Goal: Task Accomplishment & Management: Complete application form

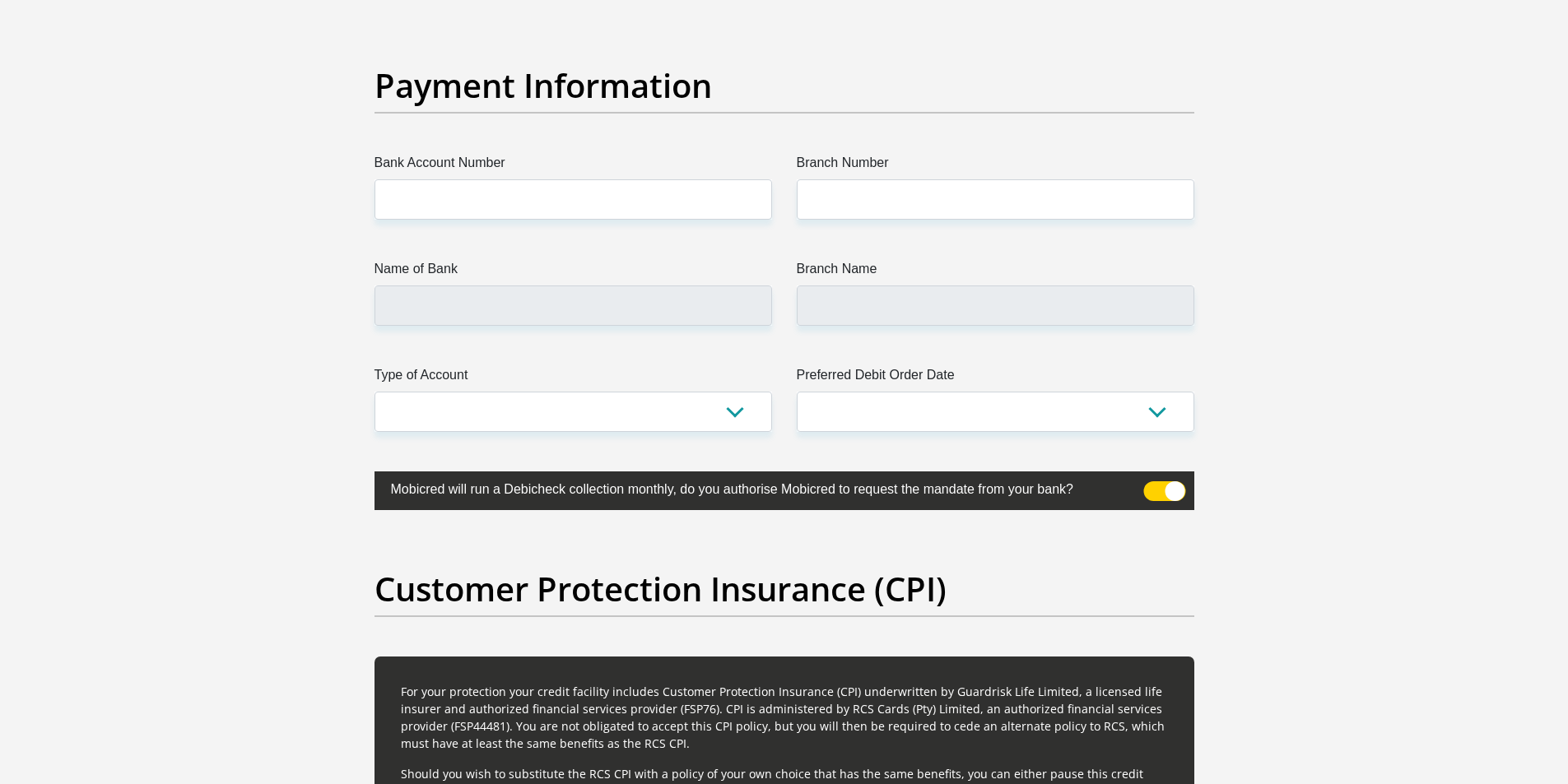
scroll to position [3719, 0]
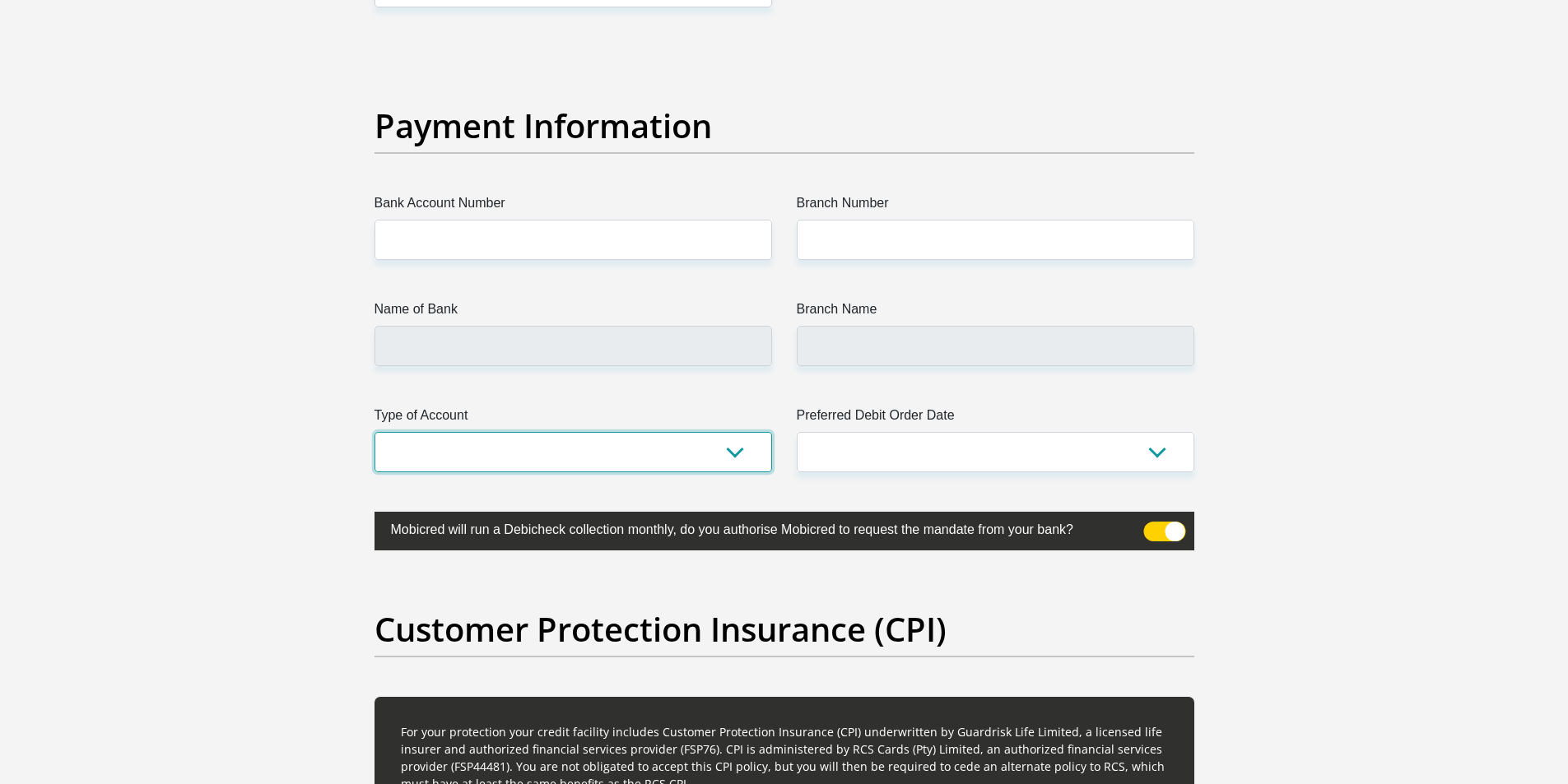
click at [740, 451] on select "Cheque Savings" at bounding box center [573, 452] width 397 height 40
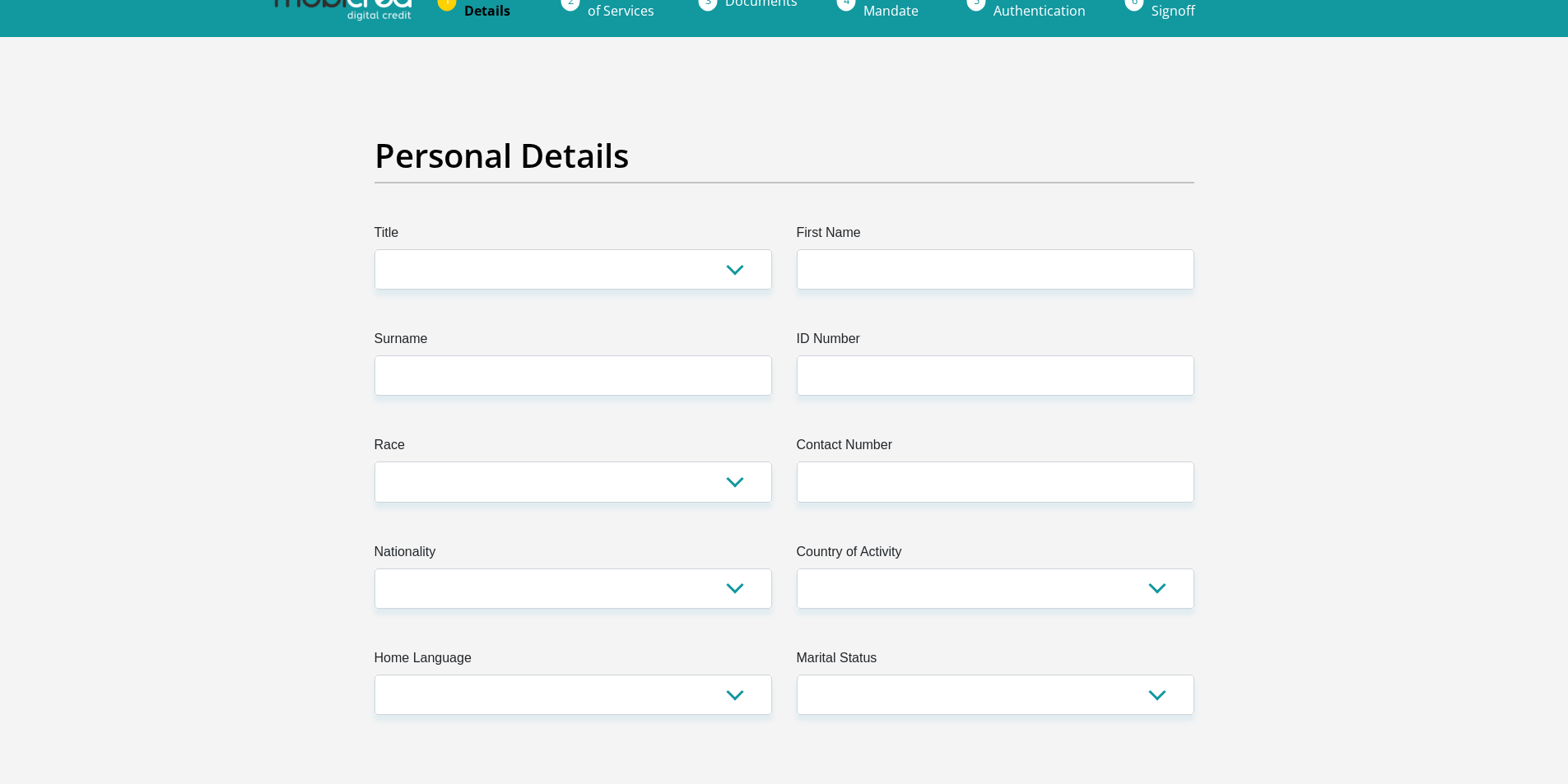
scroll to position [0, 0]
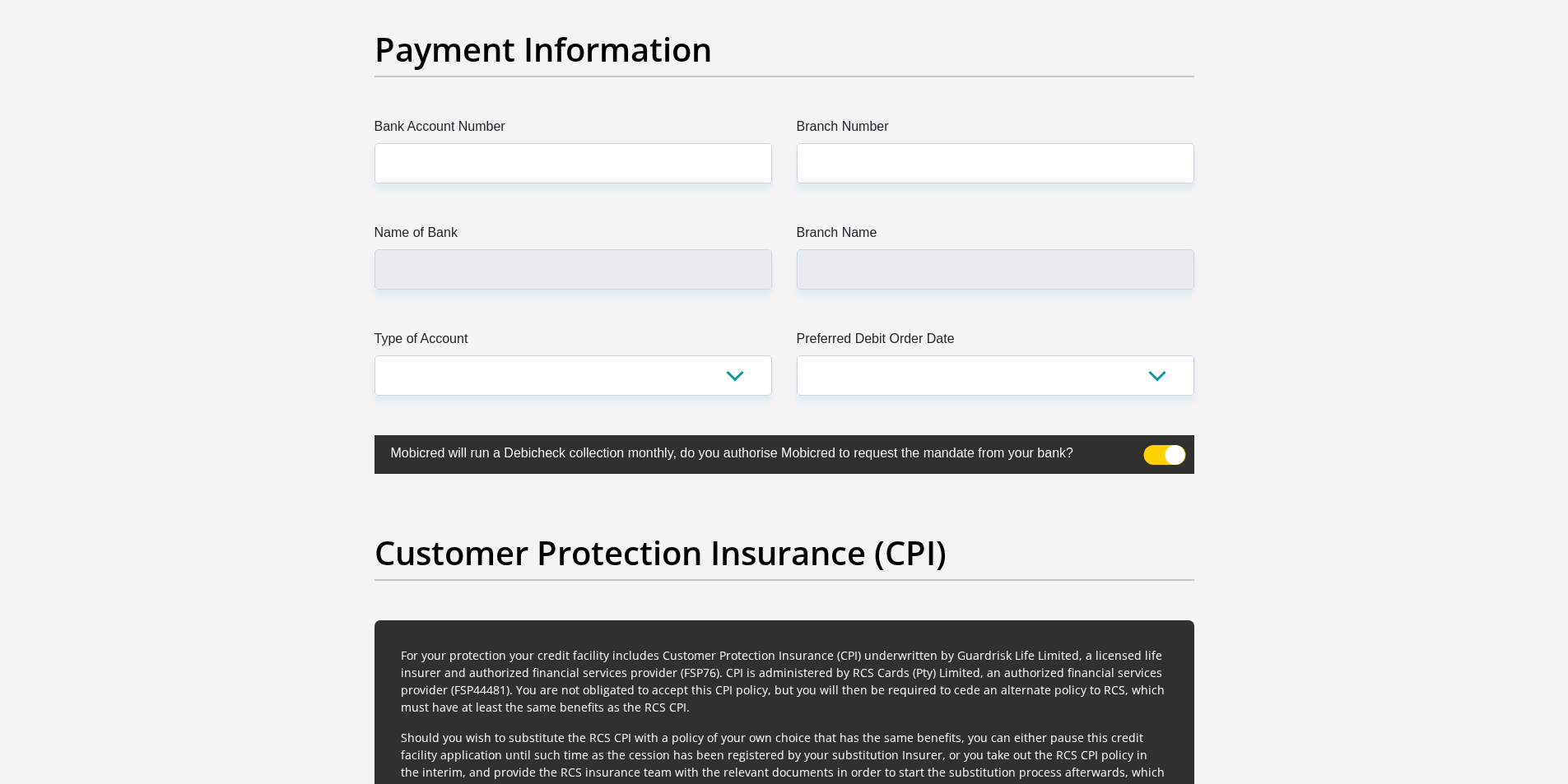
scroll to position [3701, 0]
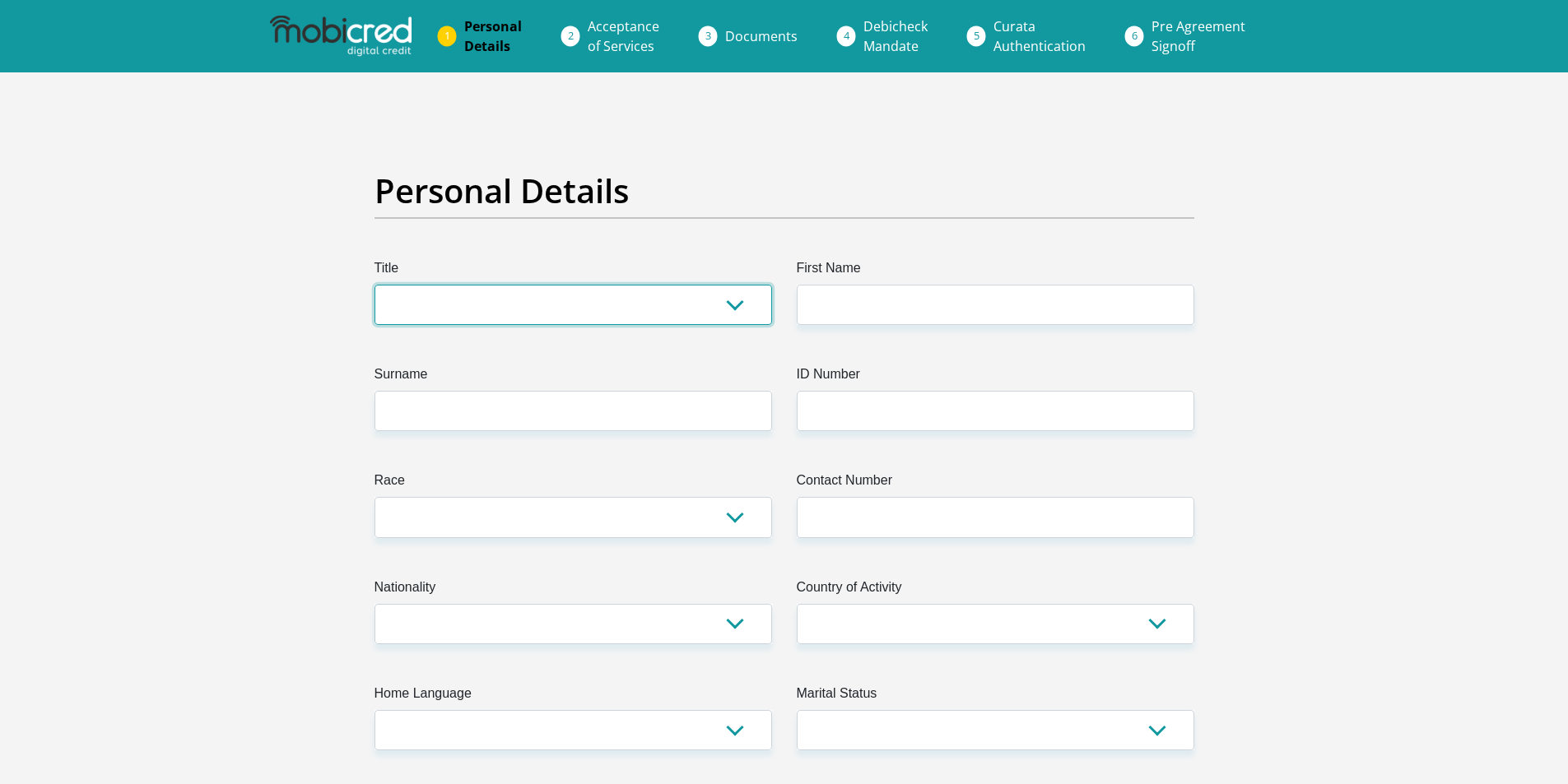
click at [442, 312] on select "Mr Ms Mrs Dr Other" at bounding box center [573, 304] width 397 height 40
select select "Mrs"
click at [374, 285] on select "Mr Ms Mrs Dr Other" at bounding box center [573, 304] width 397 height 40
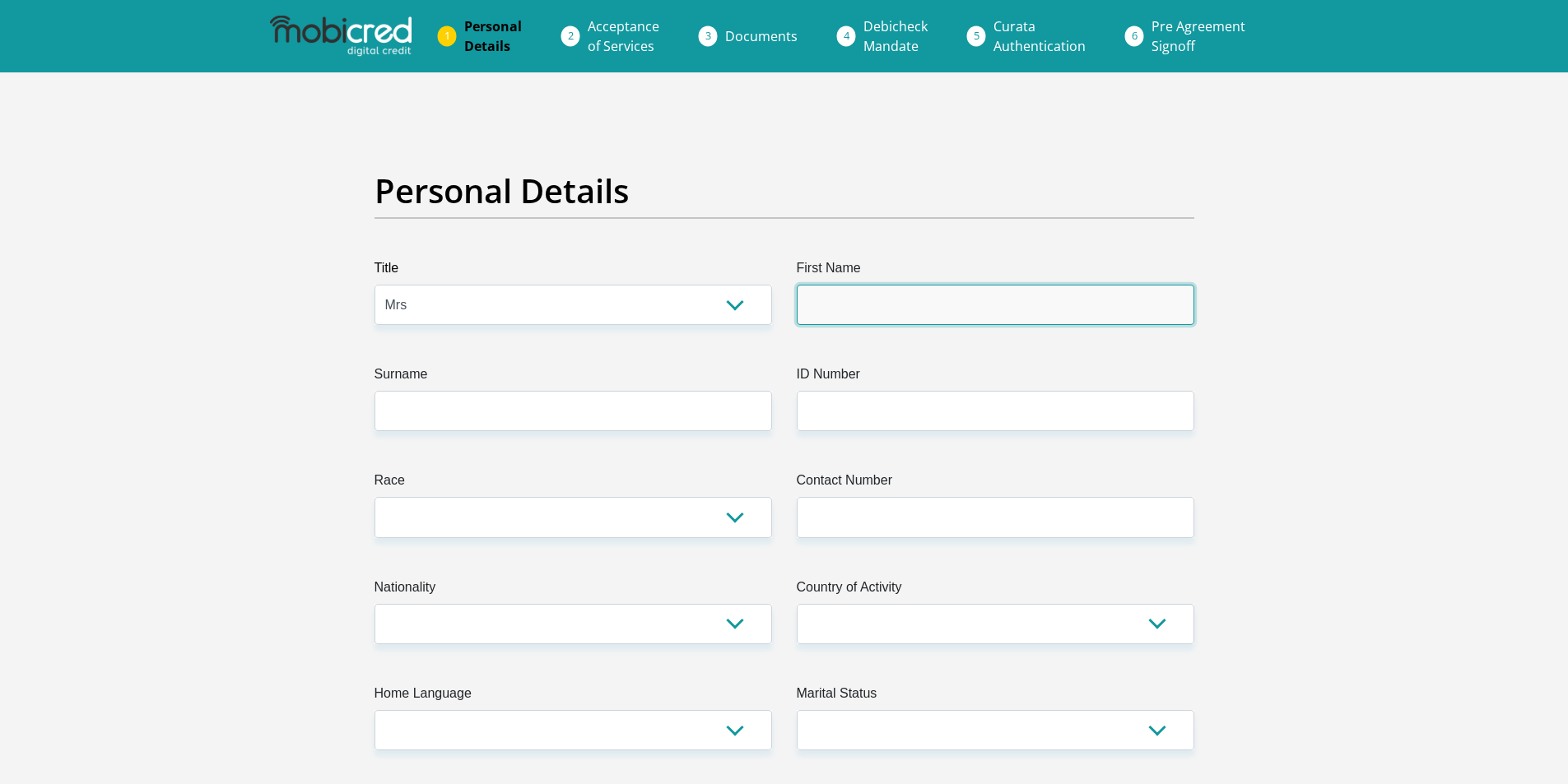
click at [915, 313] on input "First Name" at bounding box center [995, 304] width 397 height 40
type input "DeniseCelia"
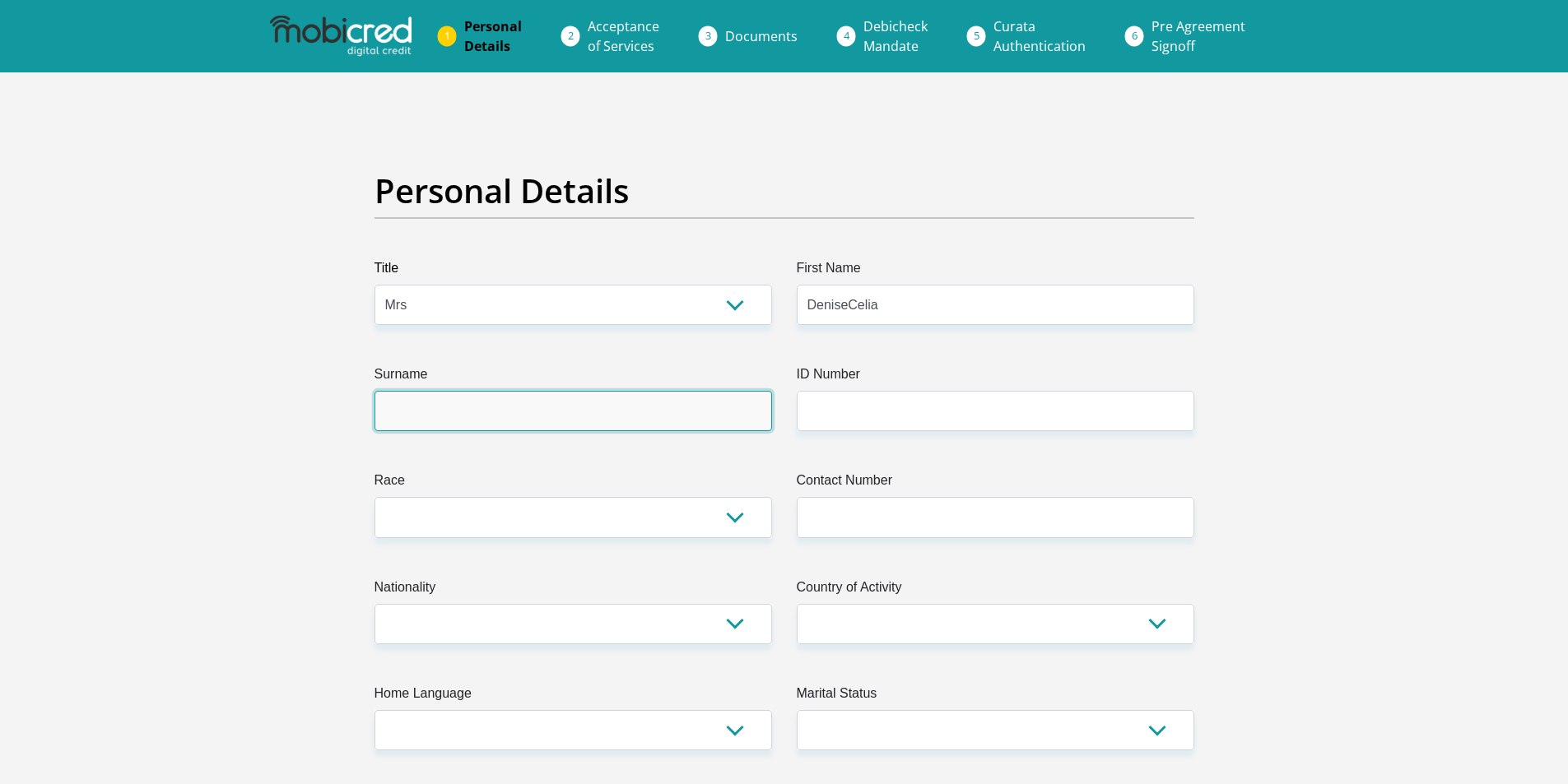
type input "[PERSON_NAME]"
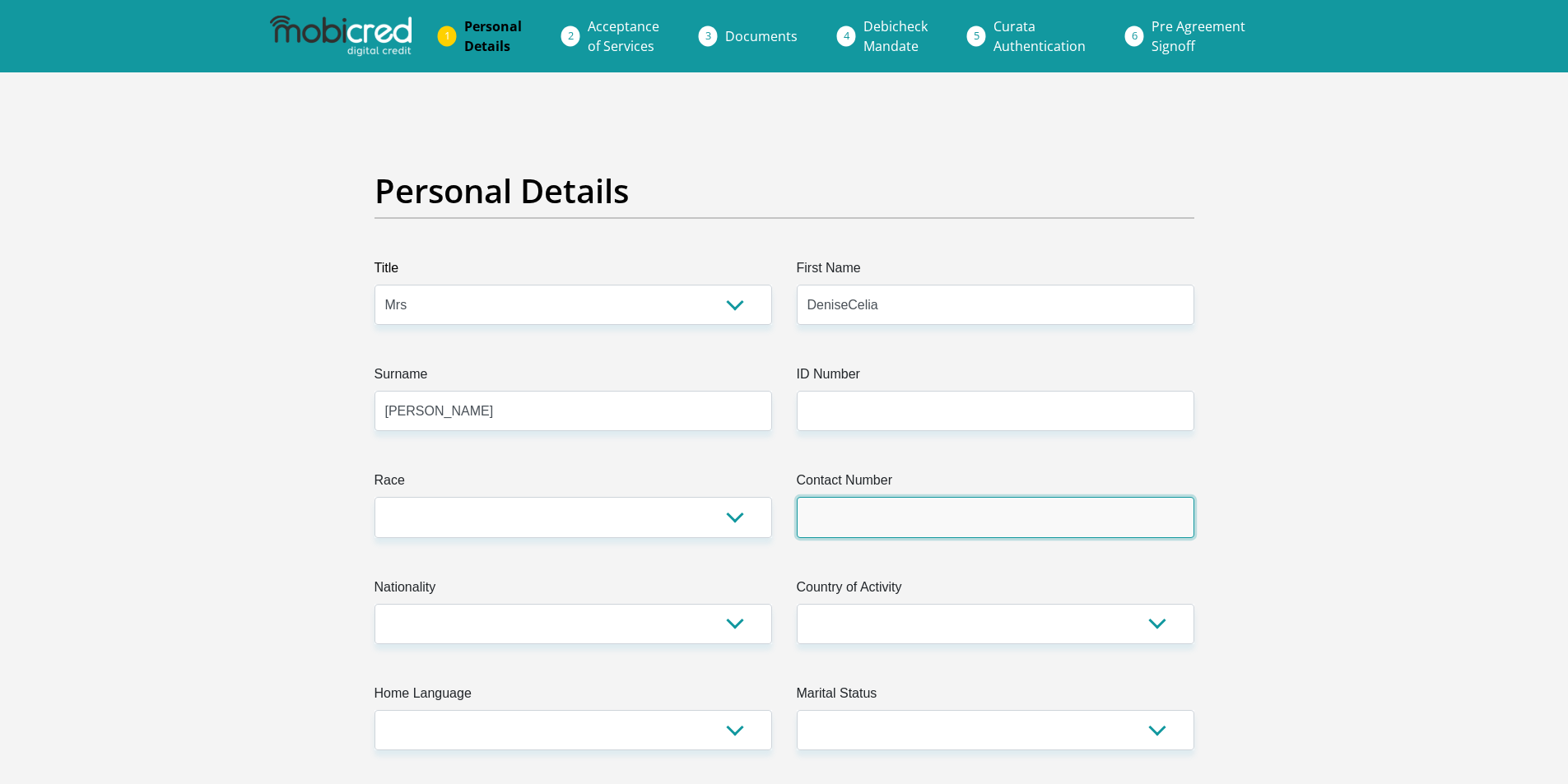
type input "0814478822"
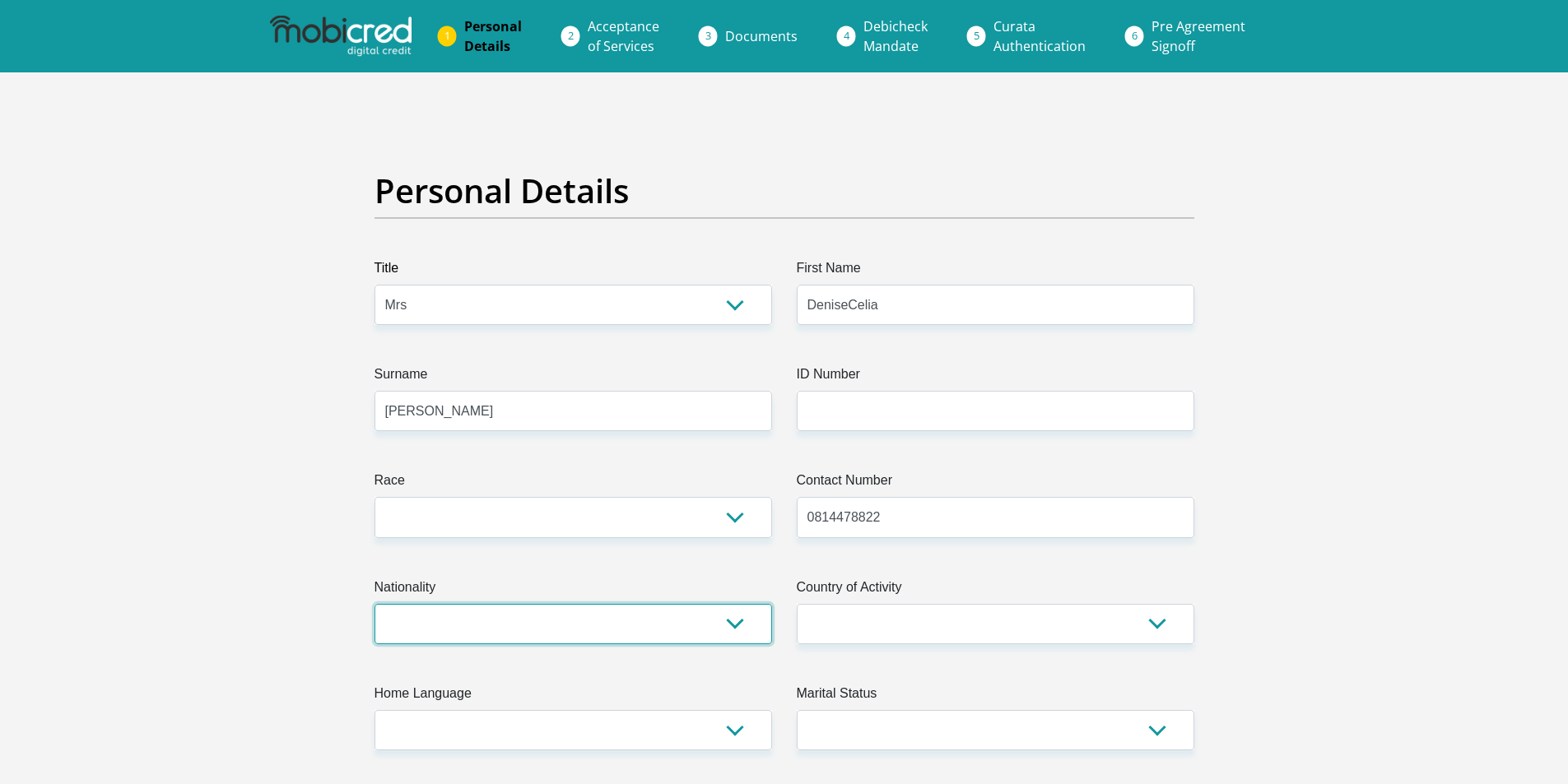
select select "ZAF"
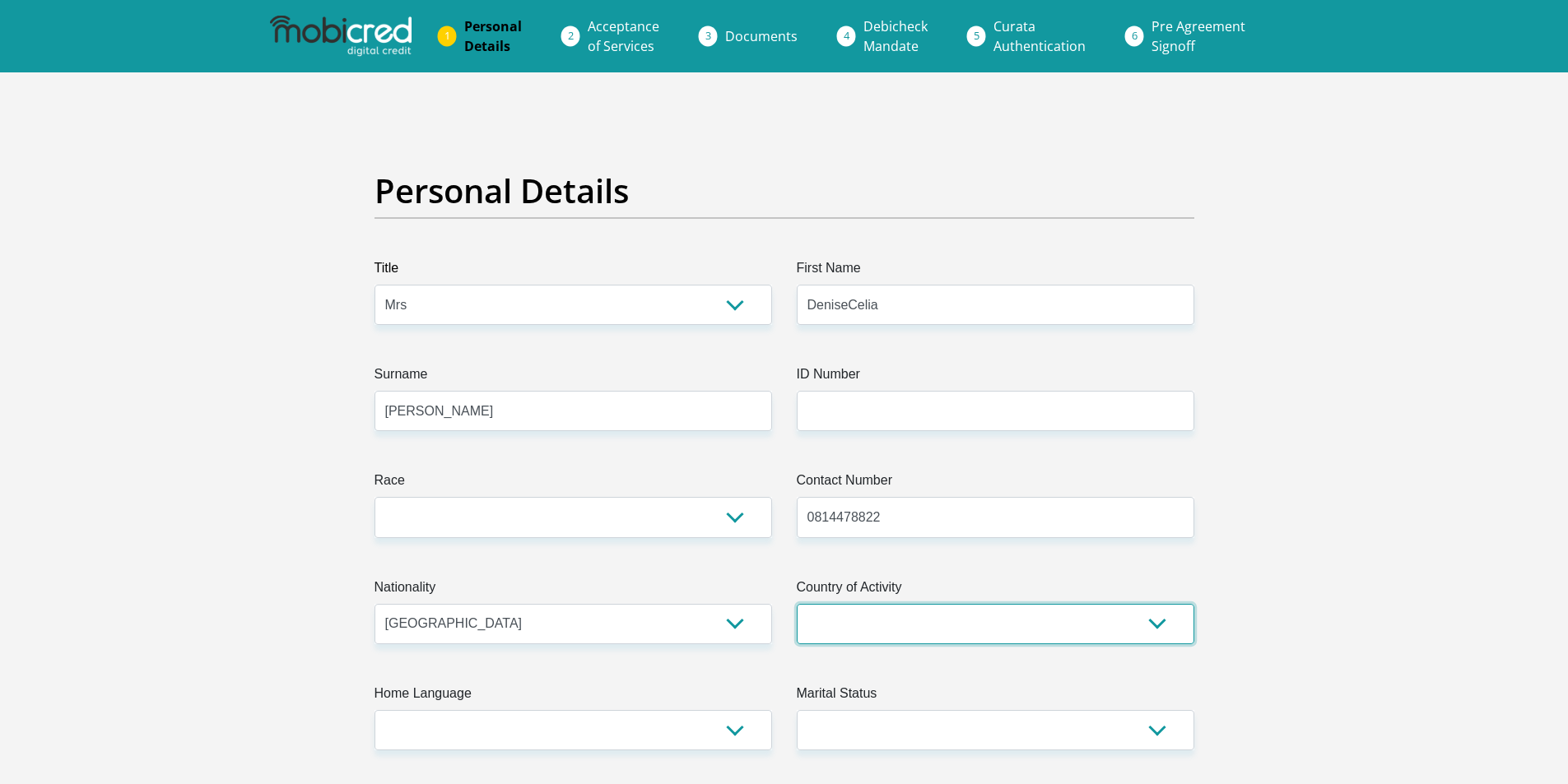
select select "ZAF"
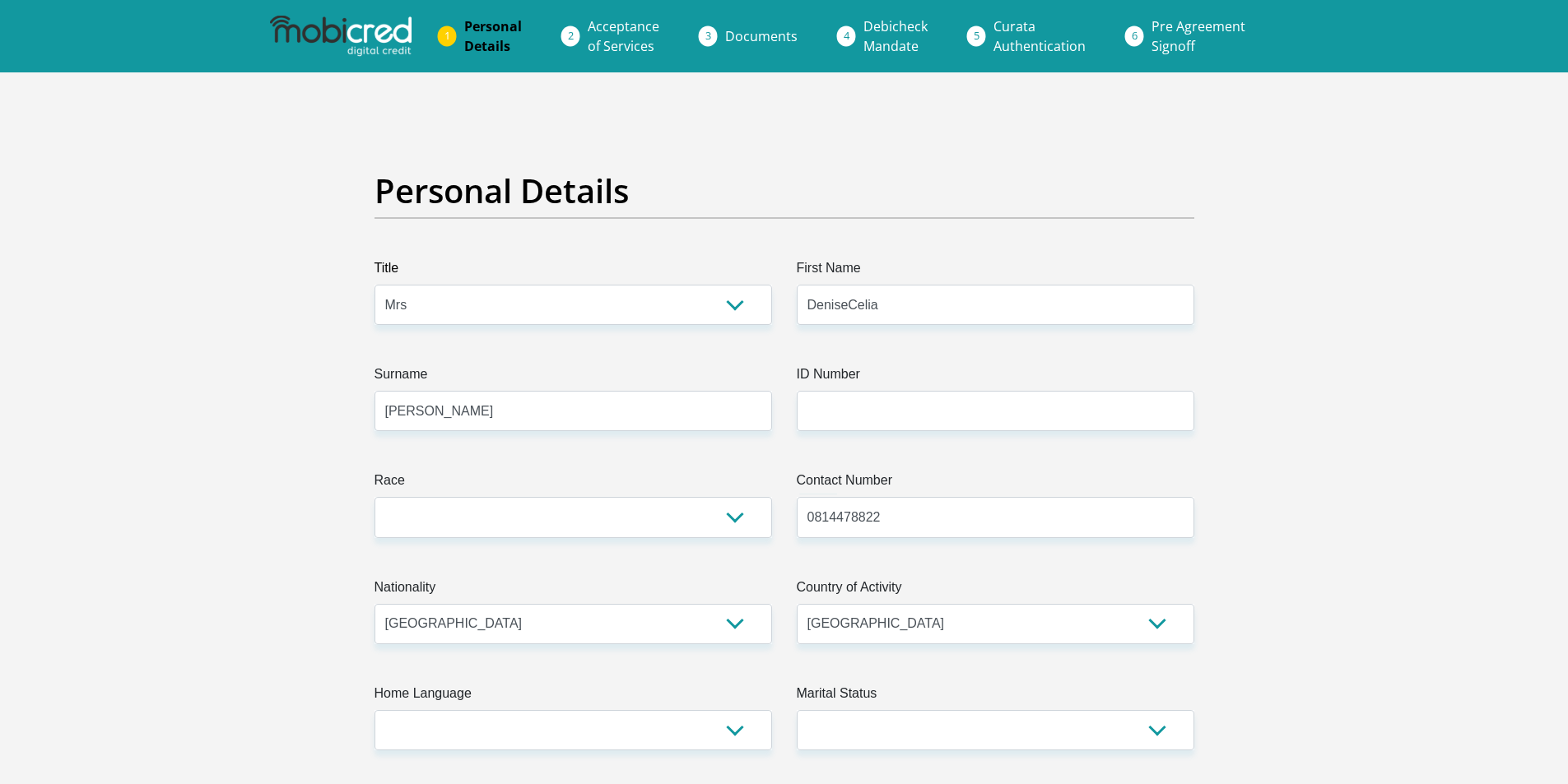
type input "29 Dirkie Uys St"
type input "[GEOGRAPHIC_DATA]"
type input "7690"
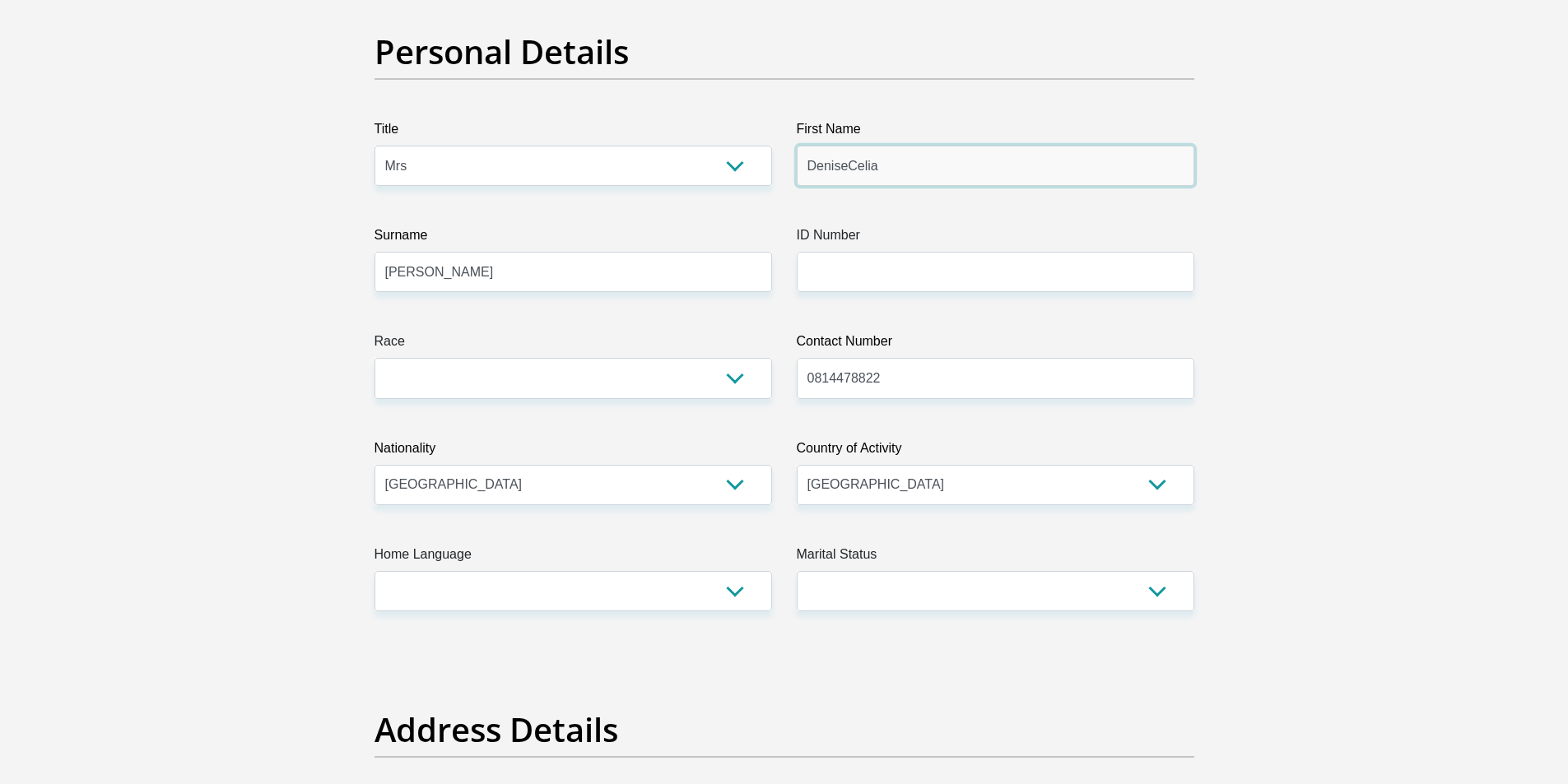
scroll to position [82, 0]
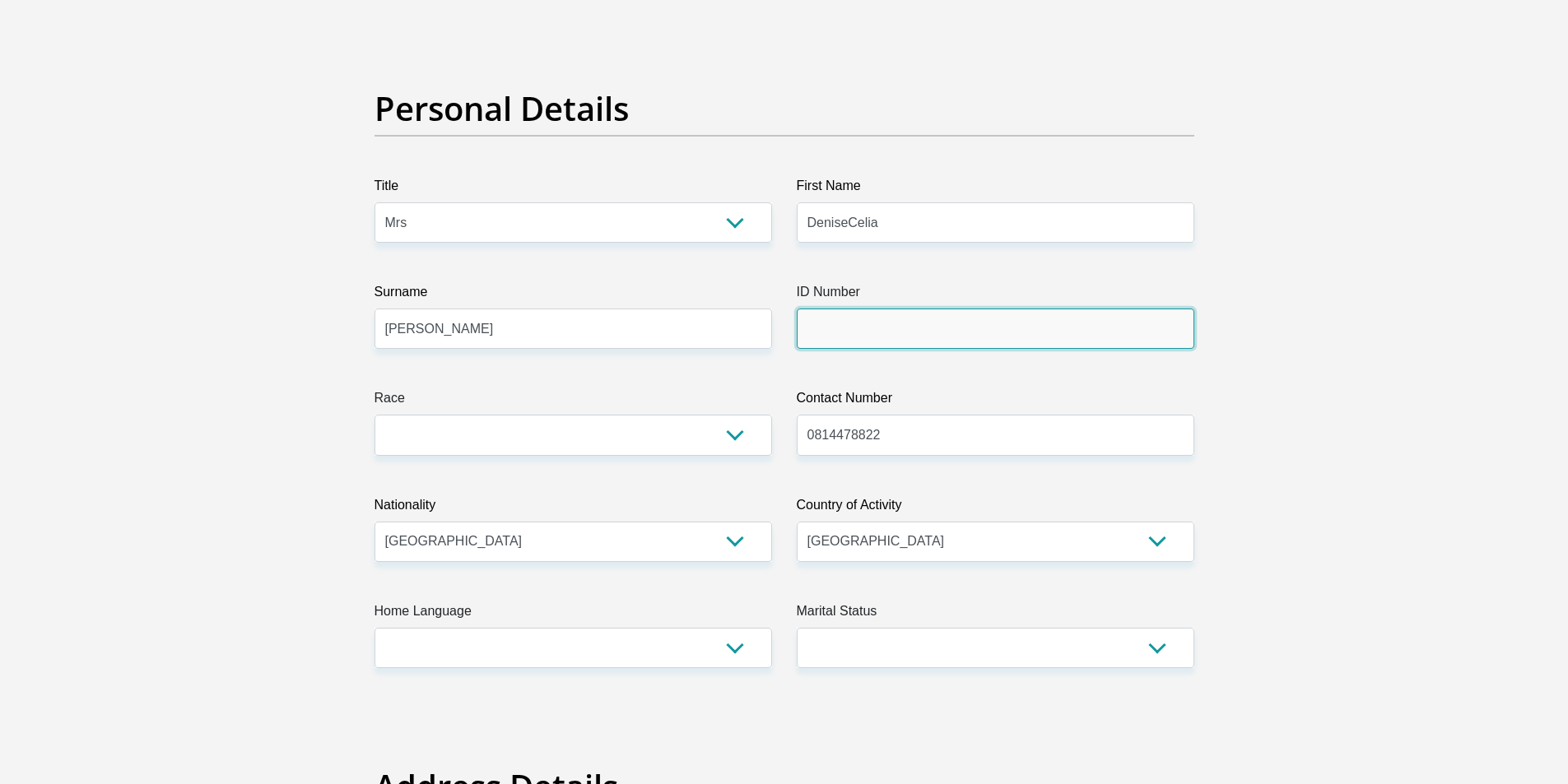
click at [866, 338] on input "ID Number" at bounding box center [995, 328] width 397 height 40
type input "8309100372082"
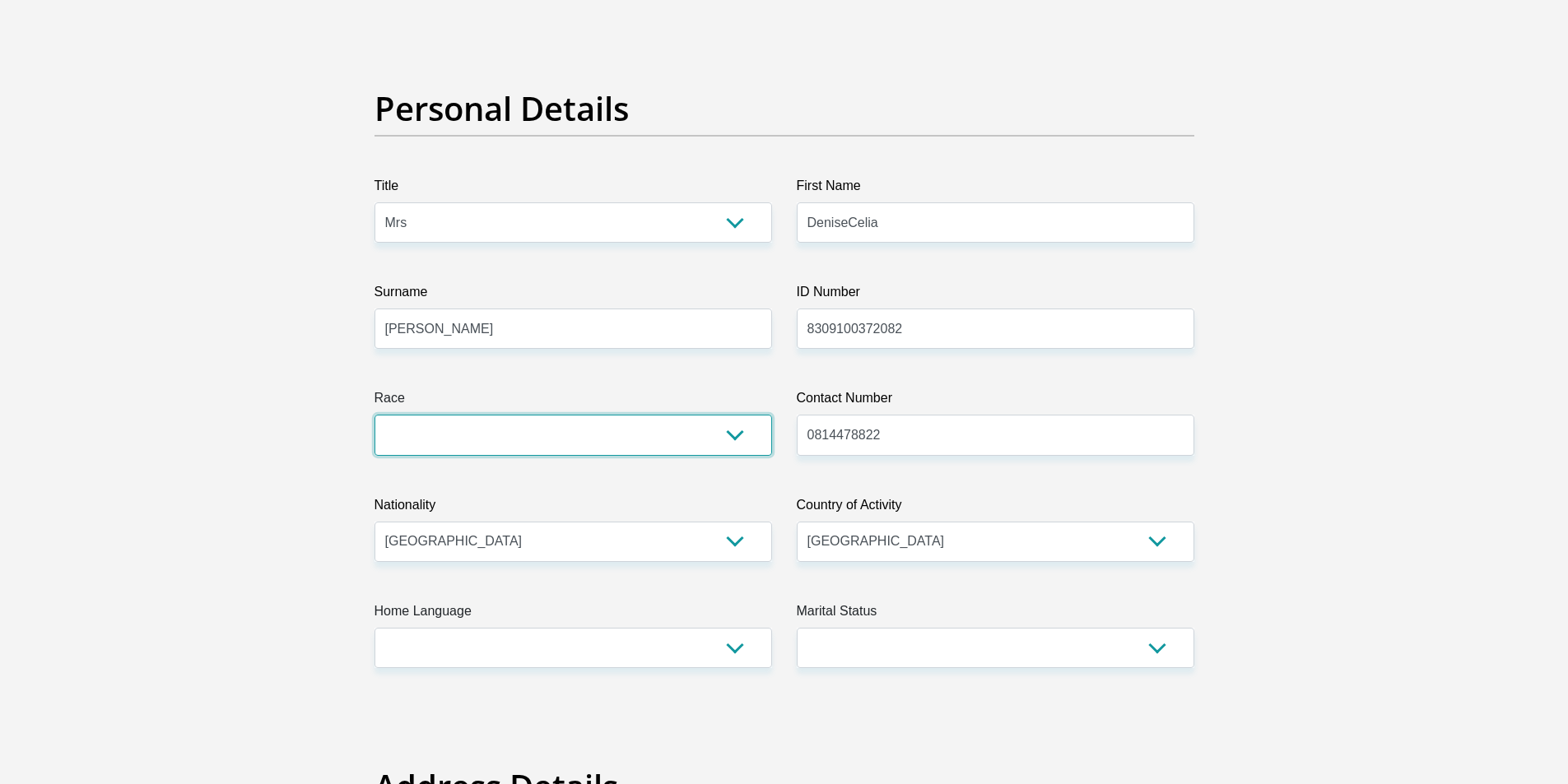
click at [629, 440] on select "Black Coloured Indian White Other" at bounding box center [573, 435] width 397 height 40
select select "4"
click at [374, 415] on select "Black Coloured Indian White Other" at bounding box center [573, 435] width 397 height 40
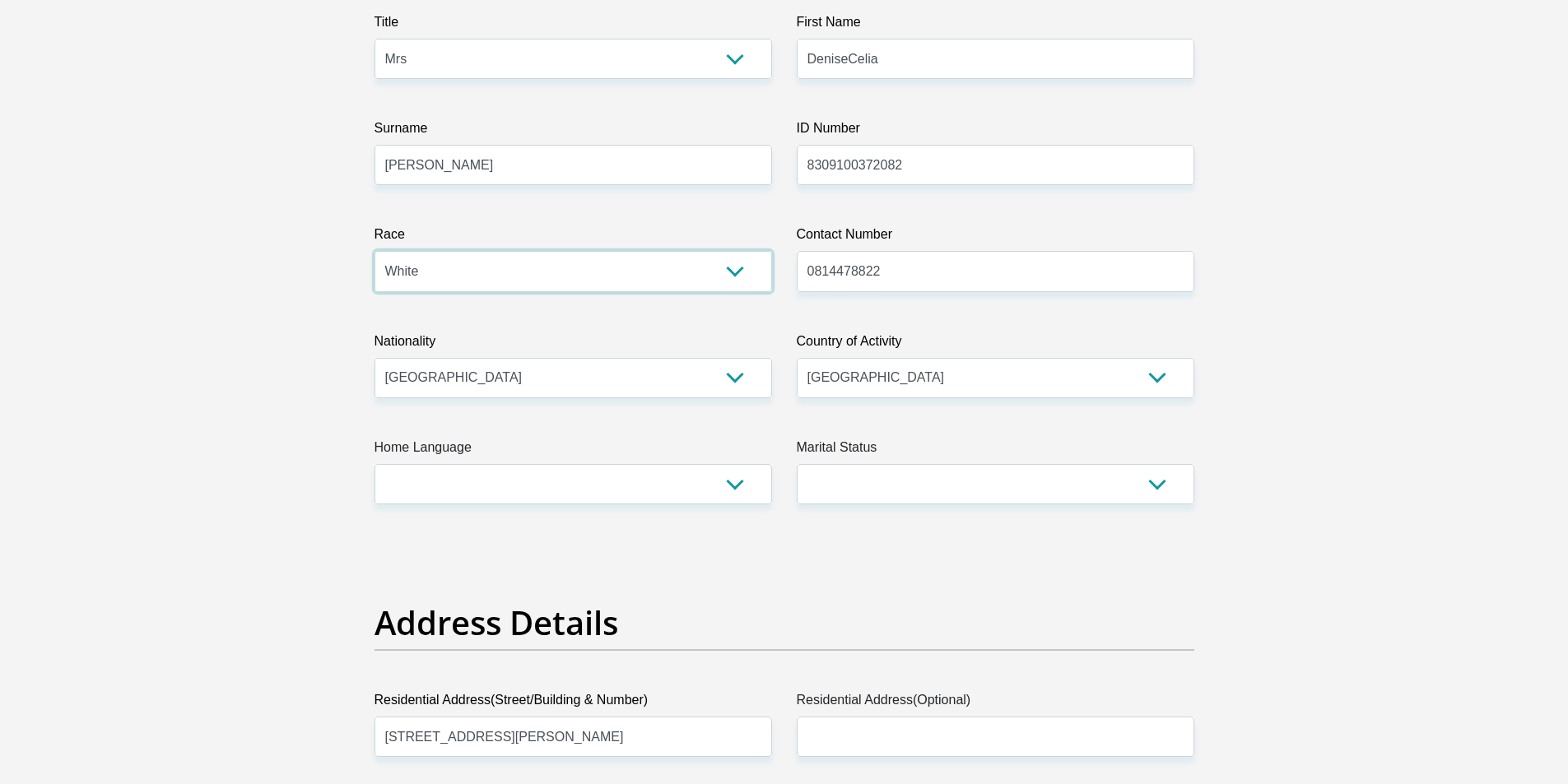
scroll to position [247, 0]
click at [650, 489] on select "Afrikaans English Sepedi South Ndebele Southern Sotho Swati Tsonga Tswana Venda…" at bounding box center [573, 483] width 397 height 40
select select "afr"
click at [374, 463] on select "Afrikaans English Sepedi South Ndebele Southern Sotho Swati Tsonga Tswana Venda…" at bounding box center [573, 483] width 397 height 40
click at [876, 472] on select "Married ANC Single Divorced Widowed Married COP or Customary Law" at bounding box center [995, 483] width 397 height 40
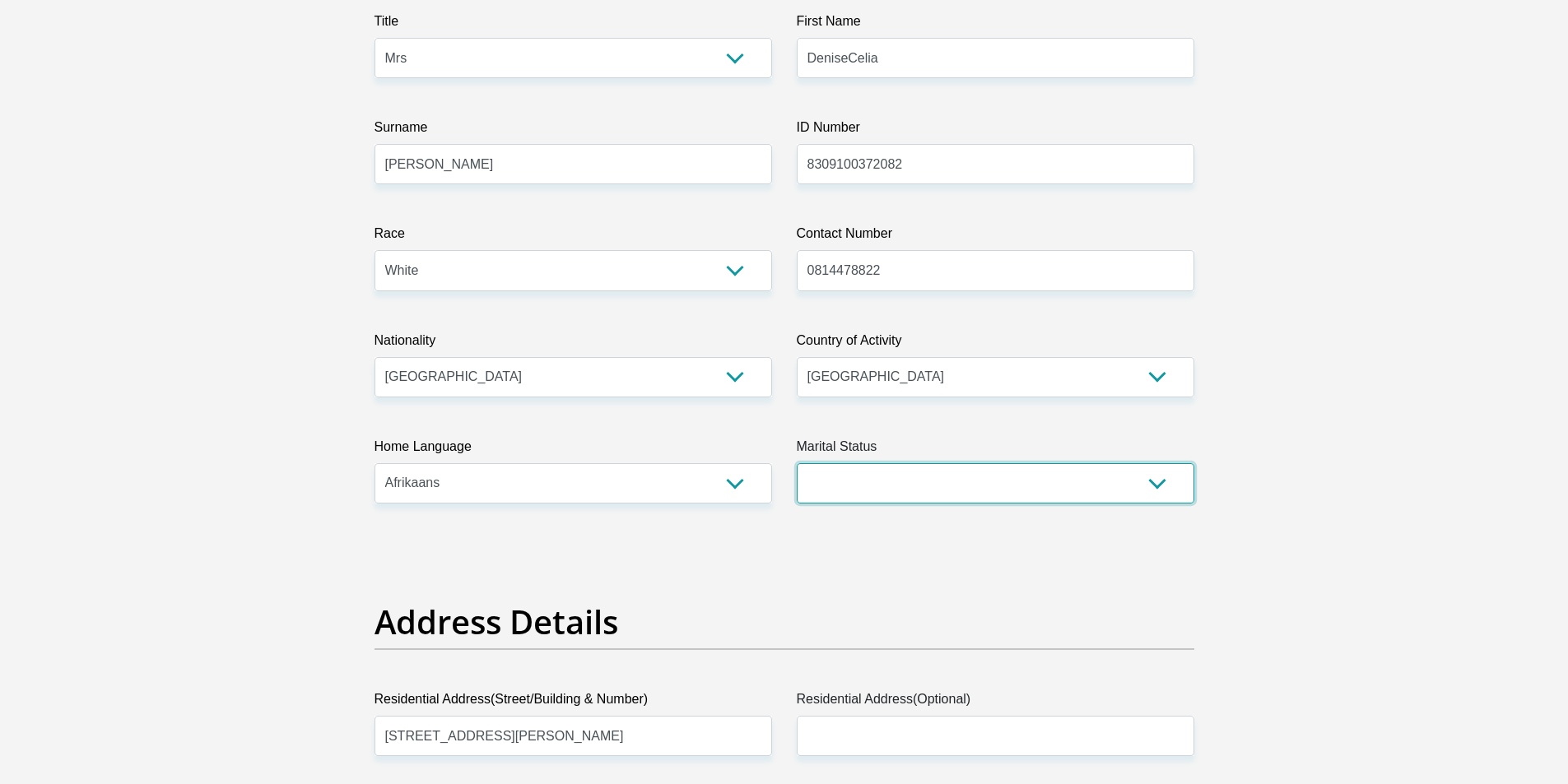
select select "1"
click at [796, 463] on select "Married ANC Single Divorced Widowed Married COP or Customary Law" at bounding box center [995, 483] width 397 height 40
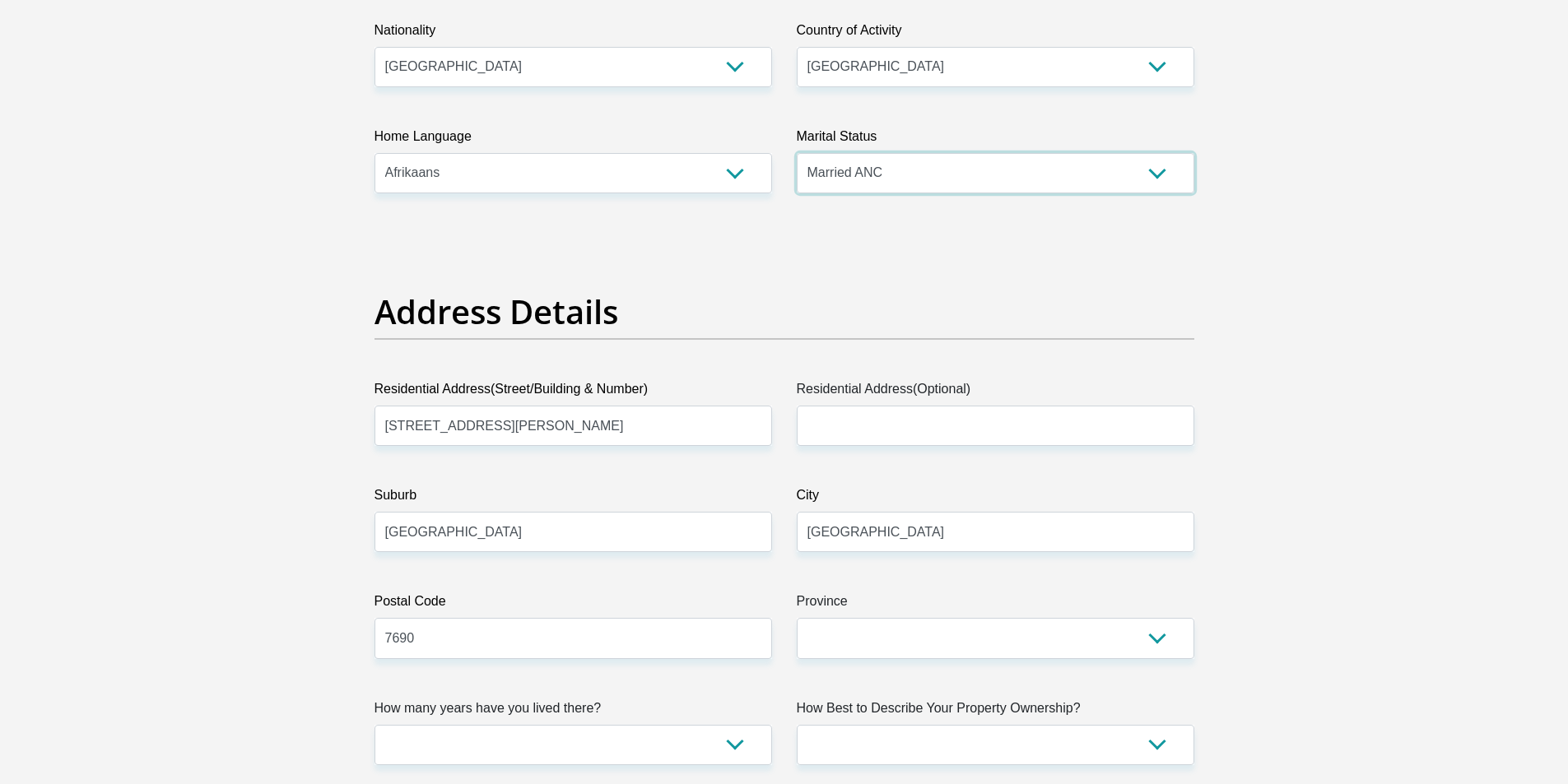
scroll to position [576, 0]
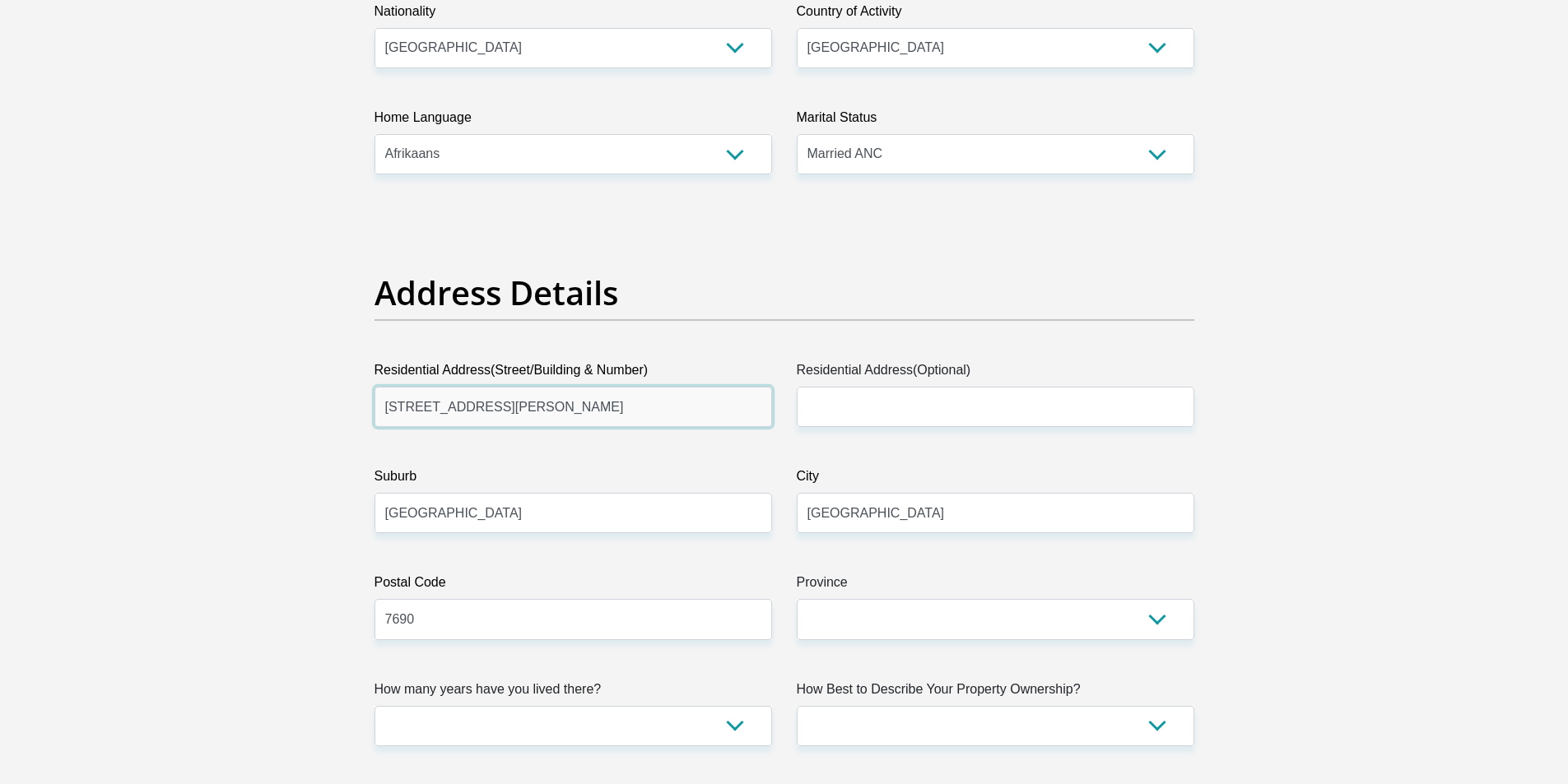
drag, startPoint x: 402, startPoint y: 405, endPoint x: 379, endPoint y: 408, distance: 23.2
click at [379, 408] on input "29 Dirkie Uys St" at bounding box center [573, 406] width 397 height 40
click at [510, 470] on label "Suburb" at bounding box center [573, 479] width 397 height 26
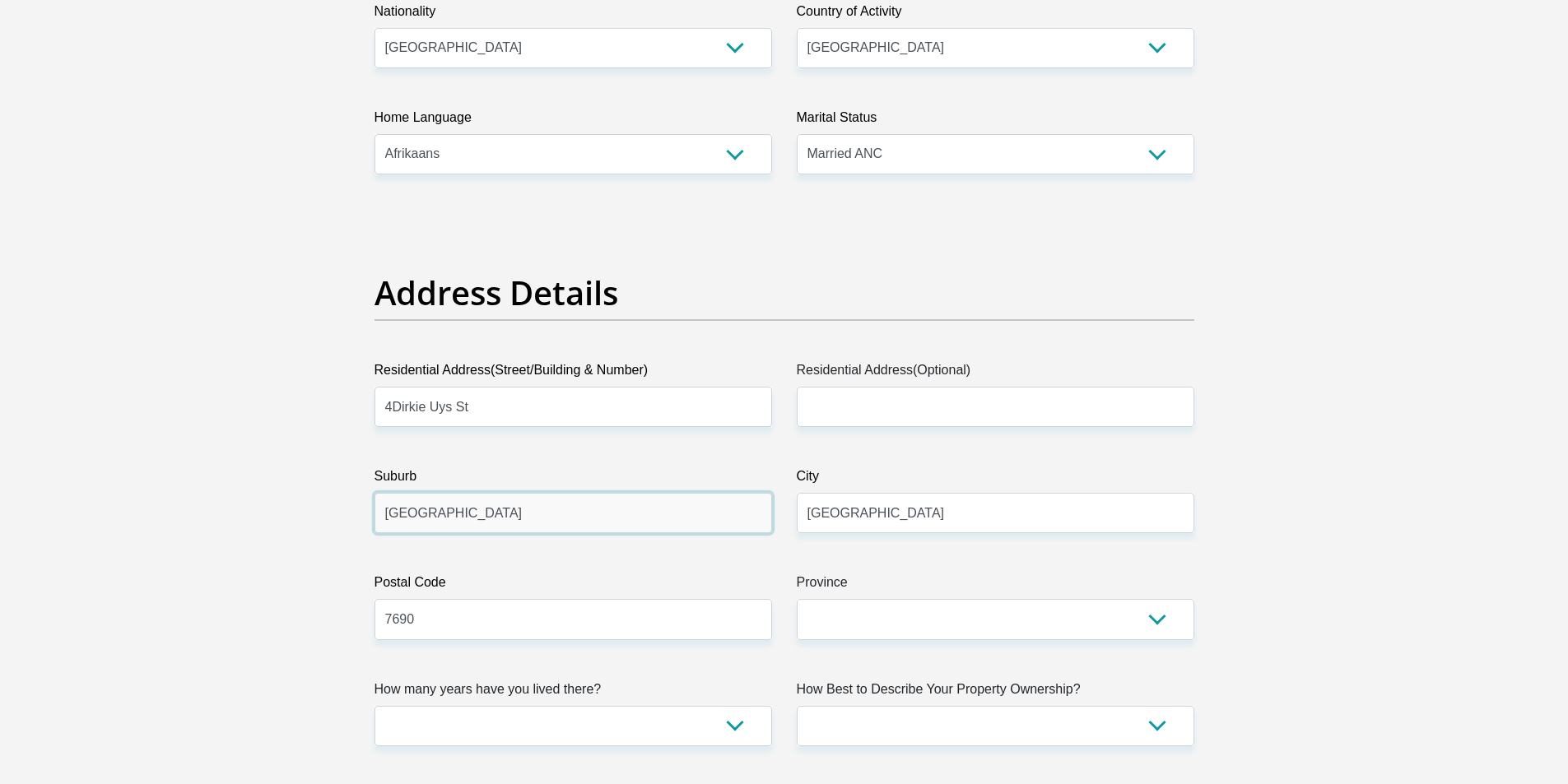
click at [510, 492] on input "Franschhoek" at bounding box center [573, 512] width 397 height 40
click at [392, 403] on input "4Dirkie Uys St" at bounding box center [573, 406] width 397 height 40
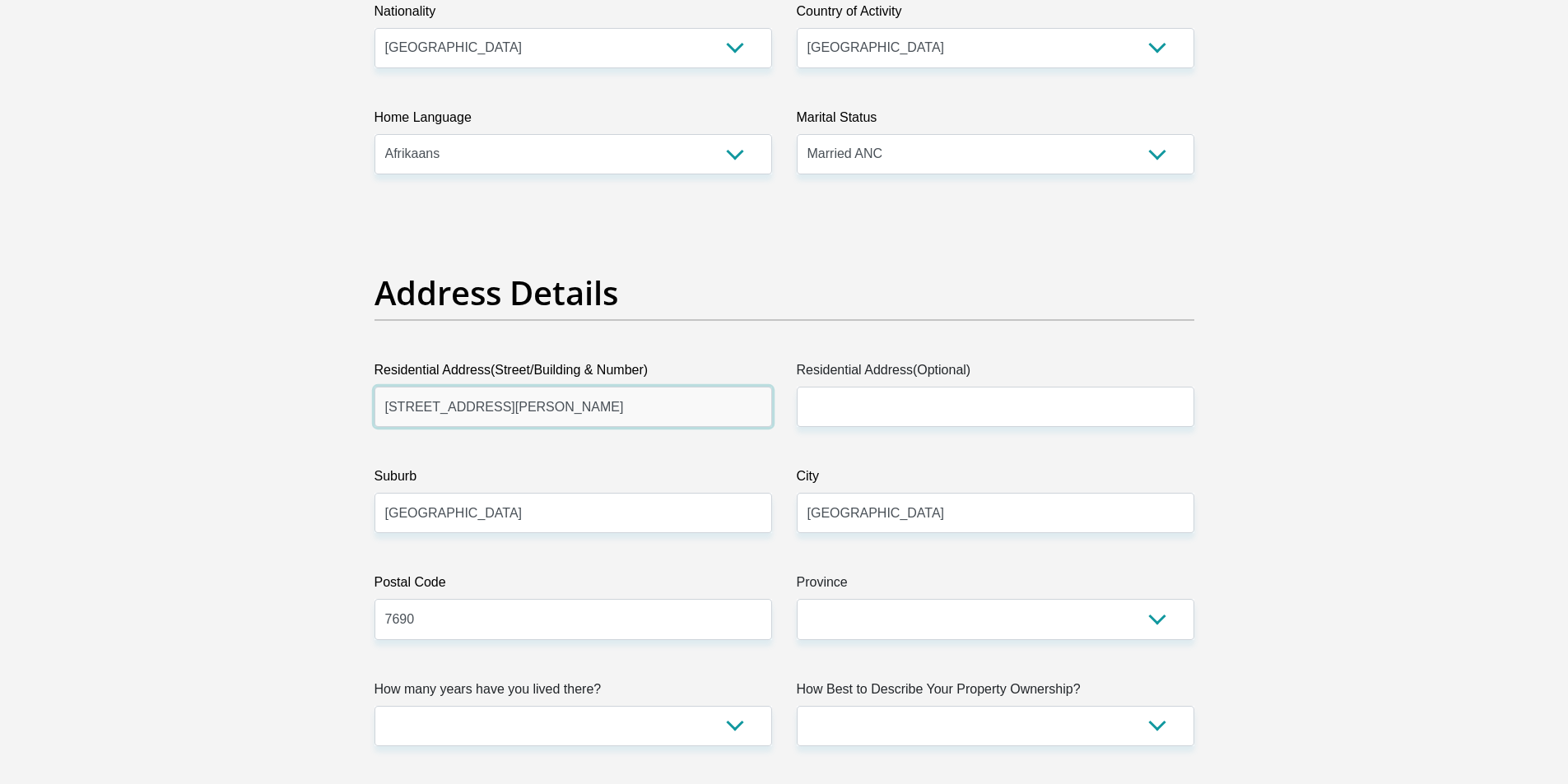
type input "4 Dirkie Uys St"
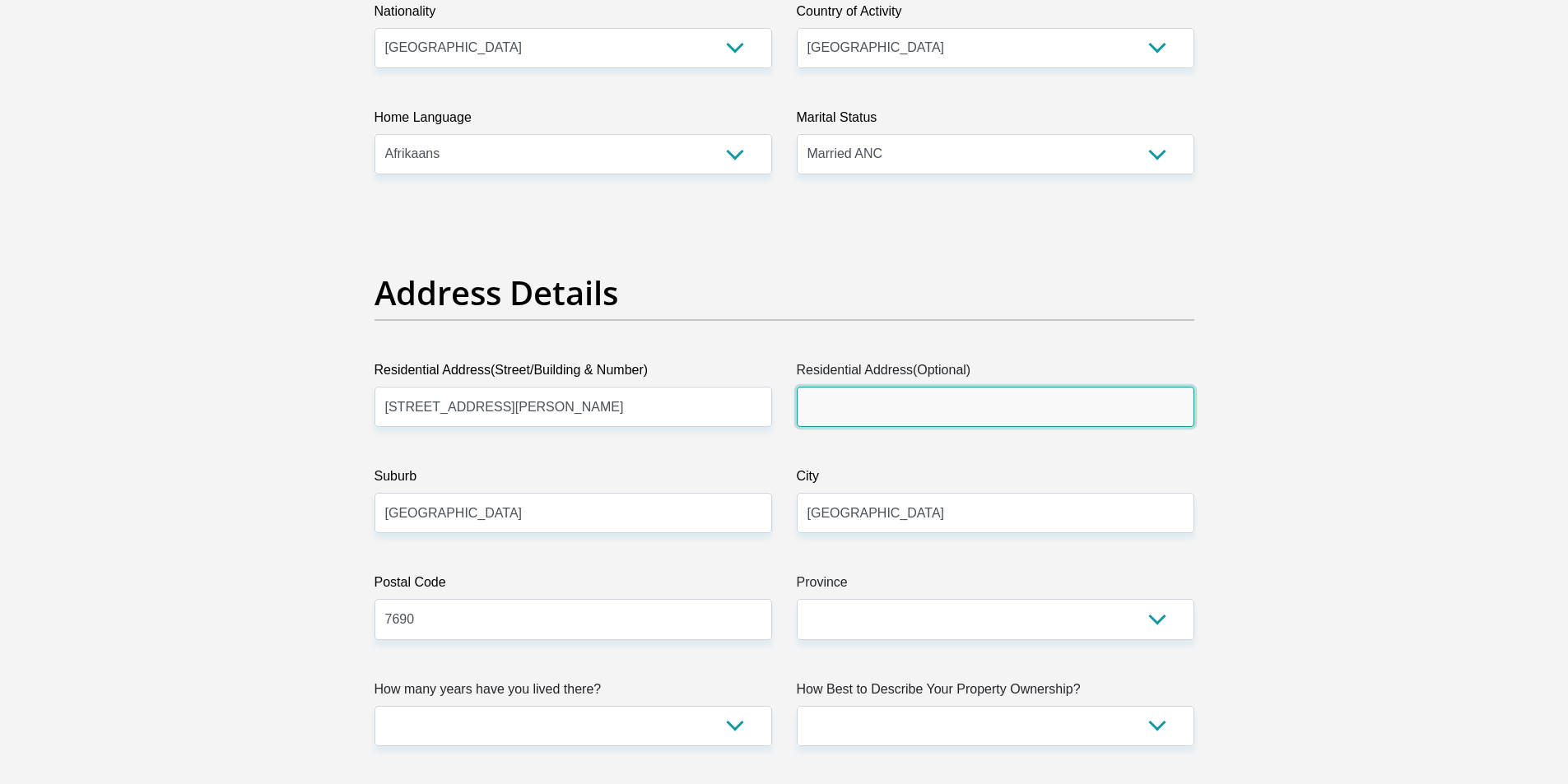
click at [923, 413] on input "Residential Address(Optional)" at bounding box center [995, 406] width 397 height 40
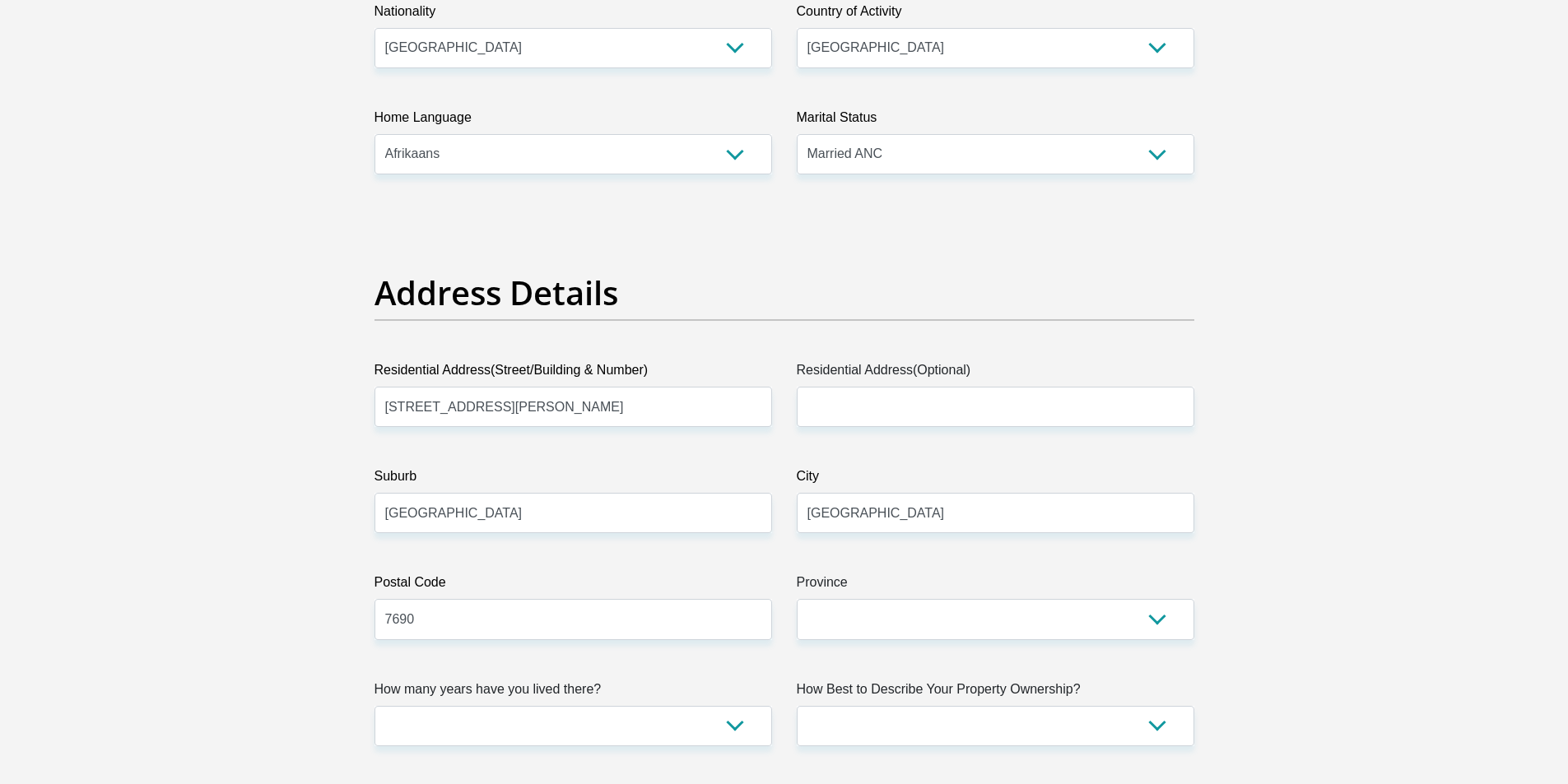
click at [1121, 347] on div "Address Details" at bounding box center [784, 316] width 844 height 88
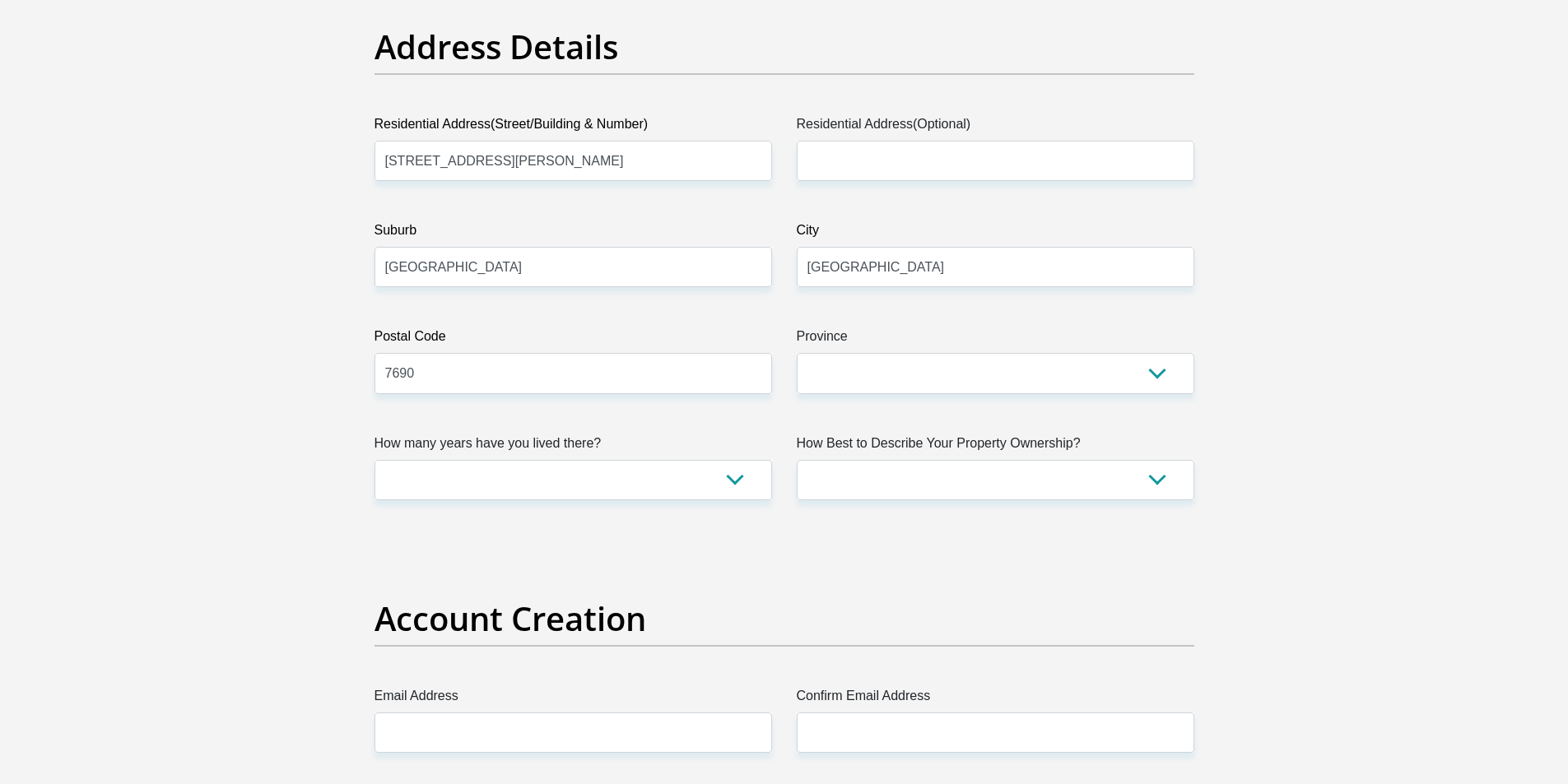
scroll to position [822, 0]
click at [995, 372] on select "Eastern Cape Free State Gauteng KwaZulu-Natal Limpopo Mpumalanga Northern Cape …" at bounding box center [995, 372] width 397 height 40
select select "Western Cape"
click at [796, 352] on select "Eastern Cape Free State Gauteng KwaZulu-Natal Limpopo Mpumalanga Northern Cape …" at bounding box center [995, 372] width 397 height 40
click at [527, 481] on select "less than 1 year 1-3 years 3-5 years 5+ years" at bounding box center [573, 479] width 397 height 40
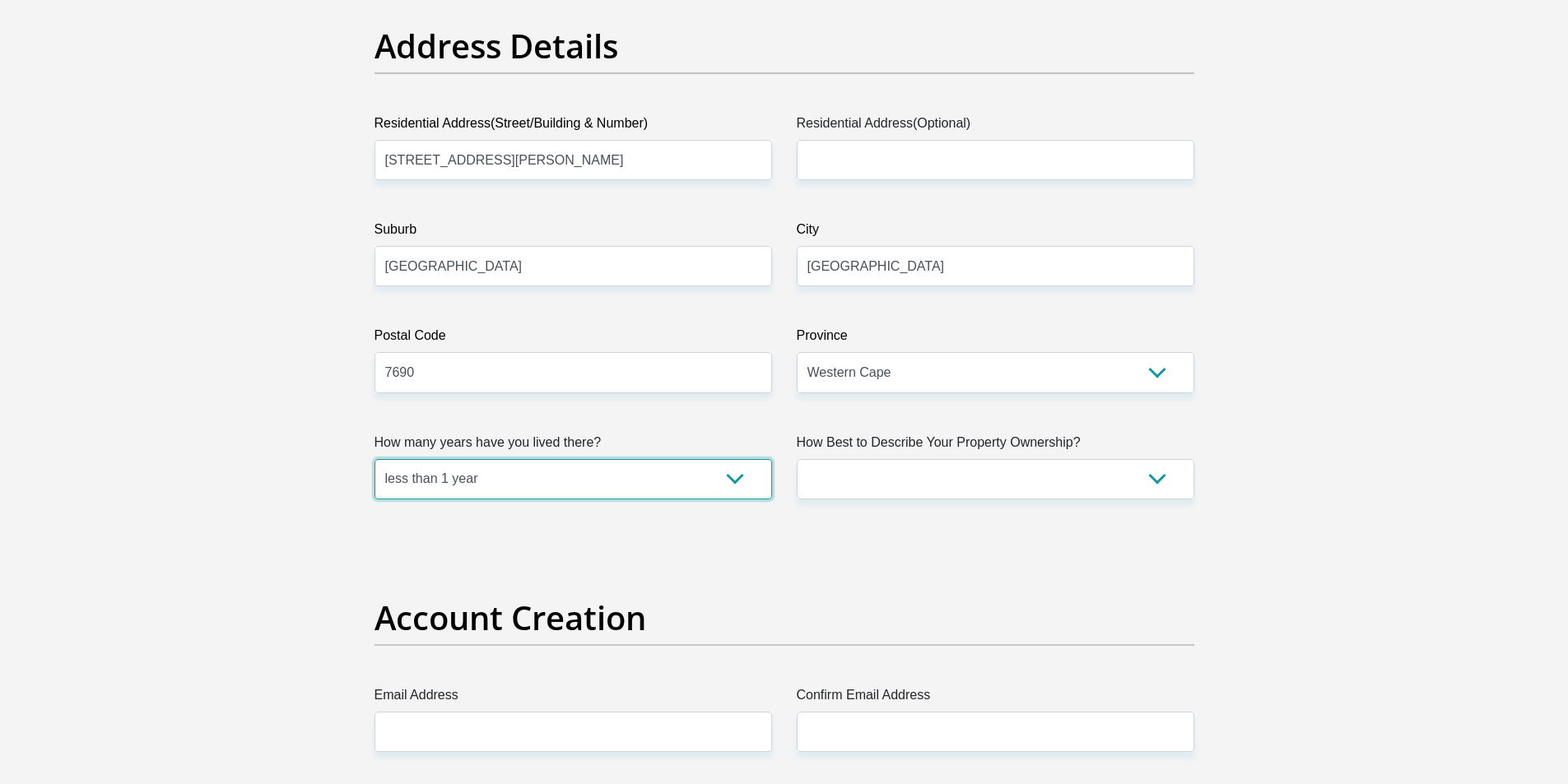
click at [374, 459] on select "less than 1 year 1-3 years 3-5 years 5+ years" at bounding box center [573, 479] width 397 height 40
click at [610, 489] on select "less than 1 year 1-3 years 3-5 years 5+ years" at bounding box center [573, 479] width 397 height 40
select select "5"
click at [374, 459] on select "less than 1 year 1-3 years 3-5 years 5+ years" at bounding box center [573, 479] width 397 height 40
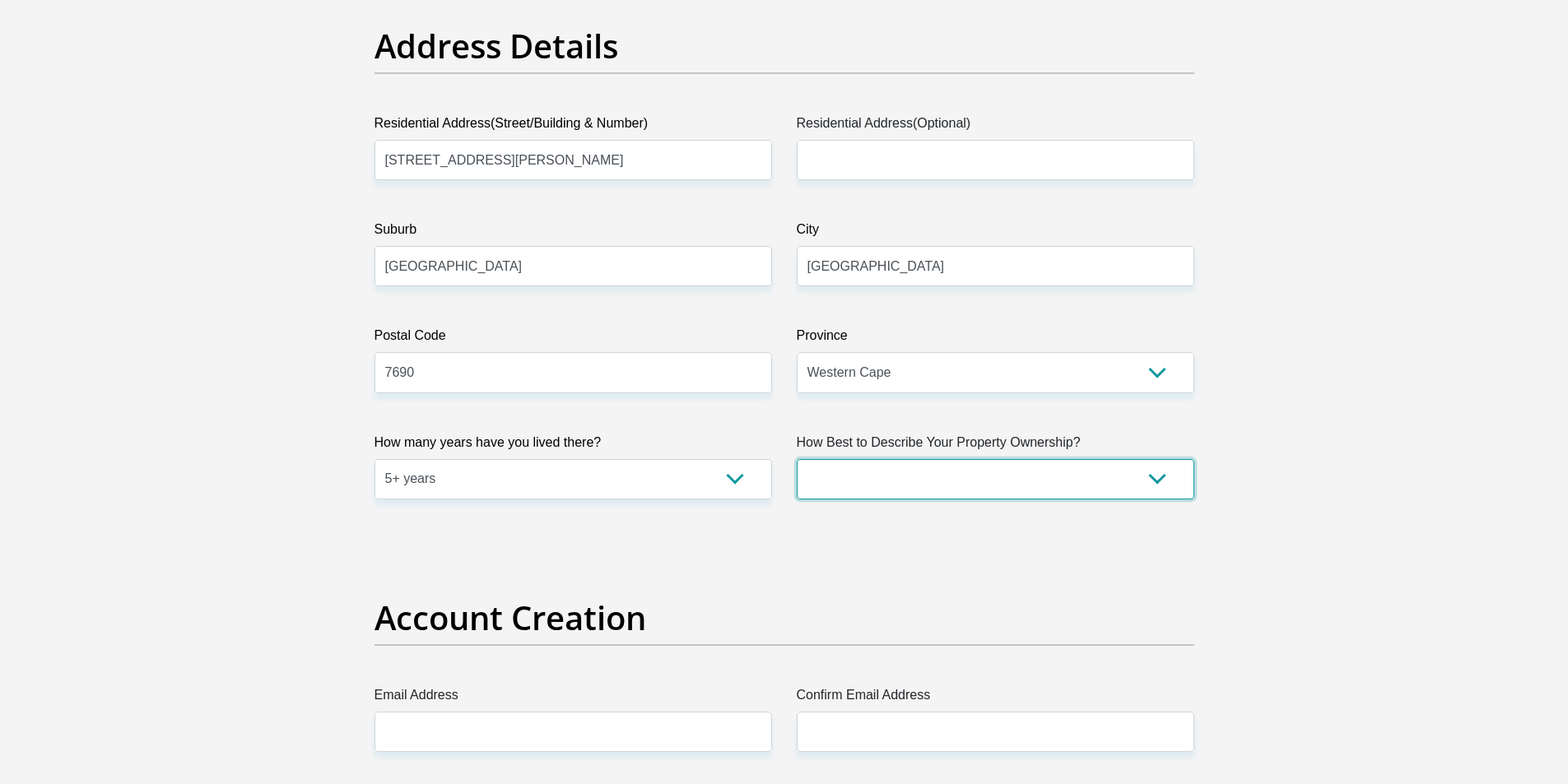
click at [875, 489] on select "Owned Rented Family Owned Company Dwelling" at bounding box center [995, 479] width 397 height 40
select select "Rented"
click at [796, 459] on select "Owned Rented Family Owned Company Dwelling" at bounding box center [995, 479] width 397 height 40
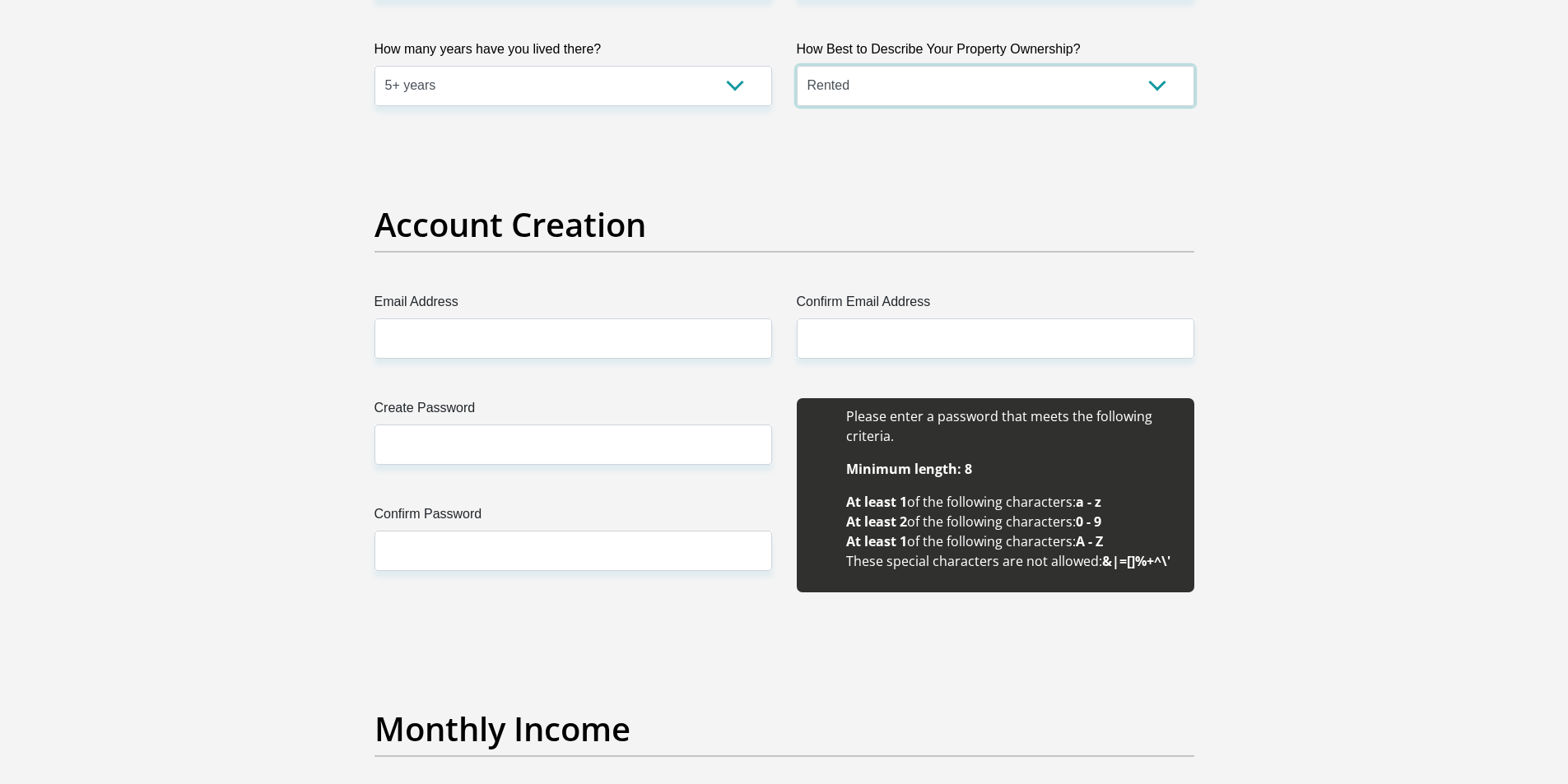
scroll to position [1234, 0]
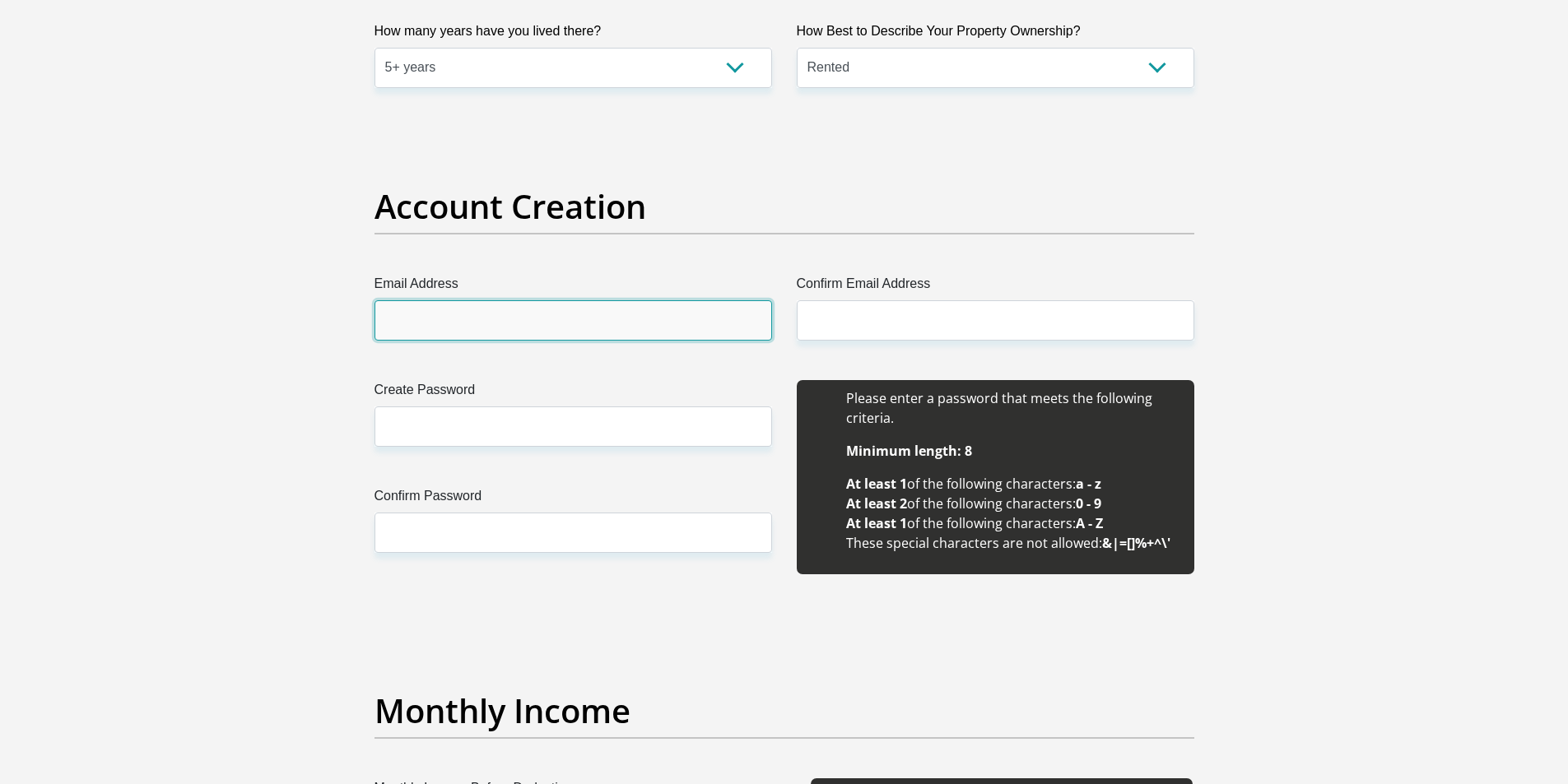
click at [491, 323] on input "Email Address" at bounding box center [573, 320] width 397 height 40
type input "info@denisecelia.com"
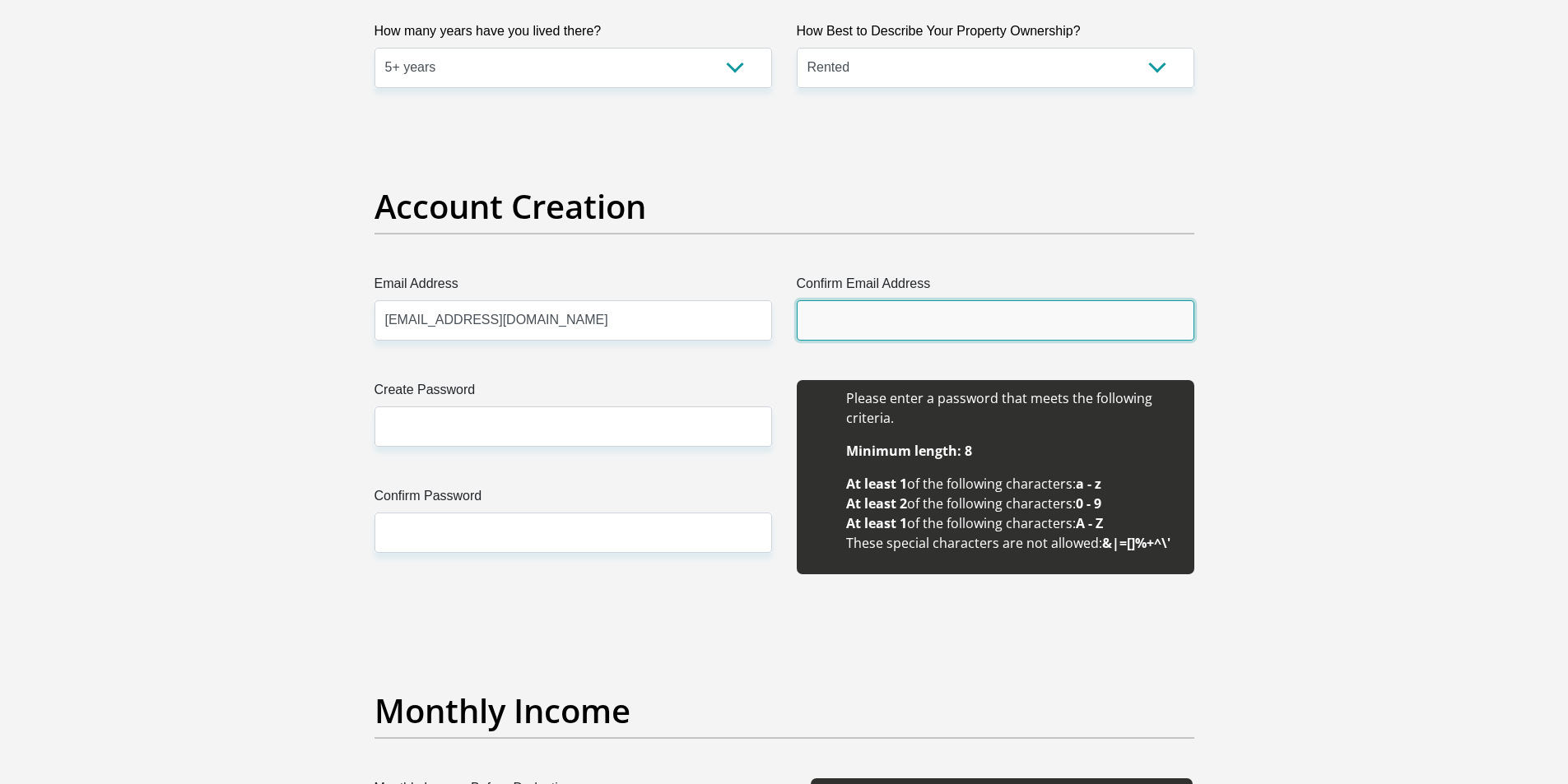
type input "info@denisecelia.com"
type input "Denise Celia"
type input "Becker"
type input "0814478822"
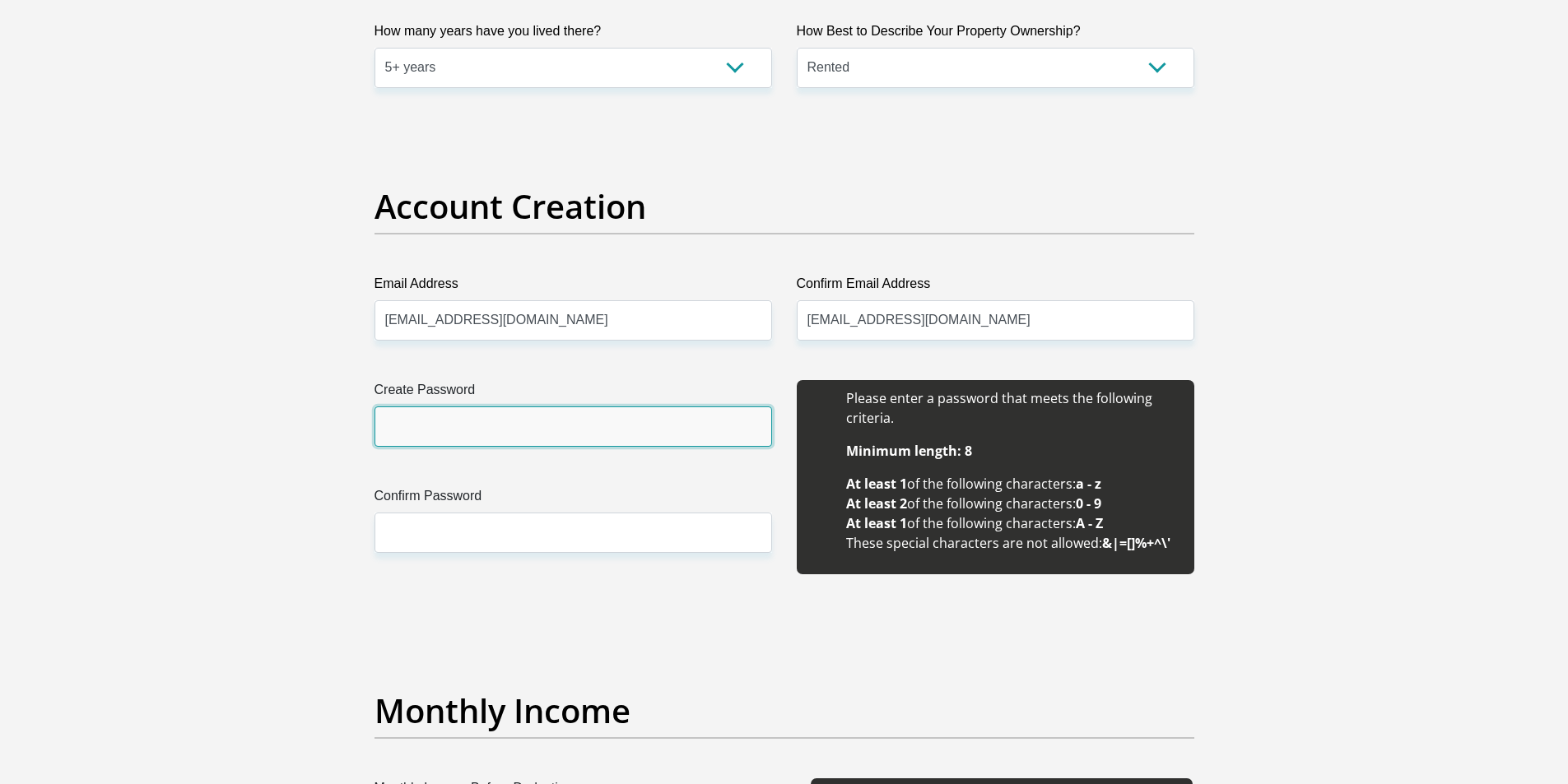
click at [509, 440] on input "Create Password" at bounding box center [573, 426] width 397 height 40
type input "Deni.Celia-1983"
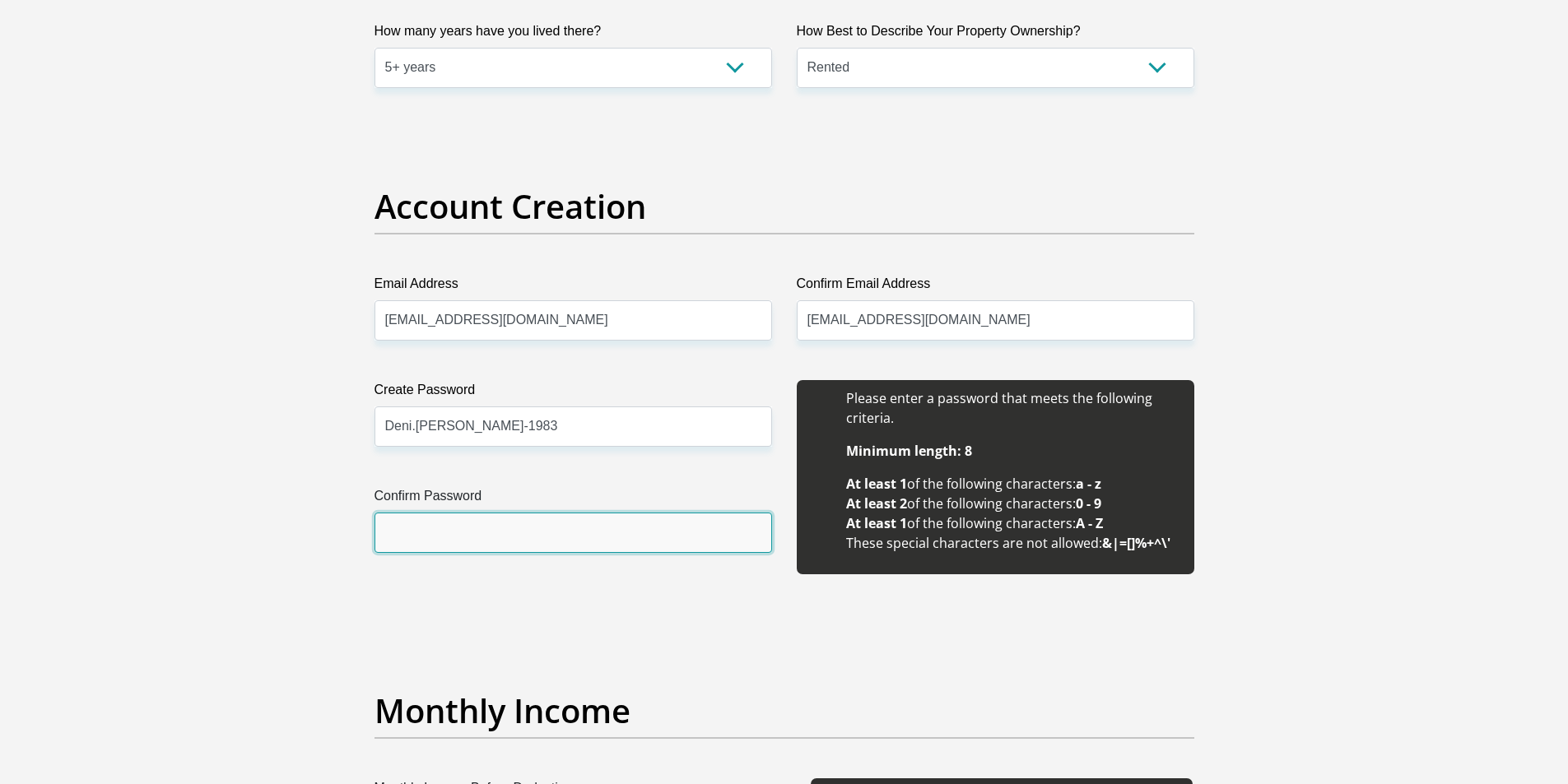
click at [467, 546] on input "Confirm Password" at bounding box center [573, 532] width 397 height 40
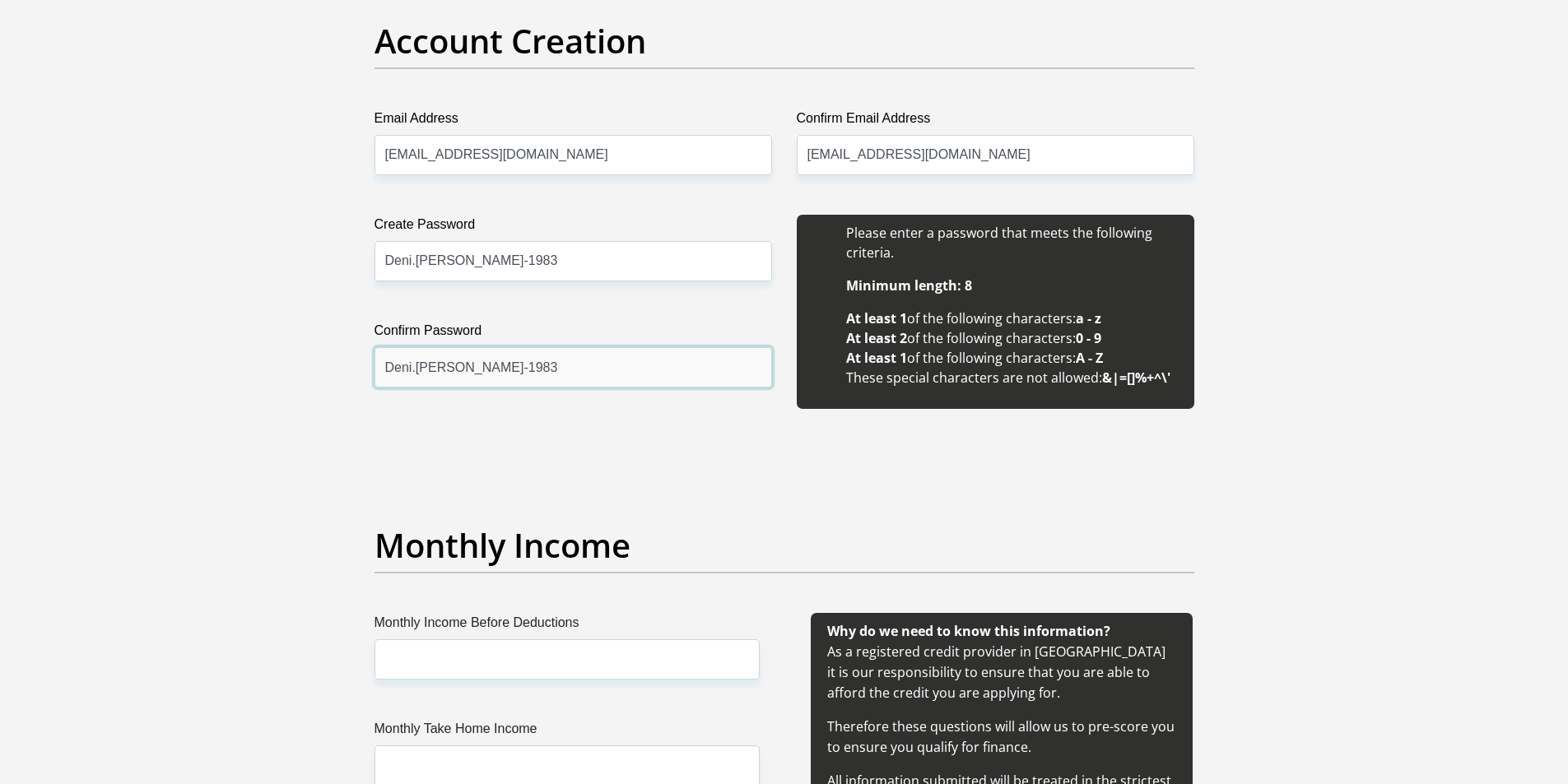
scroll to position [1563, 0]
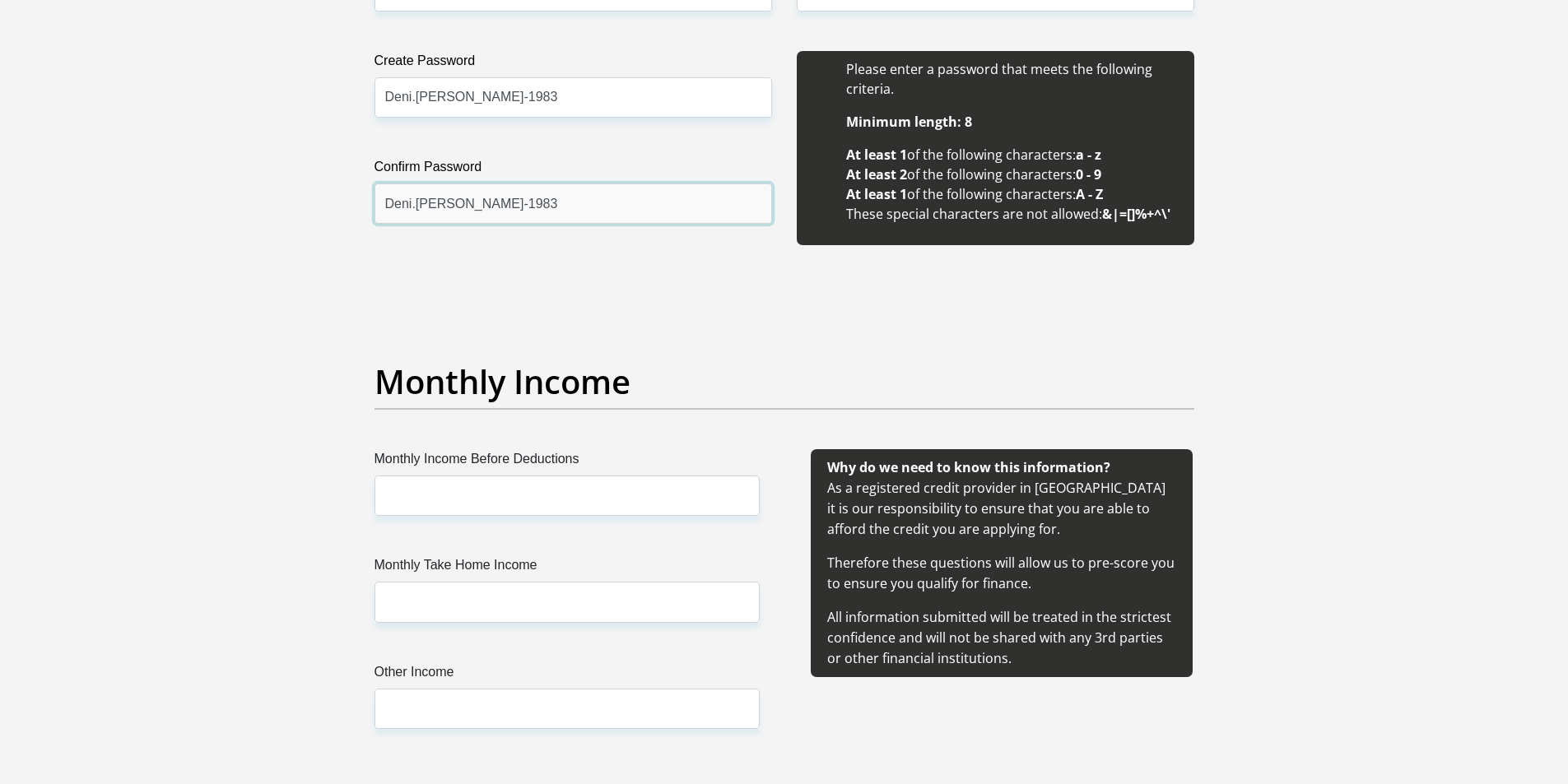
type input "Deni.Celia-1983"
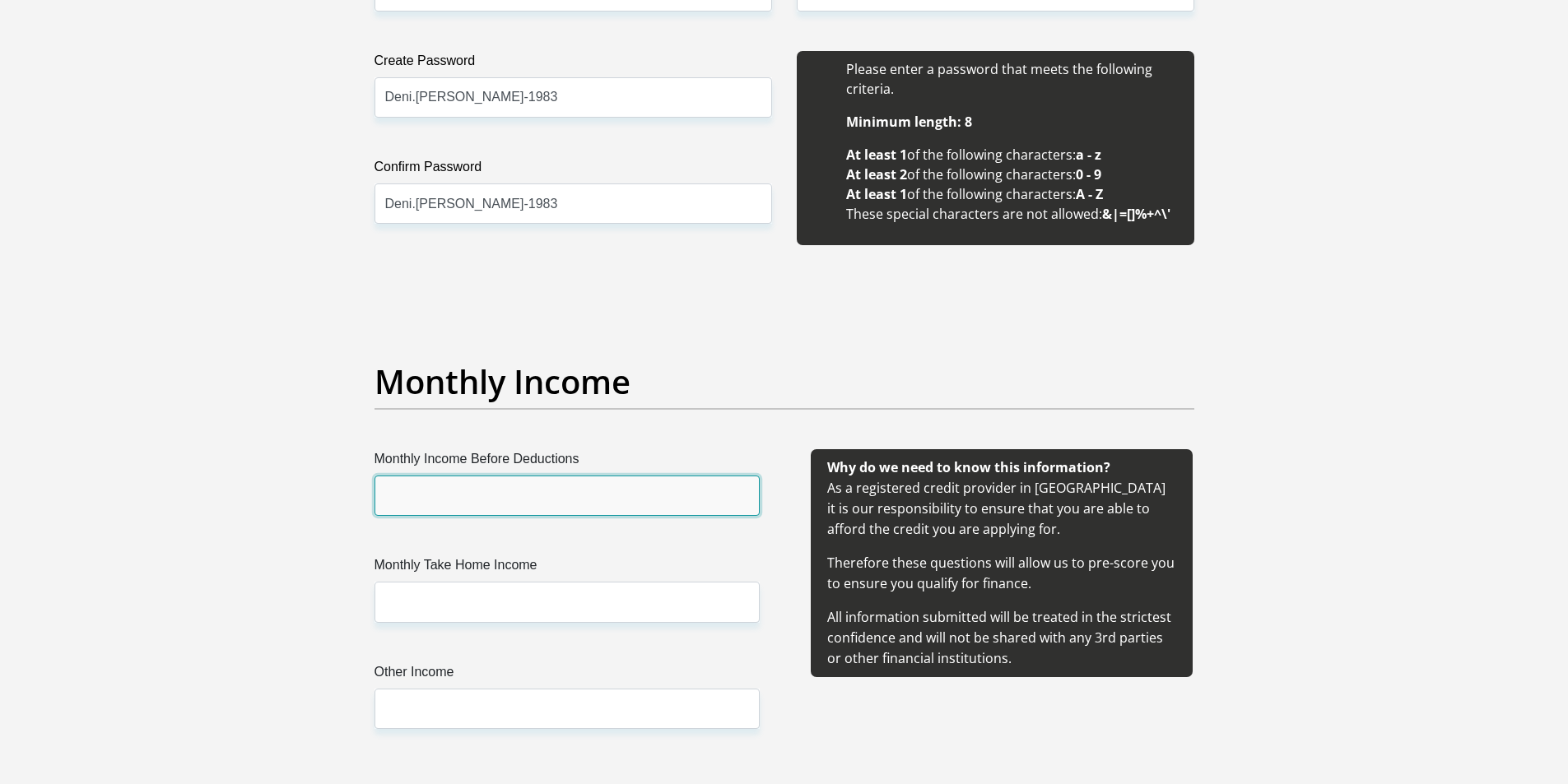
click at [470, 503] on input "Monthly Income Before Deductions" at bounding box center [567, 495] width 385 height 40
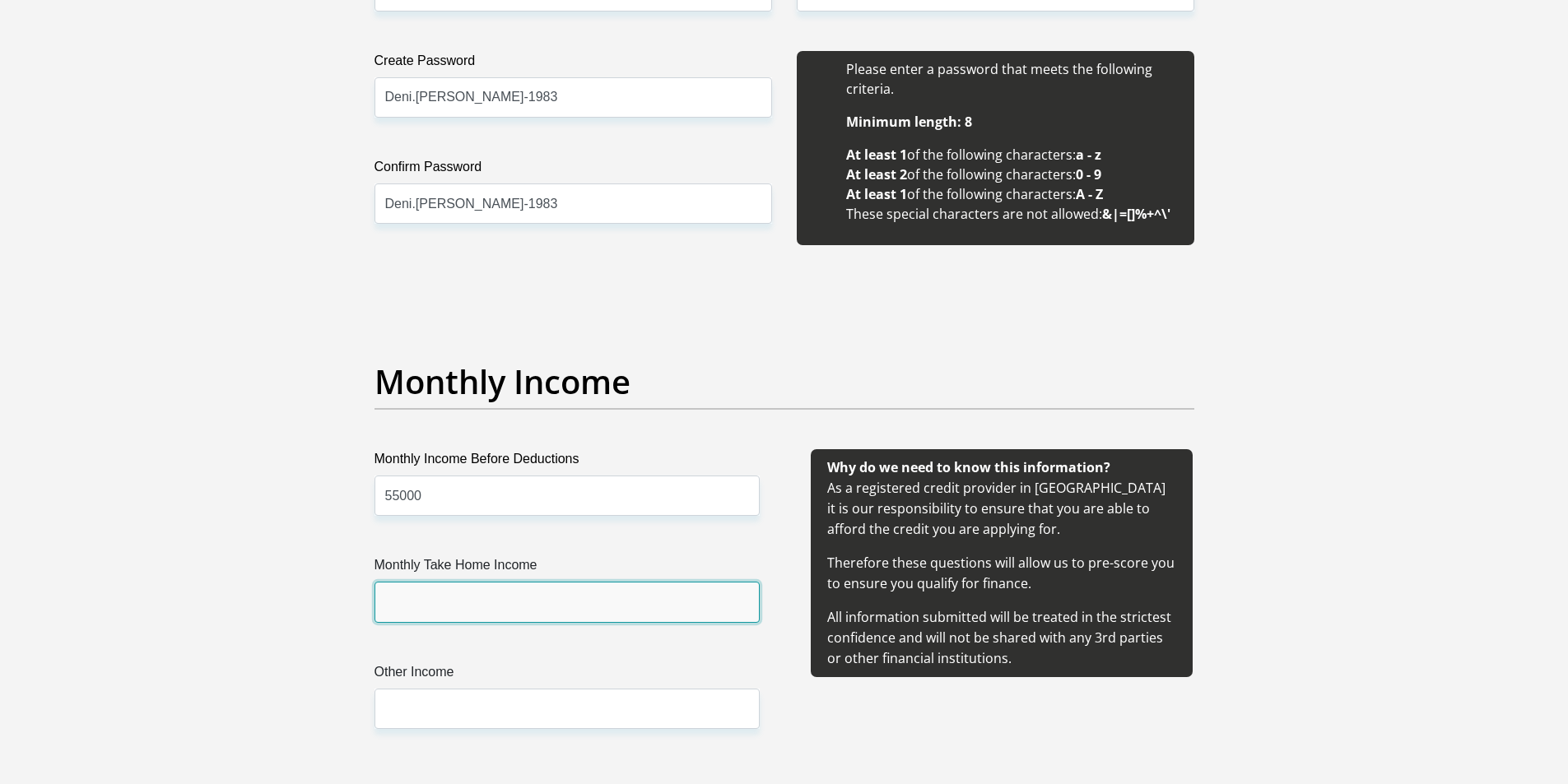
click at [436, 605] on input "Monthly Take Home Income" at bounding box center [567, 601] width 385 height 40
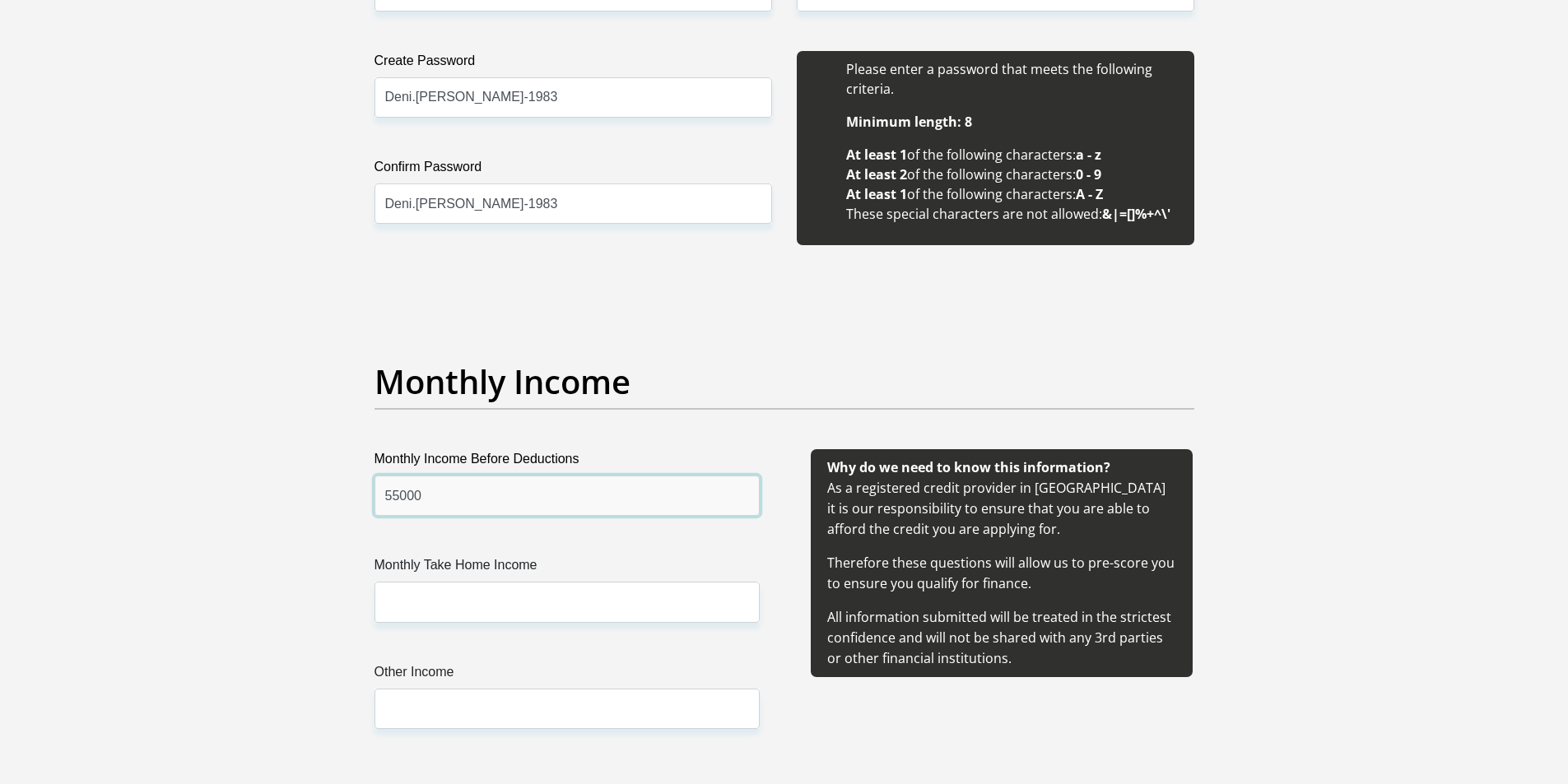
drag, startPoint x: 420, startPoint y: 493, endPoint x: 379, endPoint y: 498, distance: 41.3
click at [379, 498] on input "55000" at bounding box center [567, 495] width 385 height 40
type input "65000"
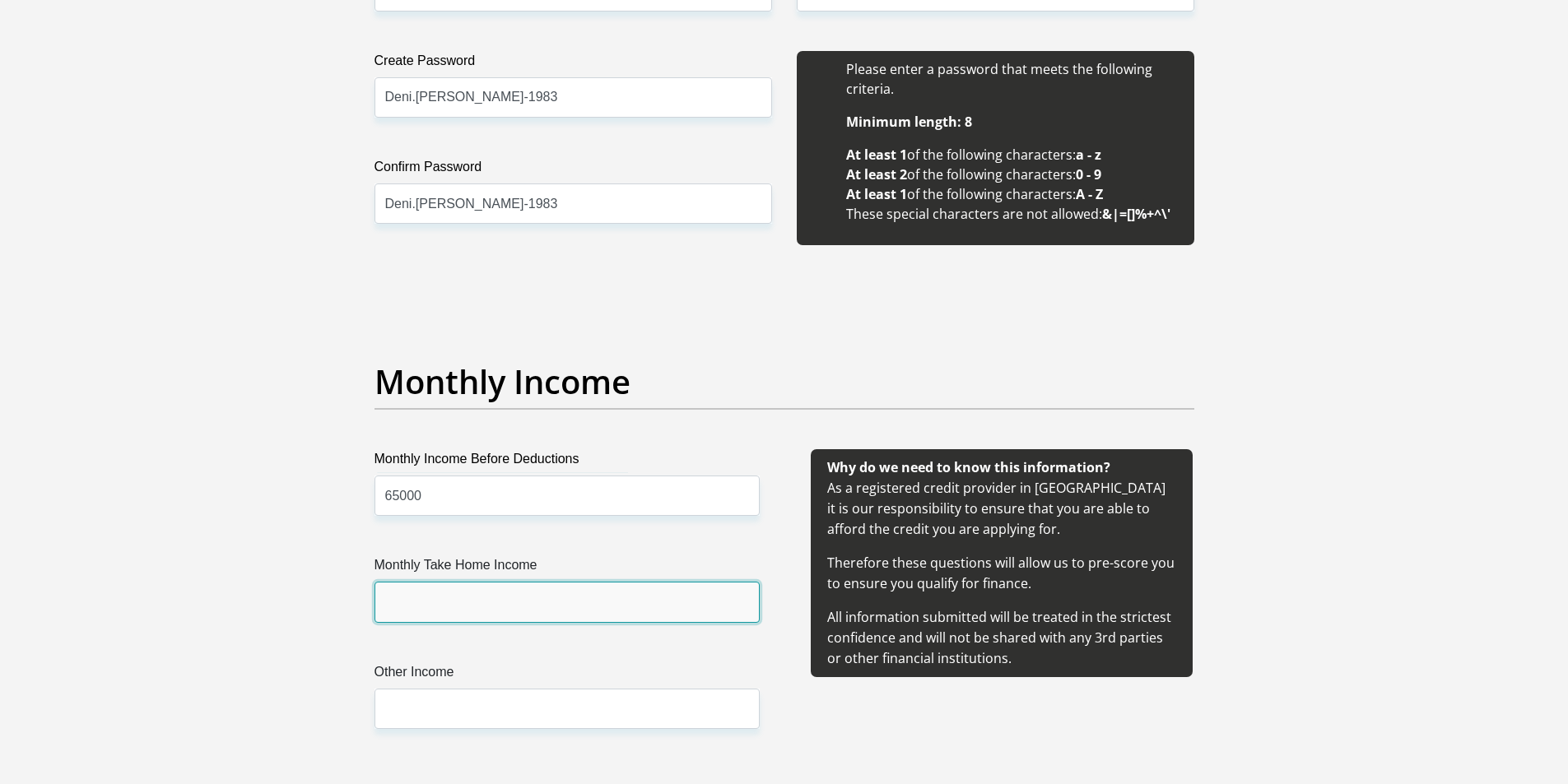
click at [432, 602] on input "Monthly Take Home Income" at bounding box center [567, 601] width 385 height 40
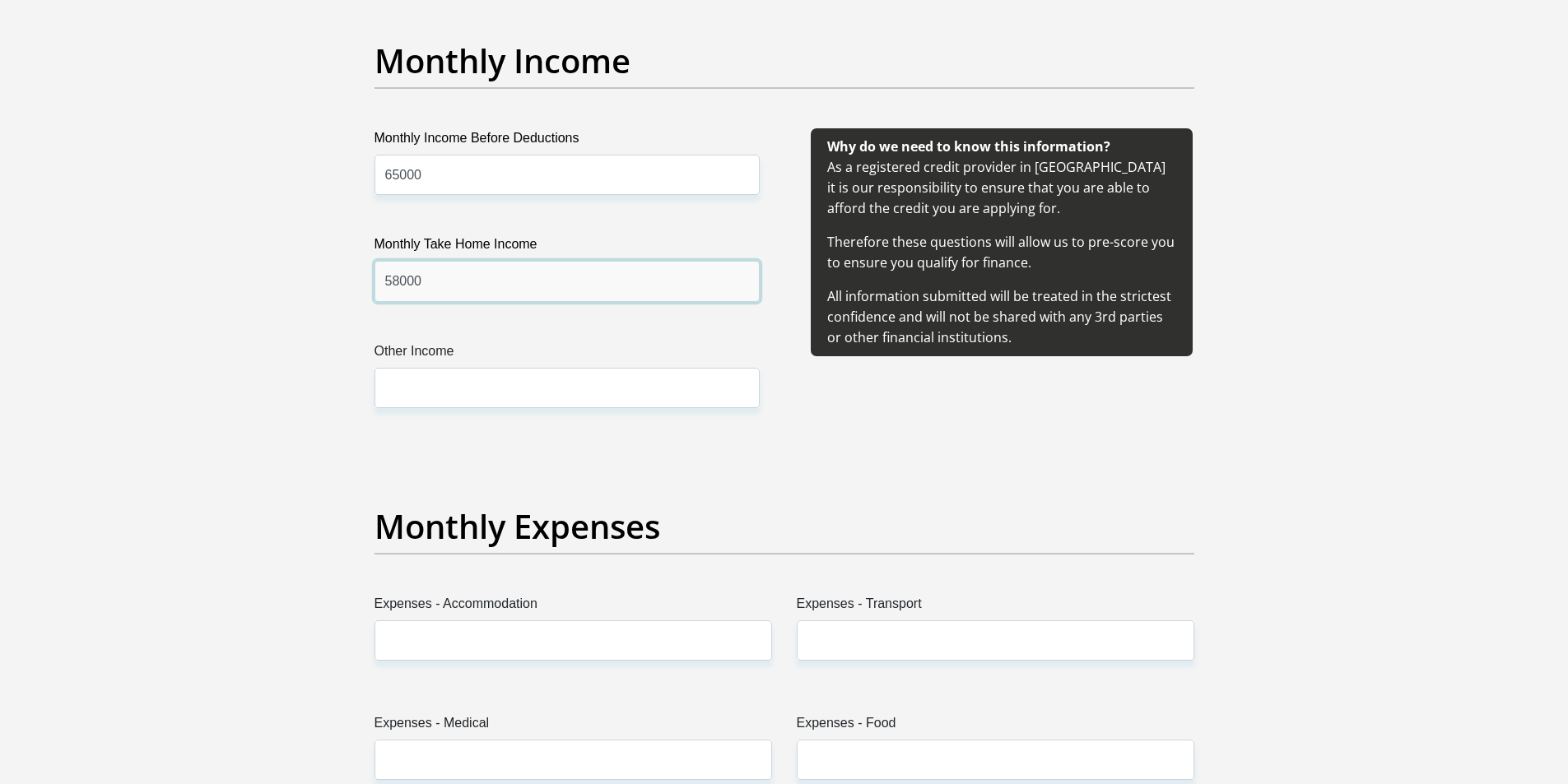
scroll to position [1892, 0]
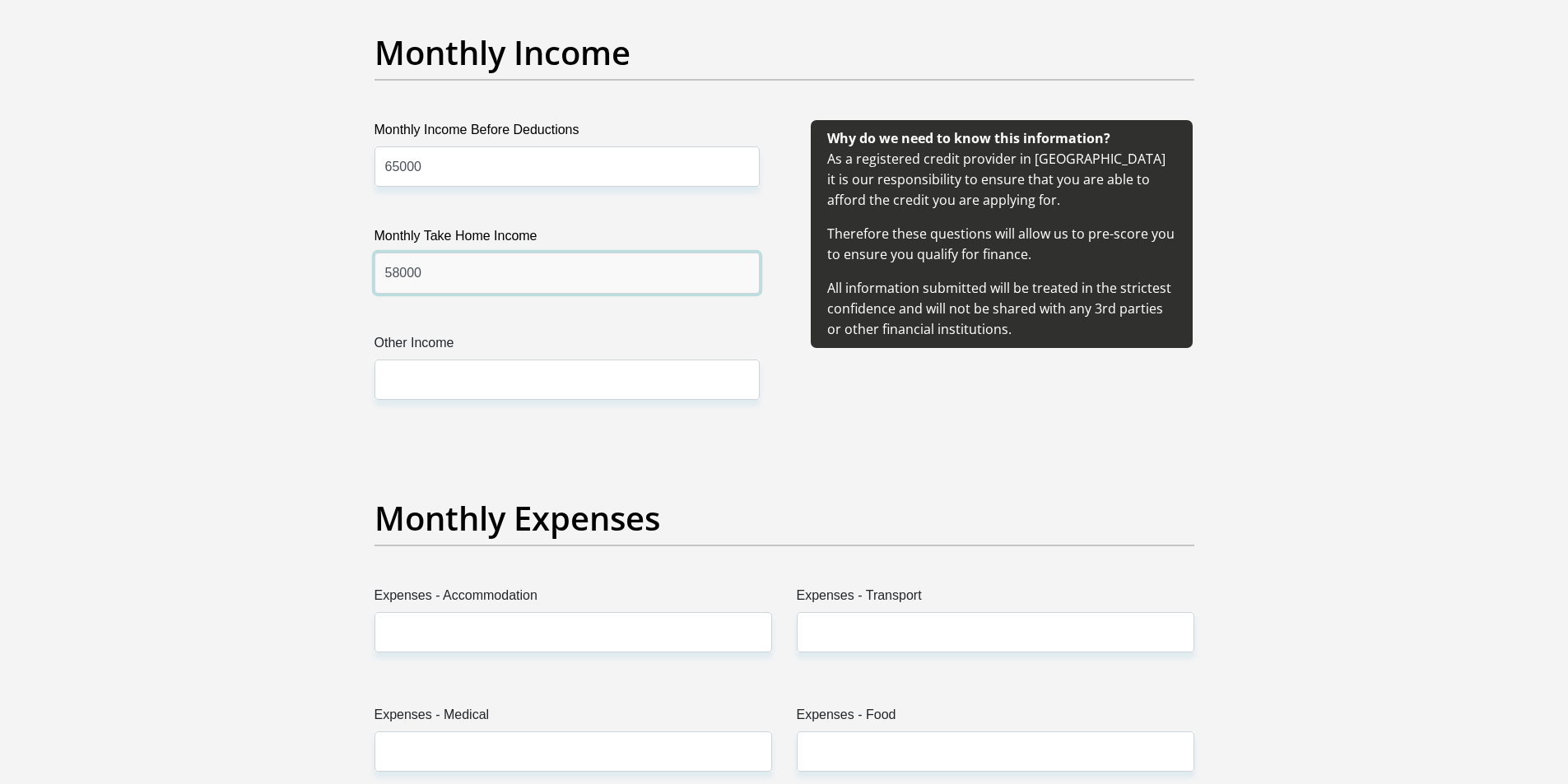
type input "58000"
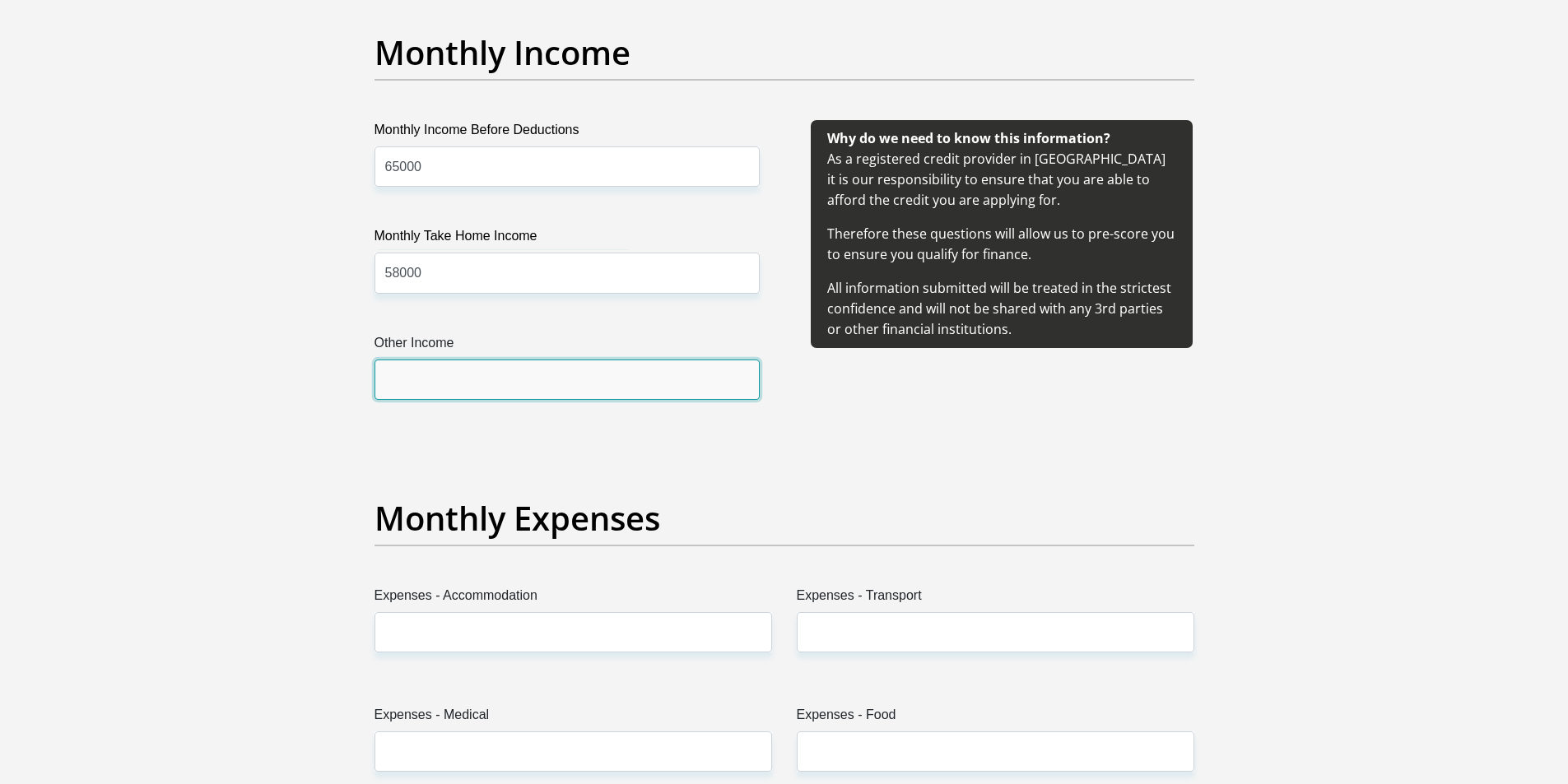
click at [415, 380] on input "Other Income" at bounding box center [567, 379] width 385 height 40
drag, startPoint x: 419, startPoint y: 385, endPoint x: 379, endPoint y: 385, distance: 40.0
click at [379, 385] on input "10000" at bounding box center [567, 379] width 385 height 40
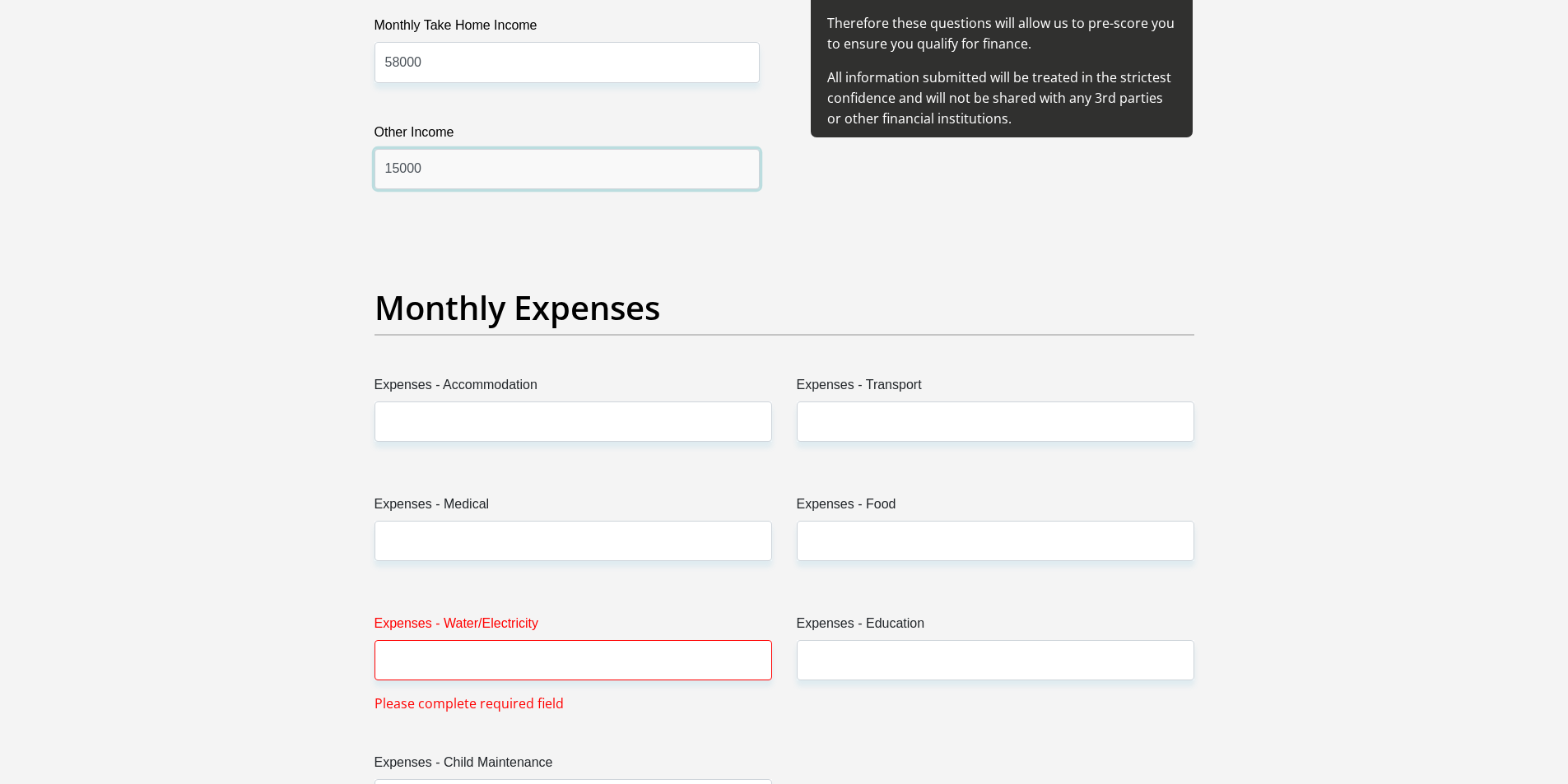
scroll to position [2139, 0]
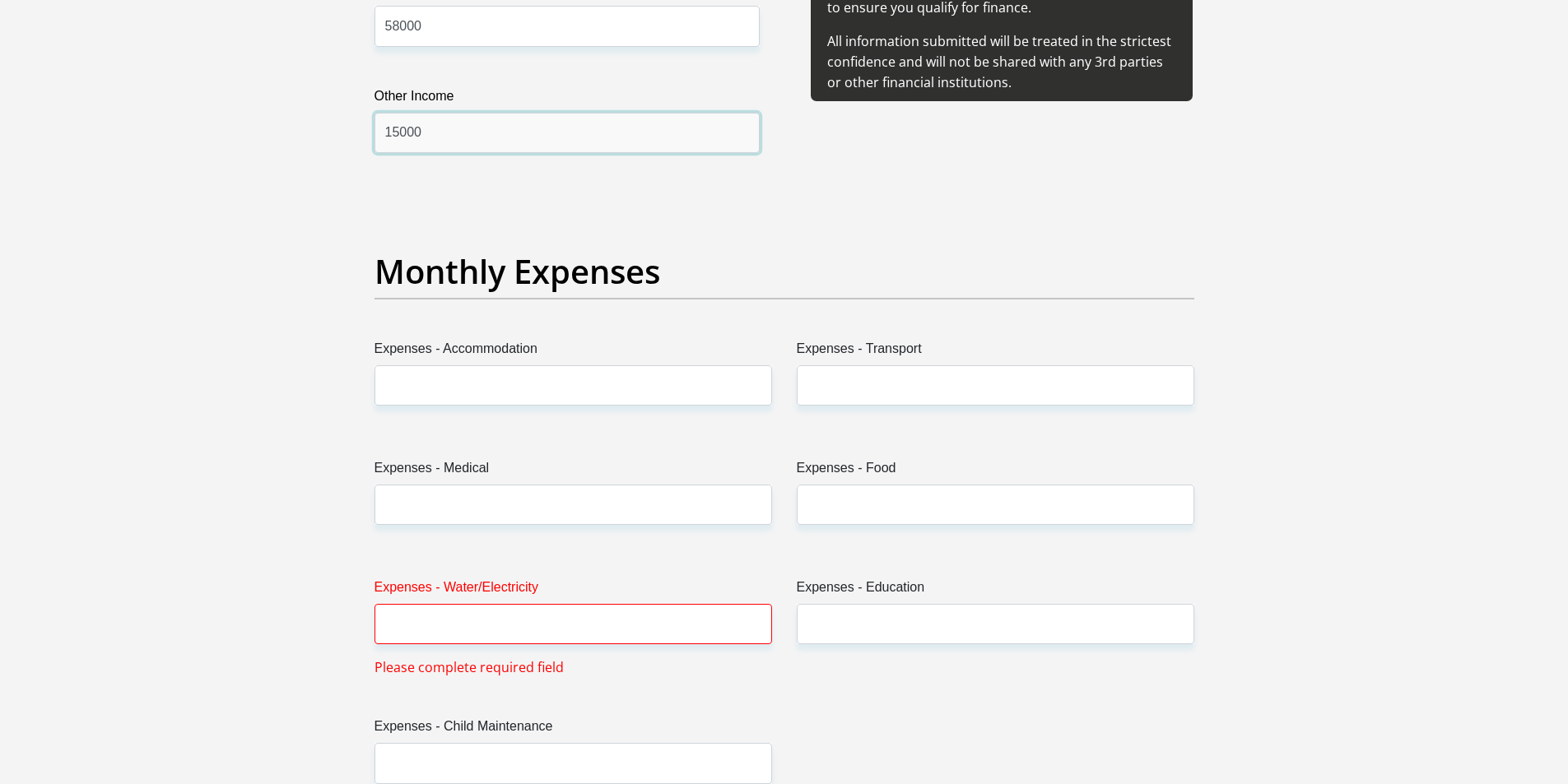
type input "15000"
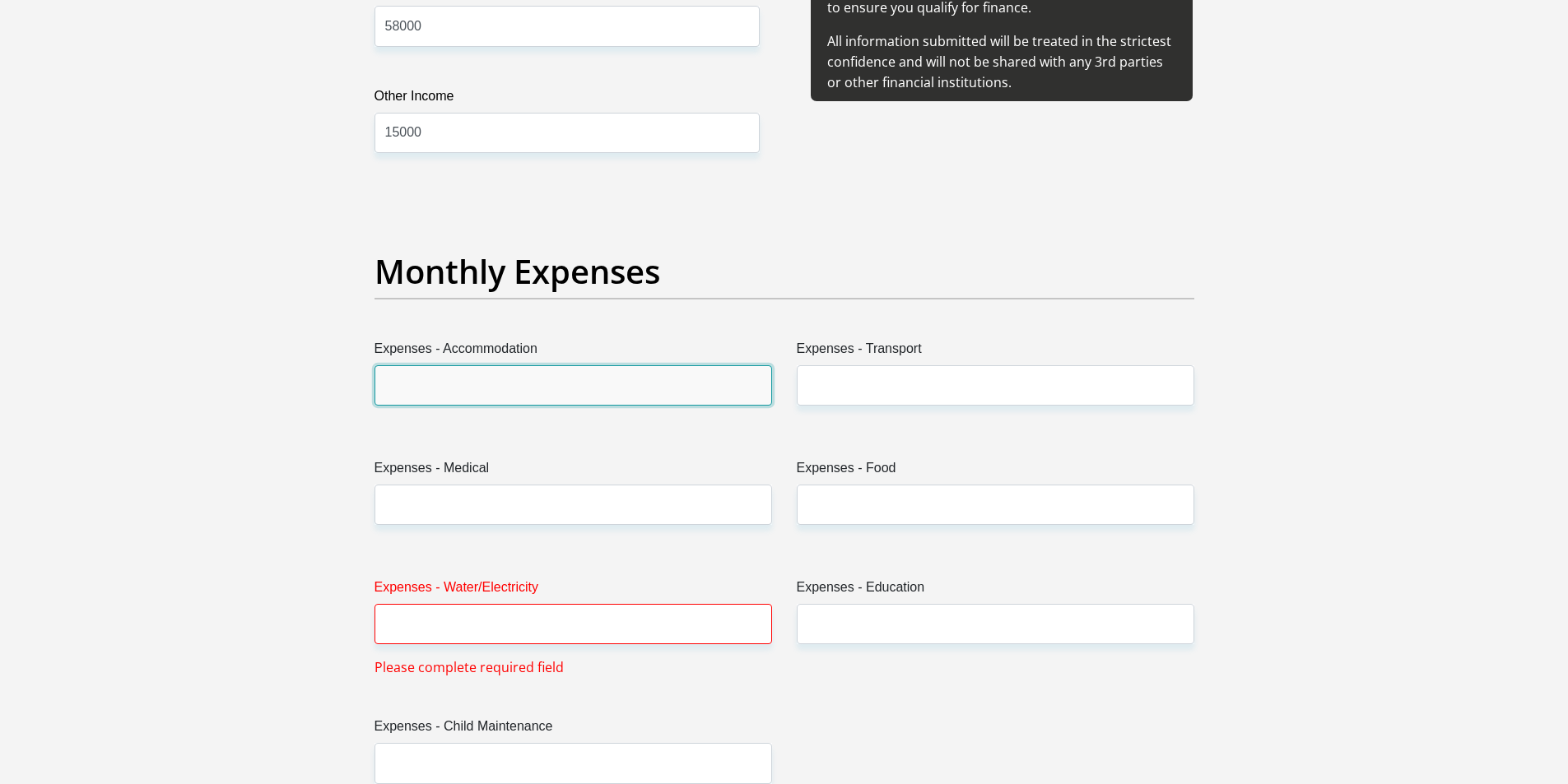
click at [512, 383] on input "Expenses - Accommodation" at bounding box center [573, 384] width 397 height 40
type input "25000"
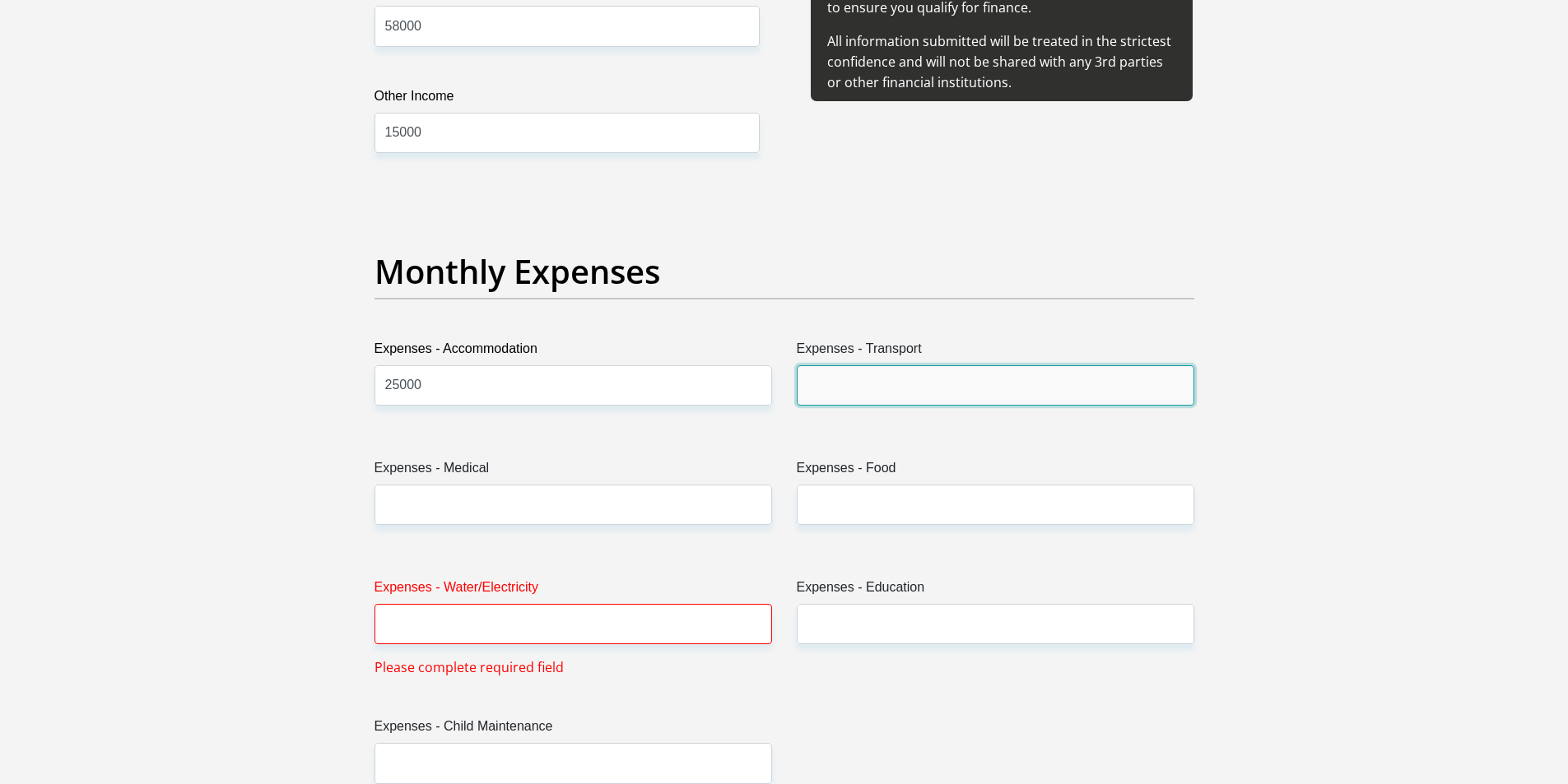
click at [864, 397] on input "Expenses - Transport" at bounding box center [995, 384] width 397 height 40
type input "2500"
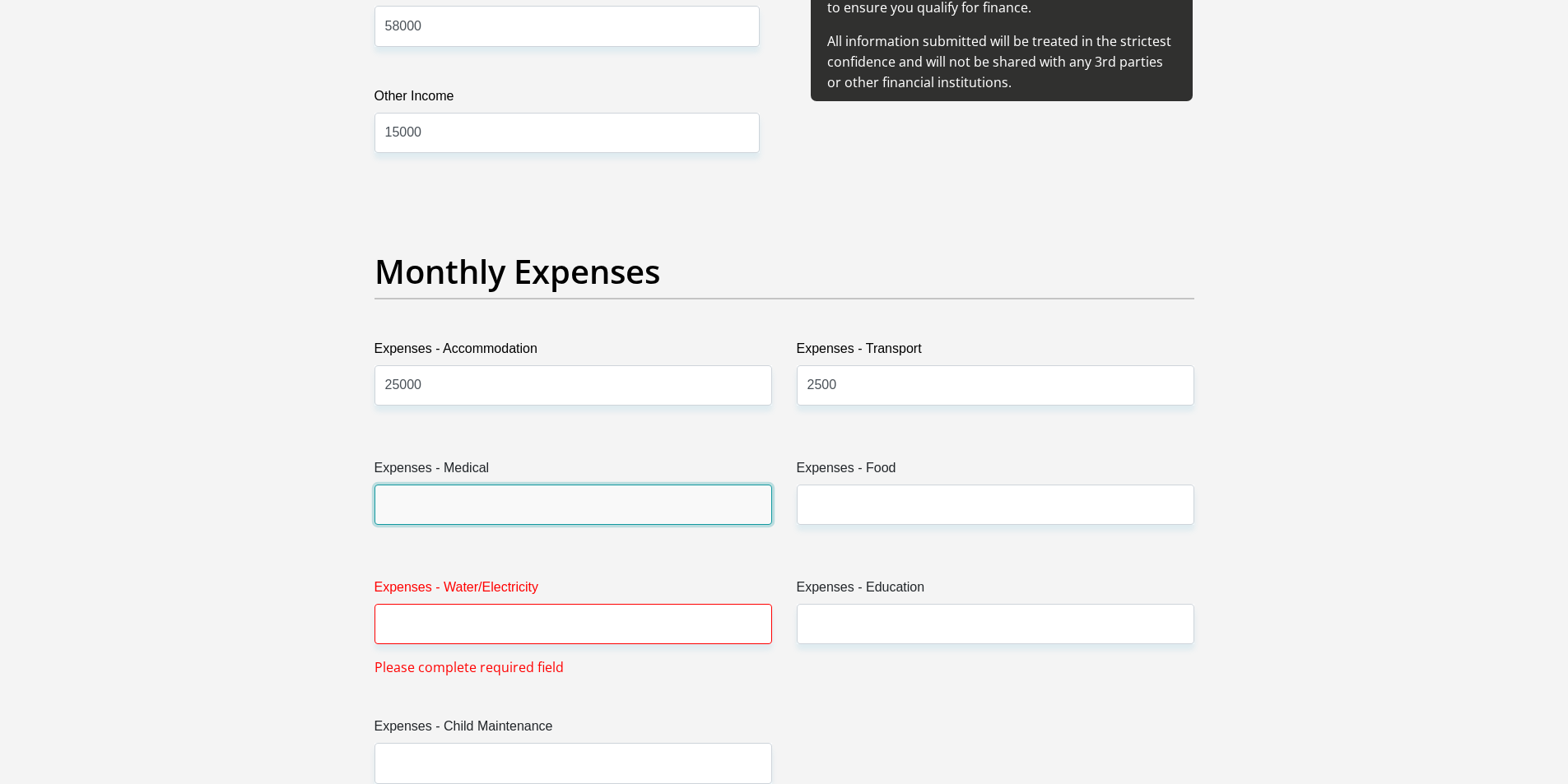
click at [512, 498] on input "Expenses - Medical" at bounding box center [573, 504] width 397 height 40
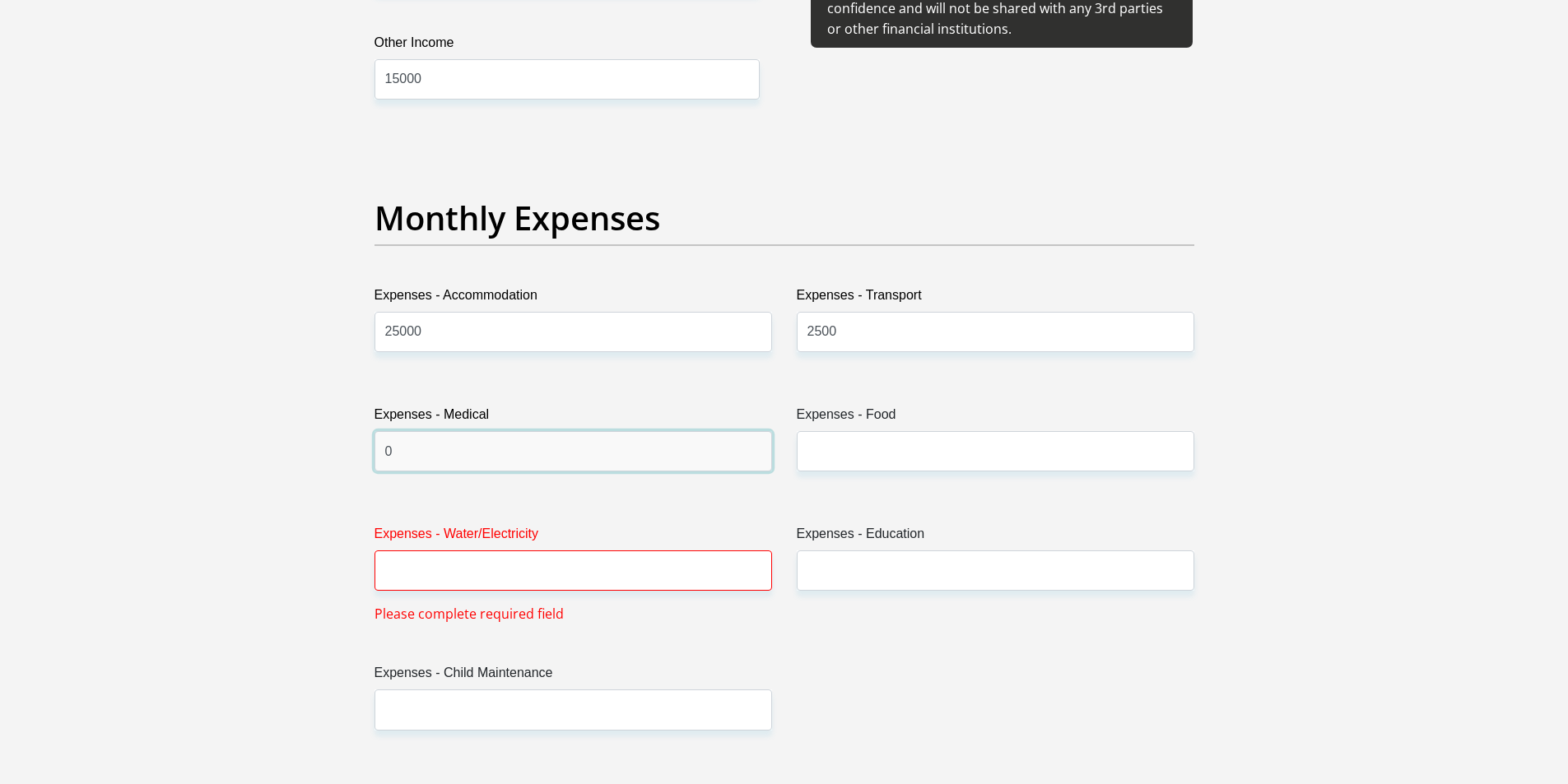
scroll to position [2221, 0]
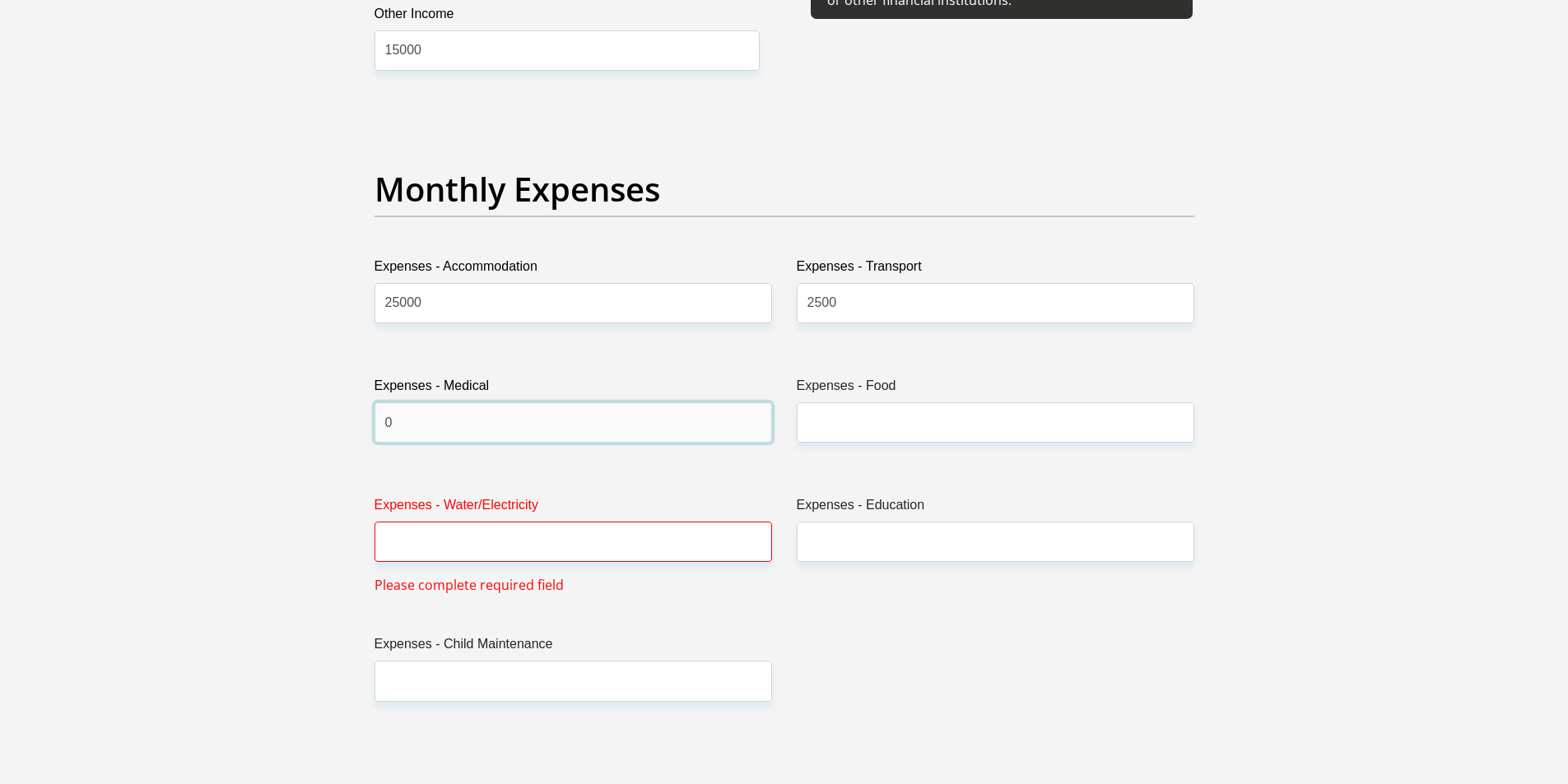
type input "0"
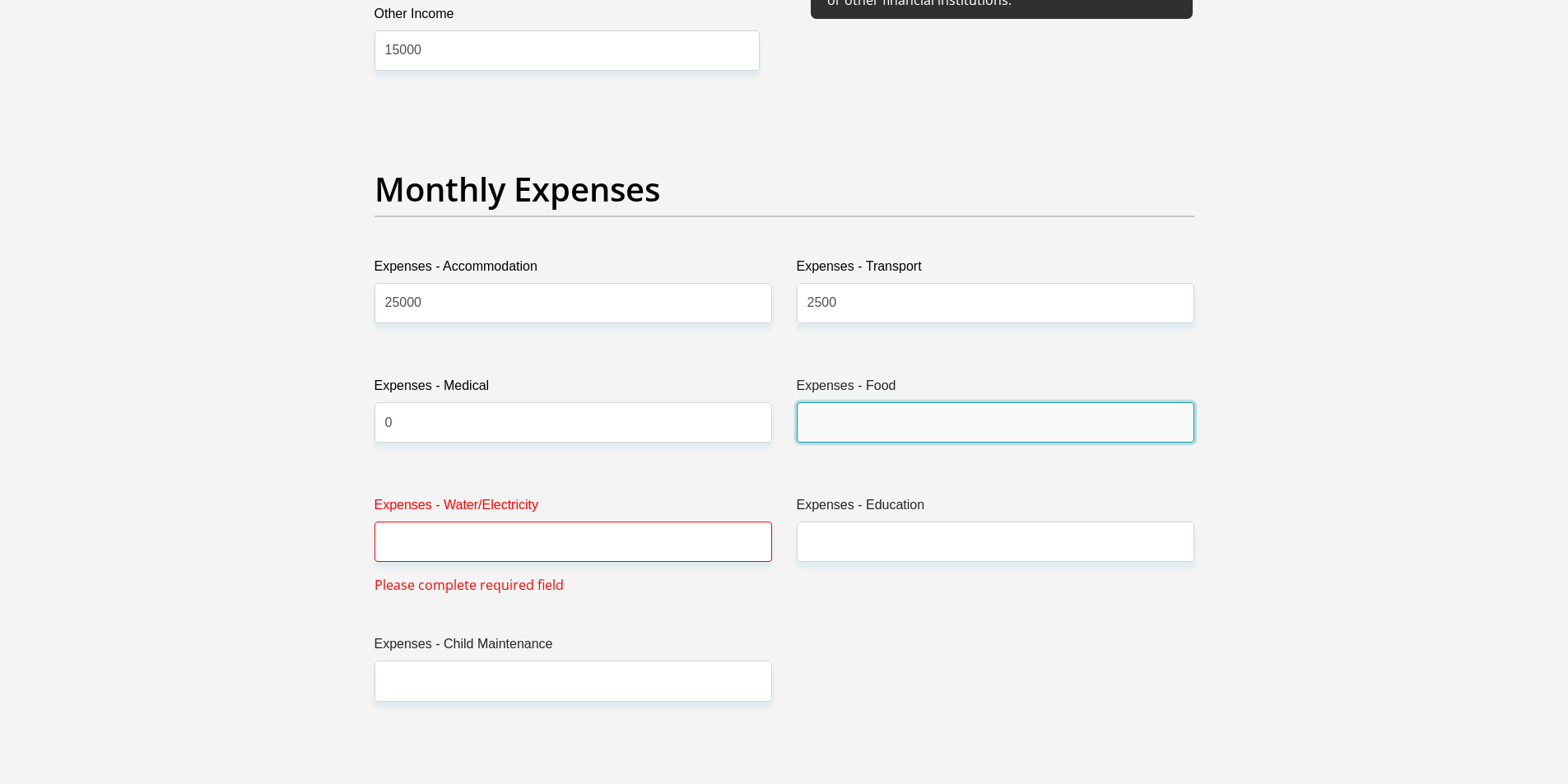
click at [823, 424] on input "Expenses - Food" at bounding box center [995, 422] width 397 height 40
type input "15000"
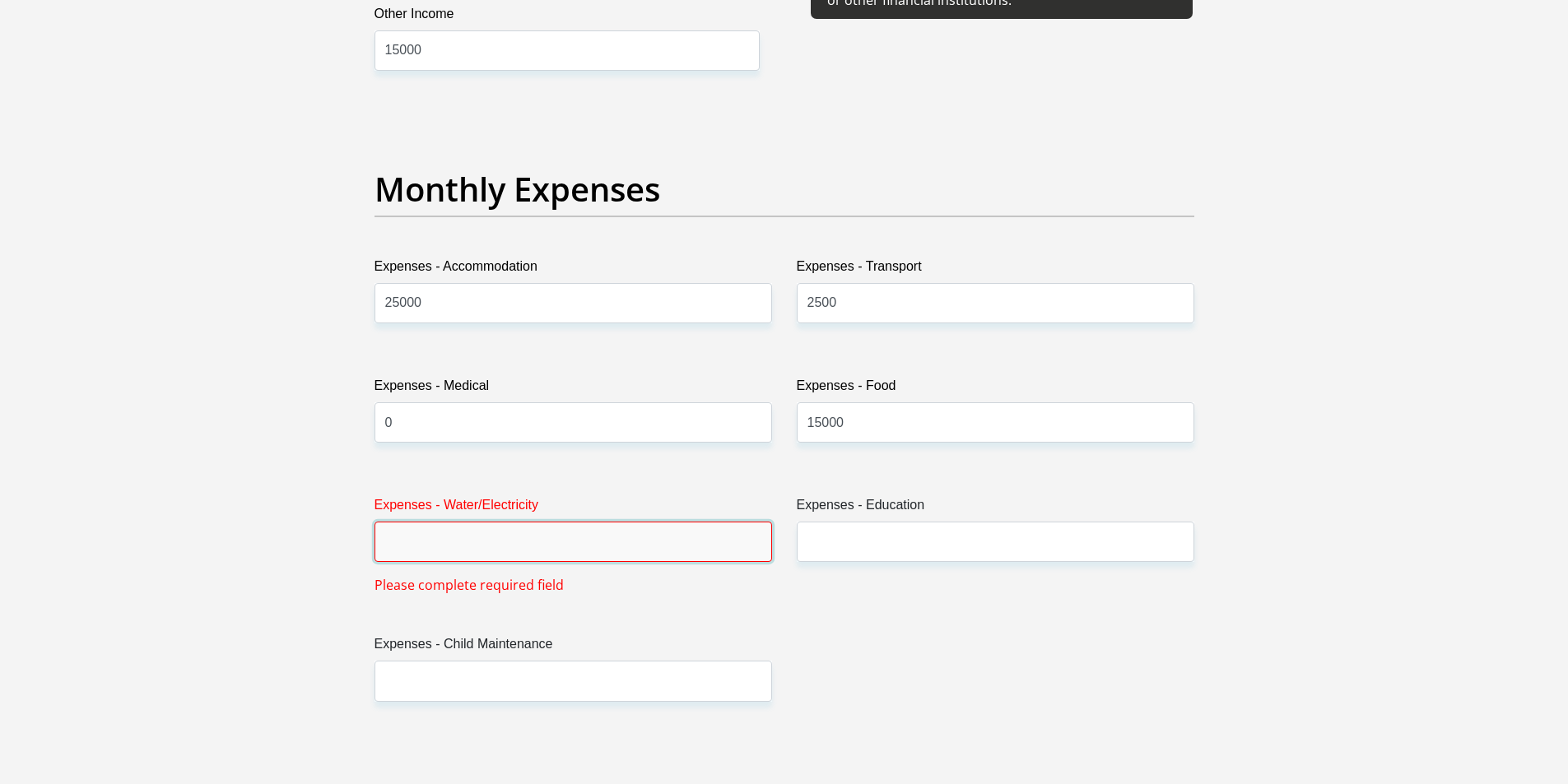
click at [533, 552] on input "Expenses - Water/Electricity" at bounding box center [573, 541] width 397 height 40
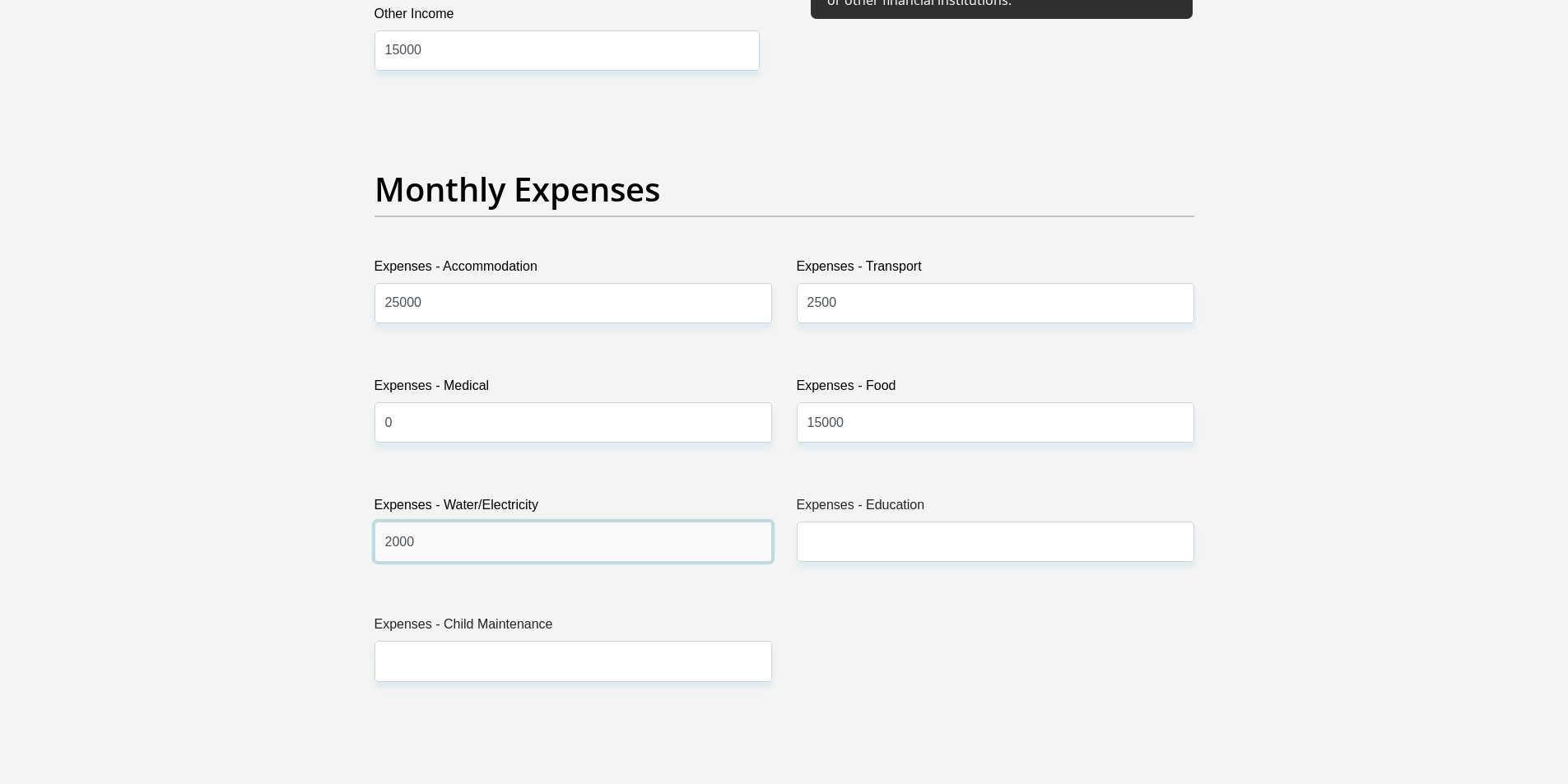
type input "2000"
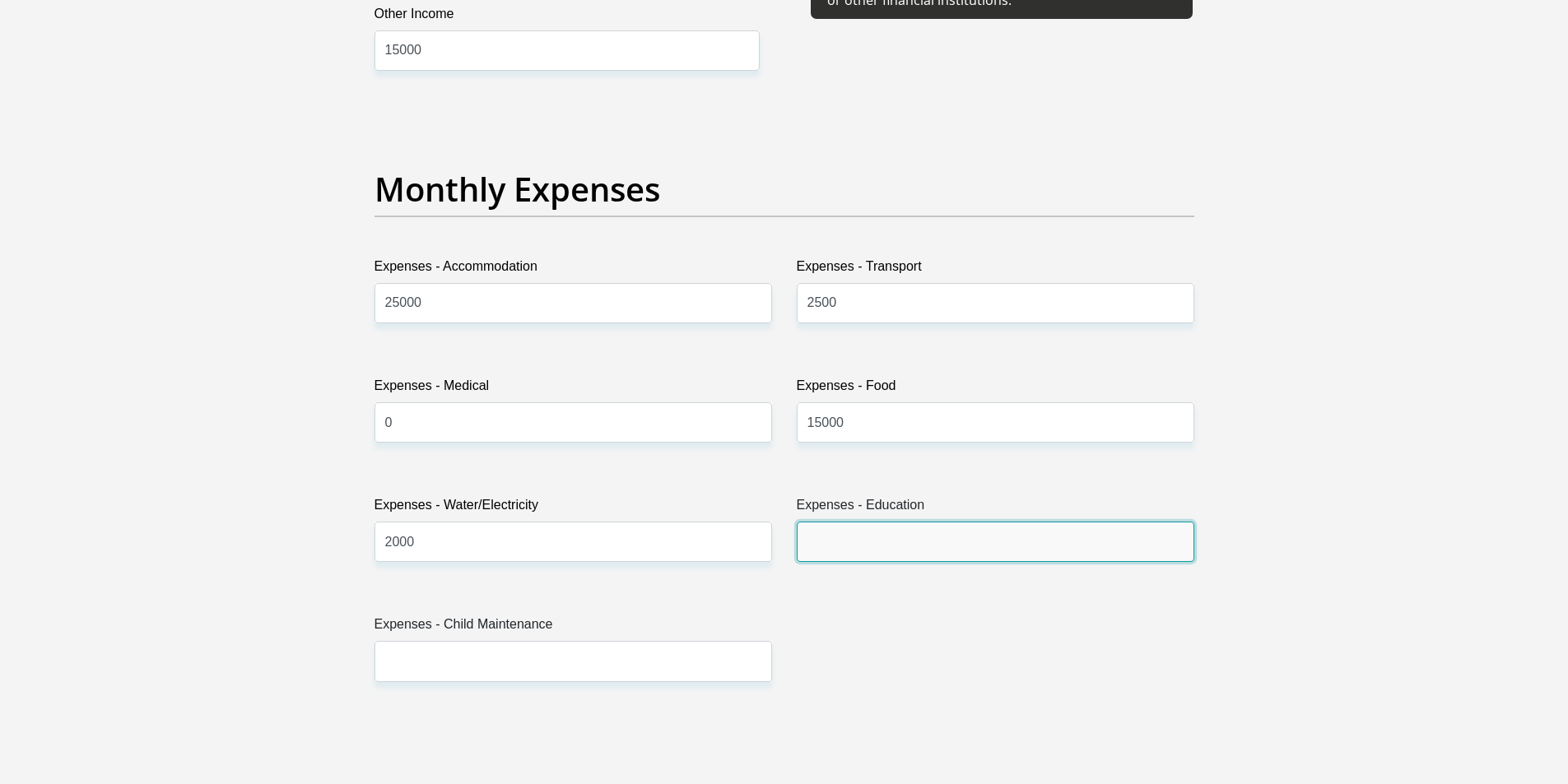
click at [847, 541] on input "Expenses - Education" at bounding box center [995, 541] width 397 height 40
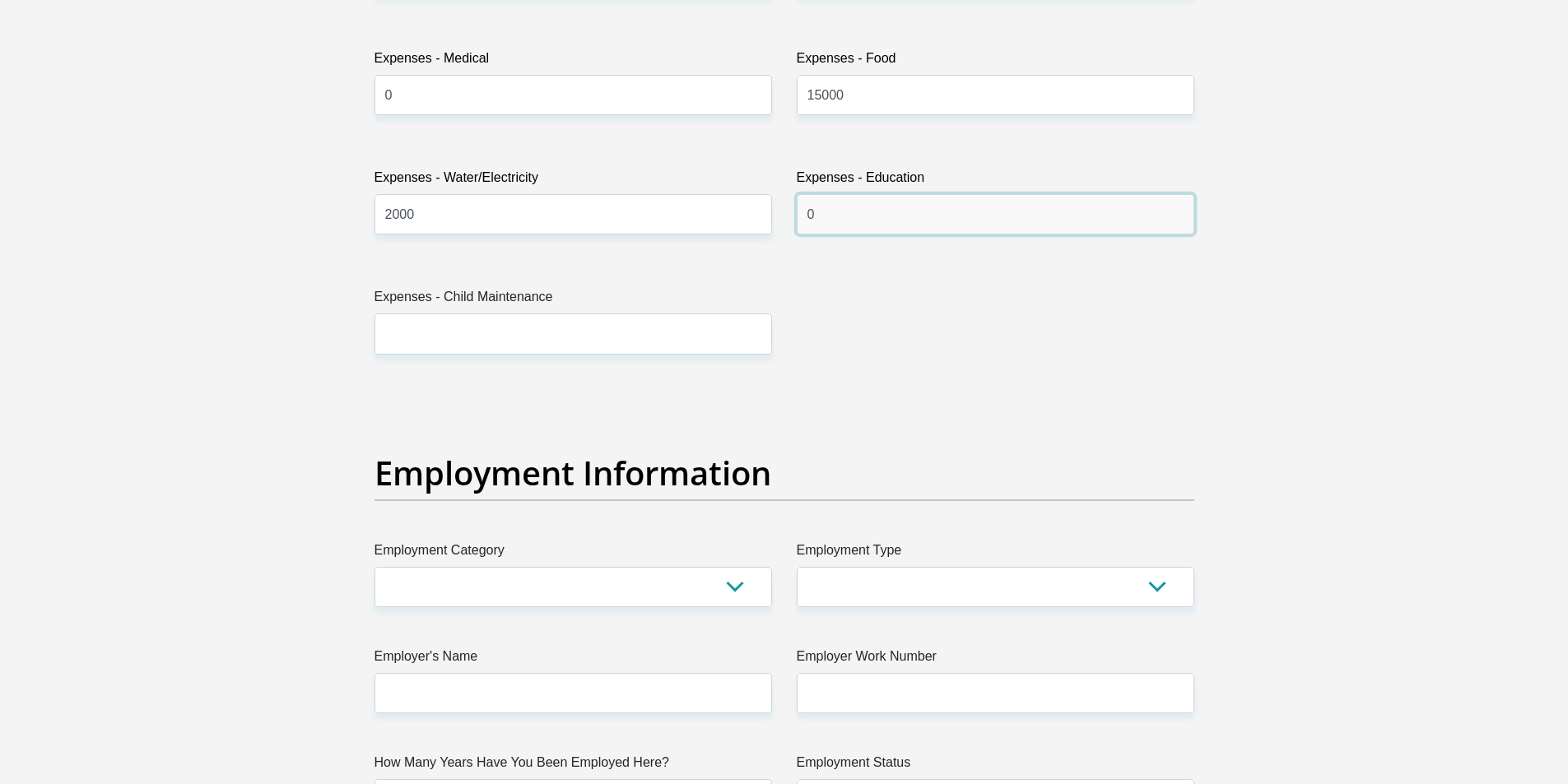
scroll to position [2550, 0]
type input "0"
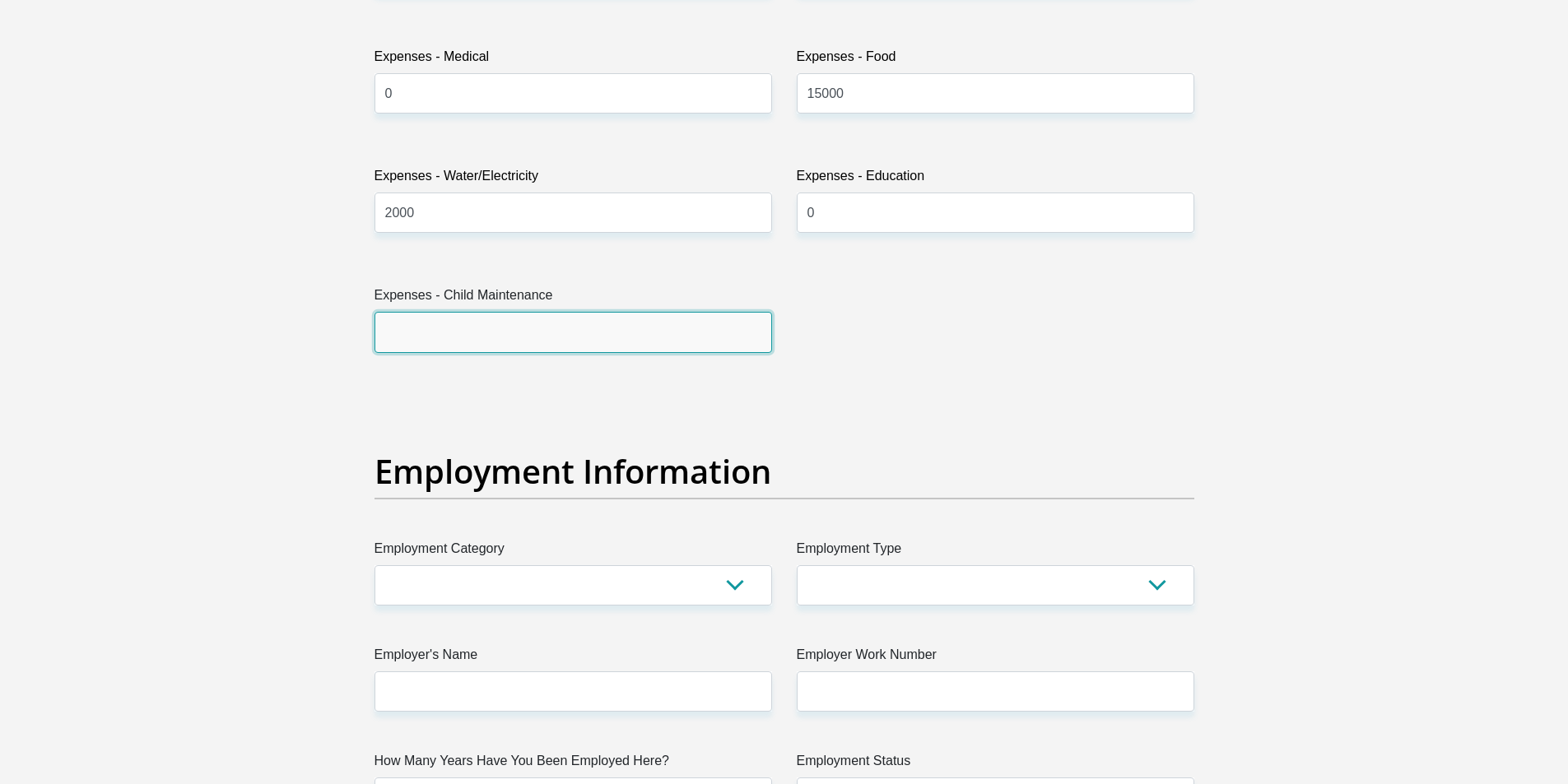
click at [425, 335] on input "Expenses - Child Maintenance" at bounding box center [573, 332] width 397 height 40
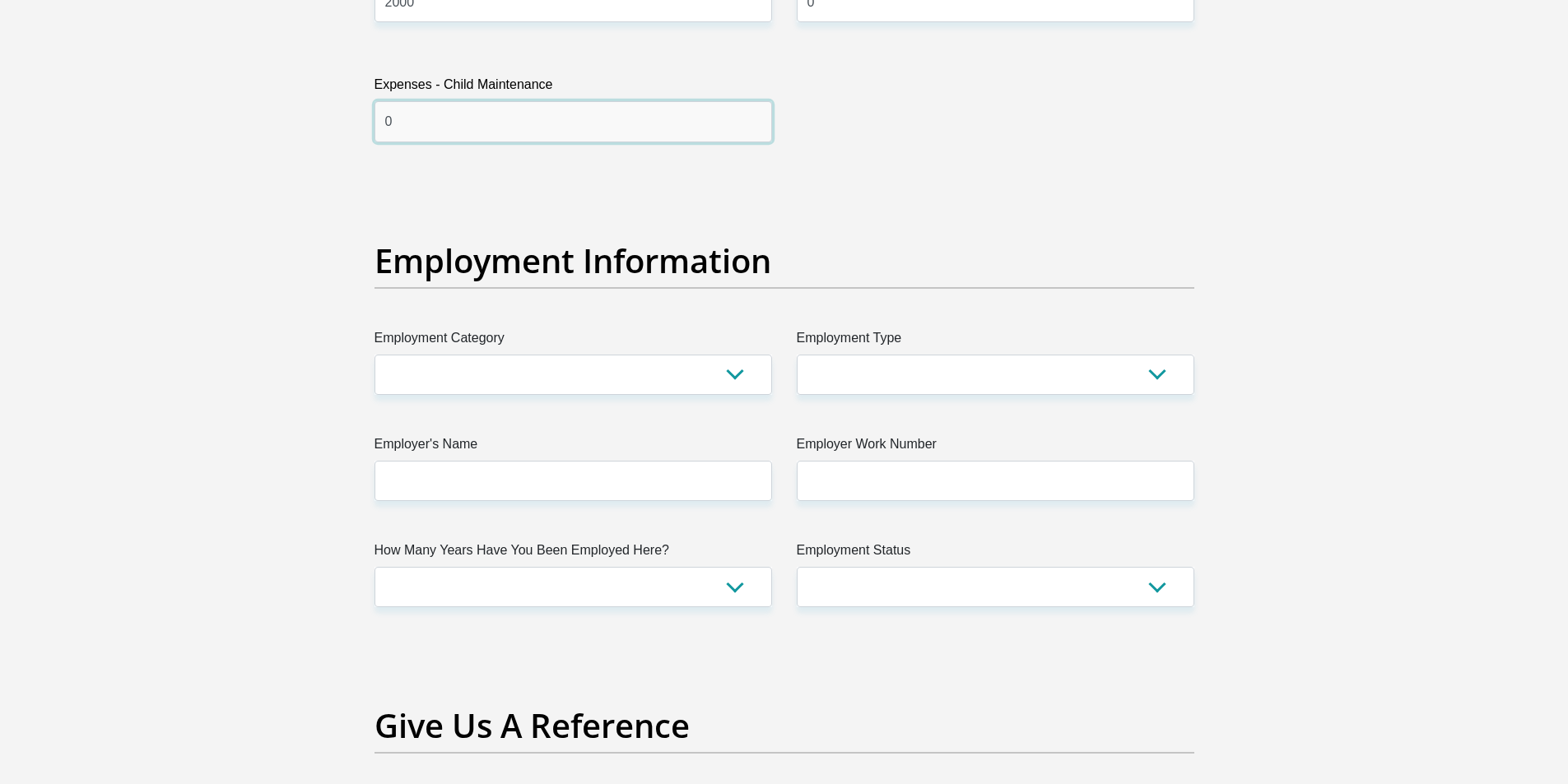
scroll to position [2797, 0]
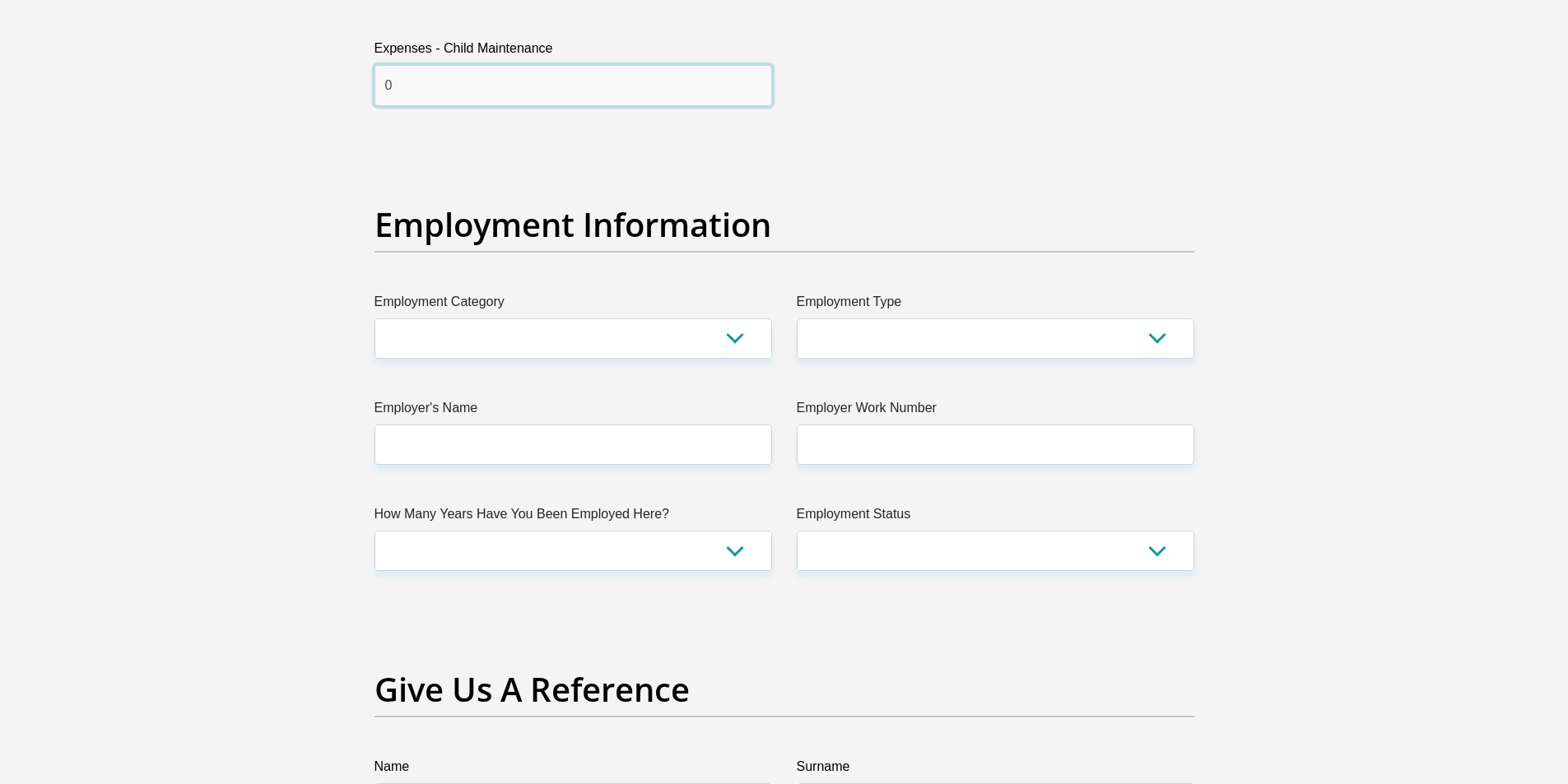
type input "0"
click at [584, 330] on select "AGRICULTURE ALCOHOL & TOBACCO CONSTRUCTION MATERIALS METALLURGY EQUIPMENT FOR R…" at bounding box center [573, 338] width 397 height 40
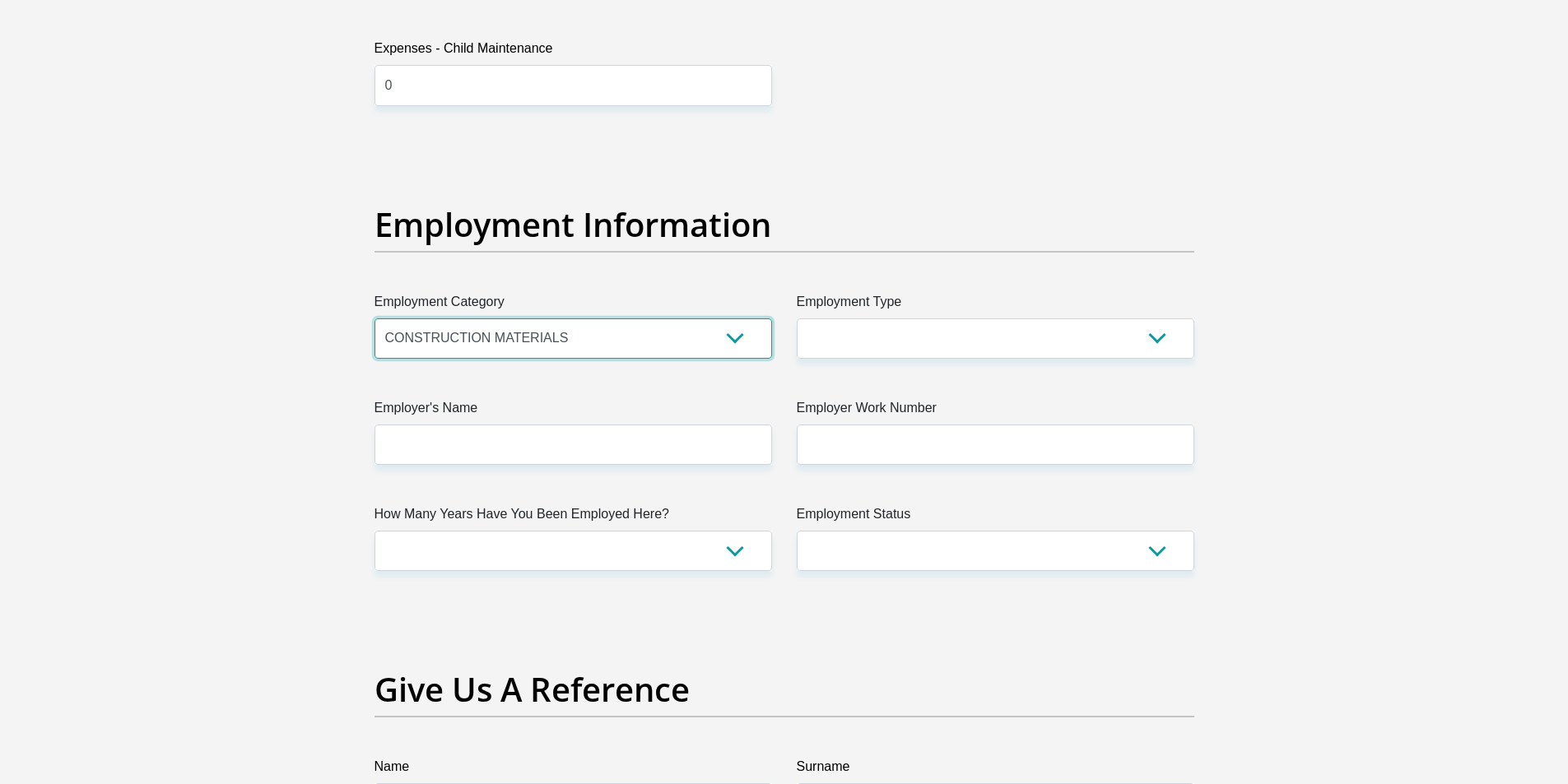
click at [374, 318] on select "AGRICULTURE ALCOHOL & TOBACCO CONSTRUCTION MATERIALS METALLURGY EQUIPMENT FOR R…" at bounding box center [573, 338] width 397 height 40
click at [523, 346] on select "AGRICULTURE ALCOHOL & TOBACCO CONSTRUCTION MATERIALS METALLURGY EQUIPMENT FOR R…" at bounding box center [573, 338] width 397 height 40
select select "9"
click at [374, 318] on select "AGRICULTURE ALCOHOL & TOBACCO CONSTRUCTION MATERIALS METALLURGY EQUIPMENT FOR R…" at bounding box center [573, 338] width 397 height 40
click at [864, 346] on select "College/Lecturer Craft Seller Creative Driver Executive Farmer Forces - Non Com…" at bounding box center [995, 338] width 397 height 40
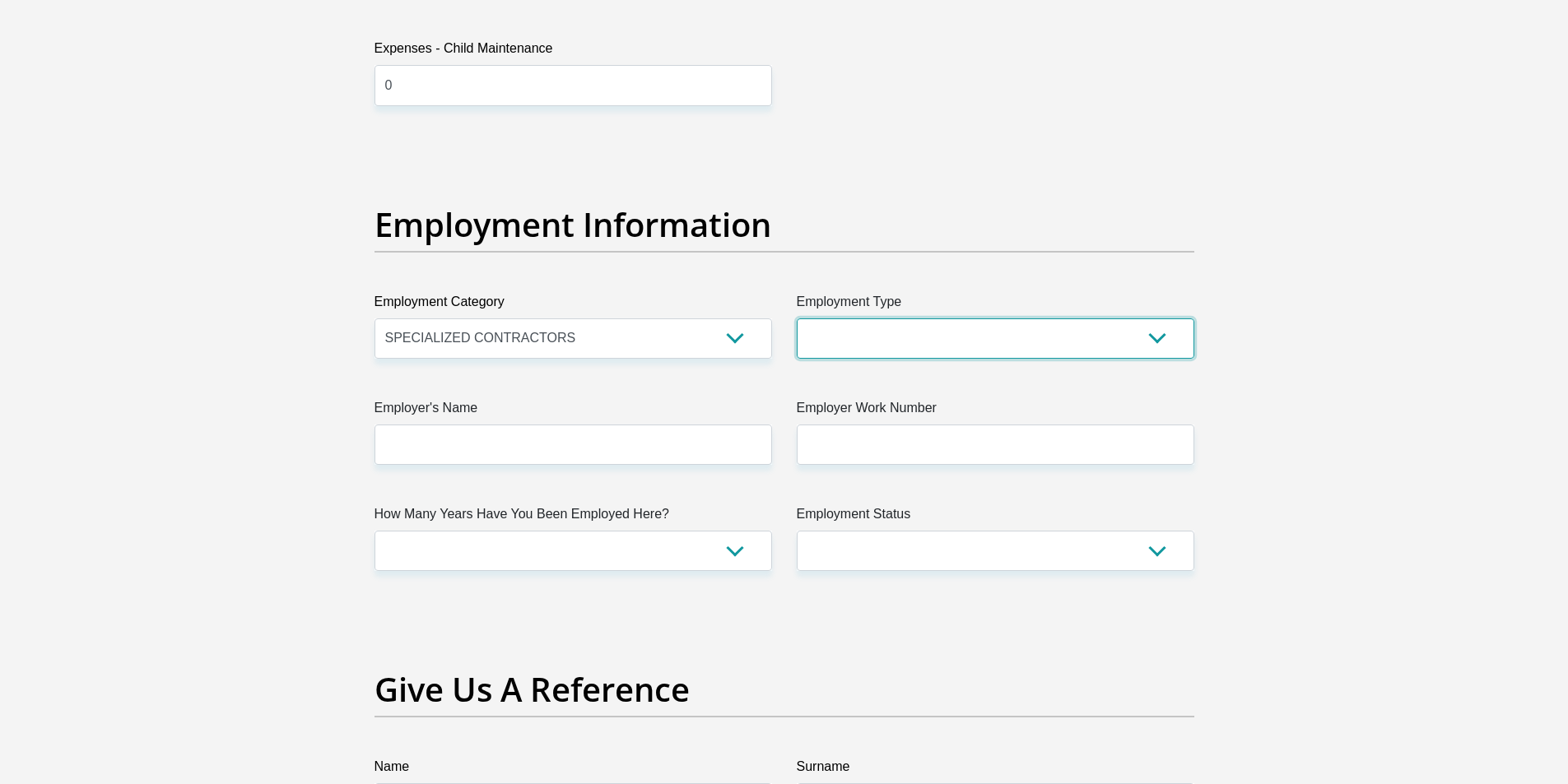
select select "Creative"
click at [796, 318] on select "College/Lecturer Craft Seller Creative Driver Executive Farmer Forces - Non Com…" at bounding box center [995, 338] width 397 height 40
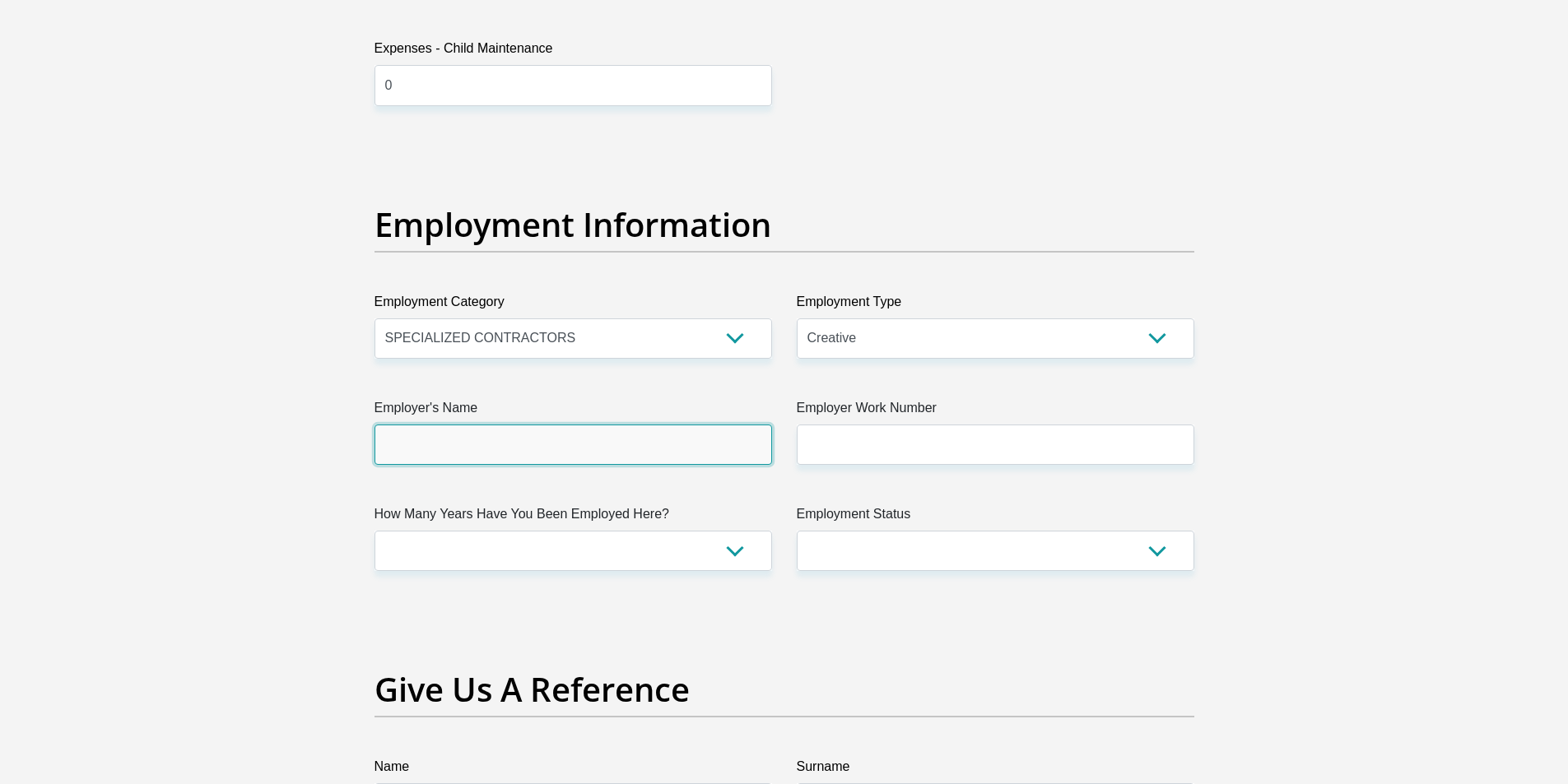
click at [568, 449] on input "Employer's Name" at bounding box center [573, 444] width 397 height 40
type input "Denise"
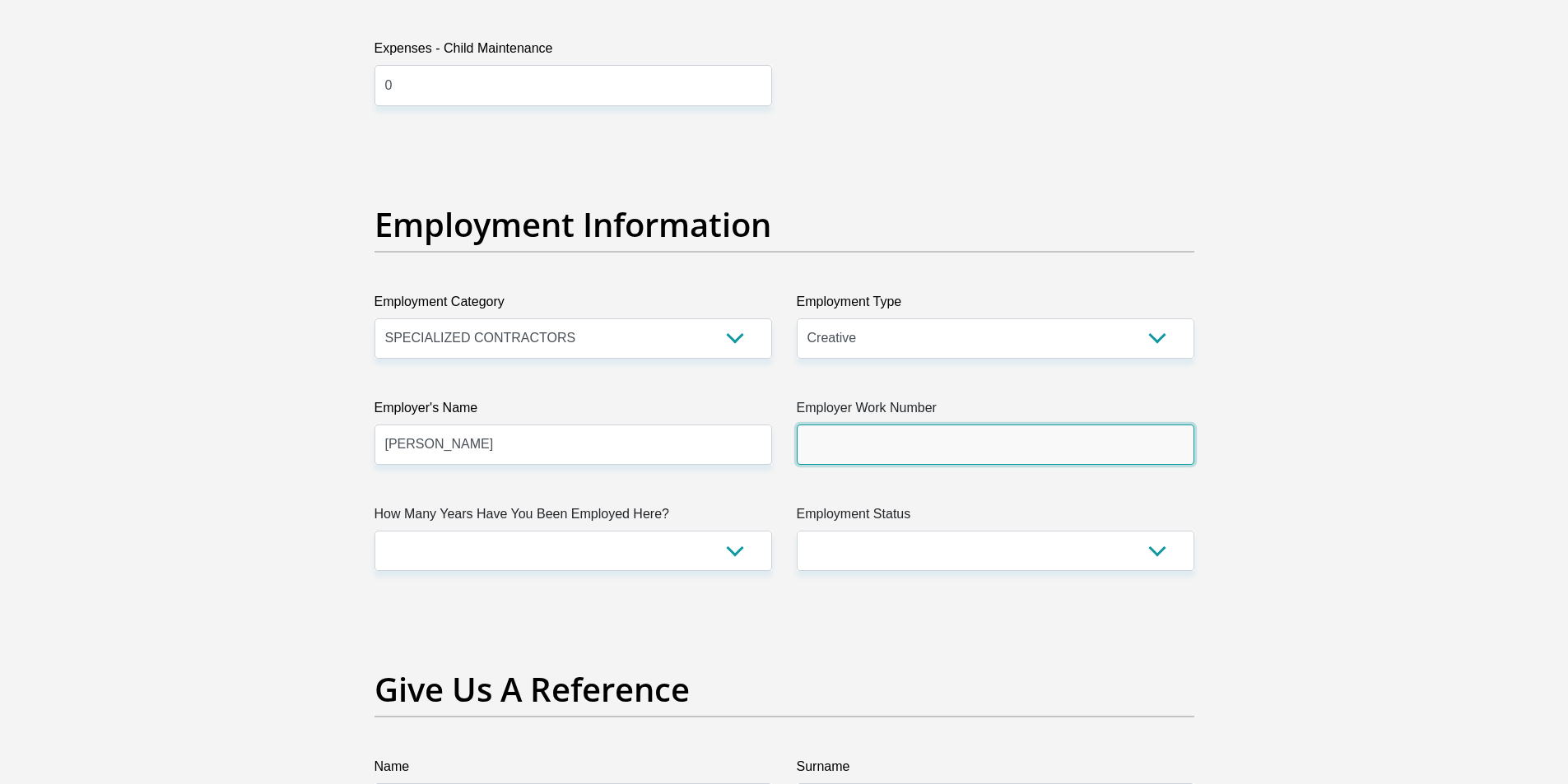
click at [833, 446] on input "Employer Work Number" at bounding box center [995, 444] width 397 height 40
type input "0814478822"
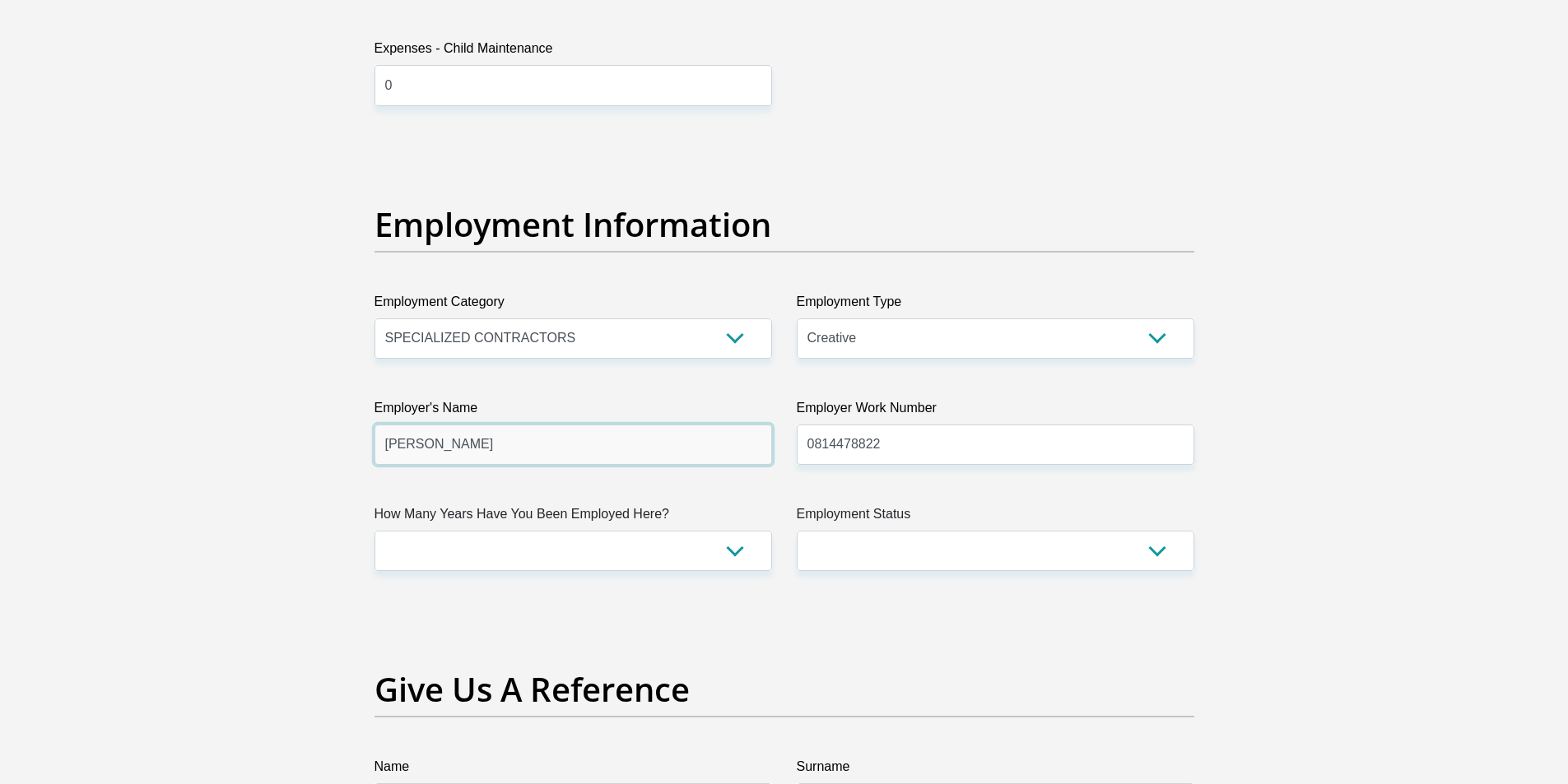
click at [435, 442] on input "Denise" at bounding box center [573, 444] width 397 height 40
click at [465, 547] on select "less than 1 year 1-3 years 3-5 years 5+ years" at bounding box center [573, 550] width 397 height 40
select select "48"
click at [374, 531] on select "less than 1 year 1-3 years 3-5 years 5+ years" at bounding box center [573, 550] width 397 height 40
click at [866, 548] on select "Permanent/Full-time Part-time/Casual Contract Worker Self-Employed Housewife Re…" at bounding box center [995, 550] width 397 height 40
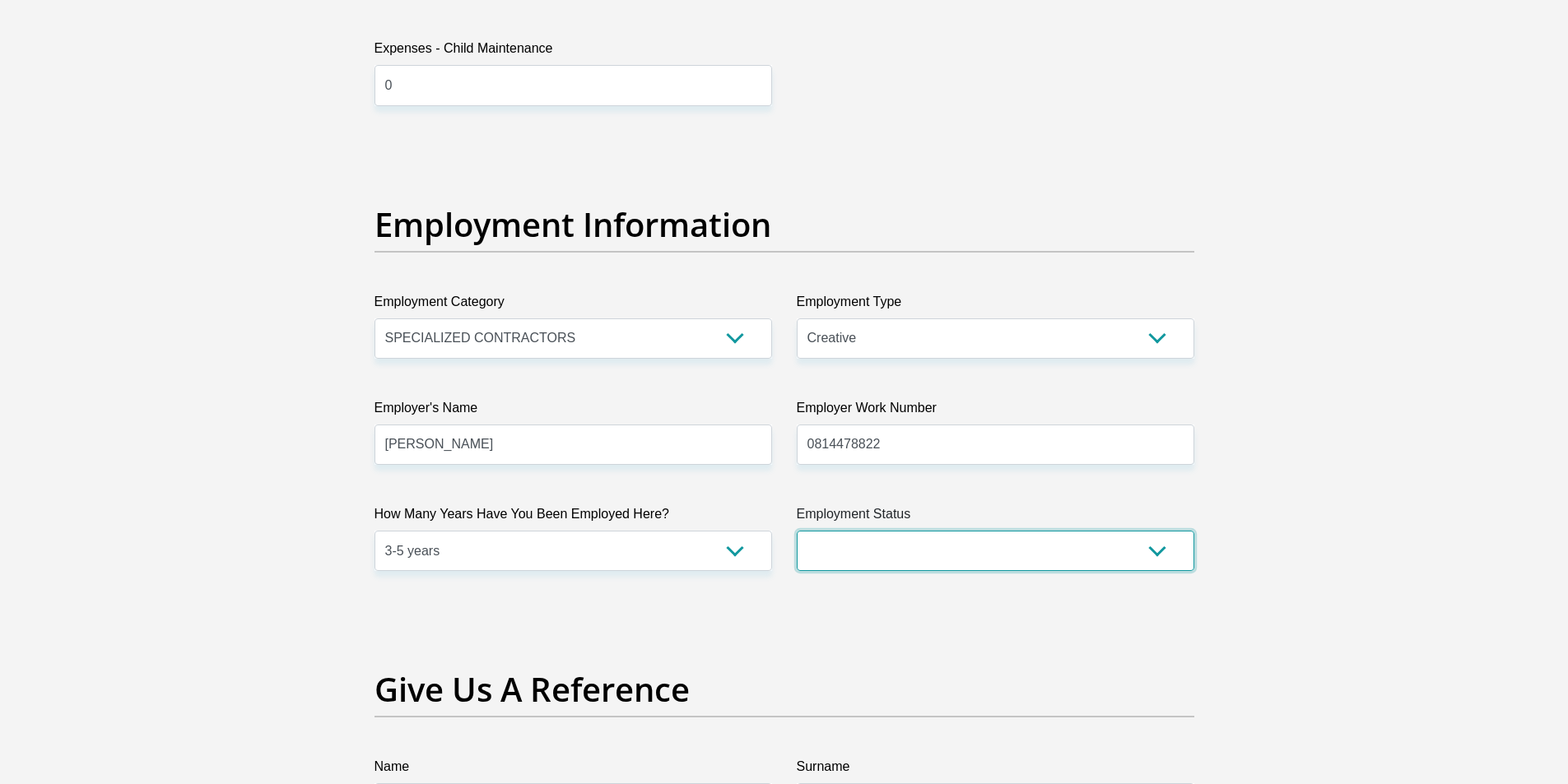
select select "4"
click at [796, 531] on select "Permanent/Full-time Part-time/Casual Contract Worker Self-Employed Housewife Re…" at bounding box center [995, 550] width 397 height 40
click at [463, 437] on input "Denise" at bounding box center [573, 444] width 397 height 40
type input "Denise"
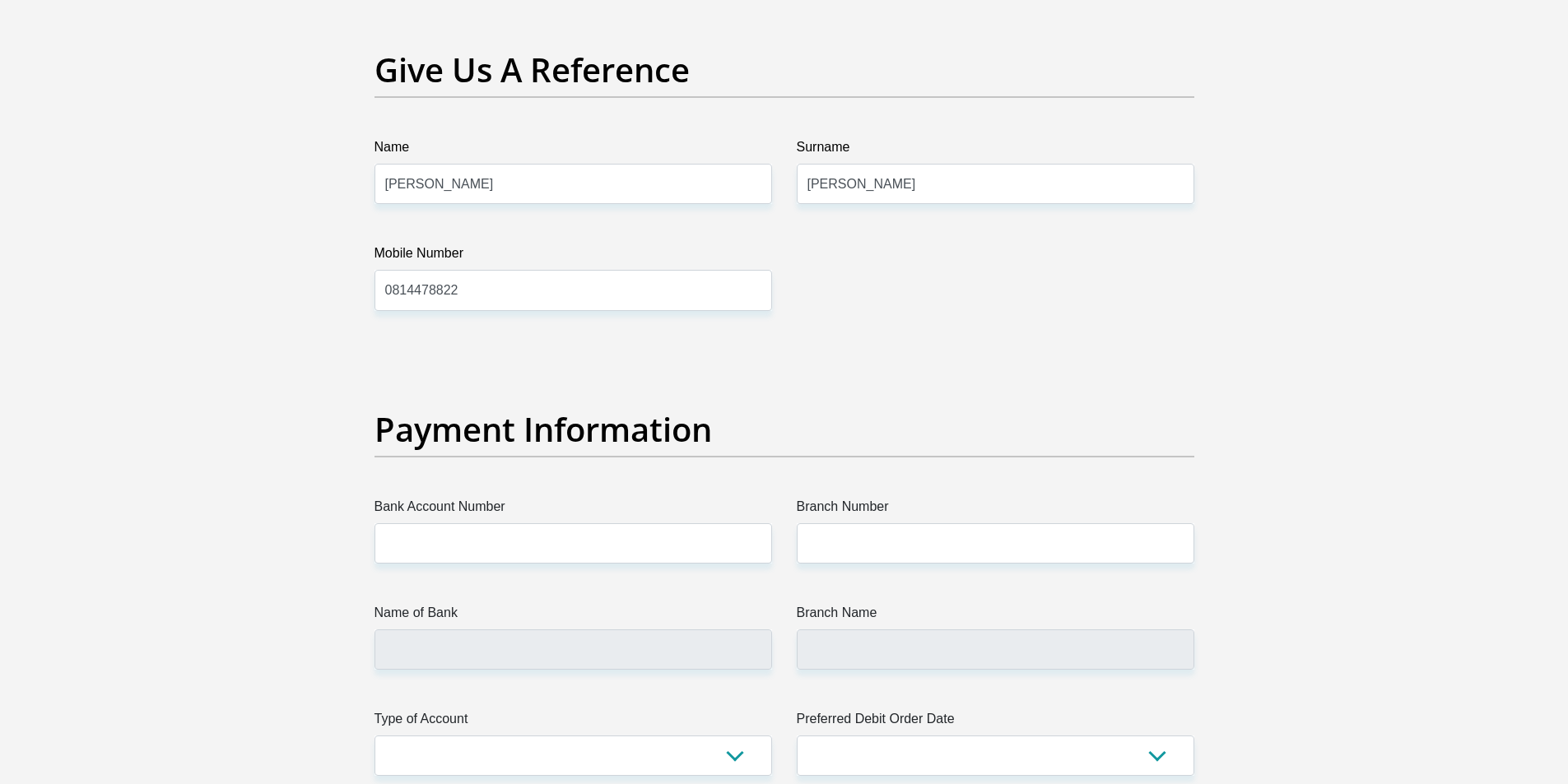
scroll to position [3455, 0]
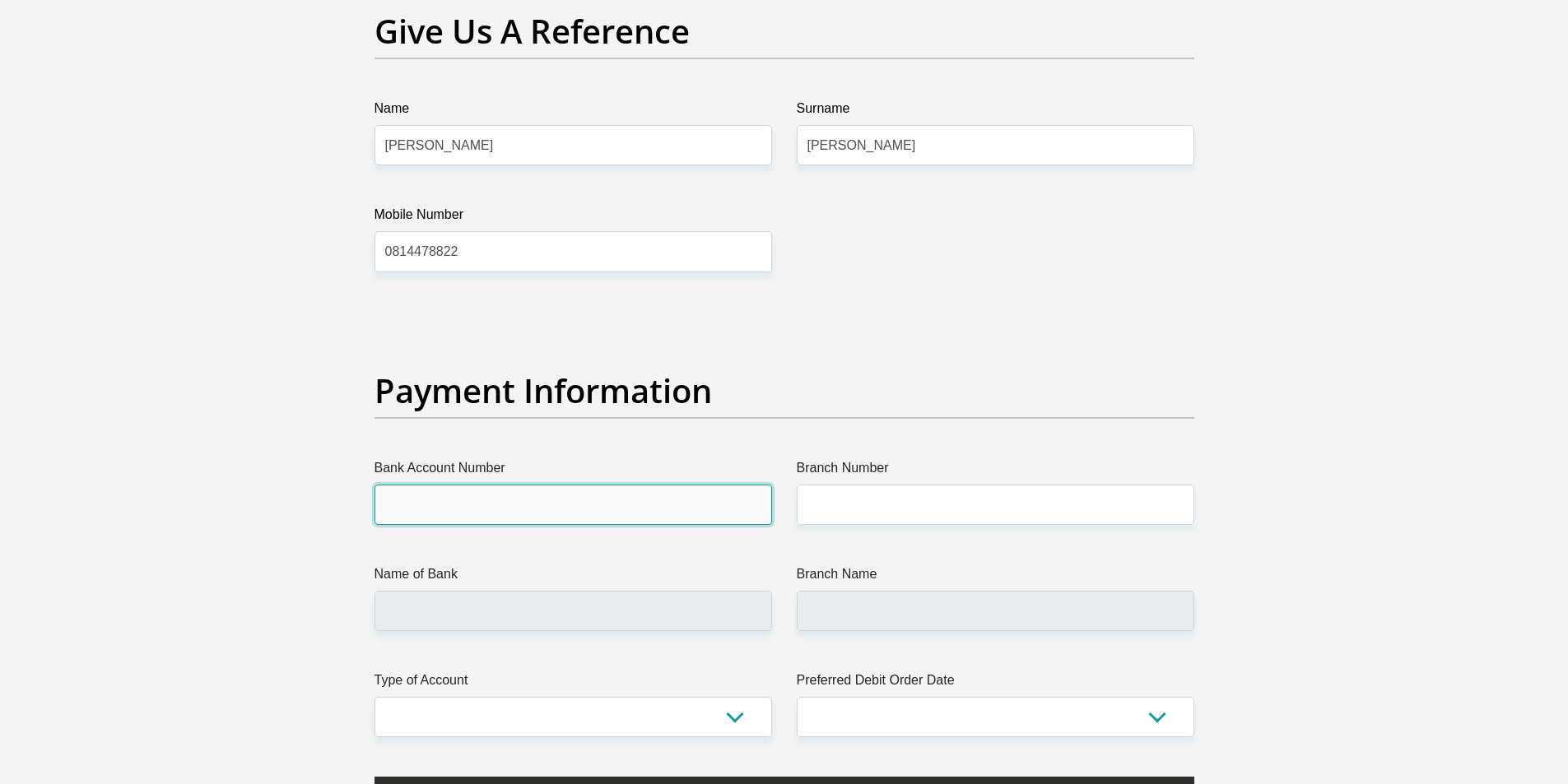
click at [527, 513] on input "Bank Account Number" at bounding box center [573, 504] width 397 height 40
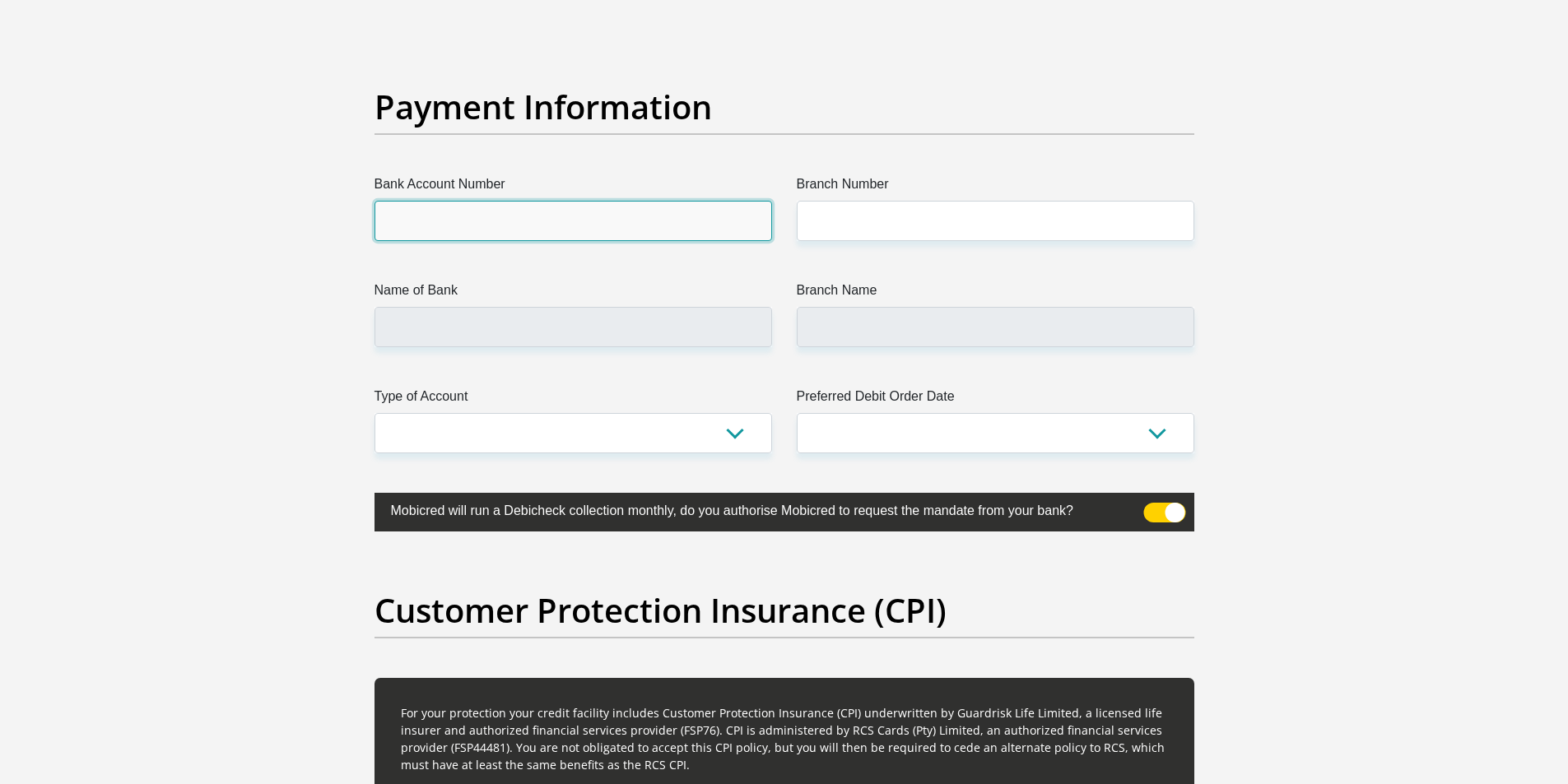
scroll to position [3701, 0]
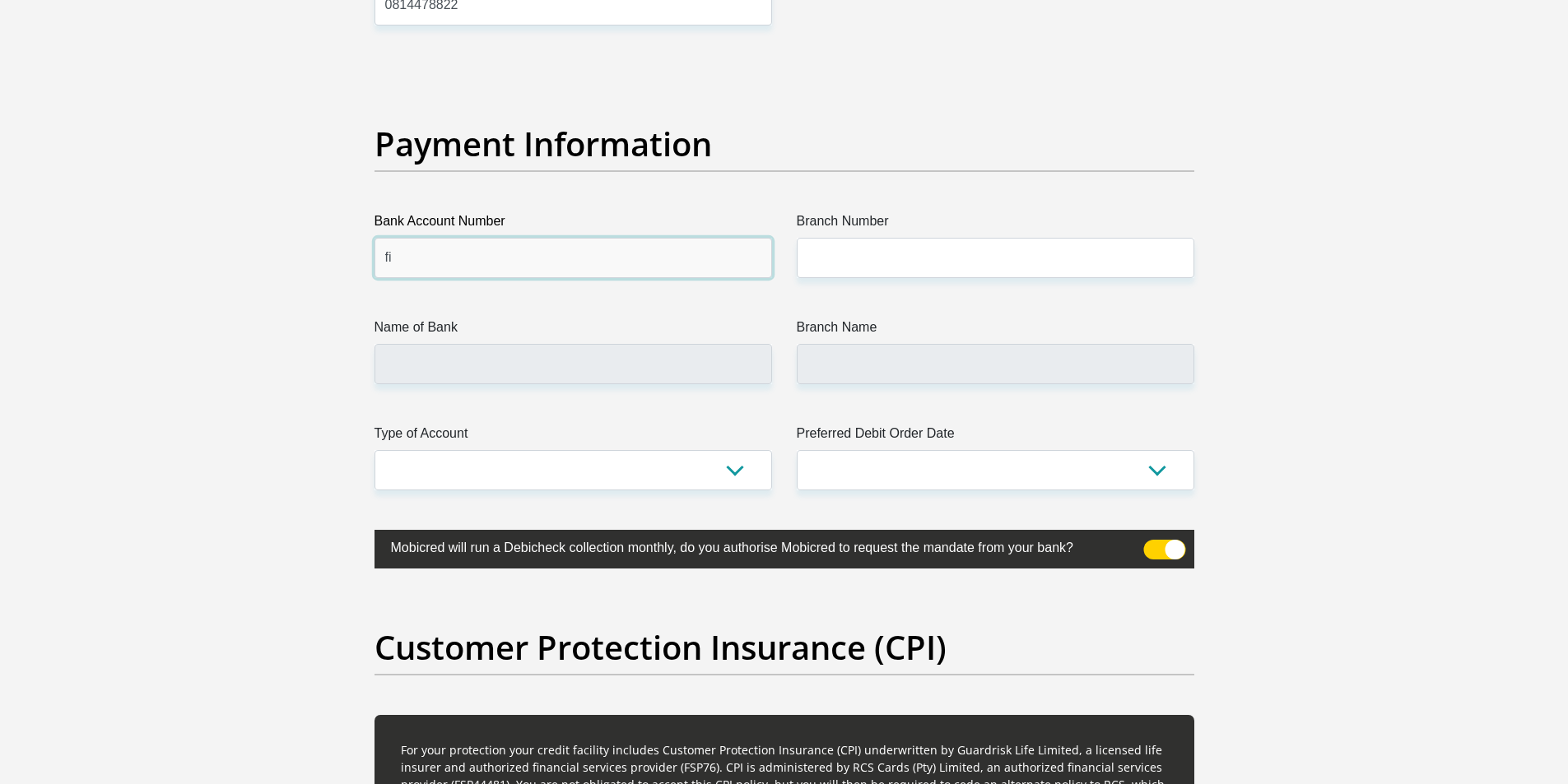
type input "f"
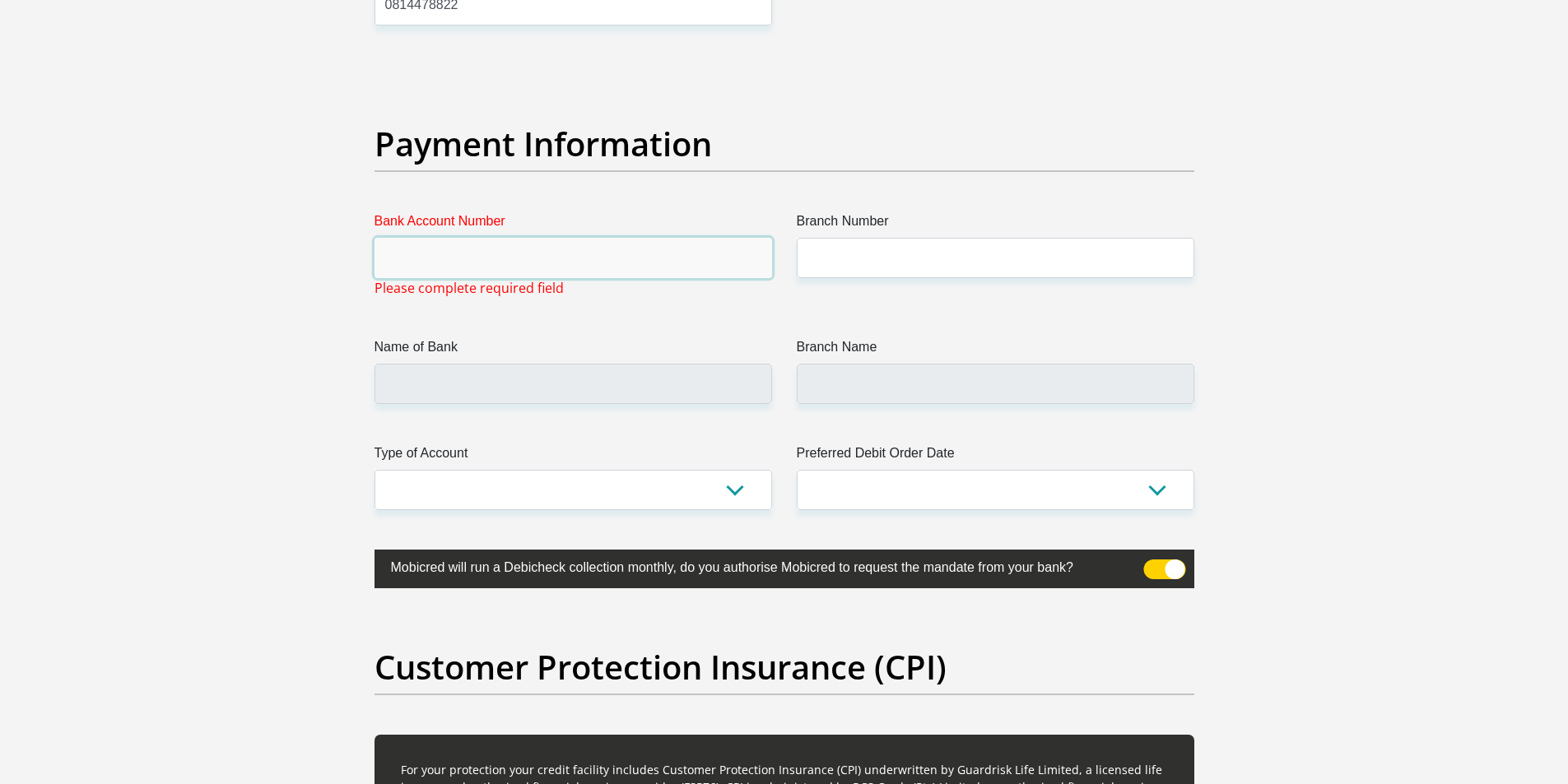
paste input "62745048539"
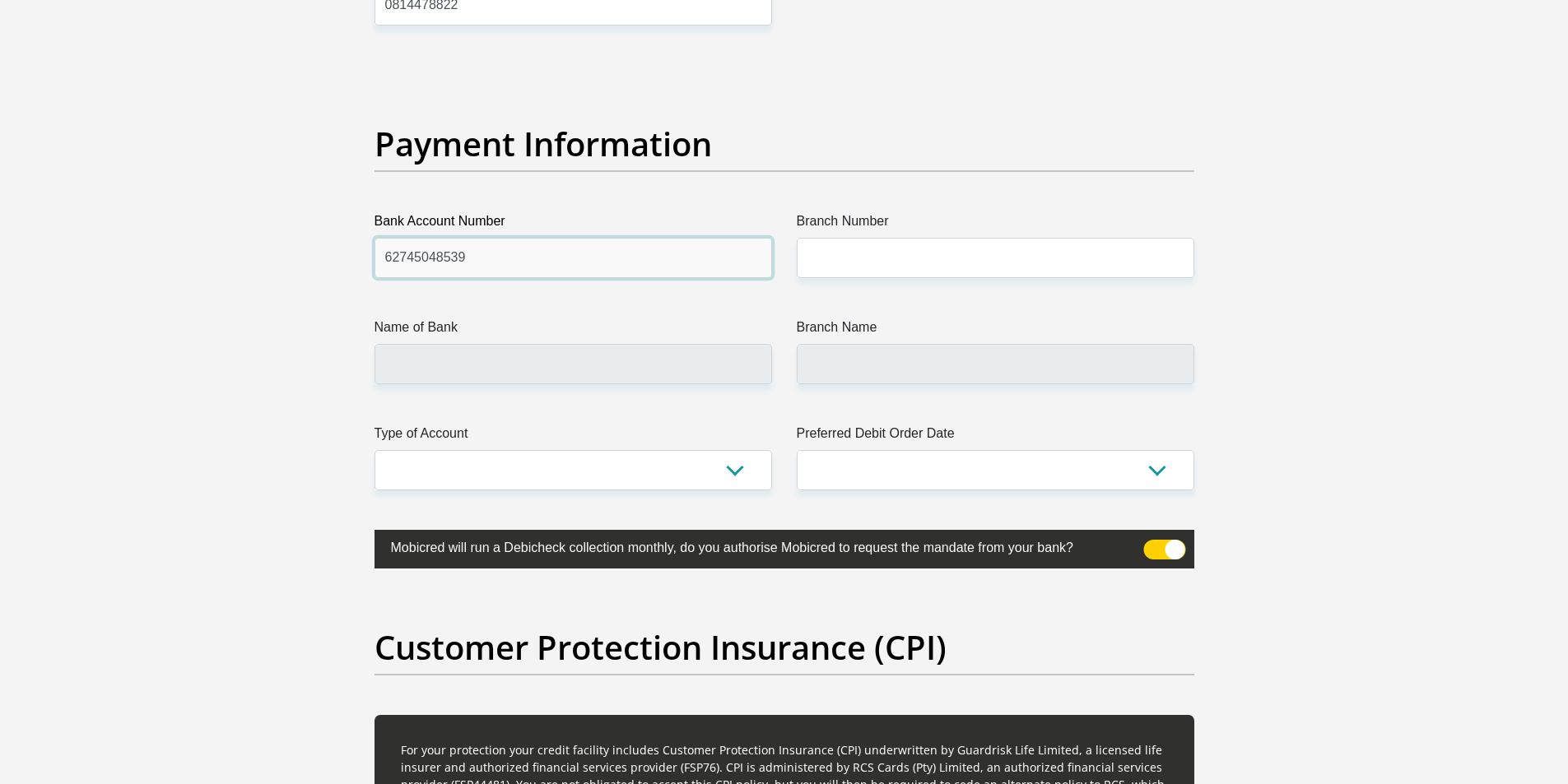
type input "62745048539"
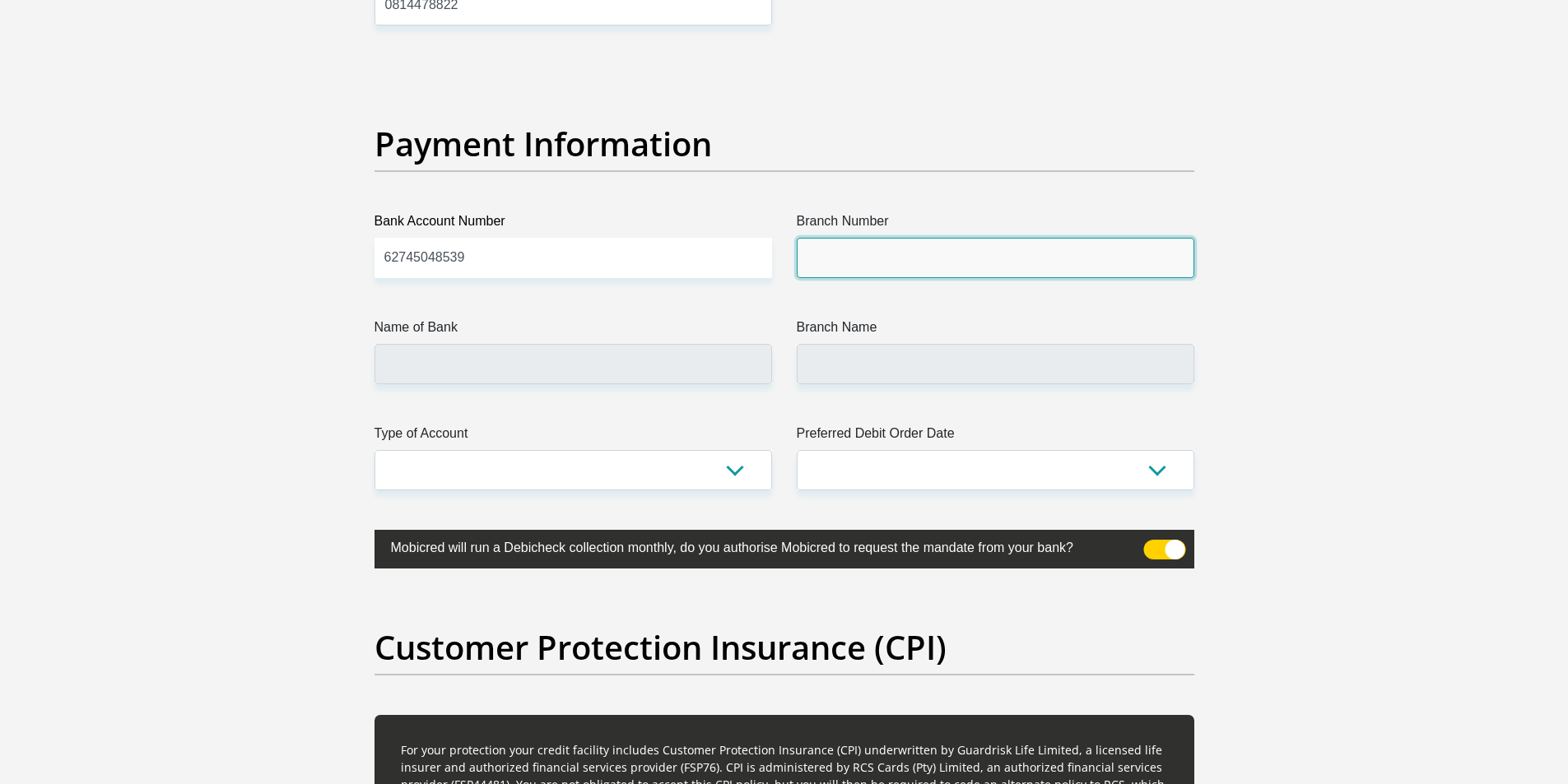
click at [902, 257] on input "Branch Number" at bounding box center [995, 258] width 397 height 40
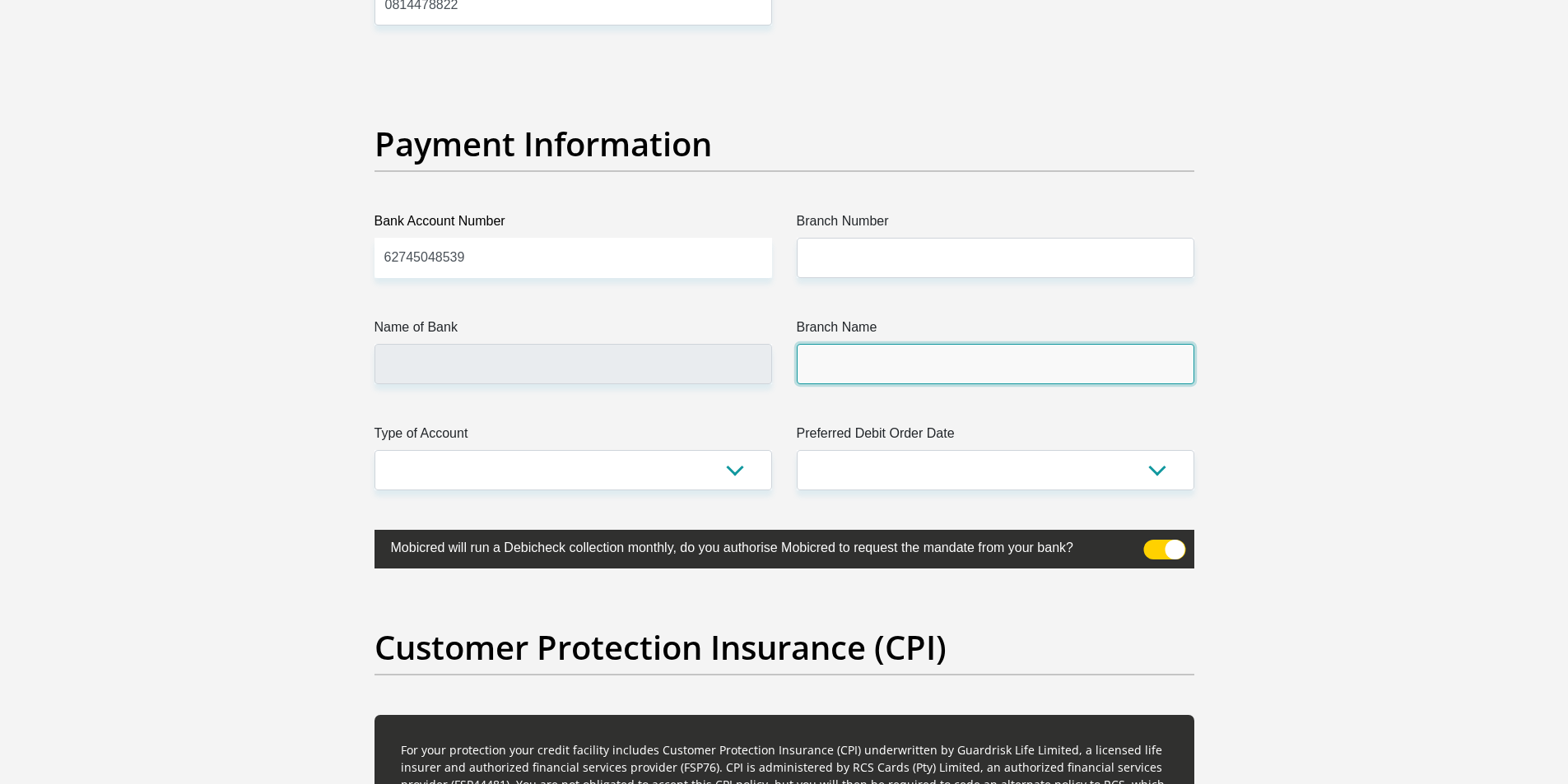
drag, startPoint x: 544, startPoint y: 465, endPoint x: 892, endPoint y: 361, distance: 363.2
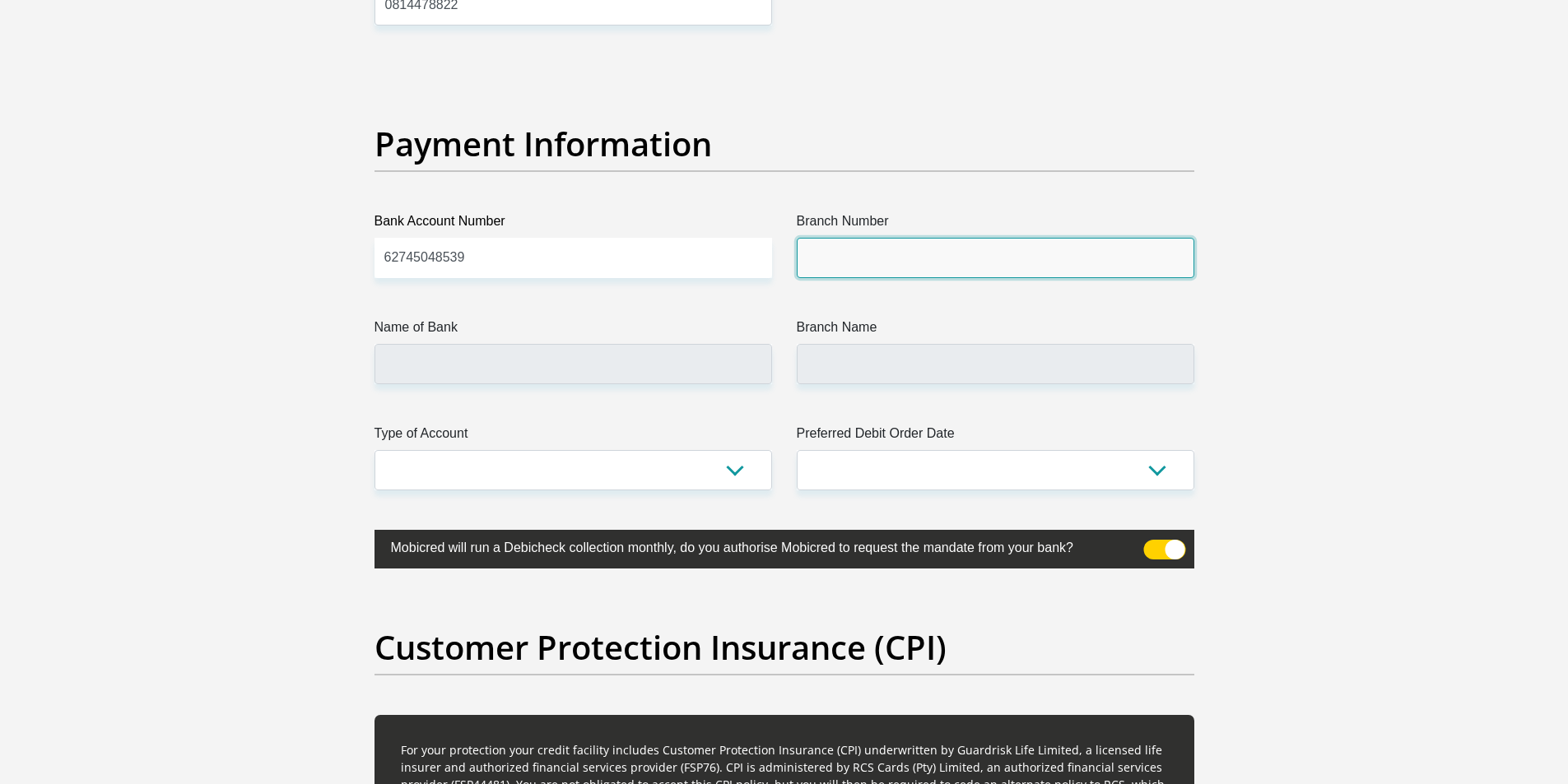
drag, startPoint x: 892, startPoint y: 361, endPoint x: 854, endPoint y: 252, distance: 115.4
paste input "250 655"
type input "250 655"
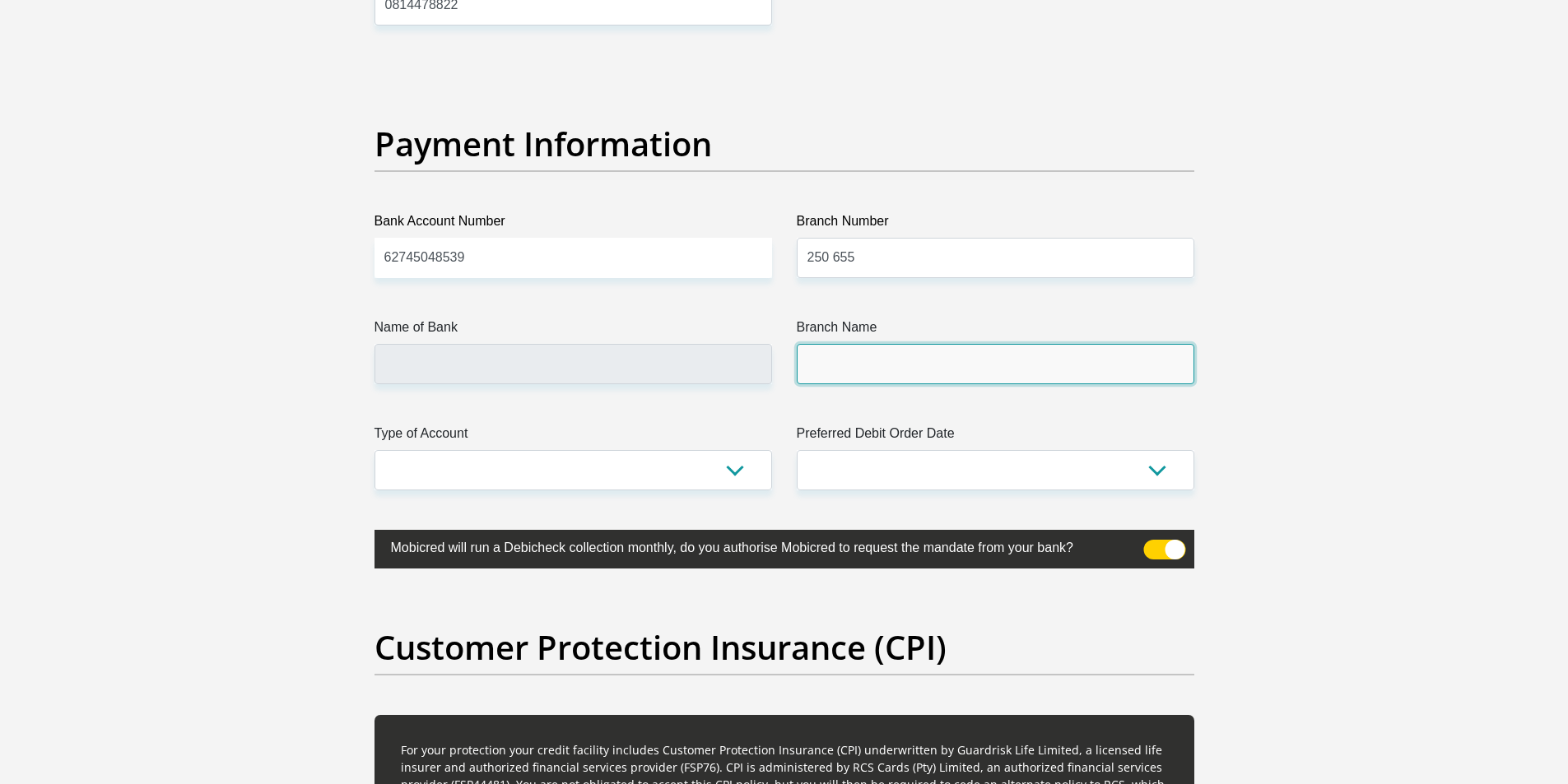
click at [876, 344] on input "Branch Name" at bounding box center [995, 363] width 397 height 40
click at [548, 366] on input "Name of Bank" at bounding box center [573, 363] width 397 height 40
click at [590, 377] on input "Name of Bank" at bounding box center [573, 363] width 397 height 40
click at [577, 466] on select "Cheque Savings" at bounding box center [573, 469] width 397 height 40
click at [598, 368] on input "Name of Bank" at bounding box center [573, 363] width 397 height 40
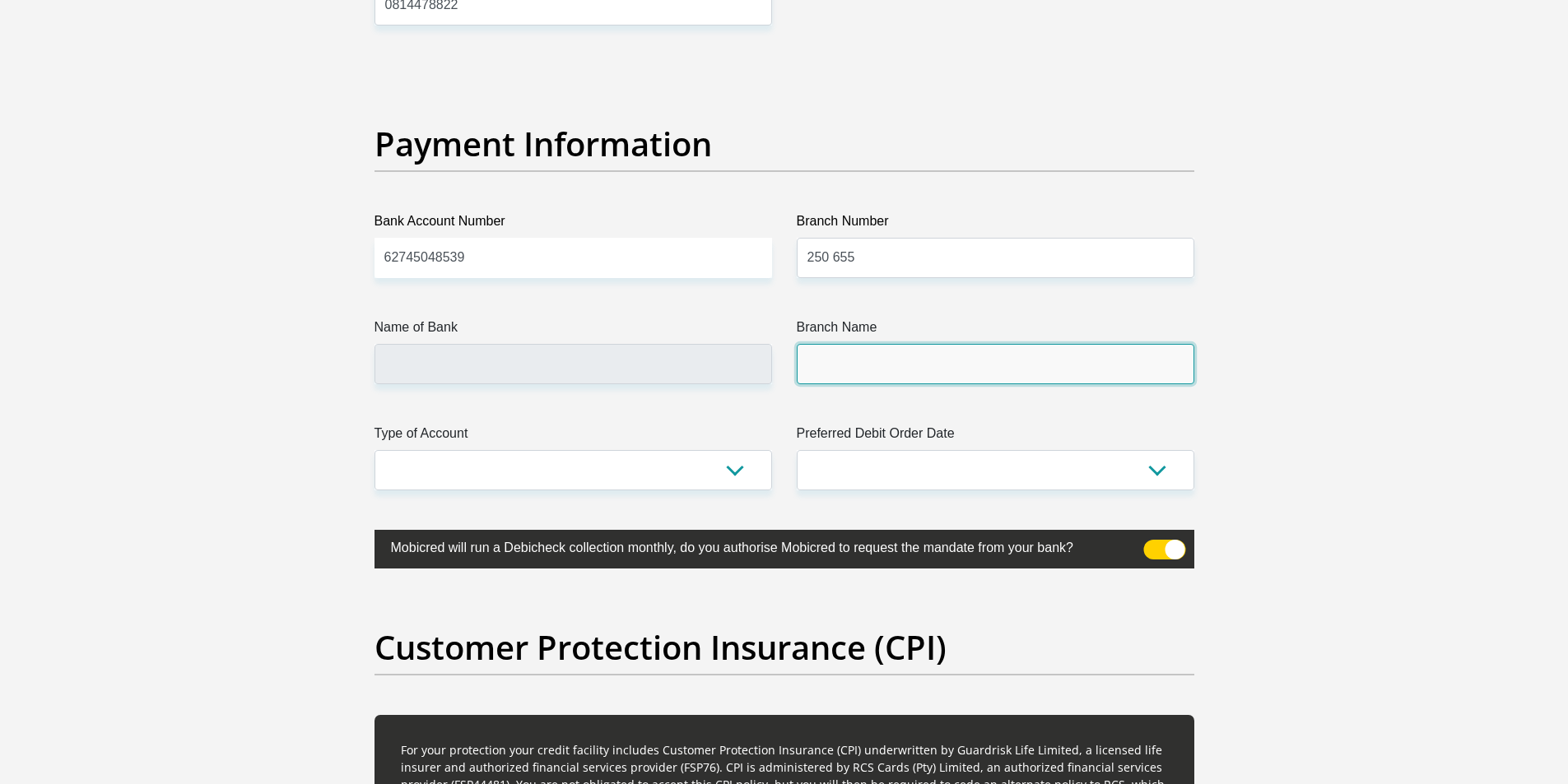
click at [921, 374] on input "Branch Name" at bounding box center [995, 363] width 397 height 40
click at [913, 365] on input "Branch Name" at bounding box center [995, 363] width 397 height 40
click at [709, 317] on label "Name of Bank" at bounding box center [573, 330] width 397 height 26
click at [709, 344] on input "Name of Bank" at bounding box center [573, 363] width 397 height 40
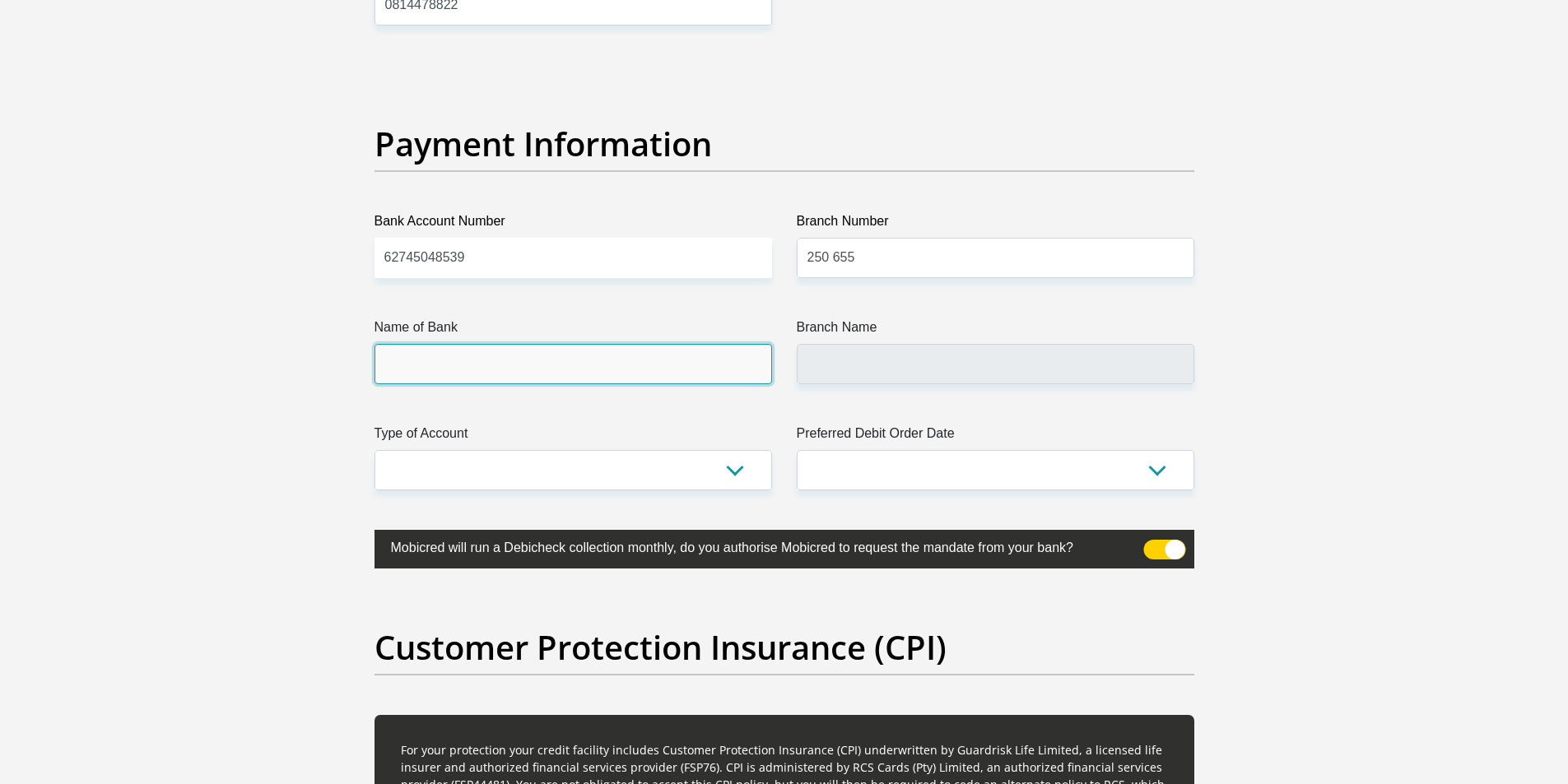
click at [571, 356] on input "Name of Bank" at bounding box center [573, 363] width 397 height 40
click at [548, 462] on select "Cheque Savings" at bounding box center [573, 469] width 397 height 40
select select "CUR"
click at [374, 450] on select "Cheque Savings" at bounding box center [573, 469] width 397 height 40
click at [848, 479] on select "1st 2nd 3rd 4th 5th 7th 18th 19th 20th 21st 22nd 23rd 24th 25th 26th 27th 28th …" at bounding box center [995, 469] width 397 height 40
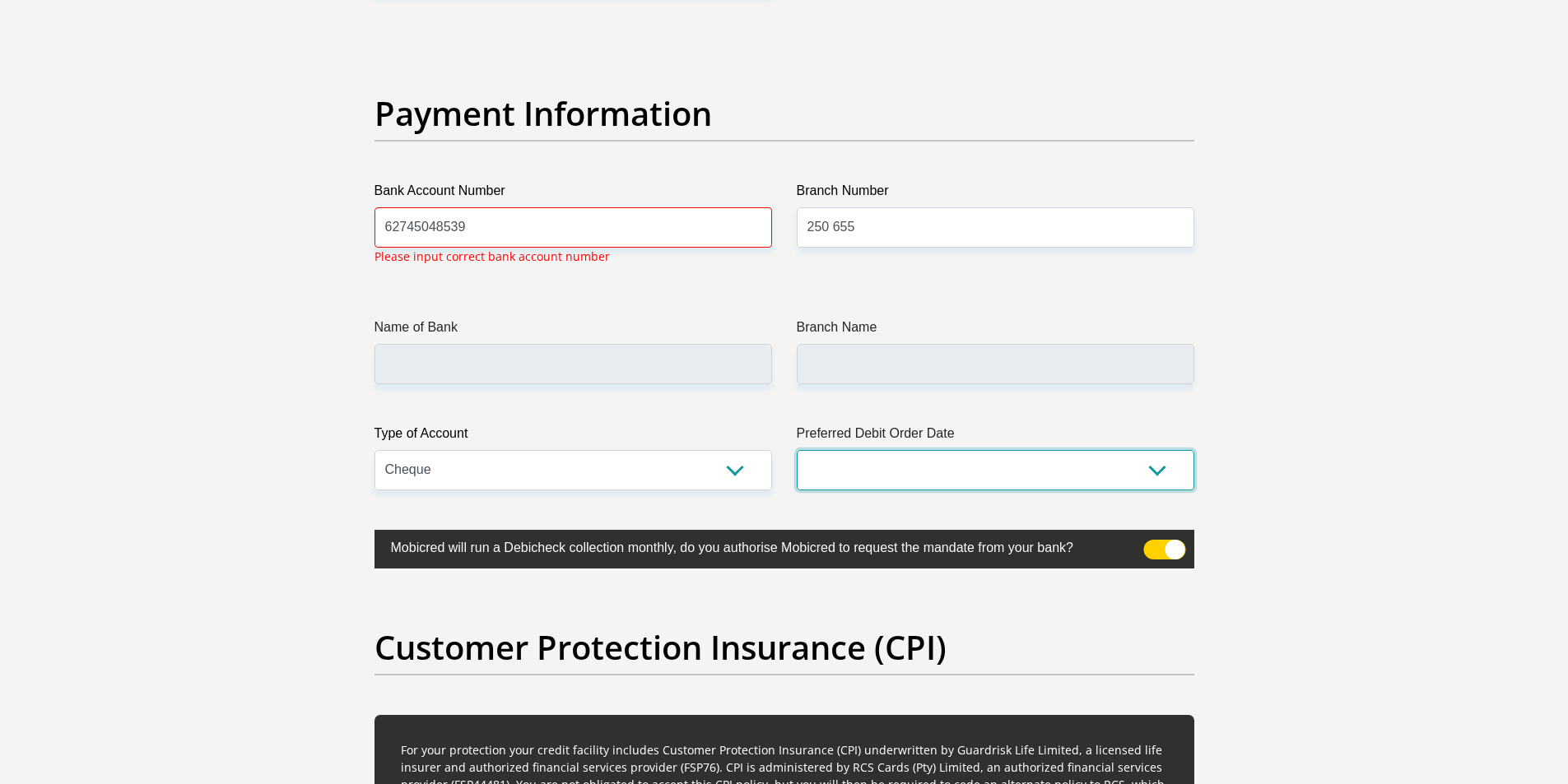
select select "1"
click at [796, 450] on select "1st 2nd 3rd 4th 5th 7th 18th 19th 20th 21st 22nd 23rd 24th 25th 26th 27th 28th …" at bounding box center [995, 469] width 397 height 40
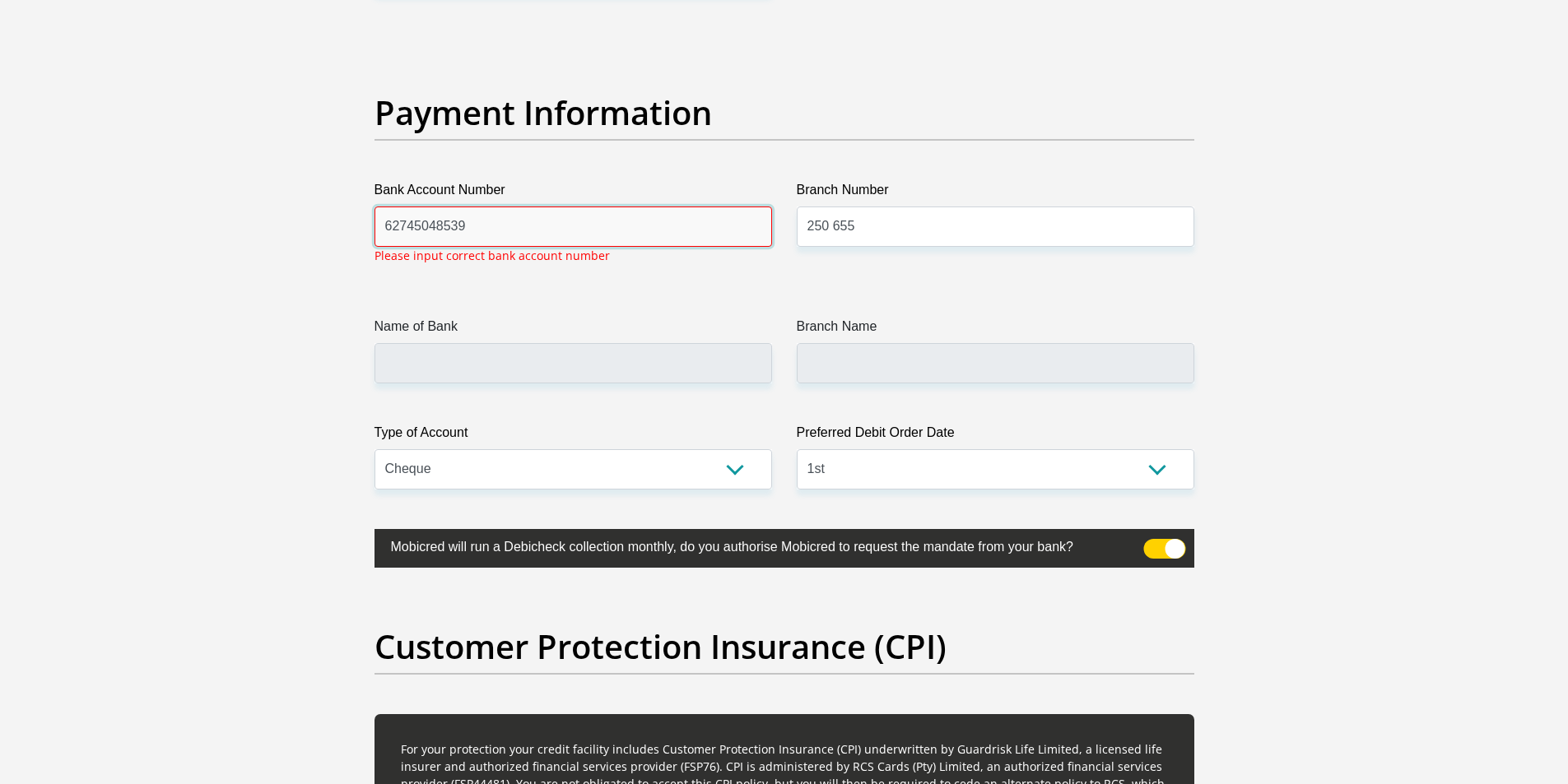
click at [469, 224] on input "62745048539" at bounding box center [573, 226] width 397 height 40
drag, startPoint x: 470, startPoint y: 233, endPoint x: 353, endPoint y: 233, distance: 117.0
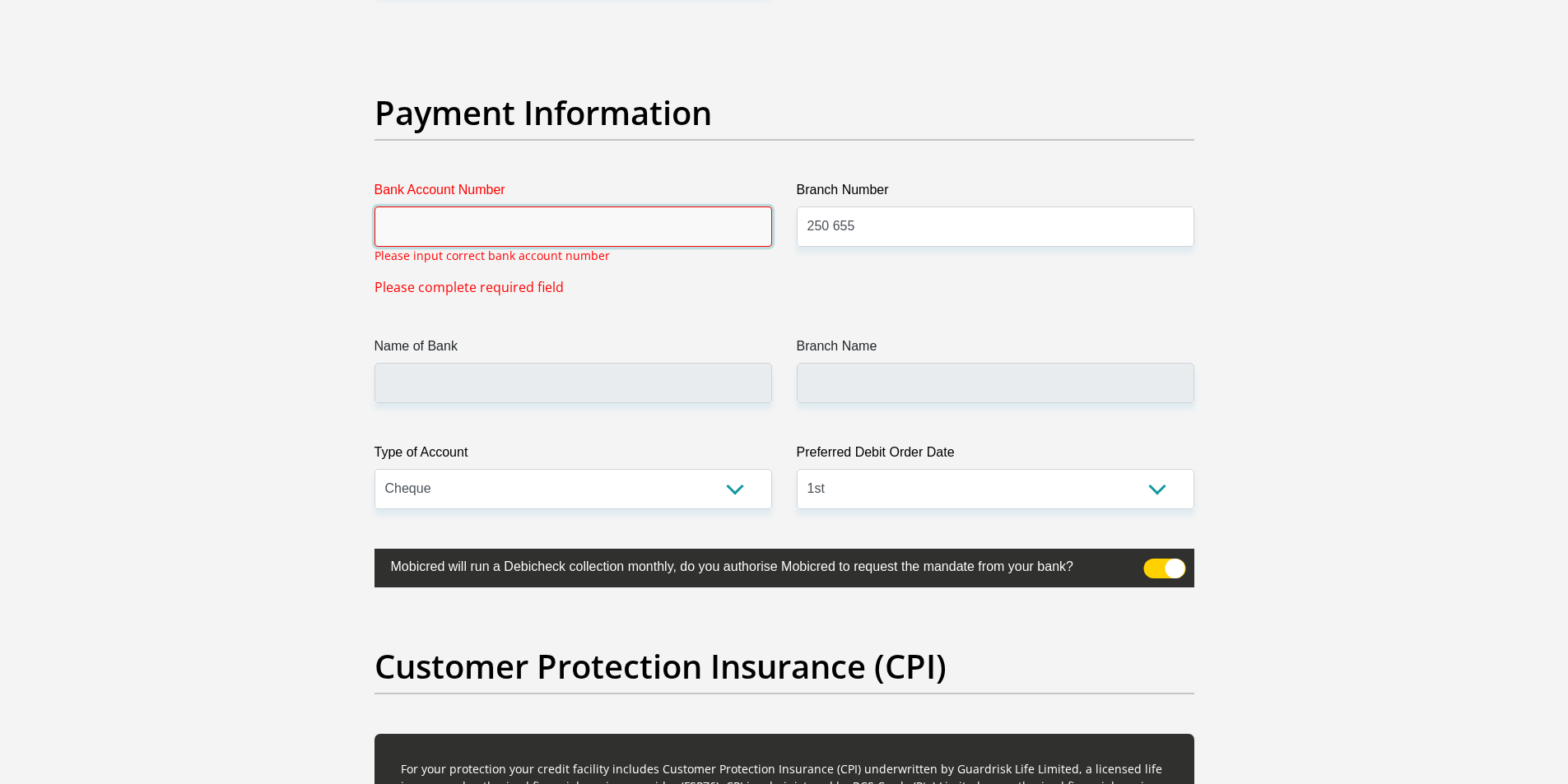
paste input "62745048539"
type input "62745048539"
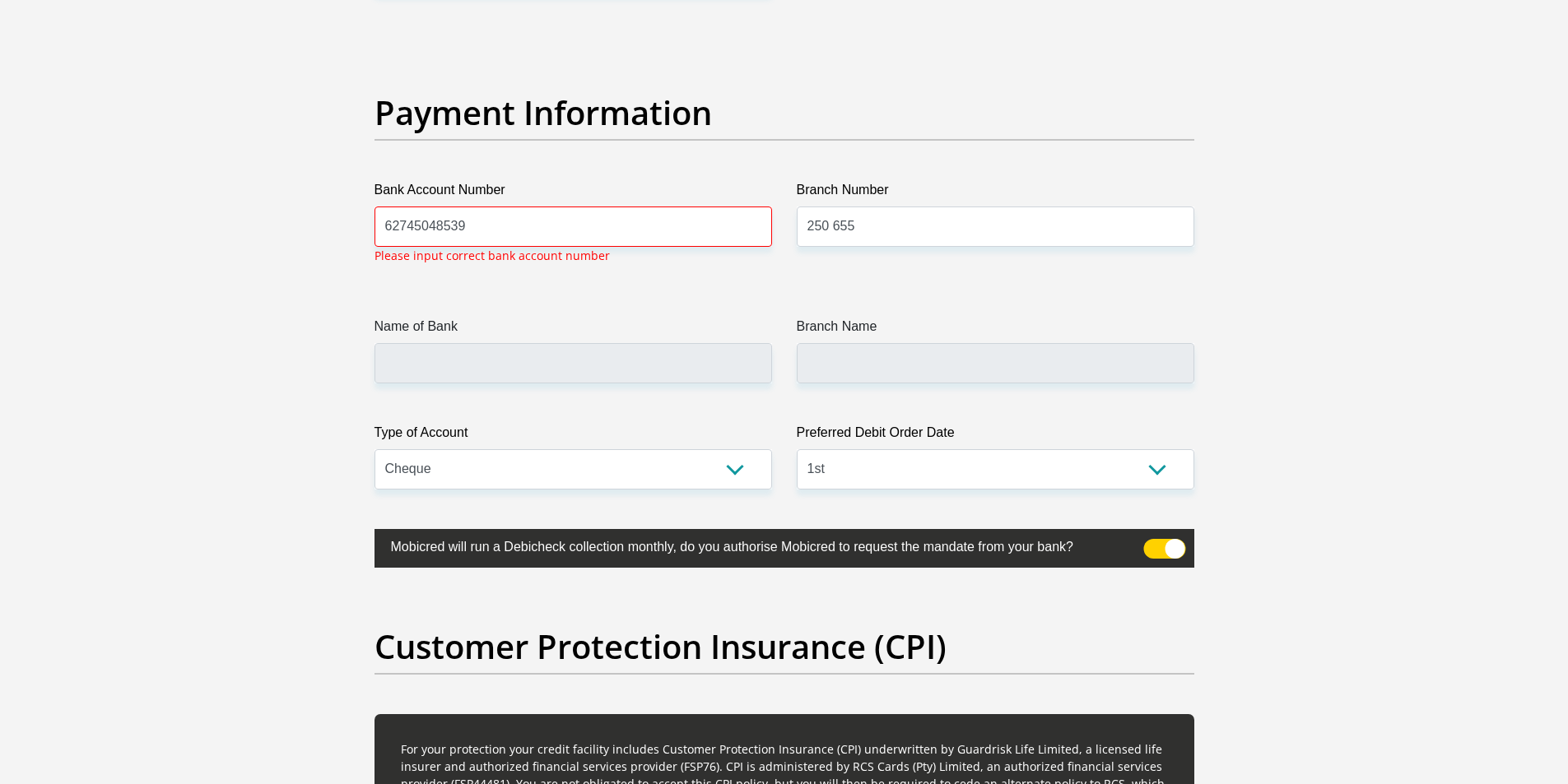
click at [368, 263] on div "Bank Account Number 62745048539 Please input correct bank account number" at bounding box center [573, 229] width 422 height 97
click at [503, 238] on input "62745048539" at bounding box center [573, 226] width 397 height 40
click at [944, 245] on input "250 655" at bounding box center [995, 226] width 397 height 40
click at [834, 225] on input "250 655" at bounding box center [995, 226] width 397 height 40
type input "250655"
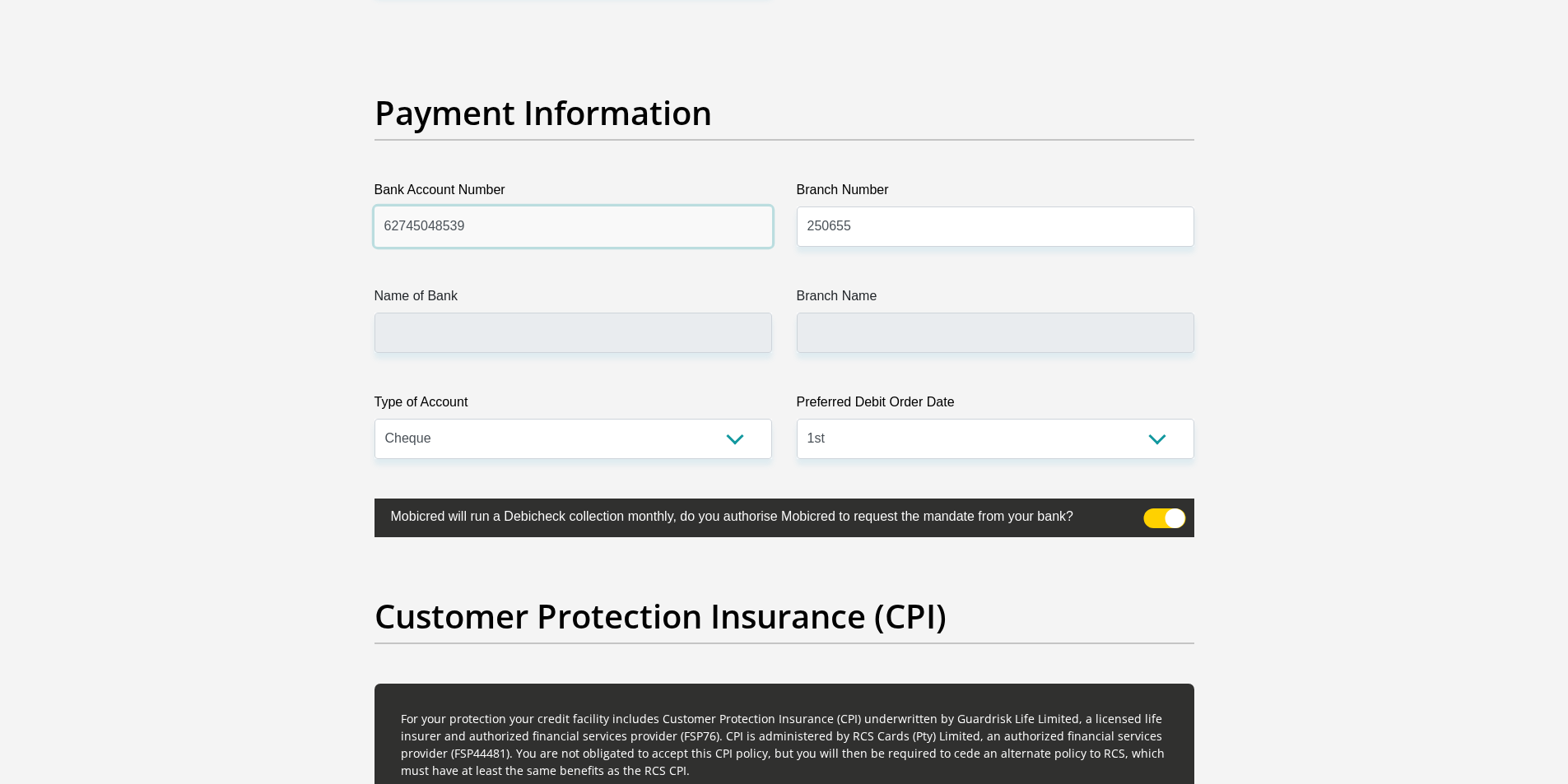
click at [529, 214] on input "62745048539" at bounding box center [573, 226] width 397 height 40
type input "FIRSTRAND BANK"
type input "BRANCH 560"
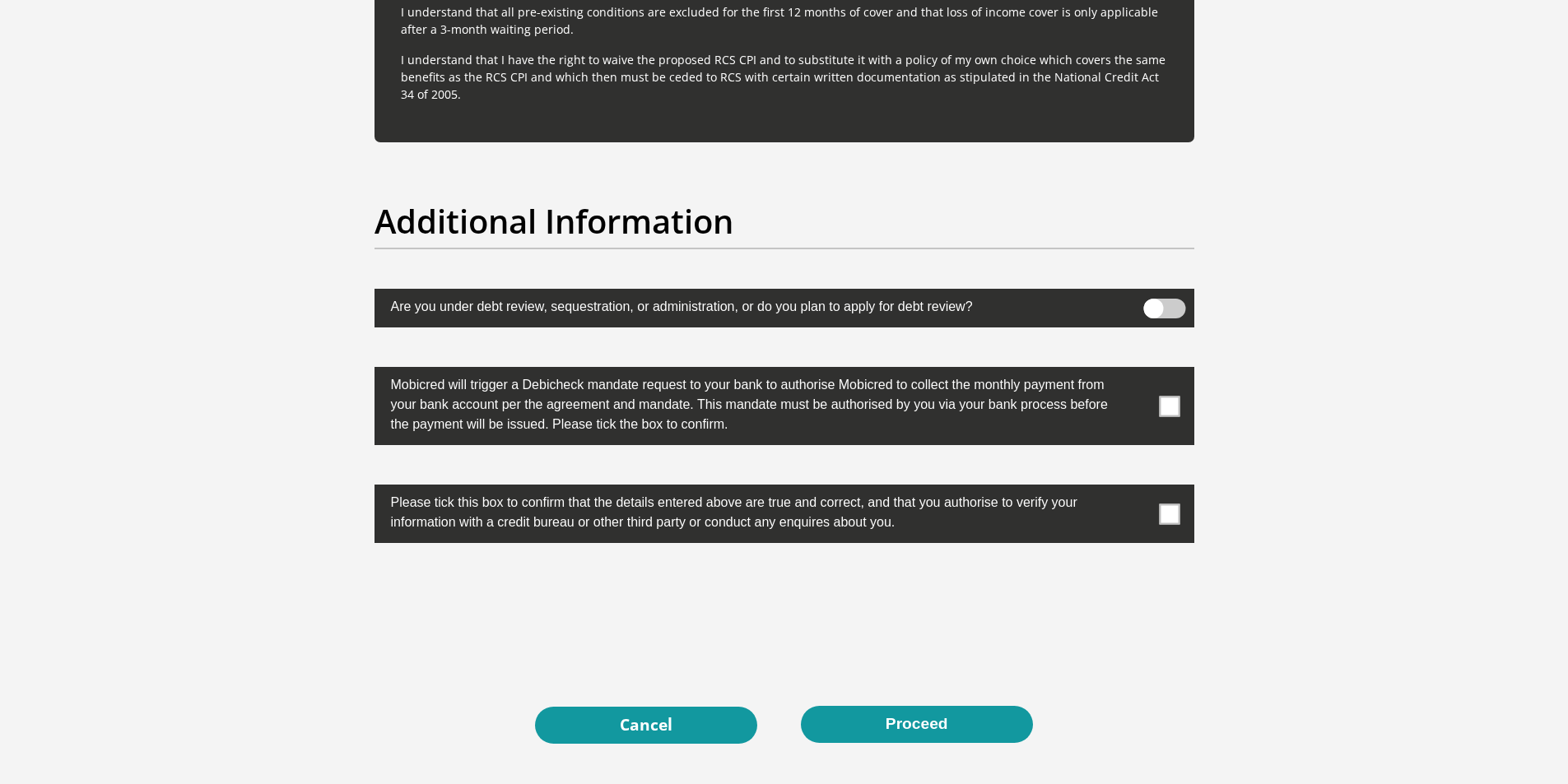
scroll to position [4966, 0]
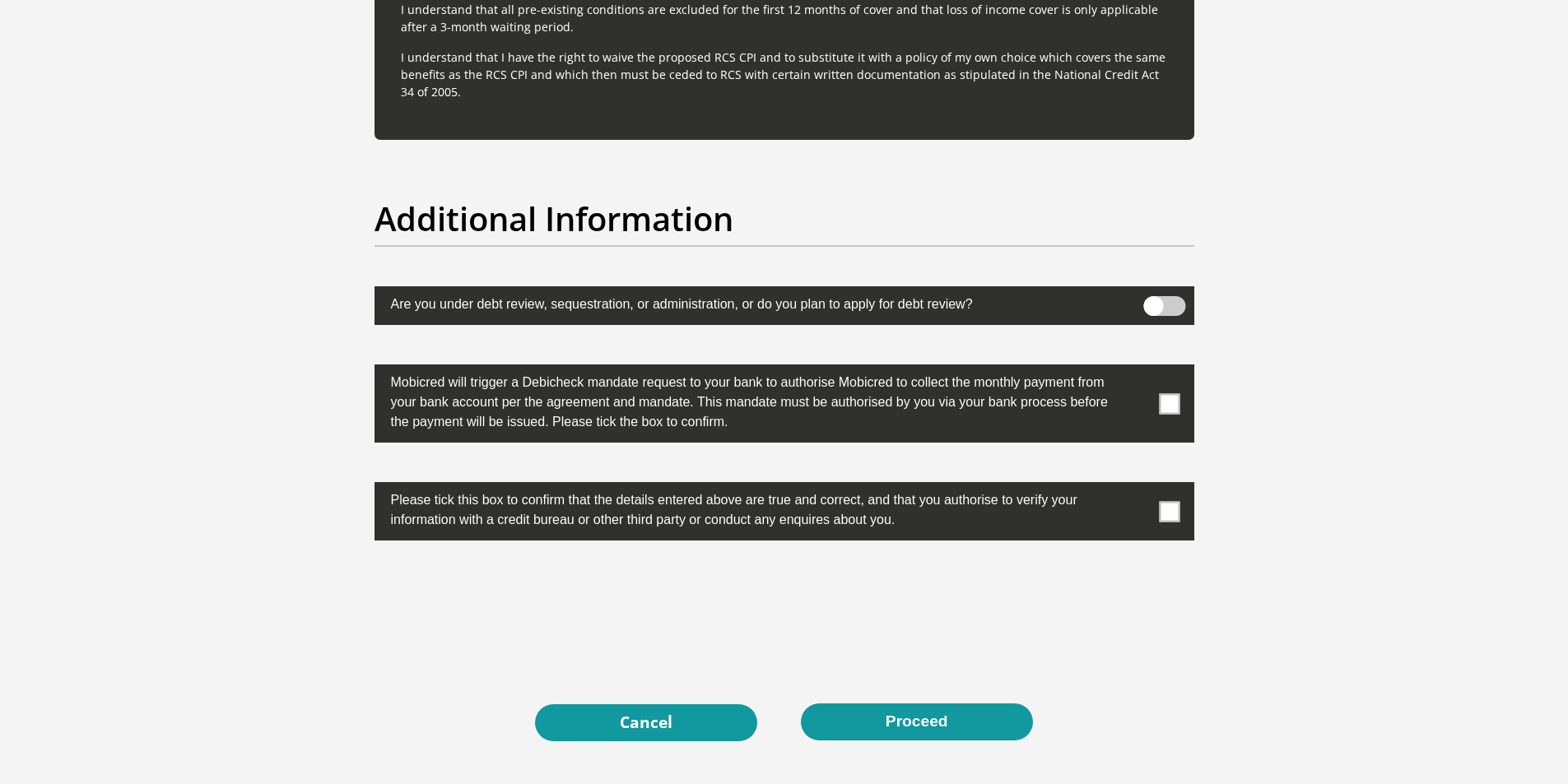
click at [1174, 398] on span at bounding box center [1169, 403] width 20 height 20
click at [1137, 368] on input "checkbox" at bounding box center [1137, 368] width 0 height 0
click at [1172, 514] on span at bounding box center [1169, 511] width 20 height 20
click at [1137, 486] on input "checkbox" at bounding box center [1137, 486] width 0 height 0
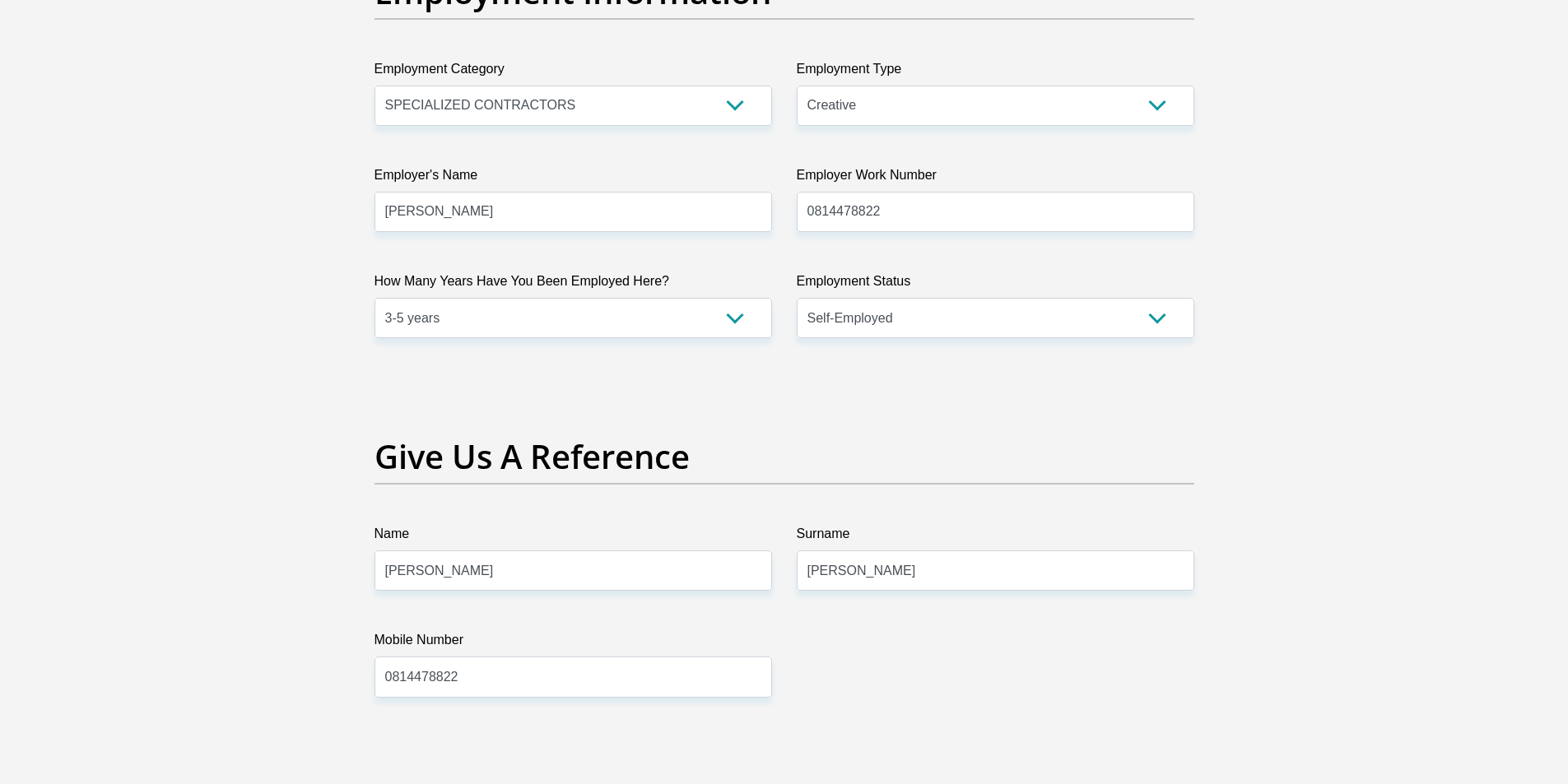
scroll to position [2992, 0]
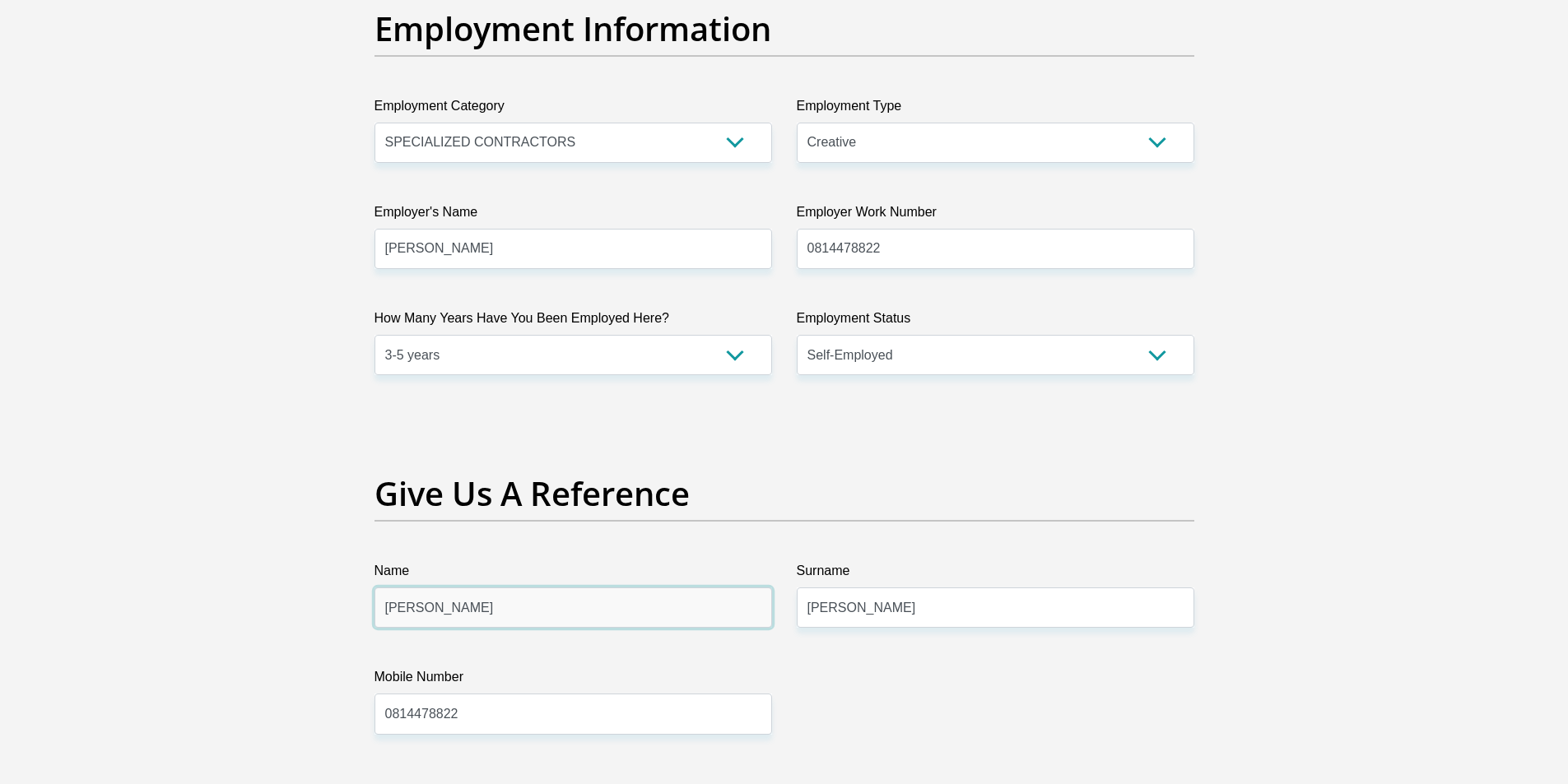
drag, startPoint x: 473, startPoint y: 600, endPoint x: 390, endPoint y: 607, distance: 83.3
click at [390, 607] on input "Denise Celia" at bounding box center [573, 607] width 397 height 40
type input "Etienne"
drag, startPoint x: 486, startPoint y: 725, endPoint x: 401, endPoint y: 725, distance: 85.0
click at [401, 725] on input "0814478822" at bounding box center [573, 713] width 397 height 40
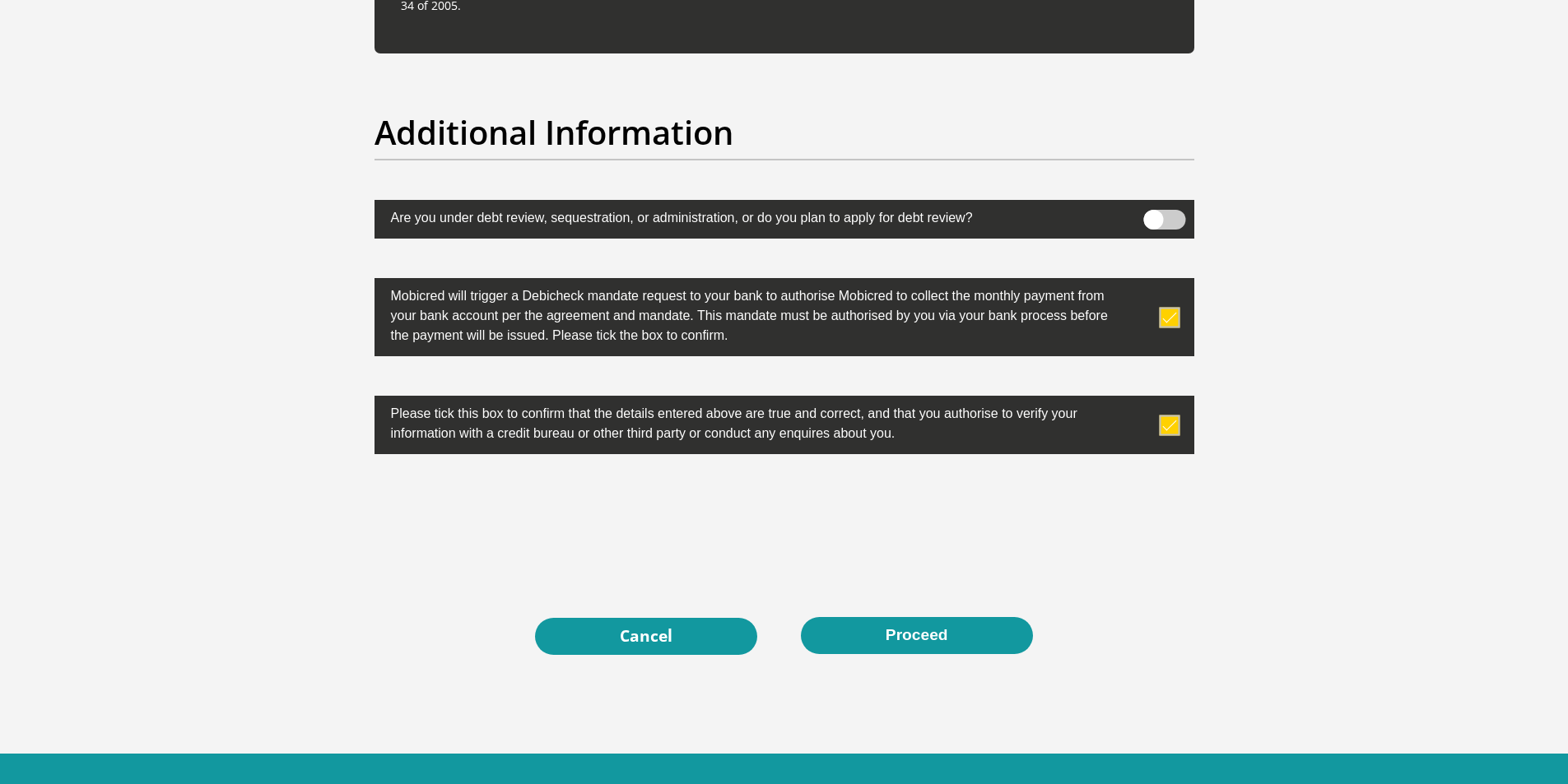
scroll to position [5117, 0]
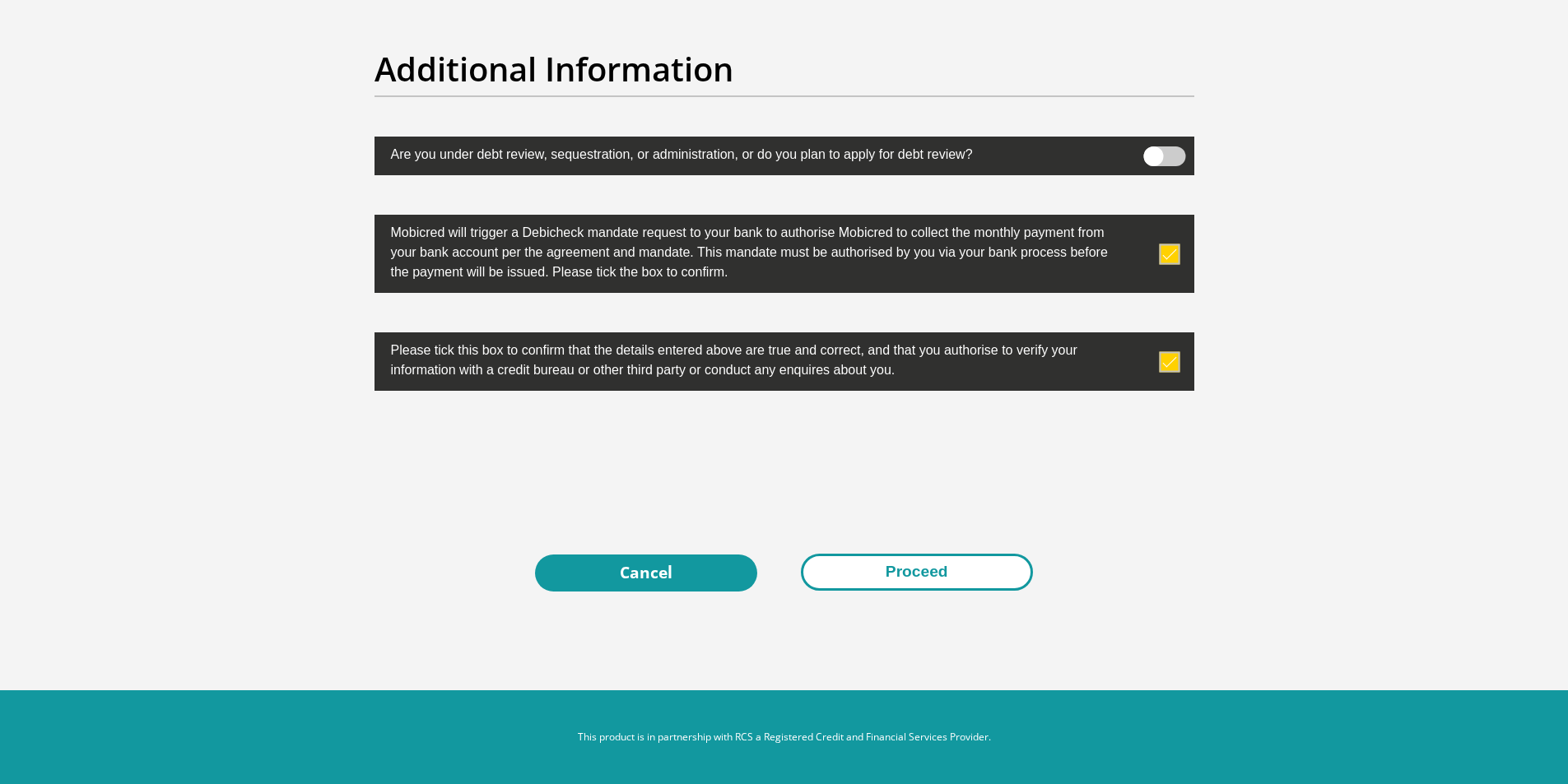
type input "0832920196"
click at [927, 573] on button "Proceed" at bounding box center [916, 572] width 232 height 37
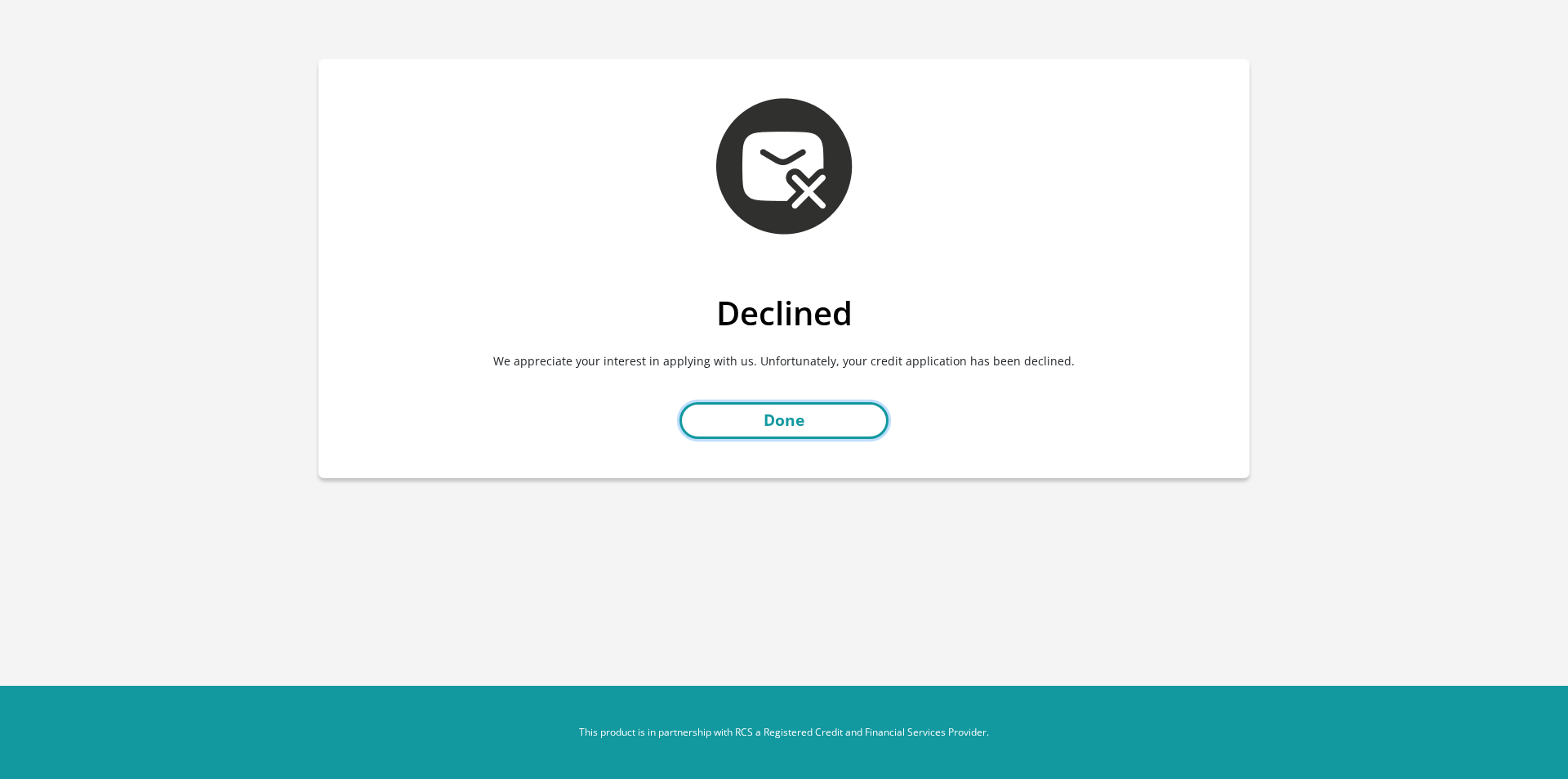
click at [810, 428] on link "Done" at bounding box center [784, 421] width 209 height 37
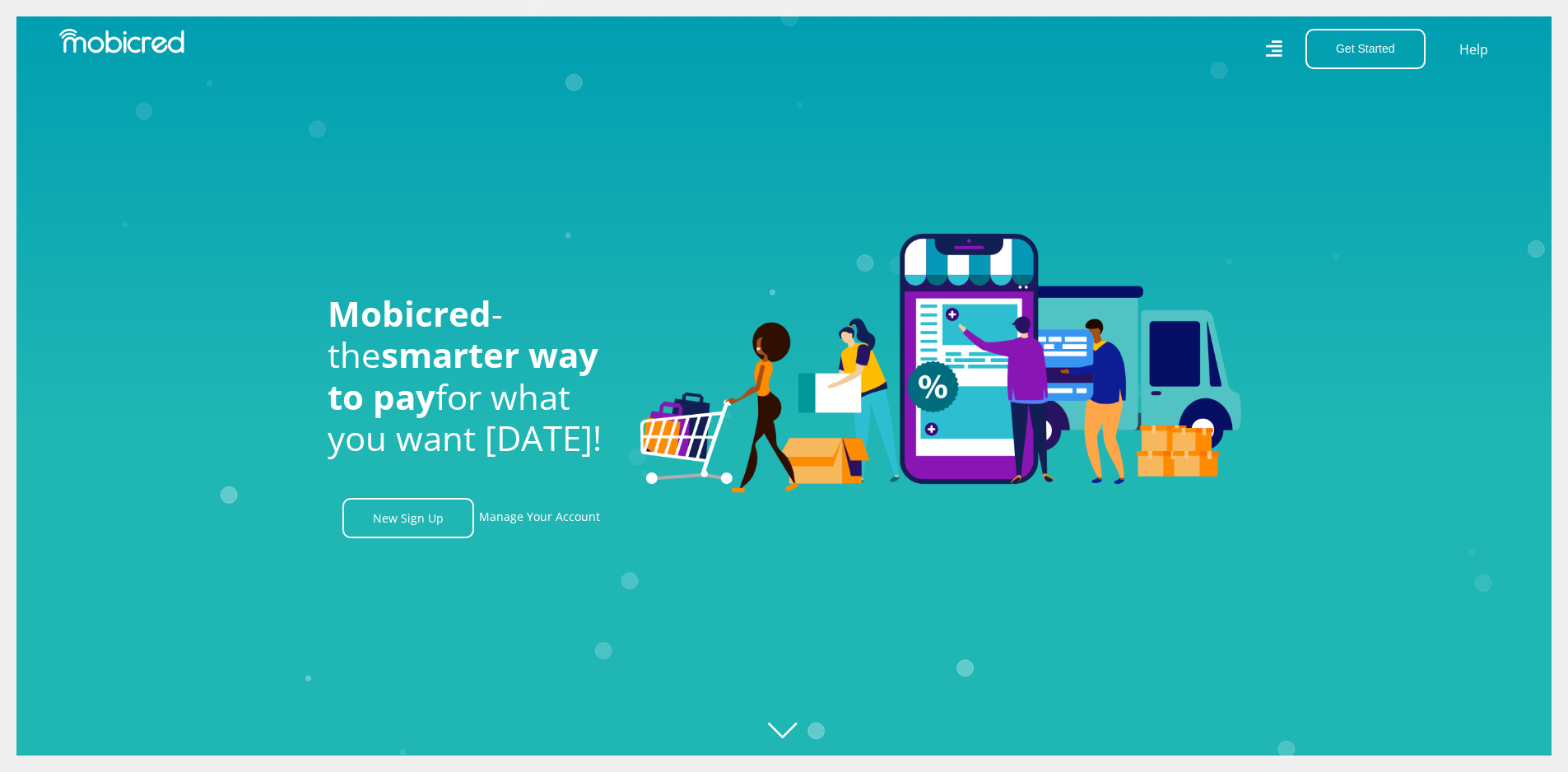
scroll to position [0, 1172]
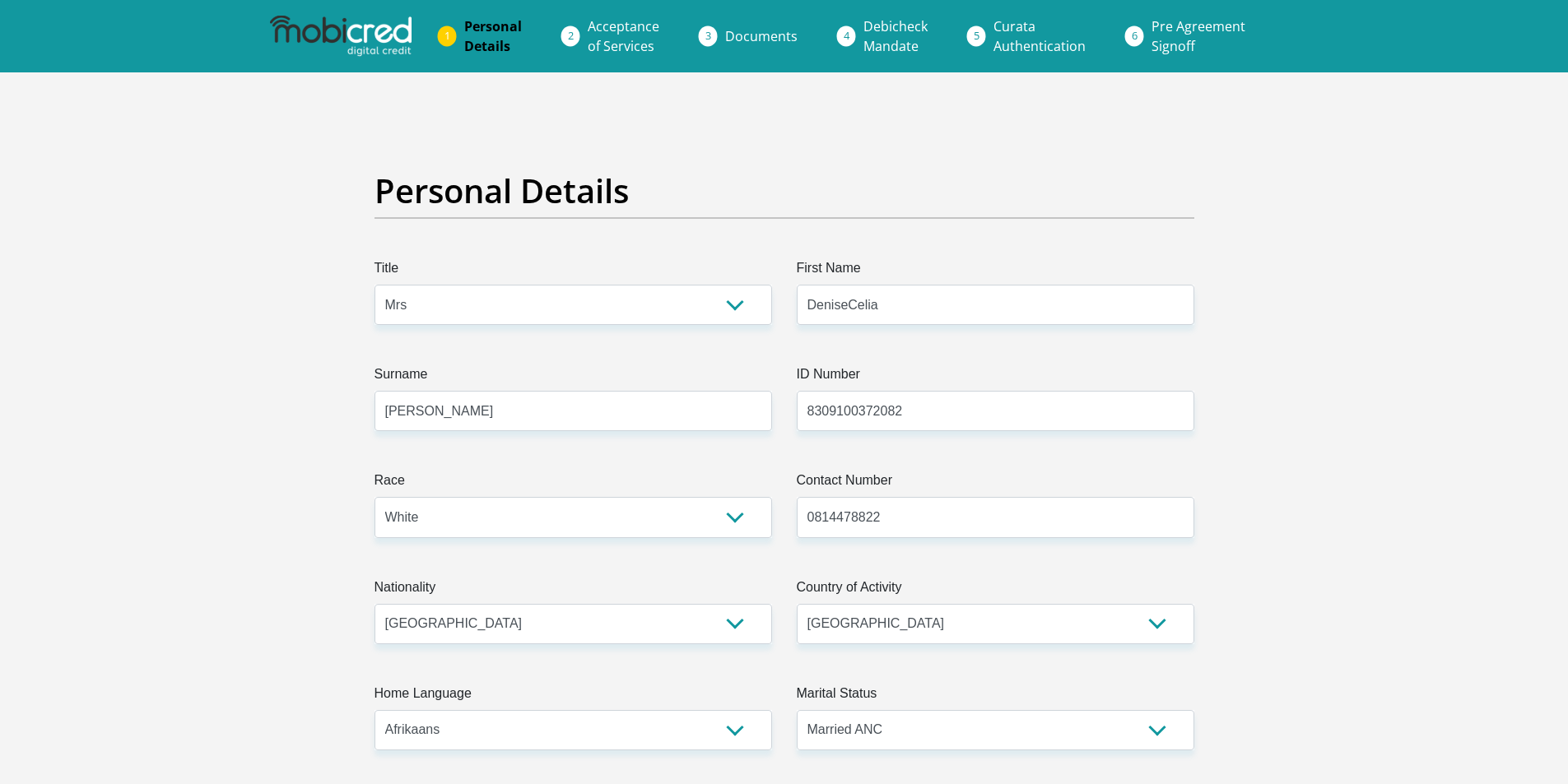
select select "Mrs"
select select "4"
select select "ZAF"
select select "afr"
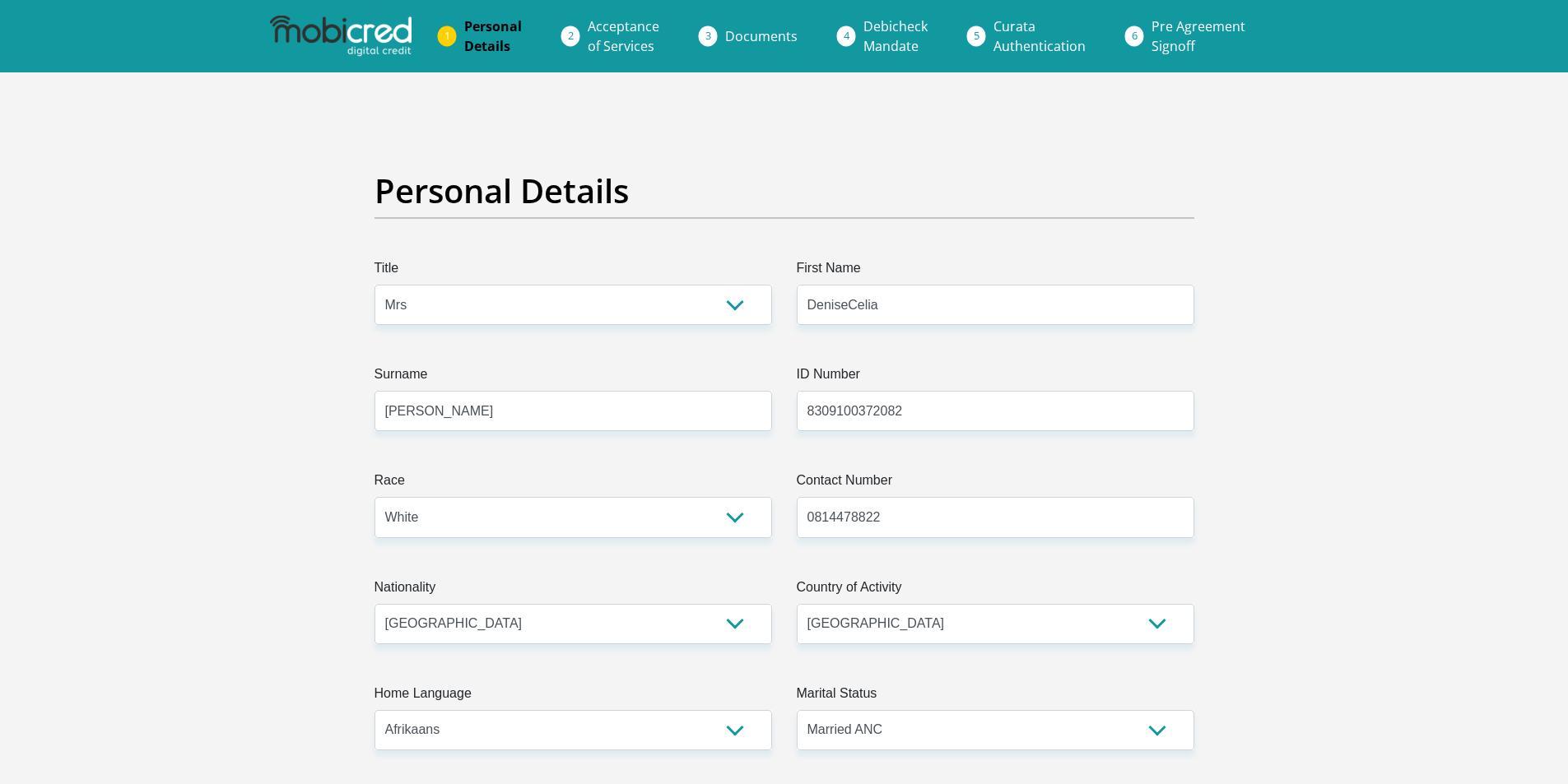
select select "1"
select select "Western Cape"
select select "5"
select select "Rented"
select select "9"
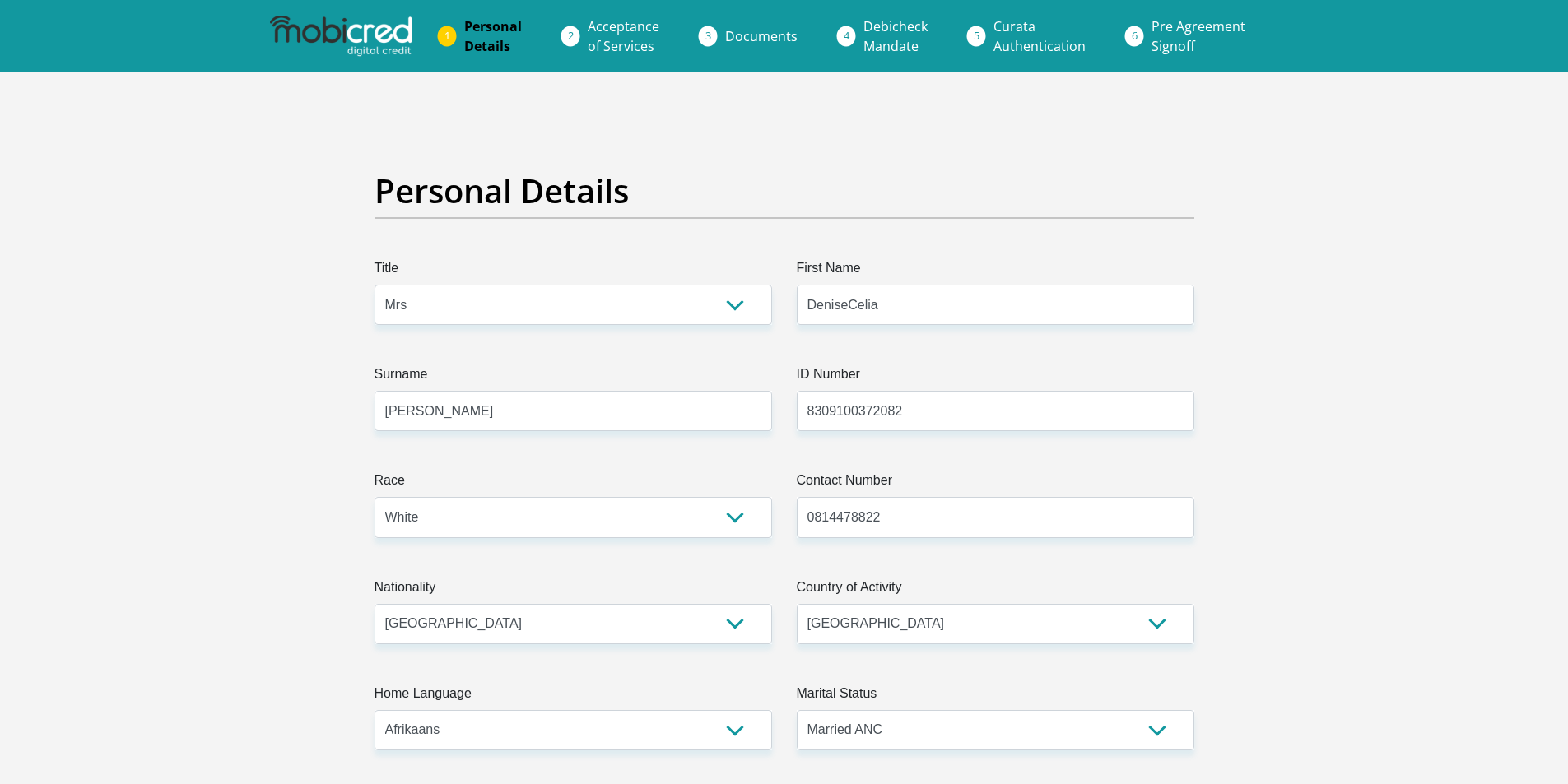
select select "Creative"
select select "48"
select select "4"
select select "CUR"
select select "1"
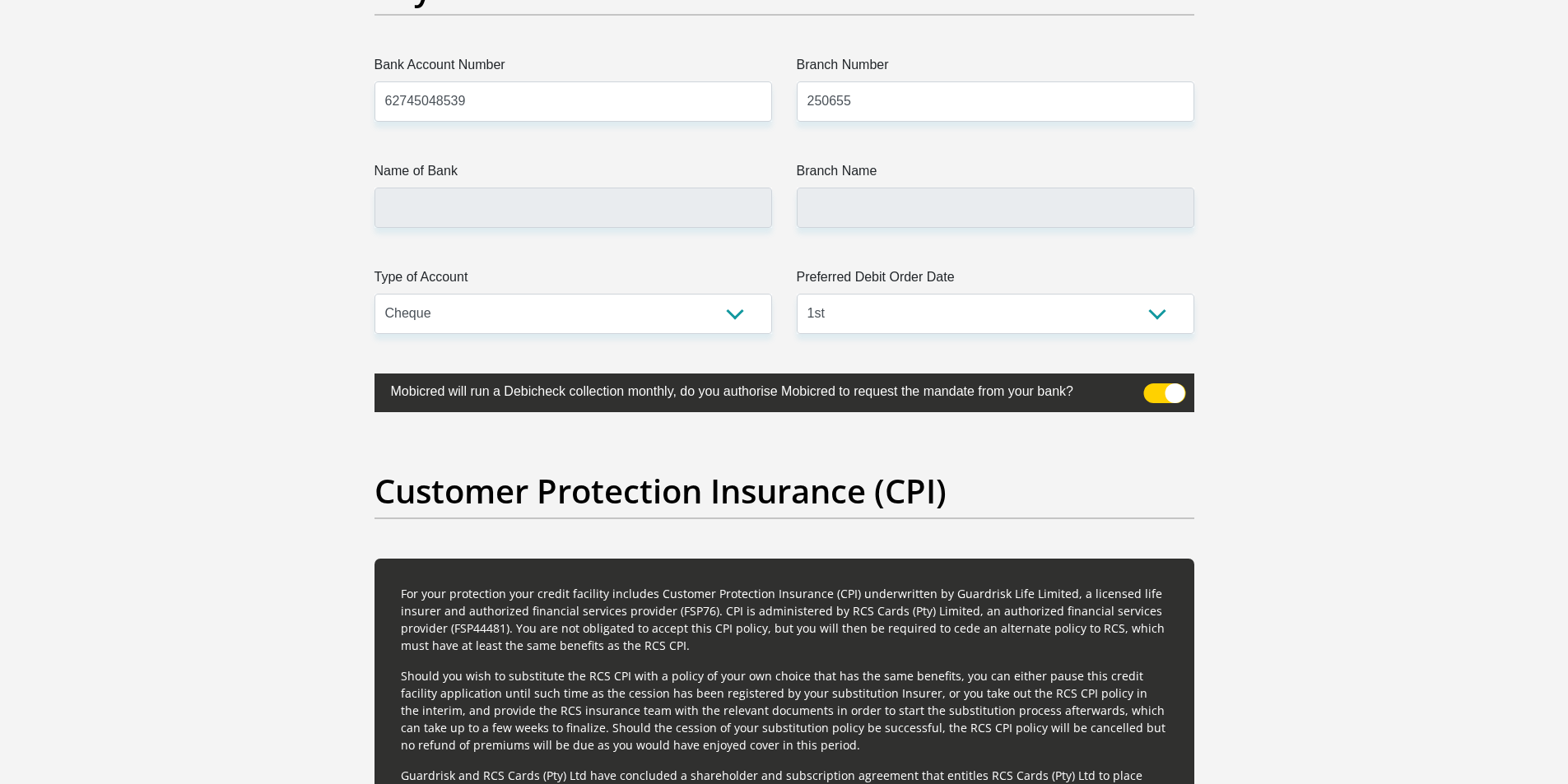
scroll to position [3866, 0]
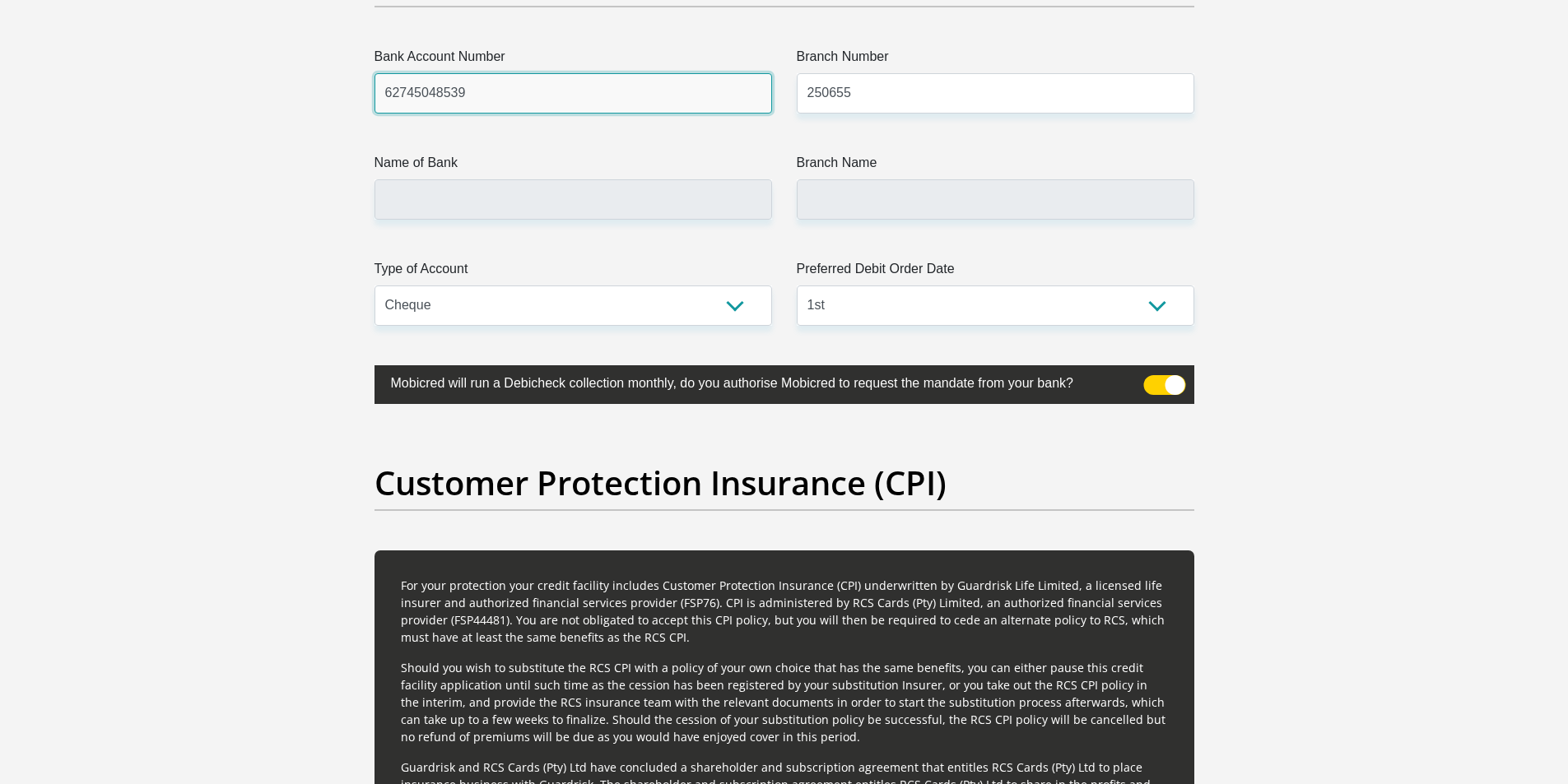
click at [511, 106] on input "62745048539" at bounding box center [573, 93] width 397 height 40
drag, startPoint x: 486, startPoint y: 96, endPoint x: 379, endPoint y: 92, distance: 107.1
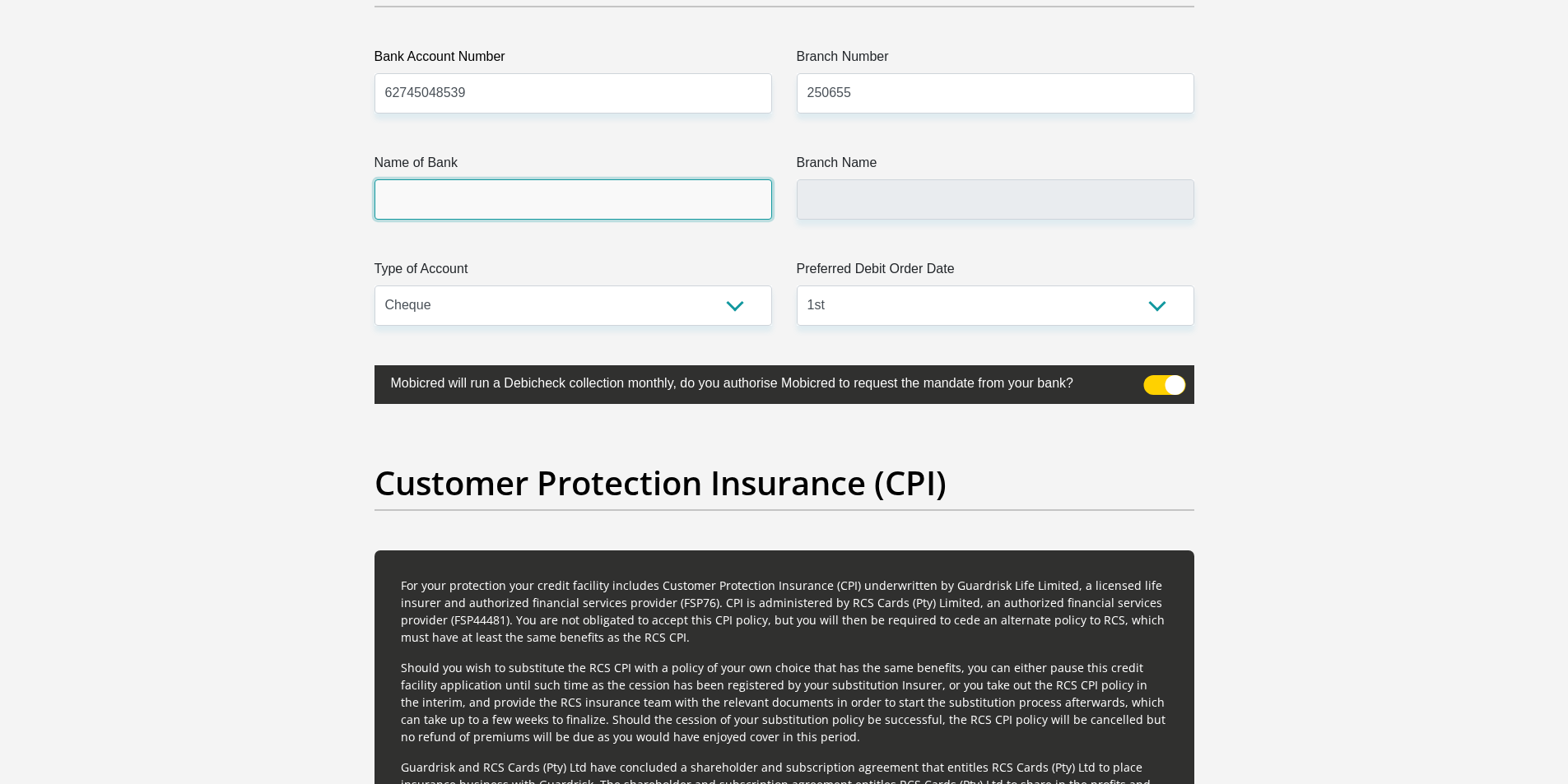
click at [479, 189] on input "Name of Bank" at bounding box center [573, 199] width 397 height 40
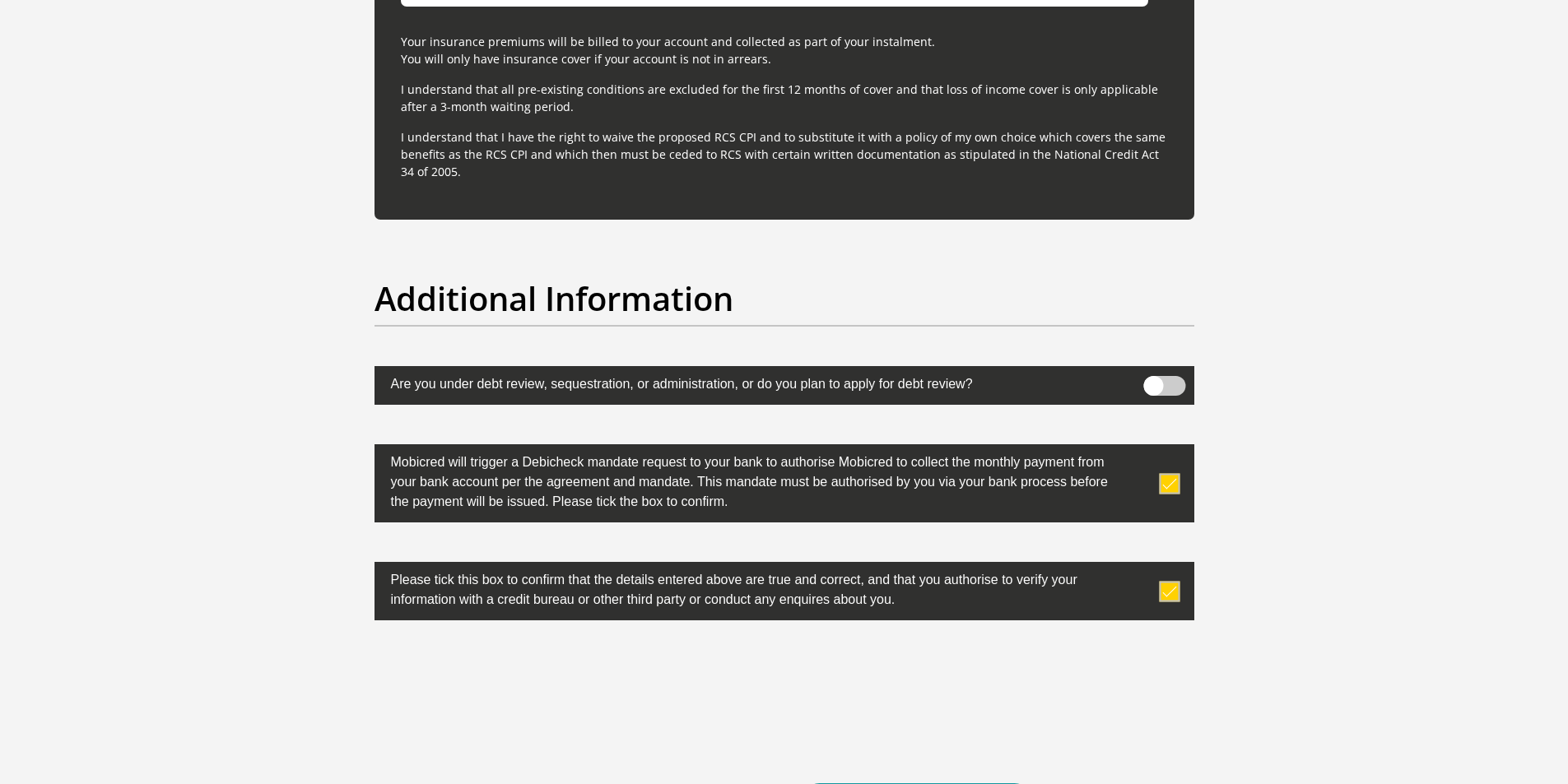
scroll to position [5099, 0]
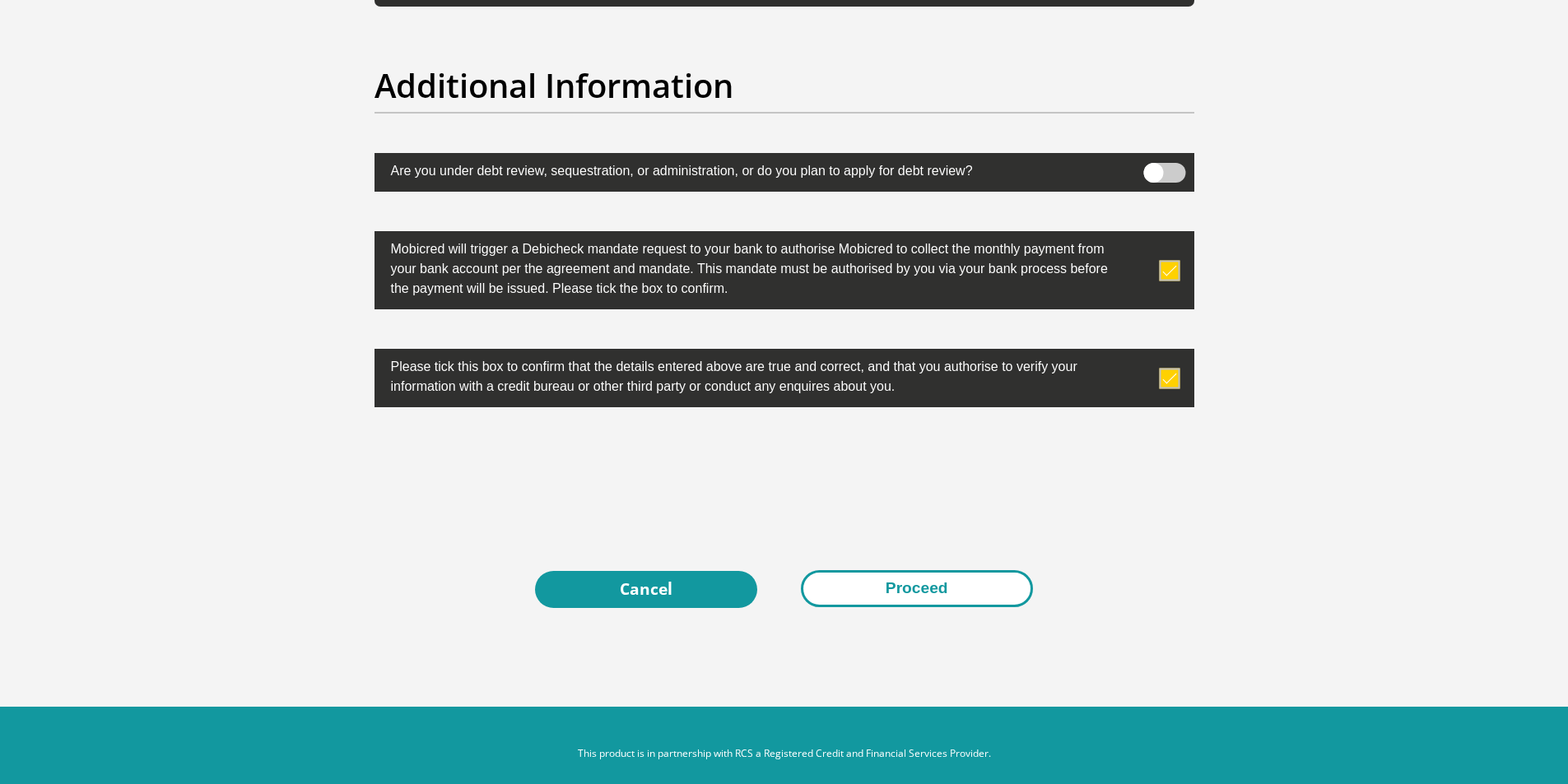
click at [976, 588] on button "Proceed" at bounding box center [916, 588] width 232 height 37
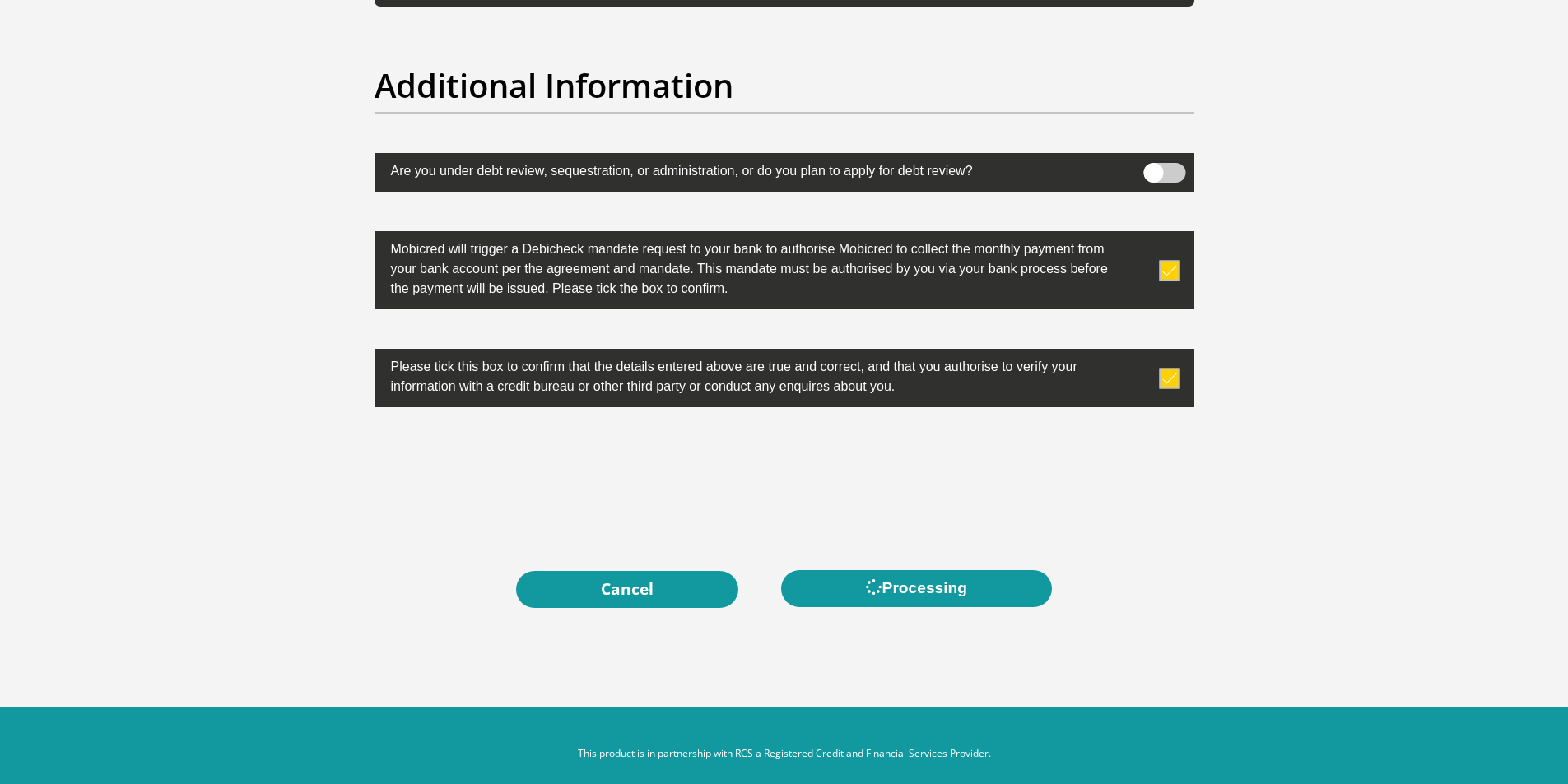
scroll to position [0, 0]
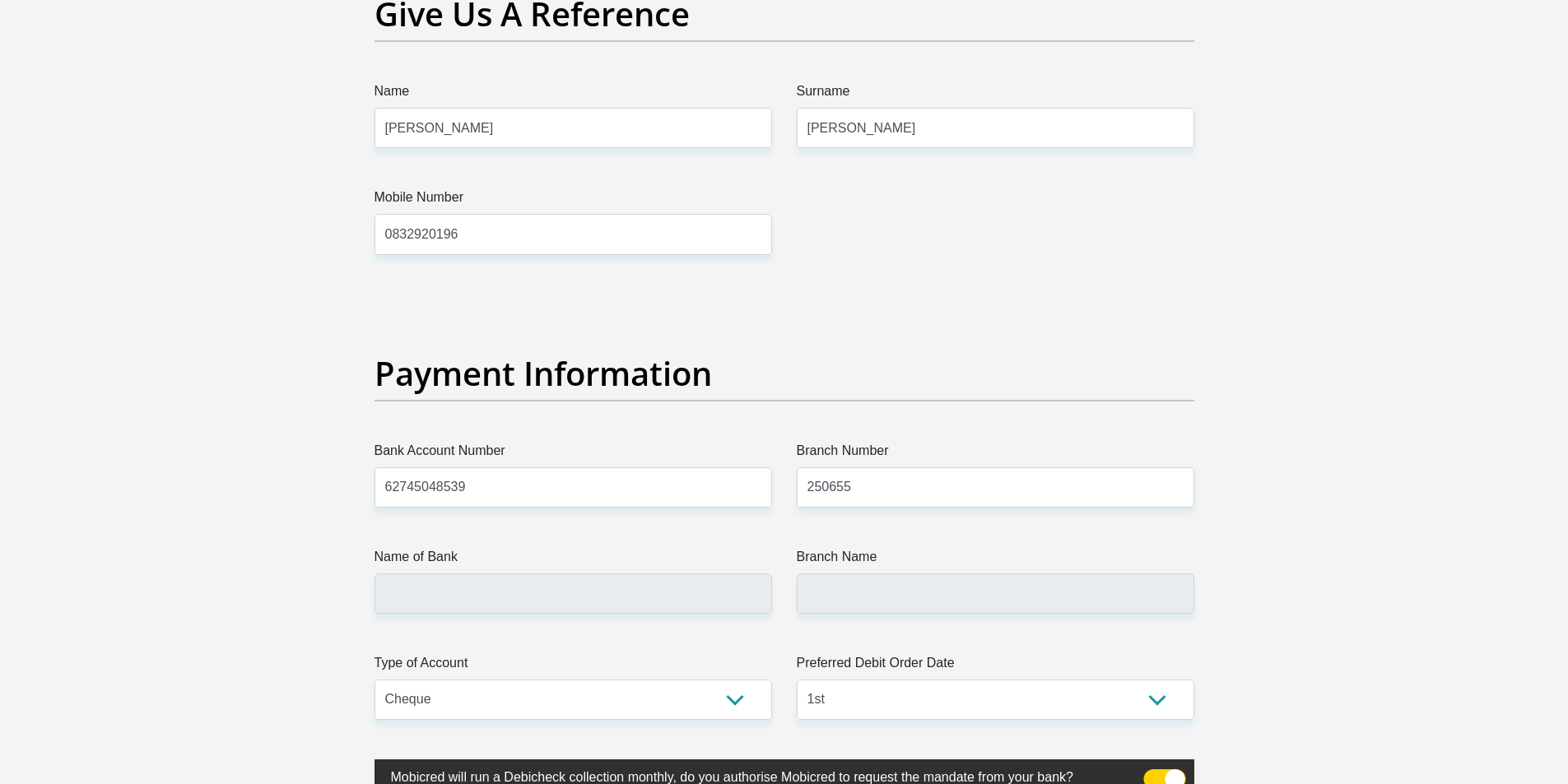
scroll to position [3783, 0]
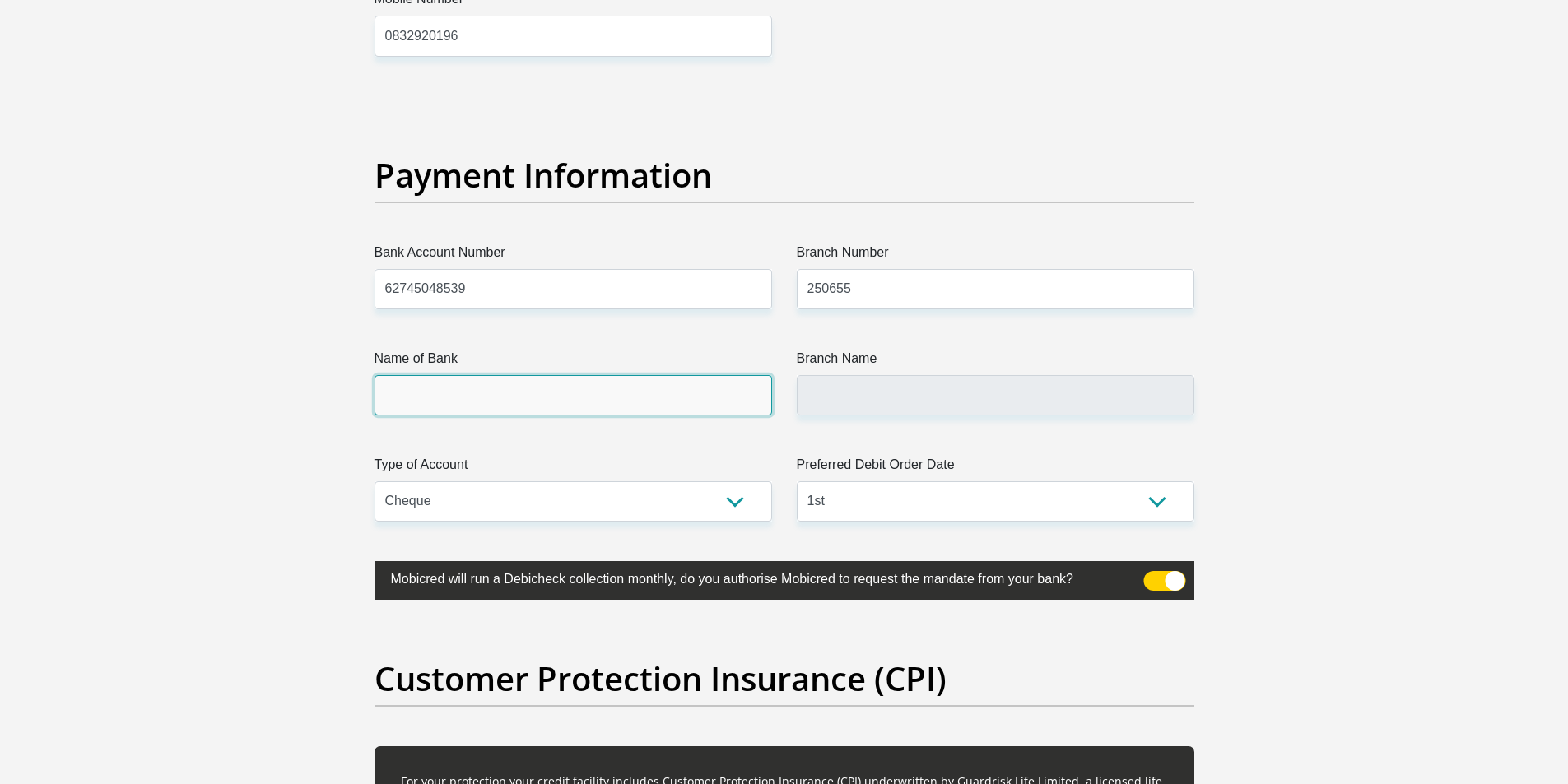
click at [543, 404] on input "Name of Bank" at bounding box center [573, 395] width 397 height 40
click at [541, 398] on input "Name of Bank" at bounding box center [573, 395] width 397 height 40
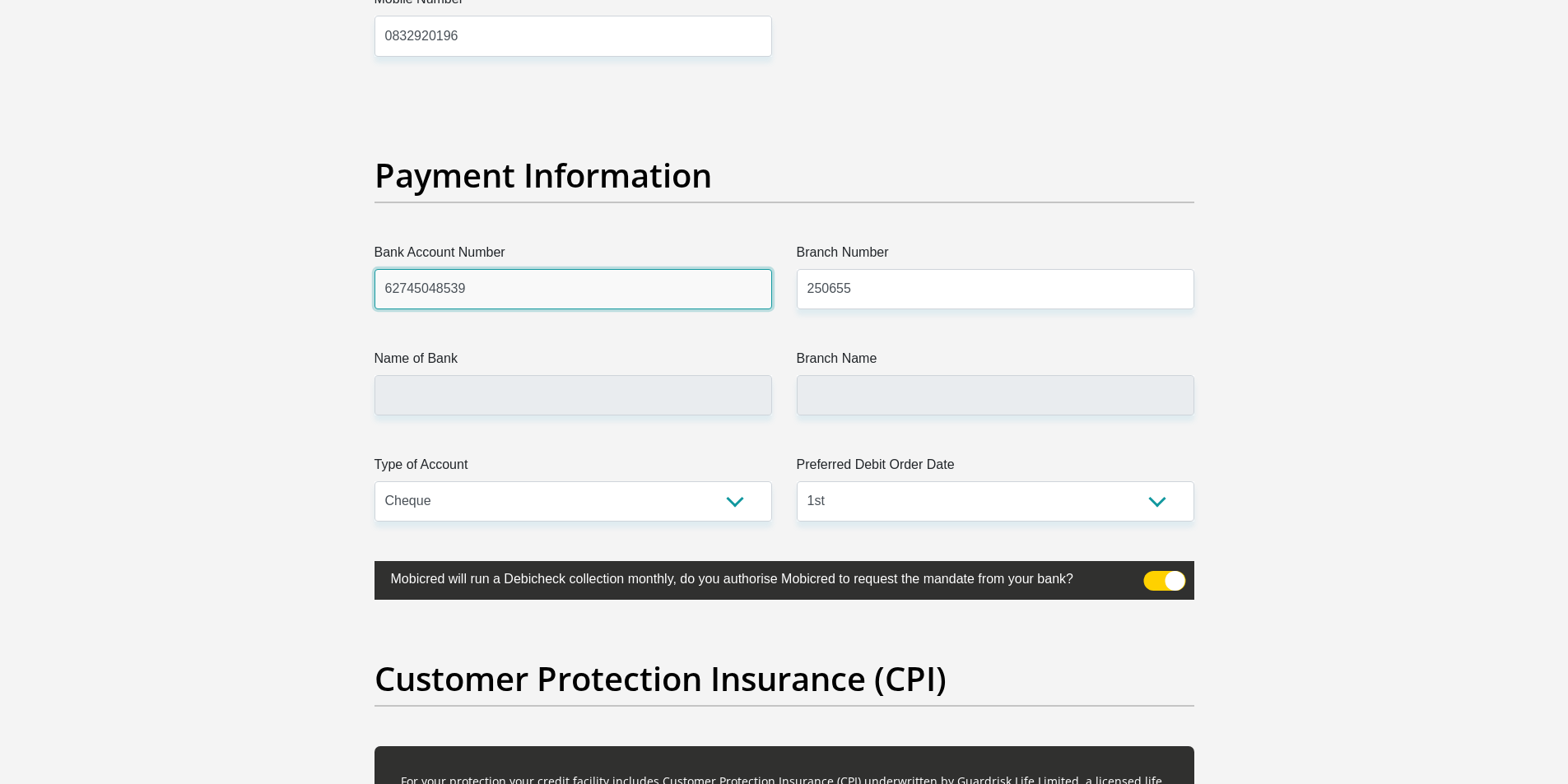
drag, startPoint x: 507, startPoint y: 293, endPoint x: 351, endPoint y: 296, distance: 156.0
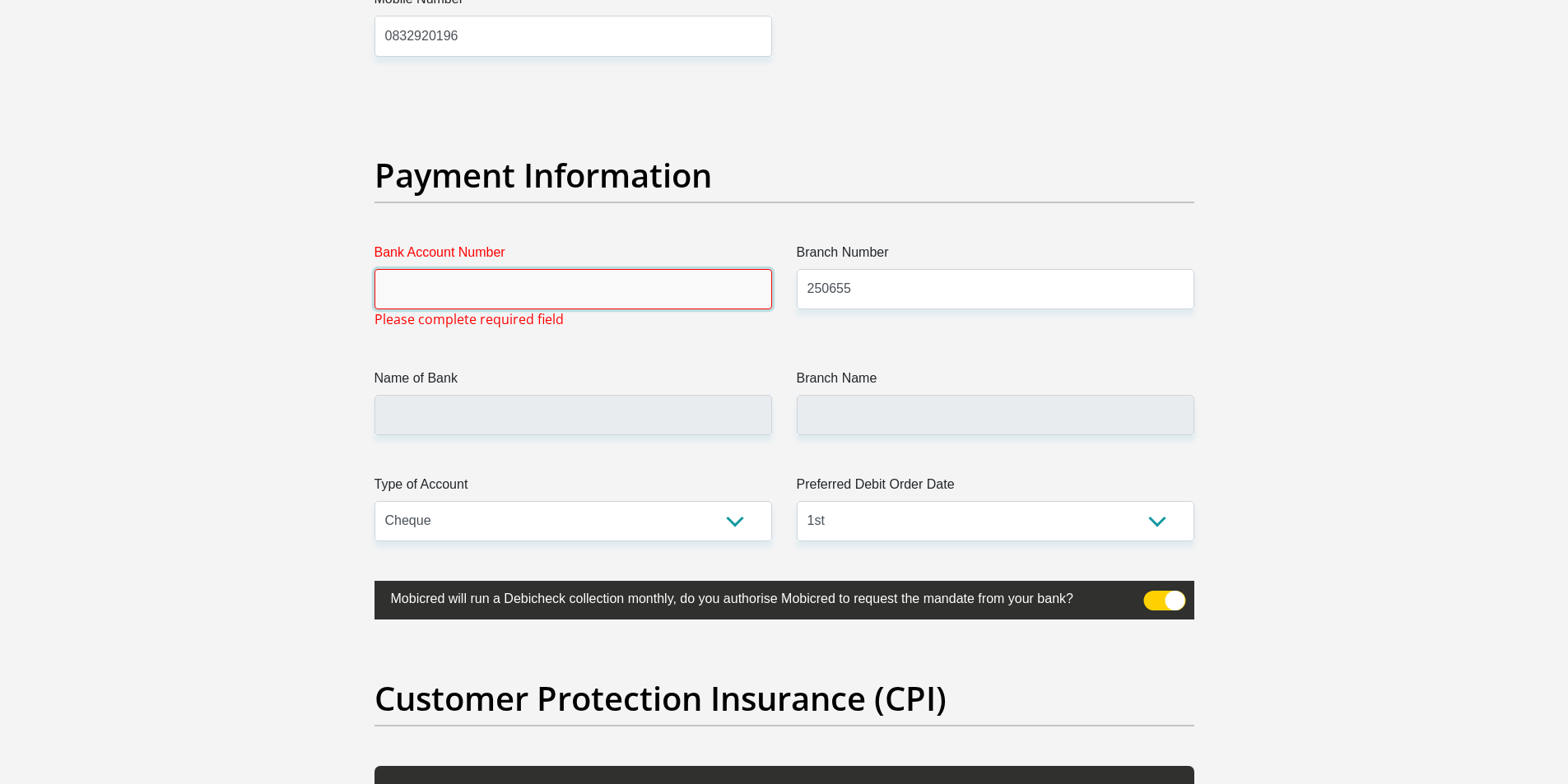
paste input "62745048539"
type input "62745048539"
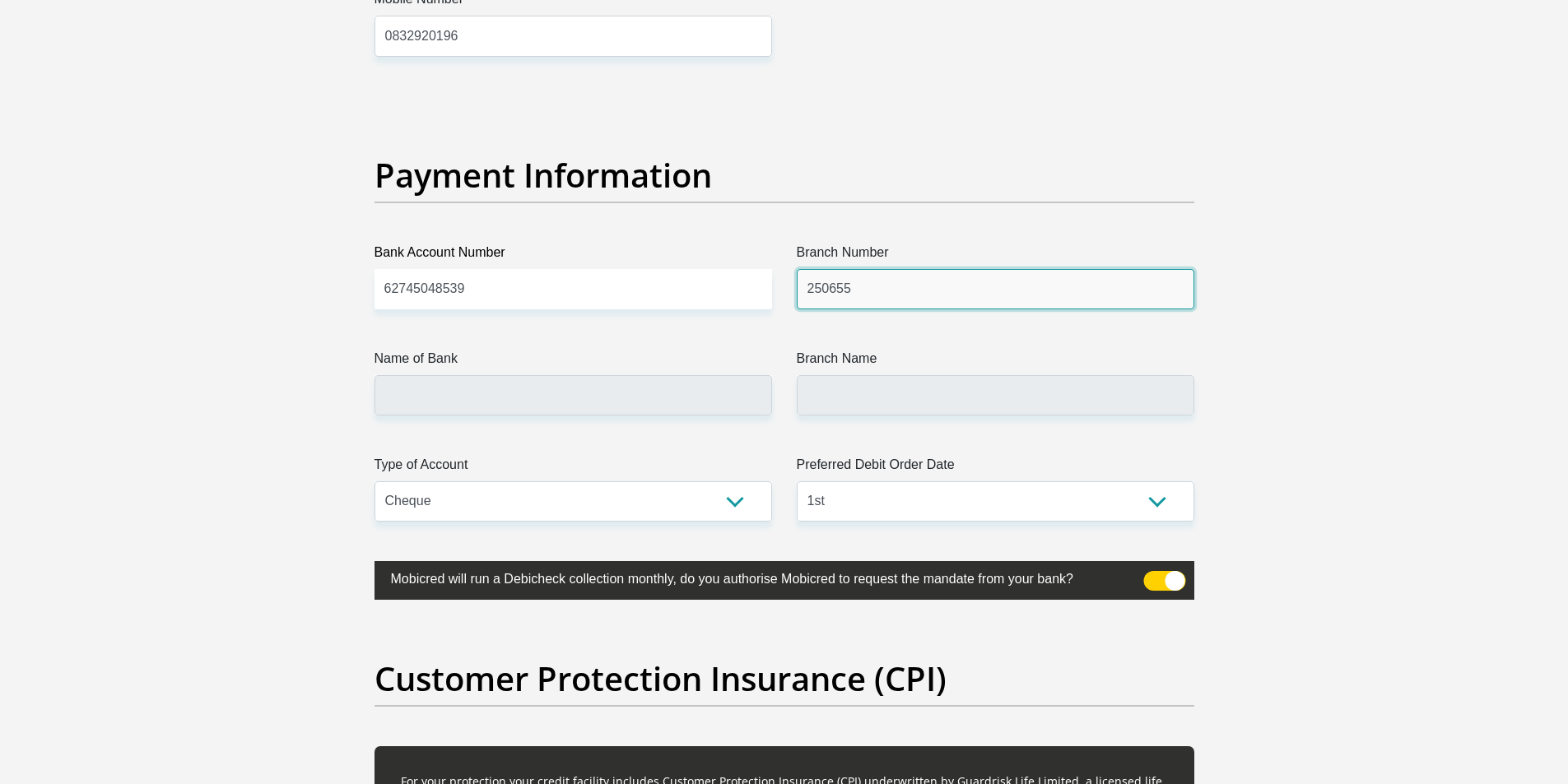
drag, startPoint x: 856, startPoint y: 294, endPoint x: 752, endPoint y: 294, distance: 104.0
click at [852, 287] on input "250655" at bounding box center [995, 288] width 397 height 40
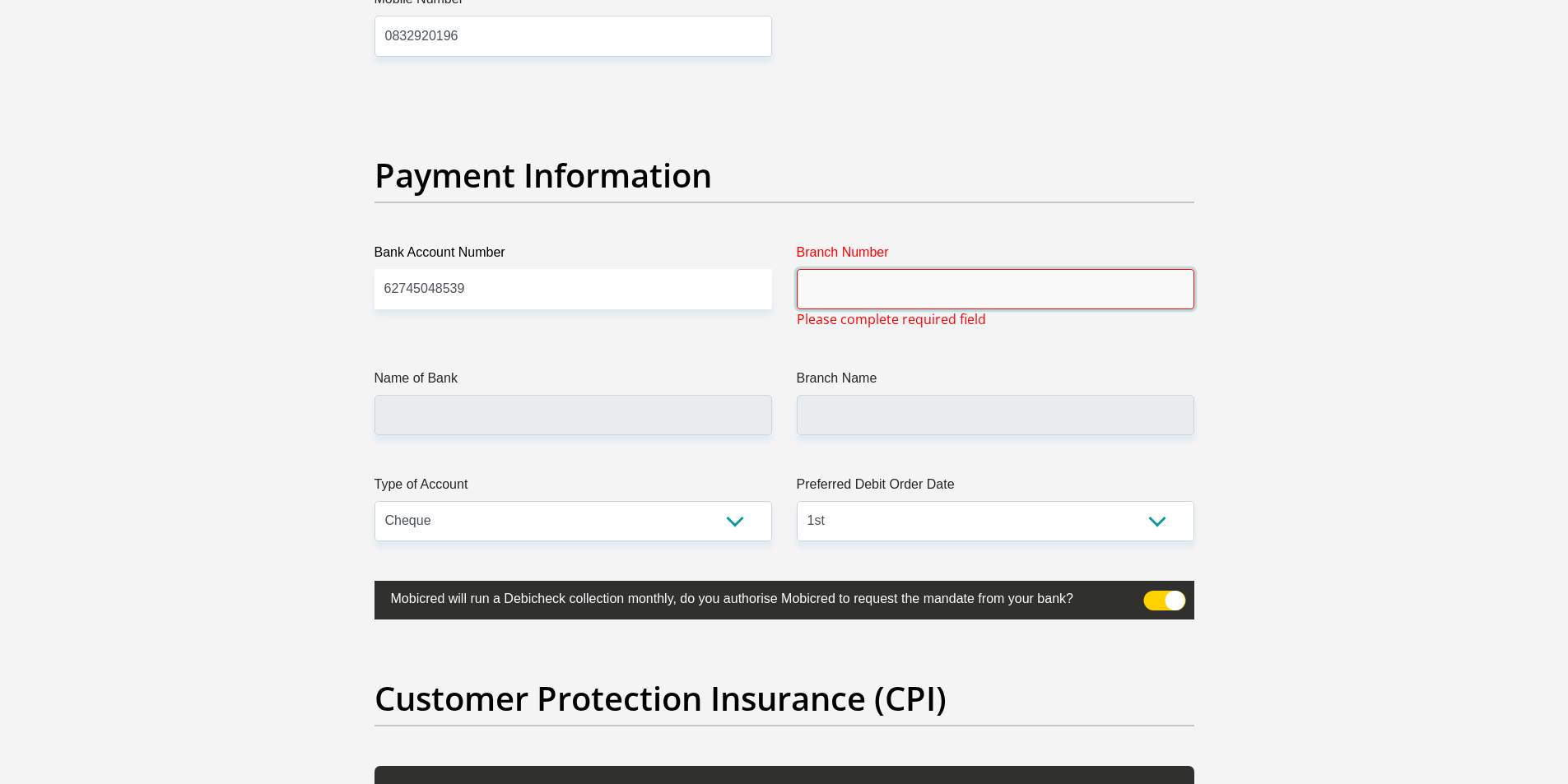
paste input "250655"
type input "250655"
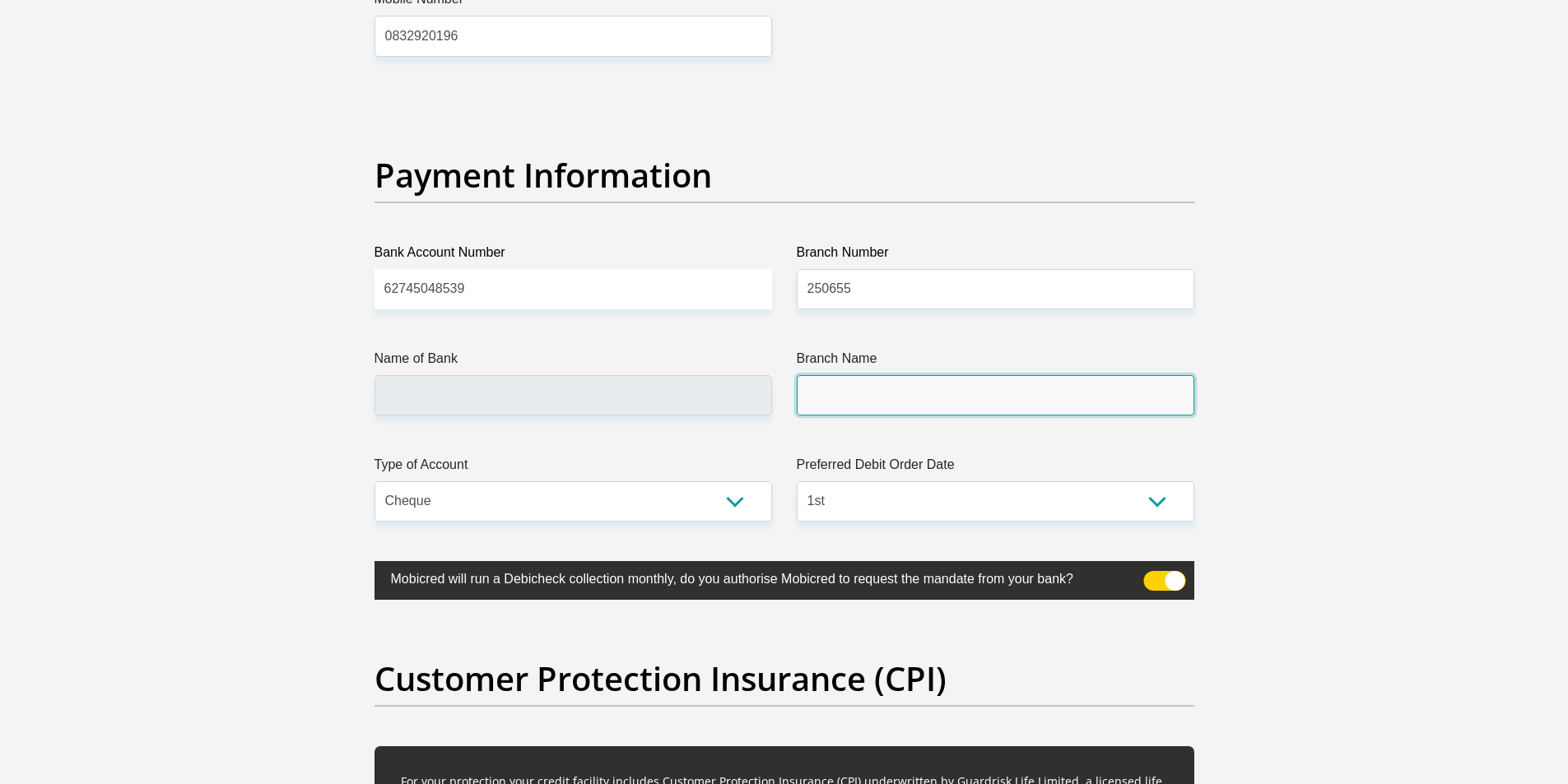
click at [915, 375] on input "Branch Name" at bounding box center [995, 395] width 397 height 40
type input "FIRSTRAND BANK"
type input "BRANCH 560"
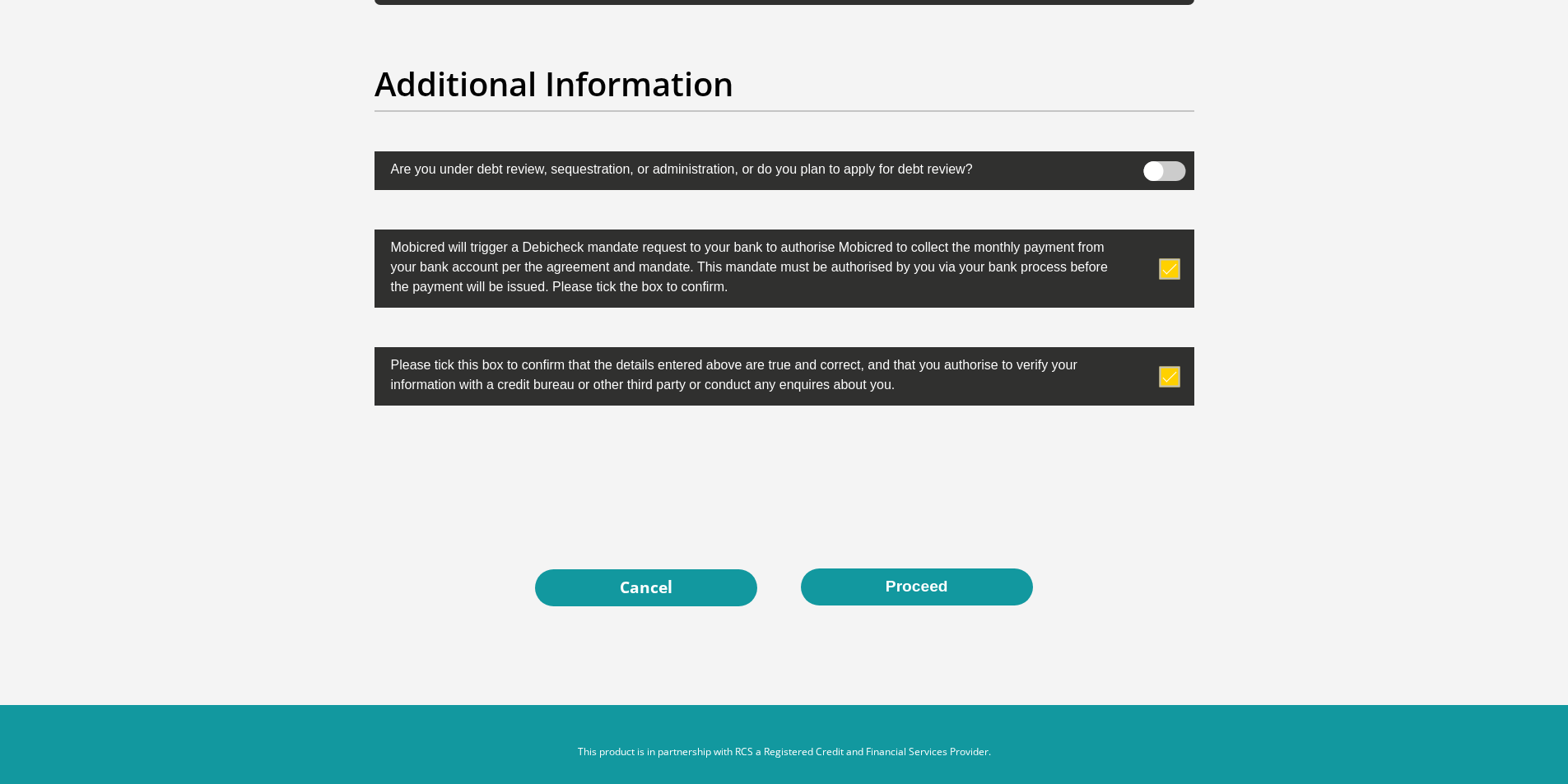
scroll to position [5231, 0]
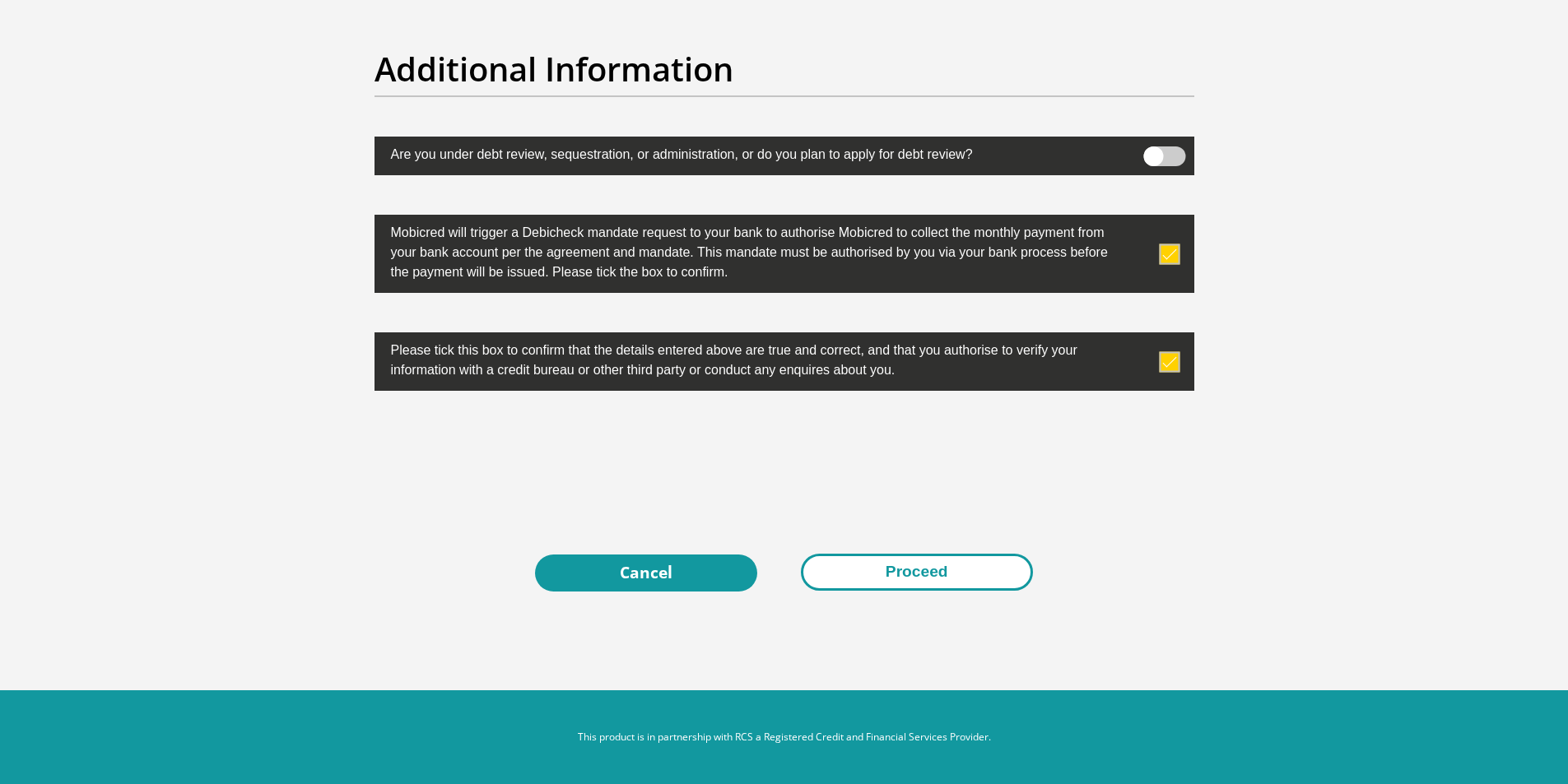
click at [925, 565] on button "Proceed" at bounding box center [916, 572] width 232 height 37
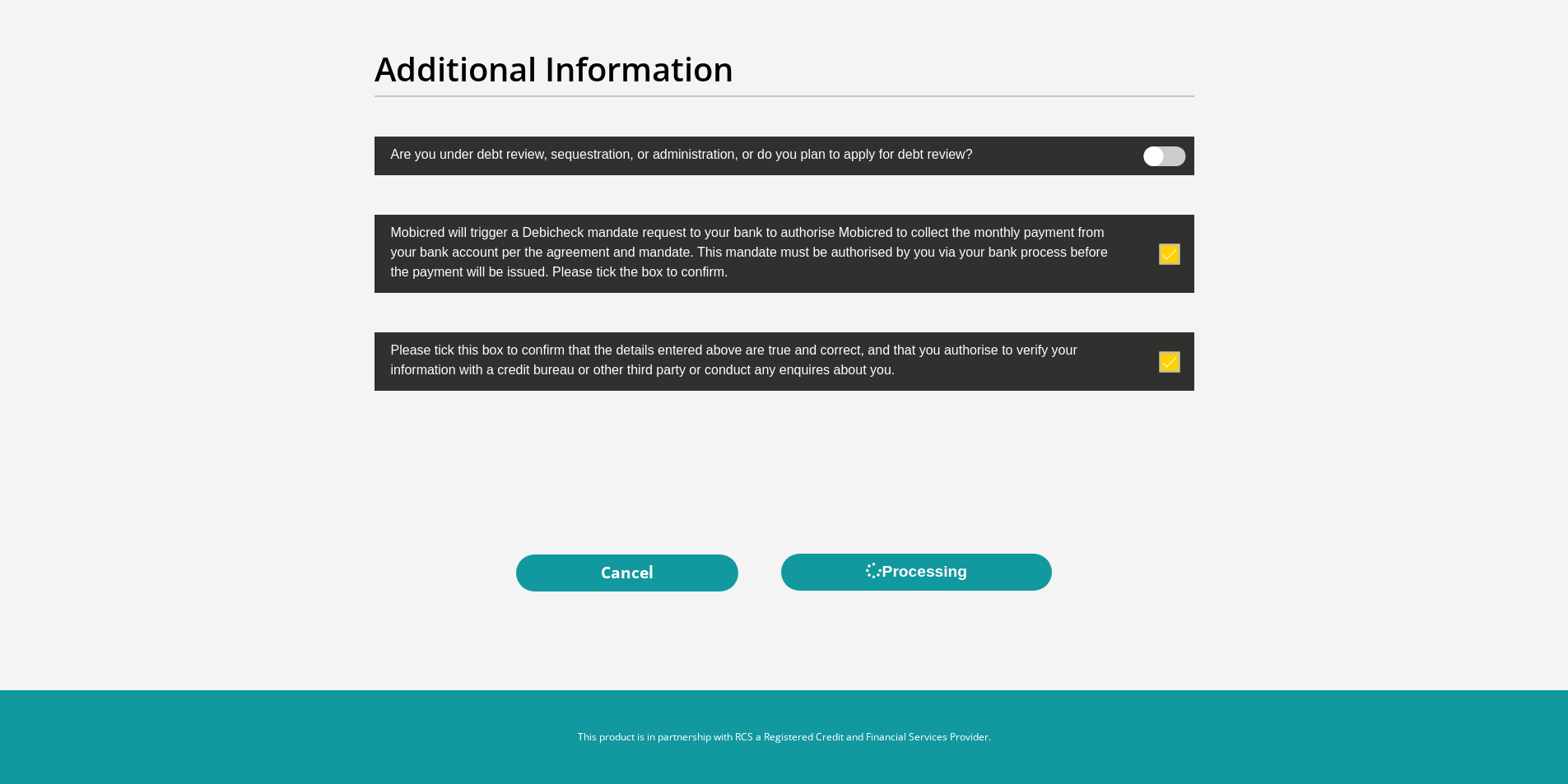
scroll to position [0, 0]
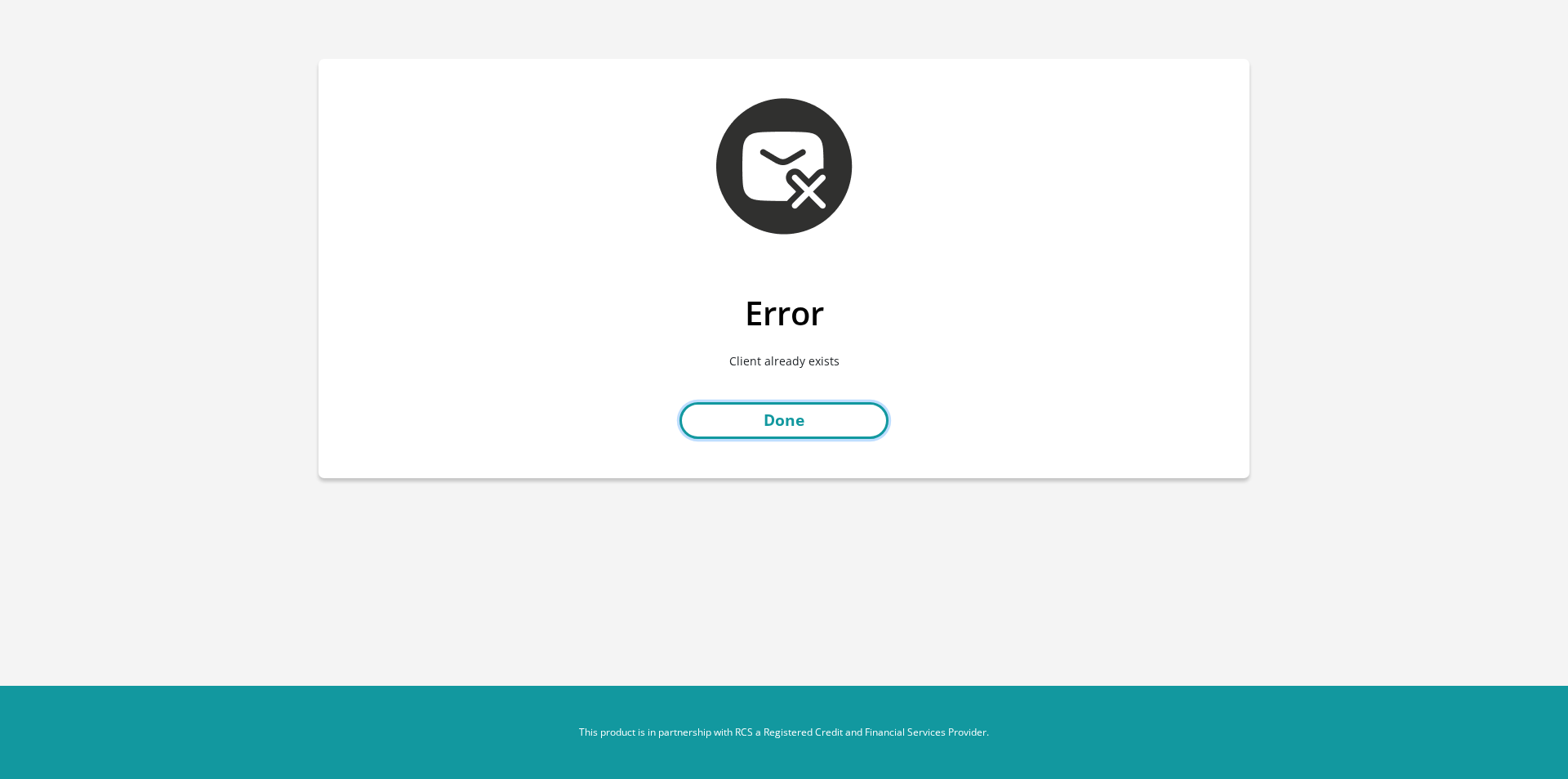
click at [791, 421] on link "Done" at bounding box center [784, 421] width 209 height 37
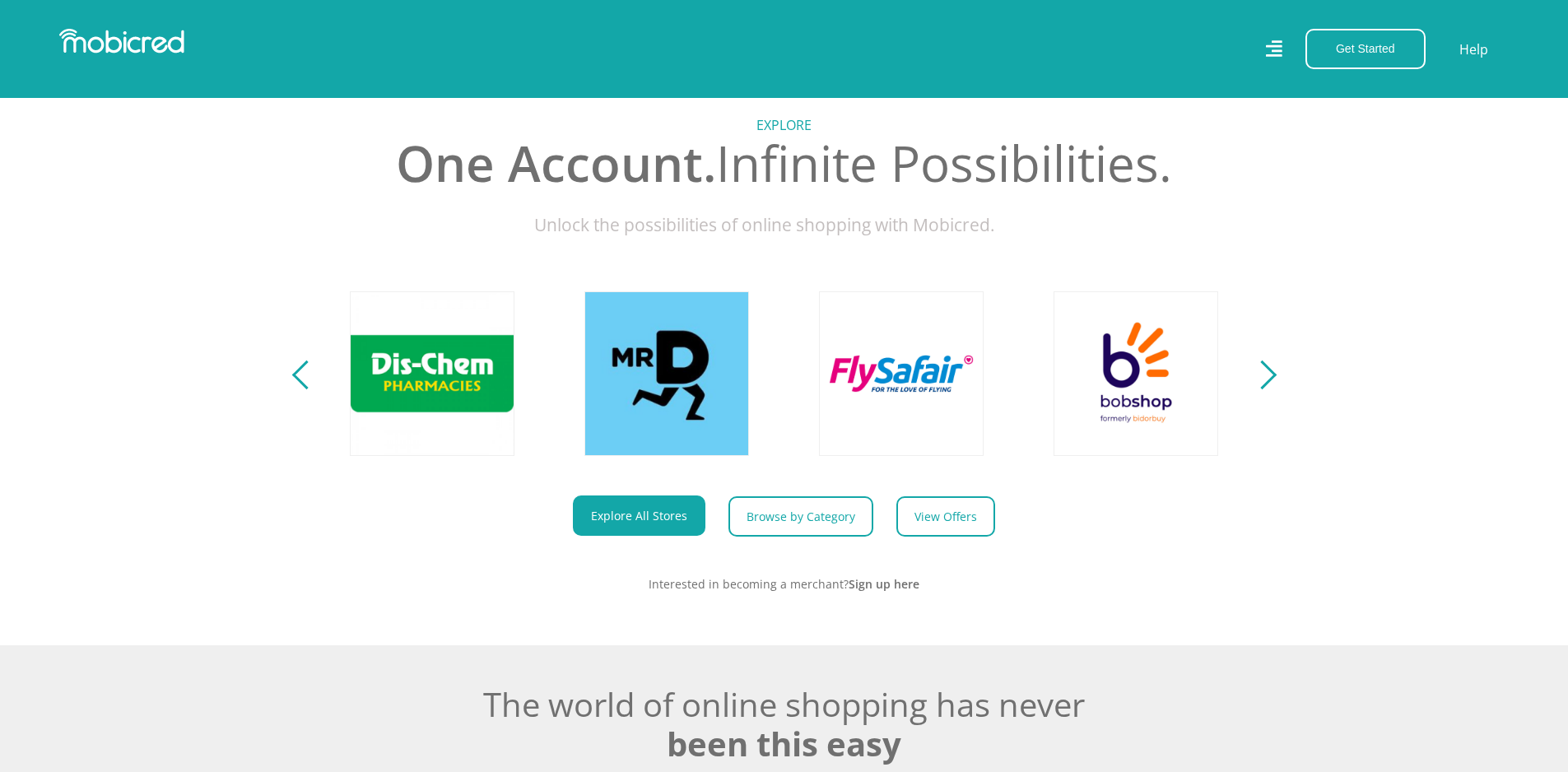
scroll to position [659, 0]
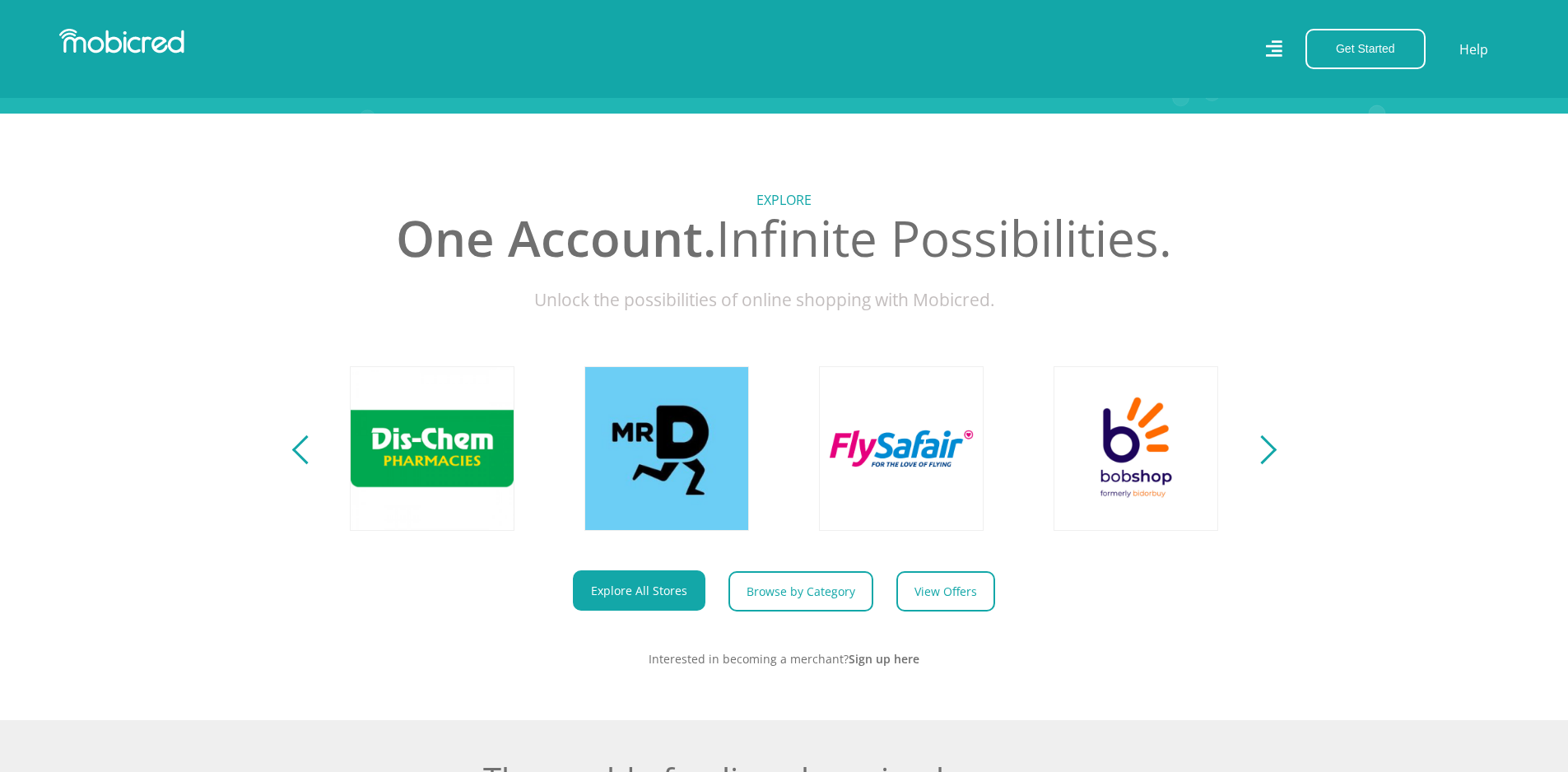
click at [307, 463] on div "Previous" at bounding box center [305, 450] width 29 height 29
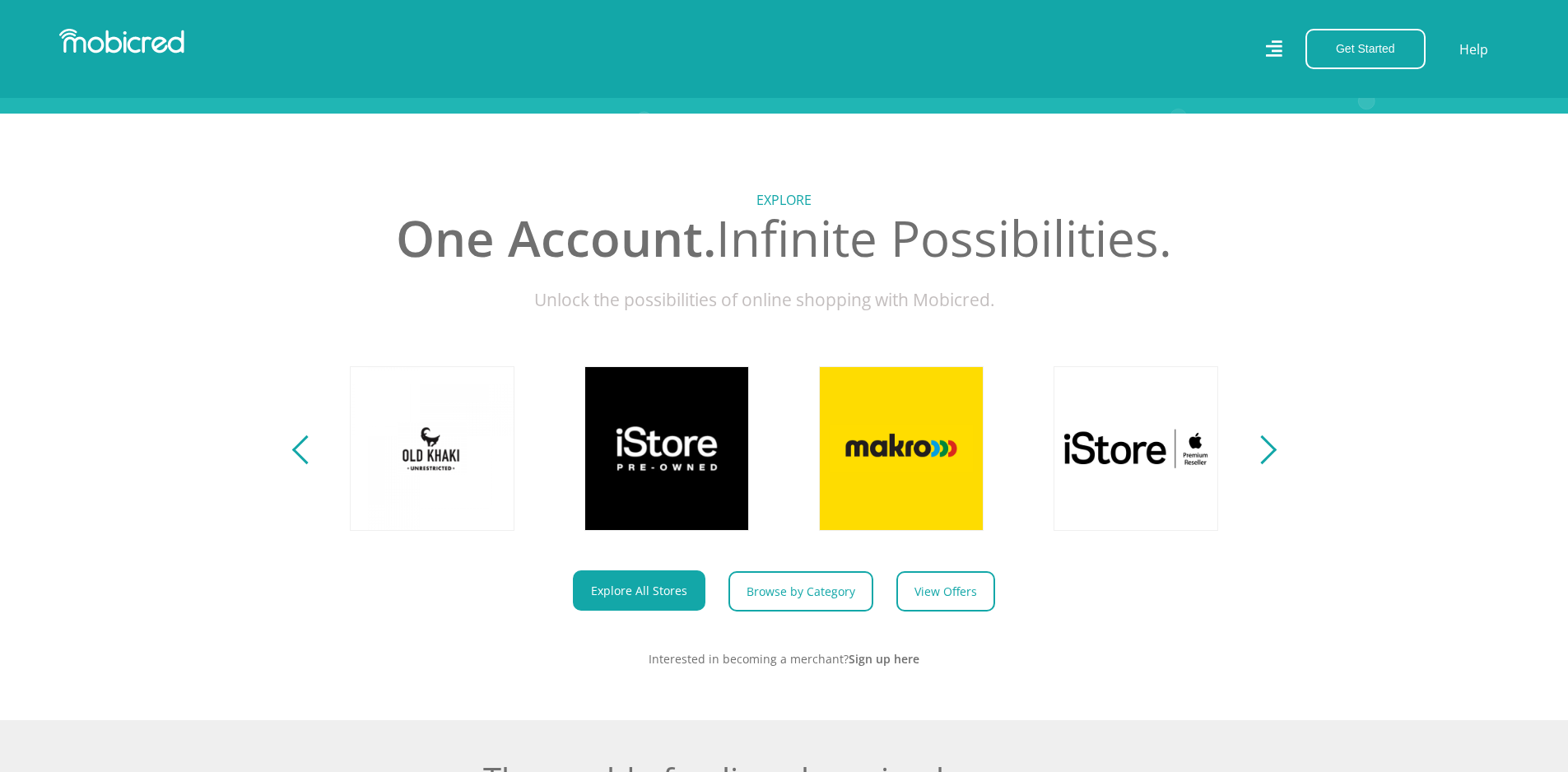
click at [307, 463] on div "Previous" at bounding box center [305, 450] width 29 height 29
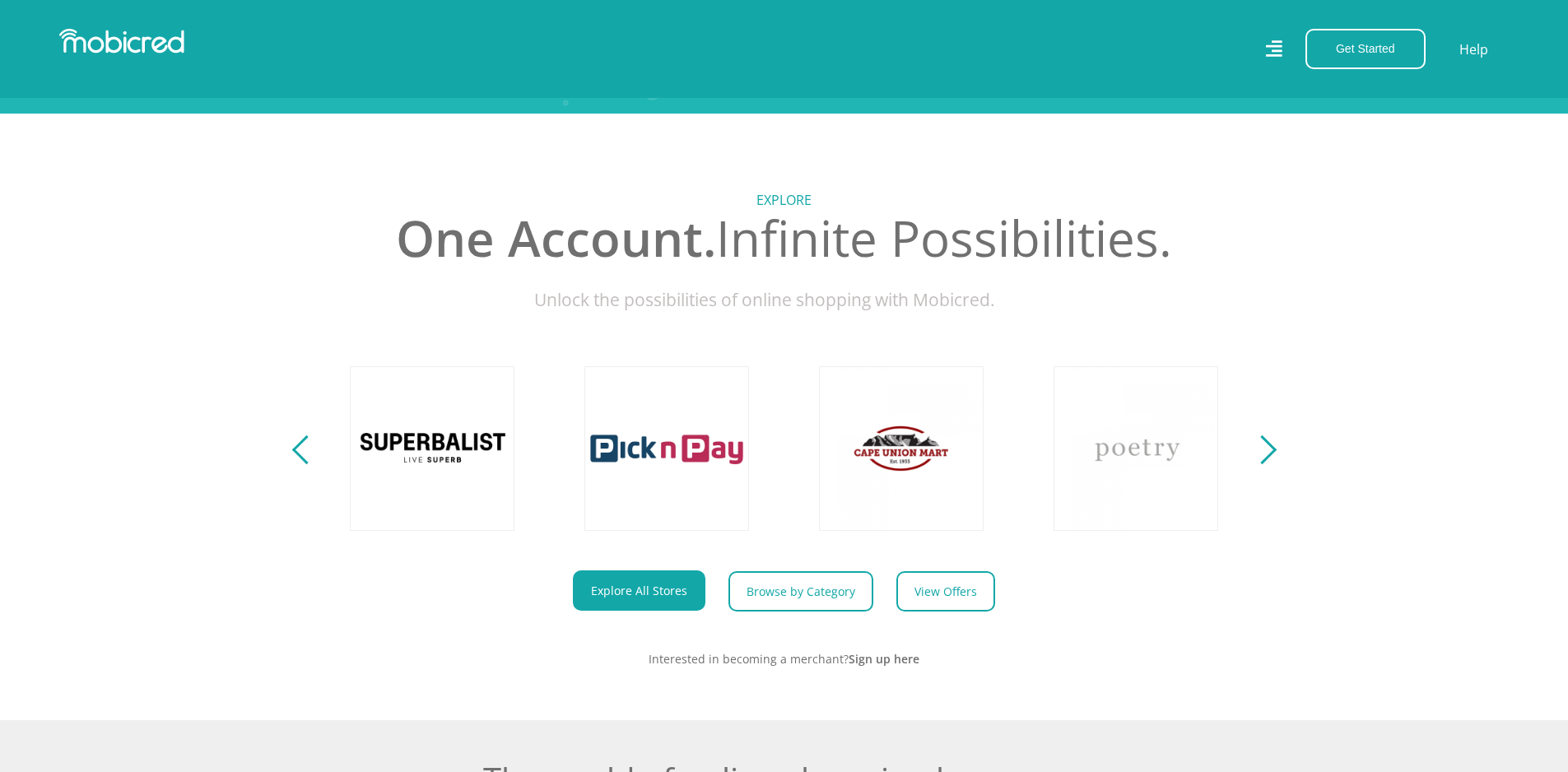
click at [307, 463] on div "Previous" at bounding box center [305, 450] width 29 height 29
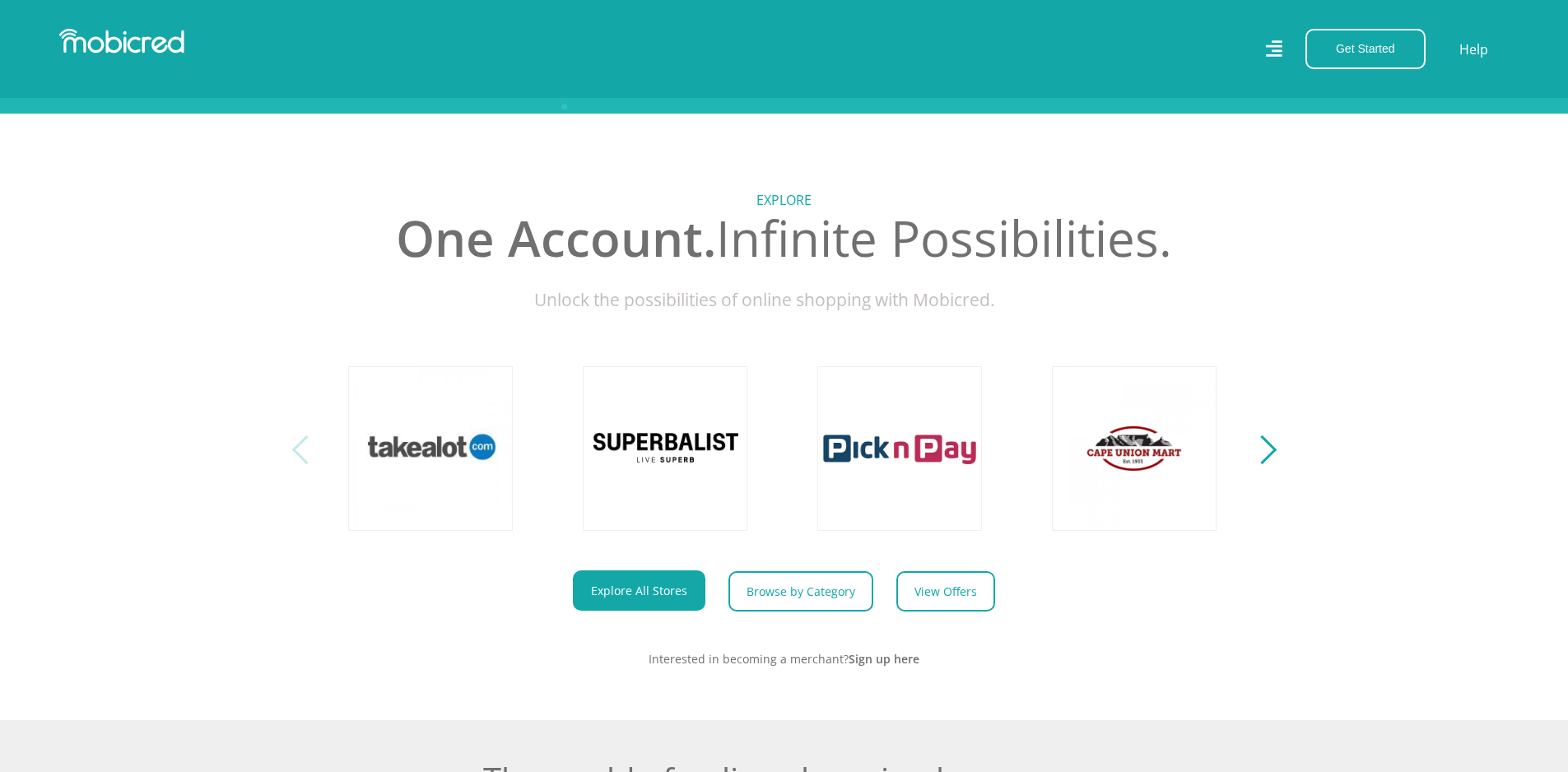
scroll to position [0, 0]
click at [307, 463] on div "Previous" at bounding box center [305, 450] width 29 height 29
click at [1269, 465] on div "Next" at bounding box center [1261, 450] width 29 height 29
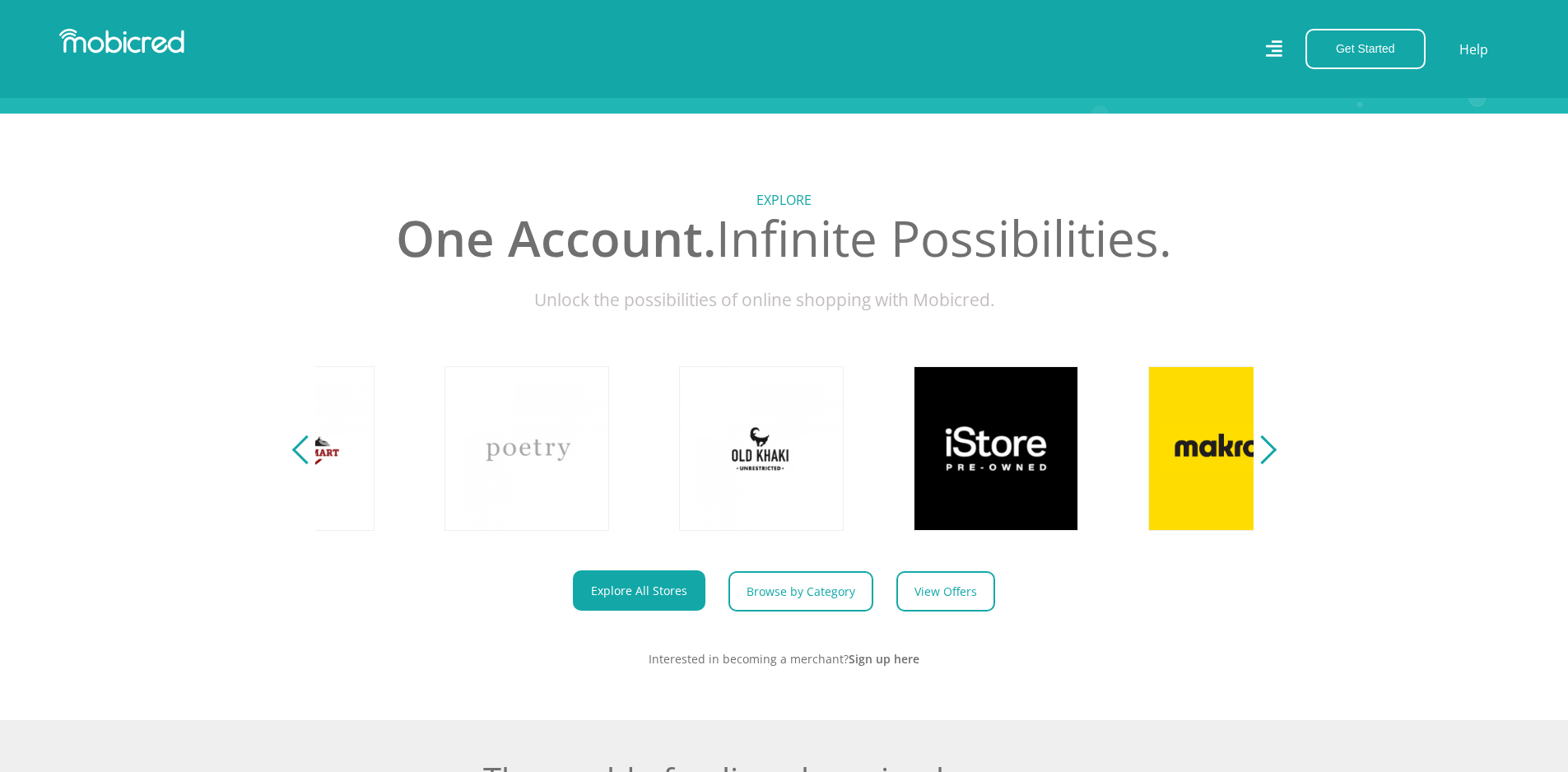
click at [1269, 465] on div "Next" at bounding box center [1261, 450] width 29 height 29
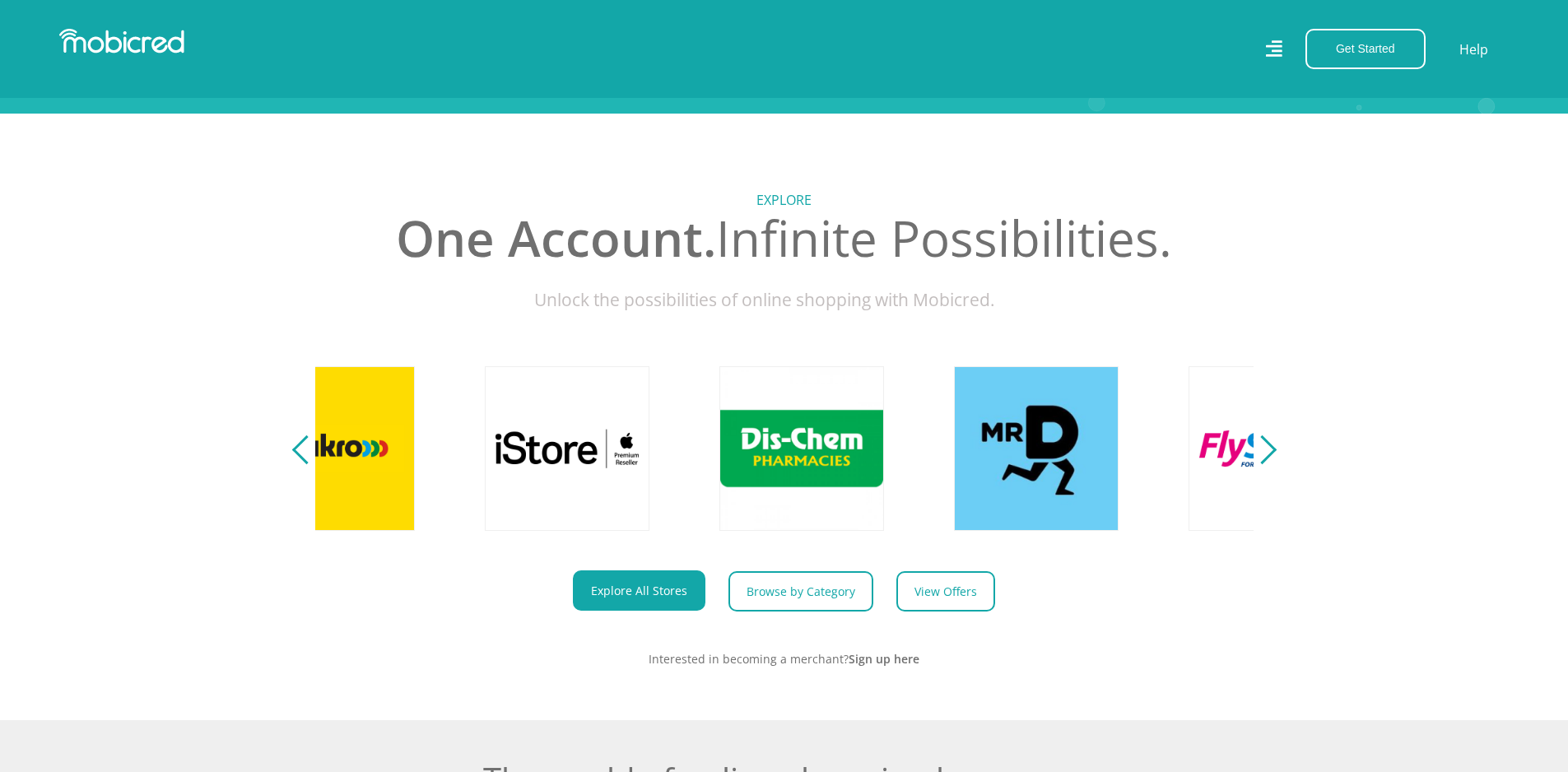
click at [1269, 465] on div "Next" at bounding box center [1261, 450] width 29 height 29
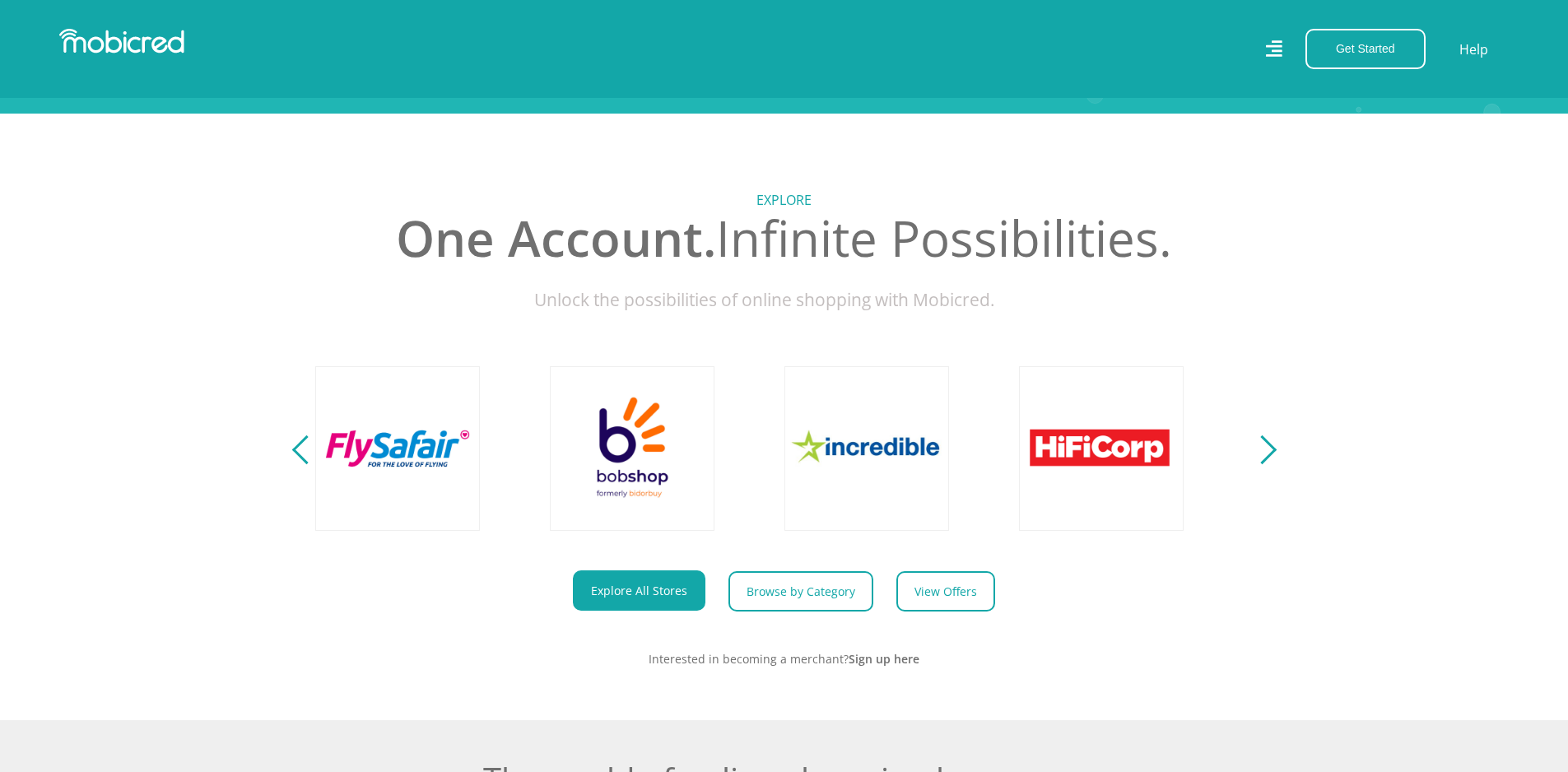
click at [1269, 465] on div "Next" at bounding box center [1261, 450] width 29 height 29
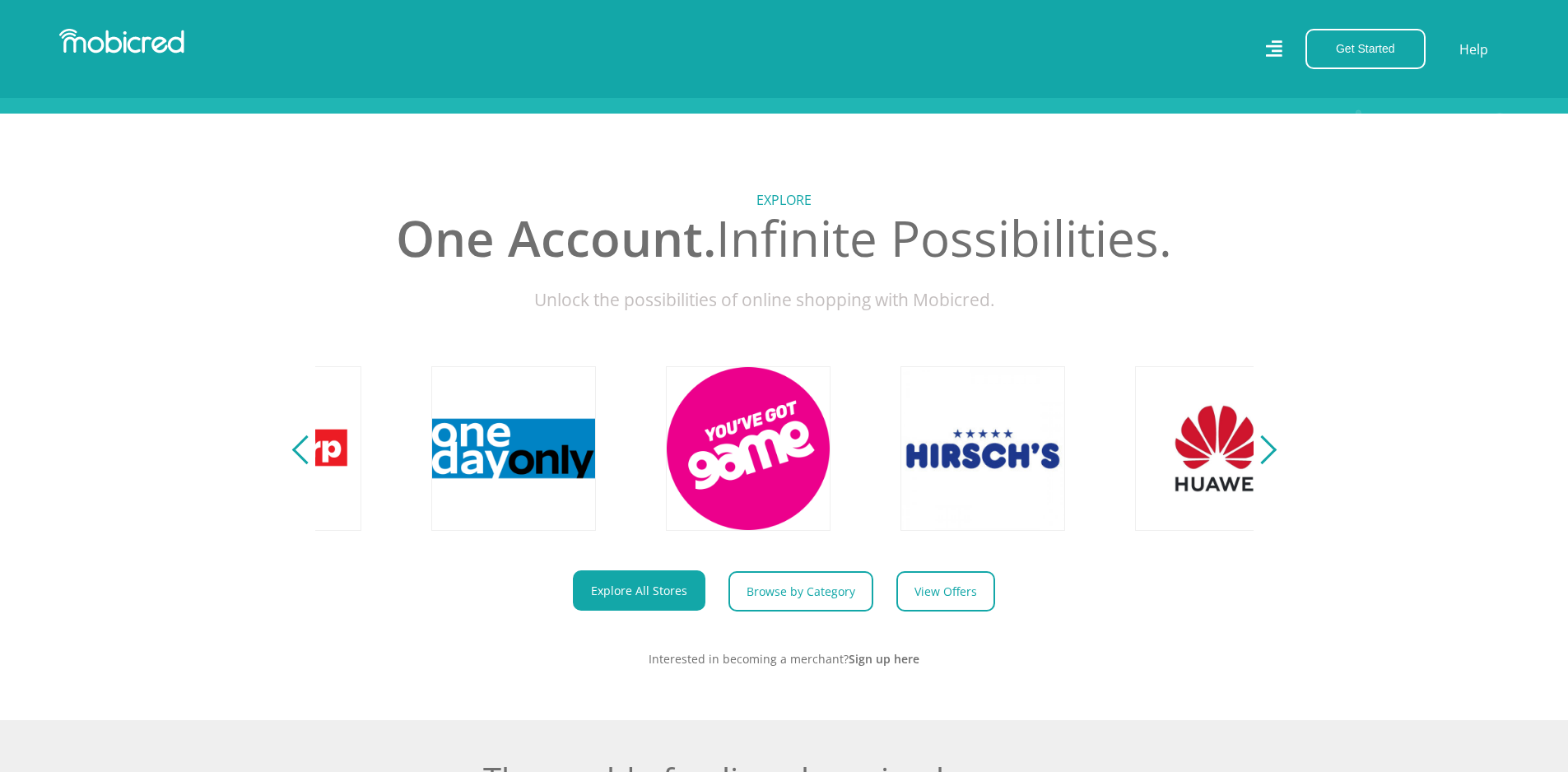
click at [1269, 465] on div "Next" at bounding box center [1261, 450] width 29 height 29
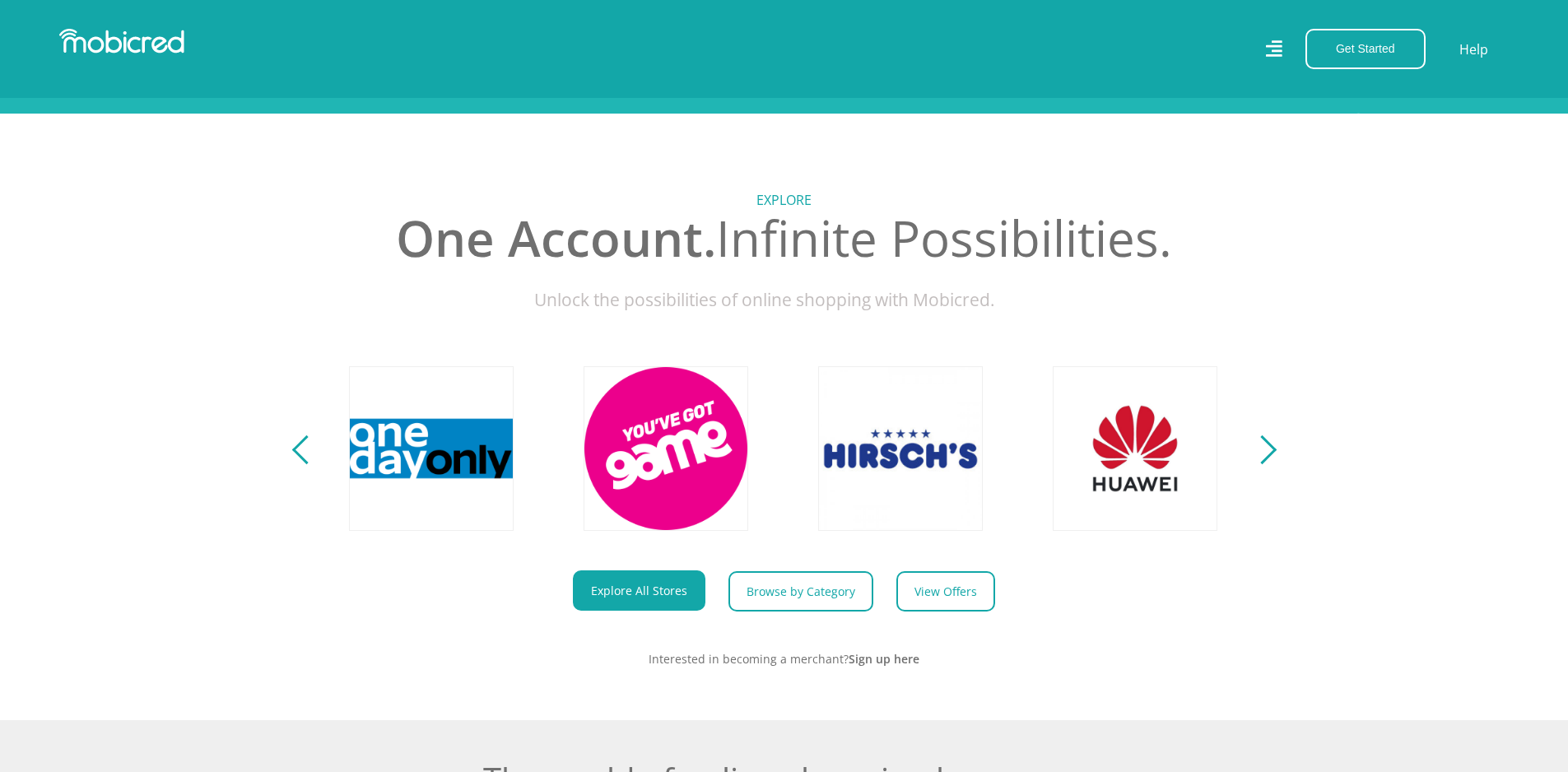
scroll to position [0, 3753]
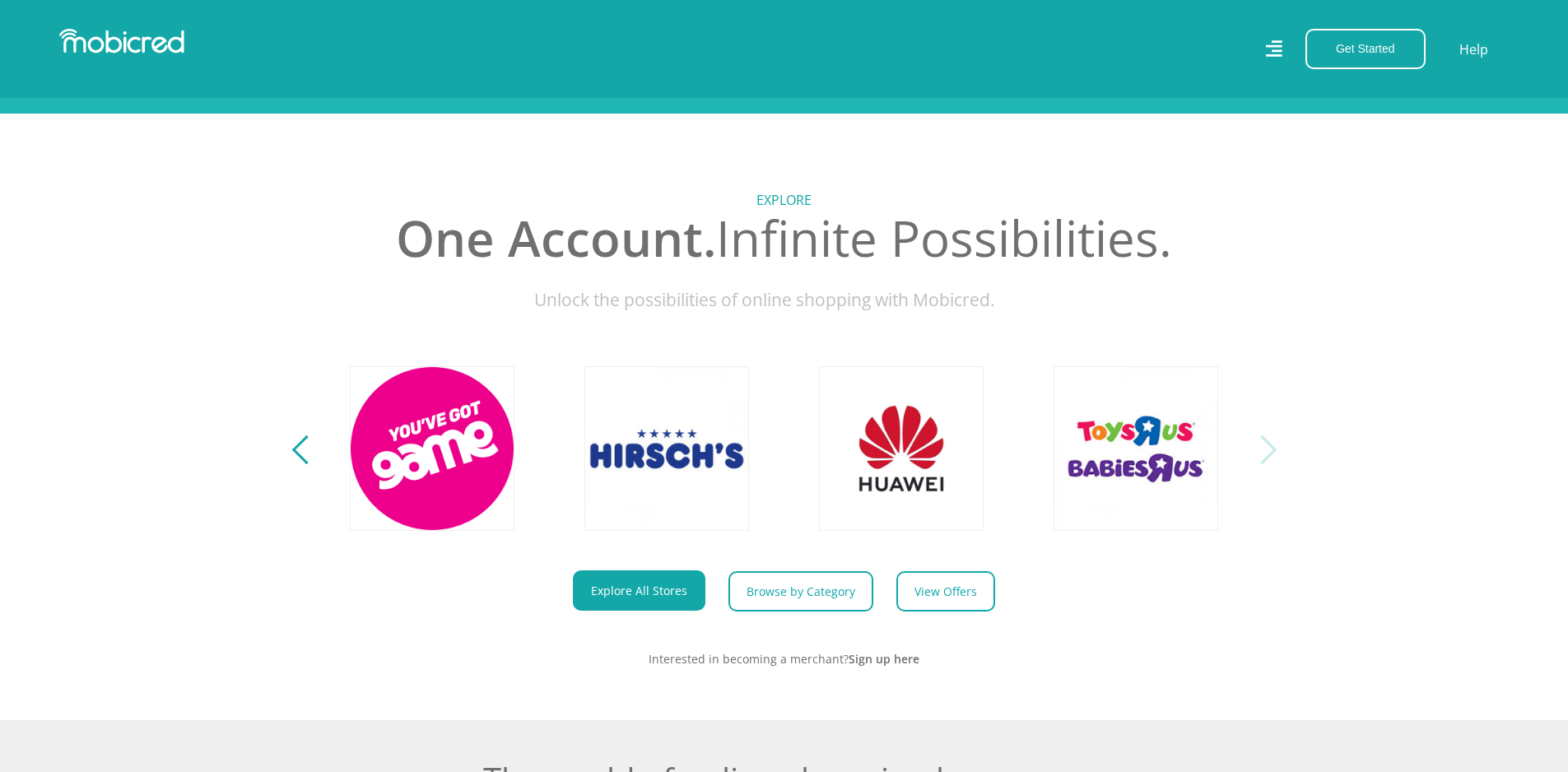
click at [1269, 465] on div "Next" at bounding box center [1261, 450] width 29 height 29
